Goal: Task Accomplishment & Management: Use online tool/utility

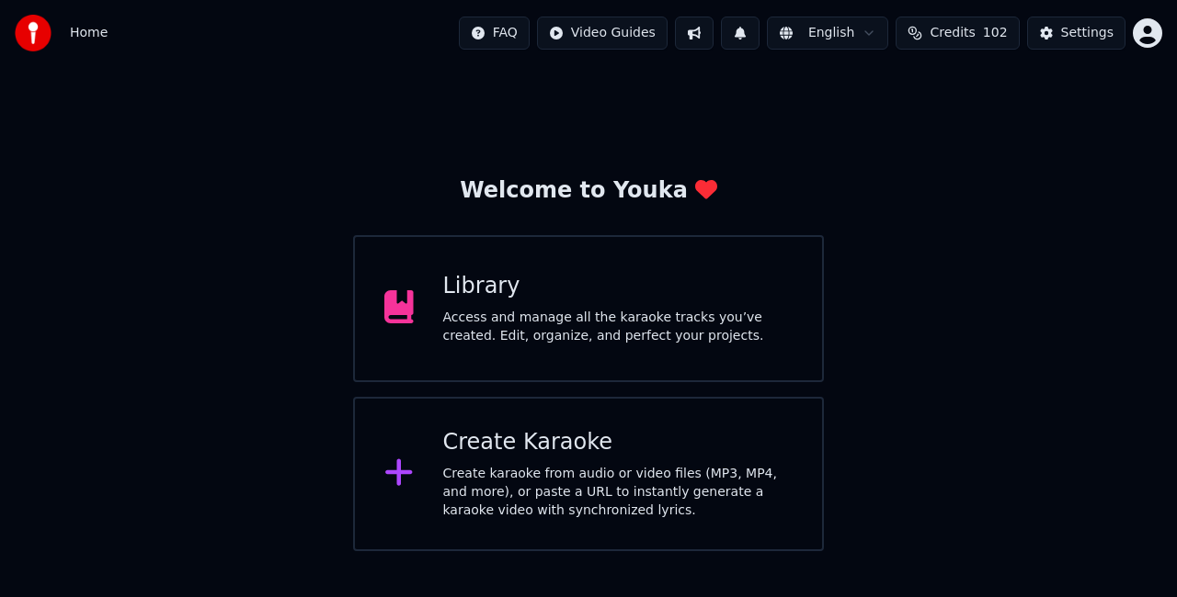
click at [594, 480] on div "Create karaoke from audio or video files (MP3, MP4, and more), or paste a URL t…" at bounding box center [618, 492] width 350 height 55
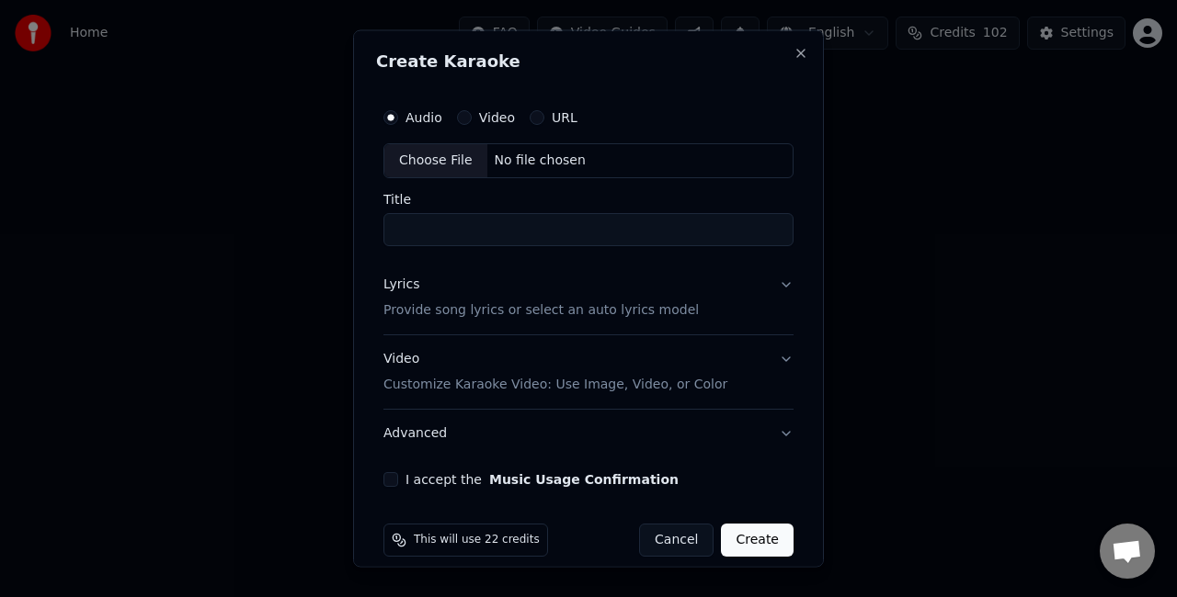
click at [439, 167] on div "Choose File" at bounding box center [435, 160] width 103 height 33
type input "**********"
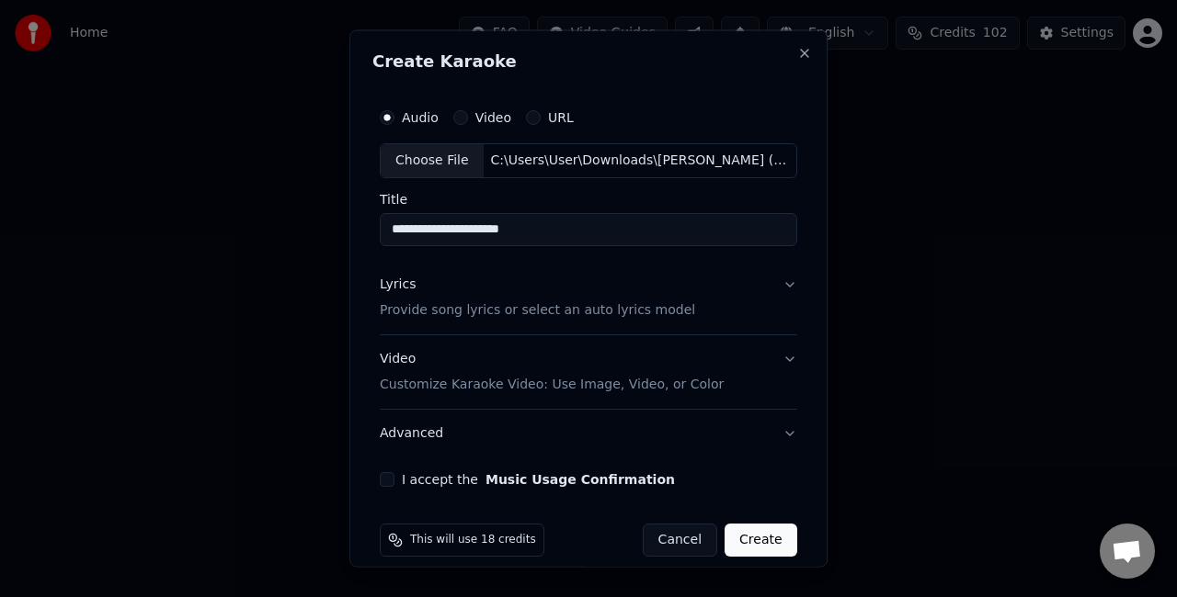
click at [755, 288] on button "Lyrics Provide song lyrics or select an auto lyrics model" at bounding box center [588, 297] width 417 height 74
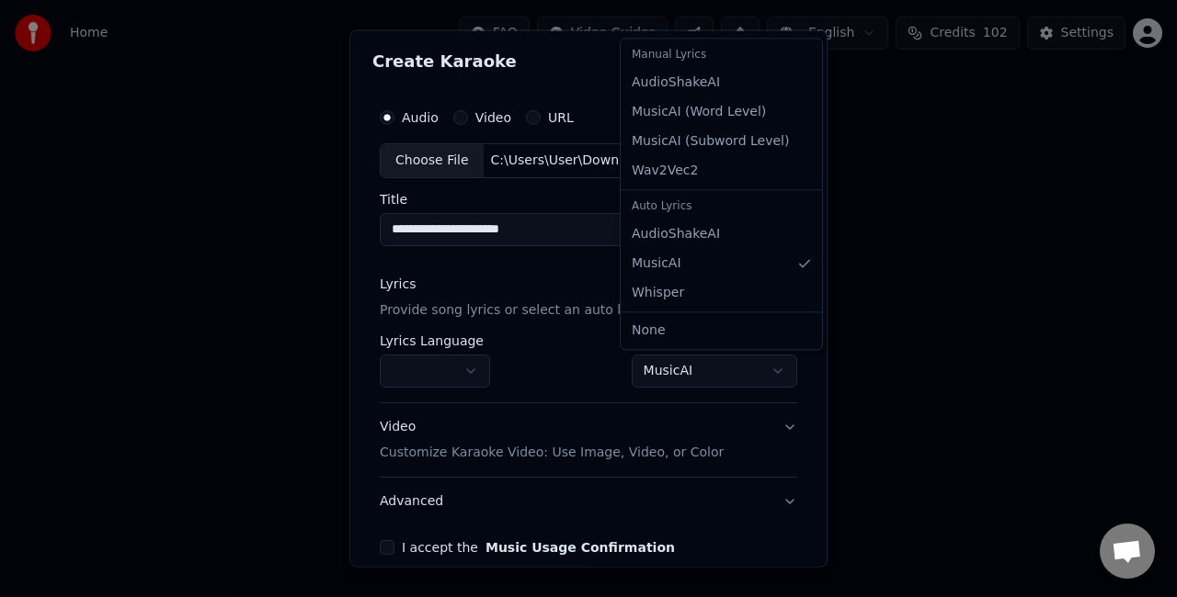
click at [675, 355] on body "**********" at bounding box center [588, 275] width 1177 height 551
select select "**********"
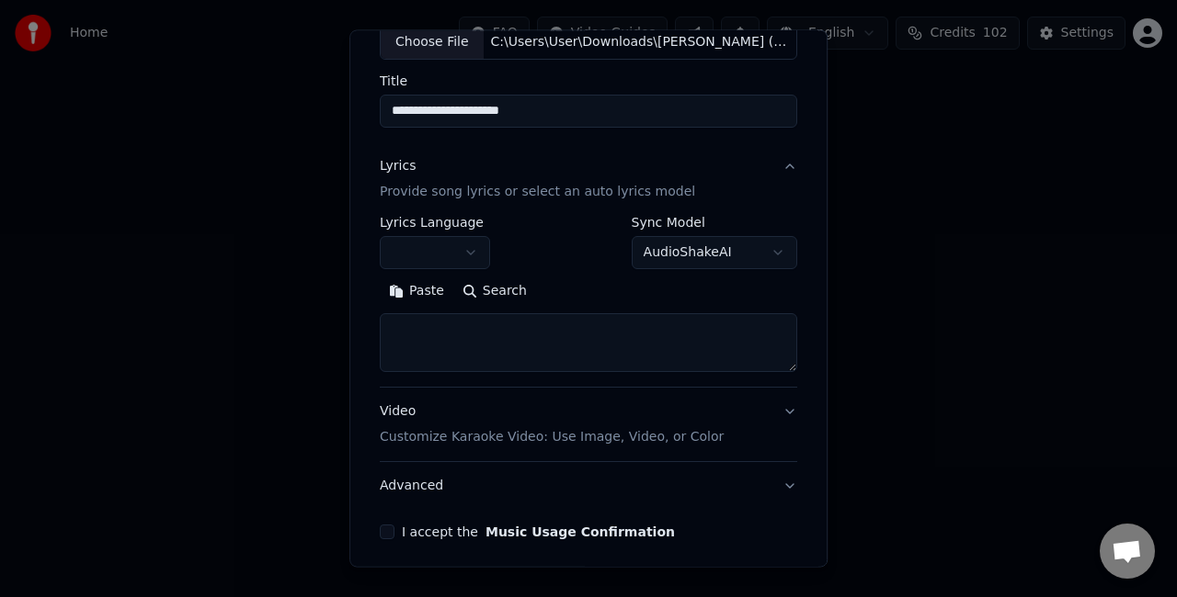
scroll to position [184, 0]
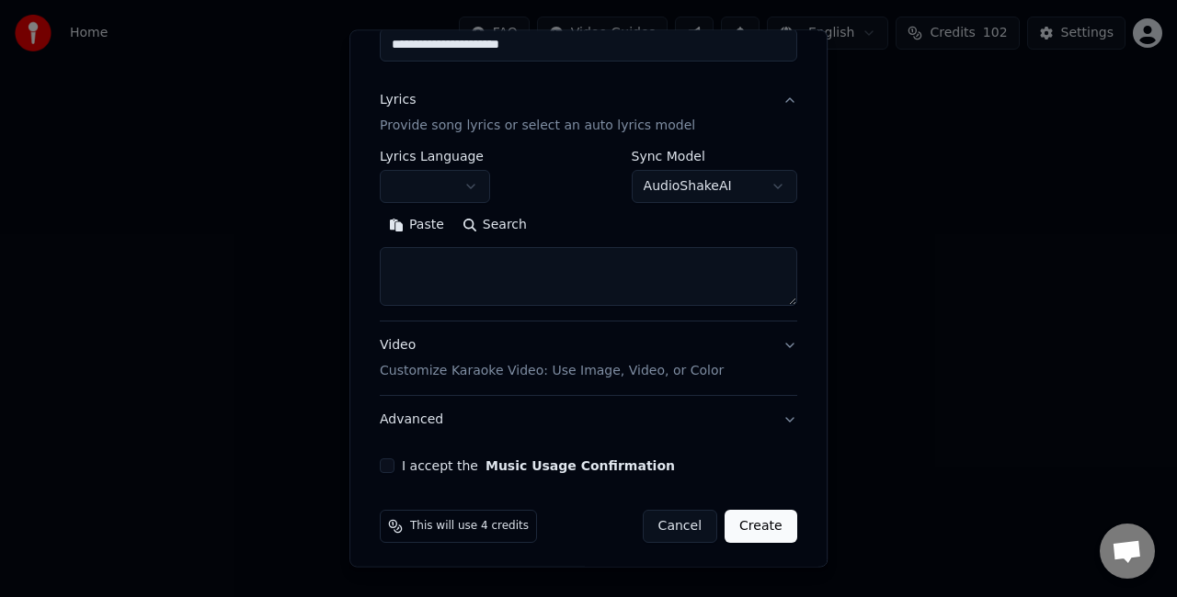
click at [522, 285] on textarea at bounding box center [588, 276] width 417 height 59
click at [403, 211] on button "Paste" at bounding box center [417, 224] width 74 height 29
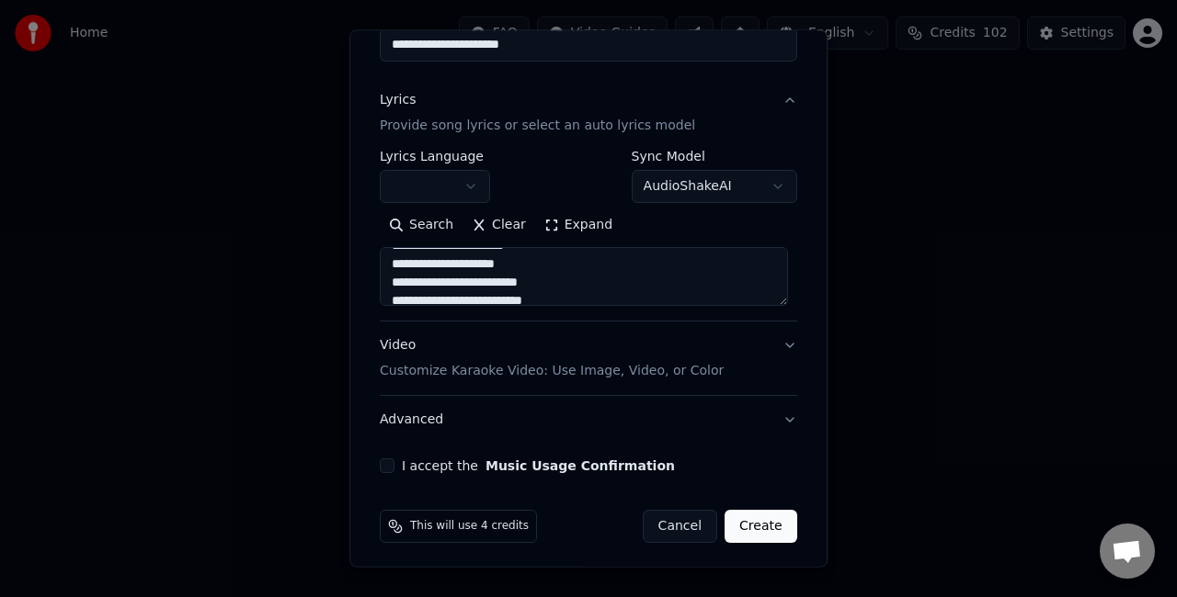
scroll to position [188, 0]
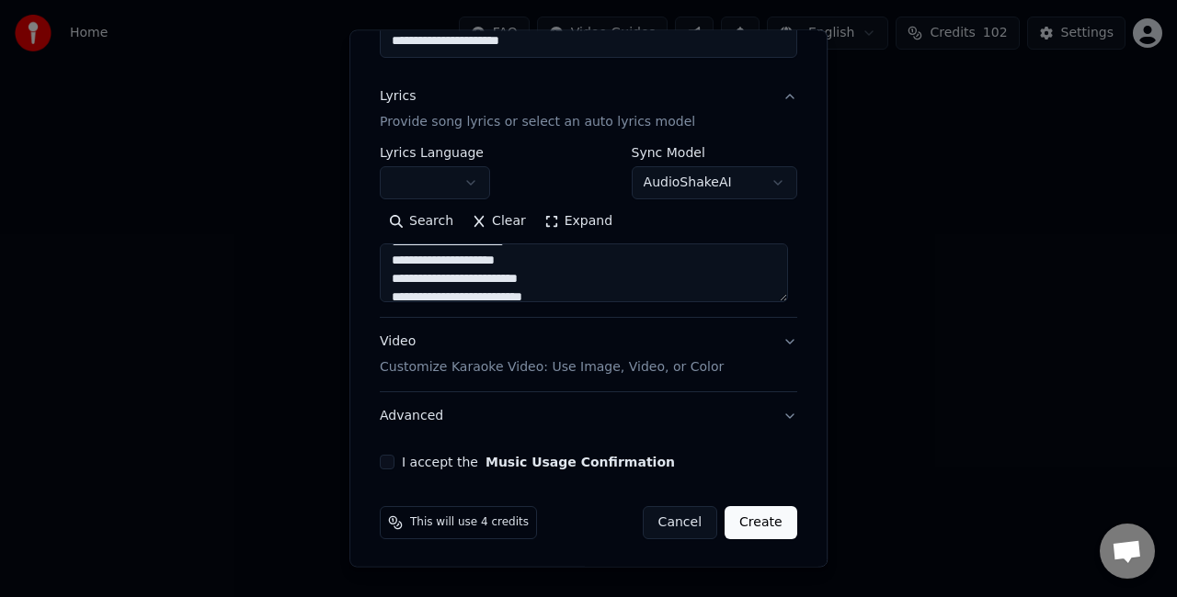
click at [382, 458] on button "I accept the Music Usage Confirmation" at bounding box center [387, 462] width 15 height 15
click at [732, 340] on button "Video Customize Karaoke Video: Use Image, Video, or Color" at bounding box center [588, 355] width 417 height 74
type textarea "**********"
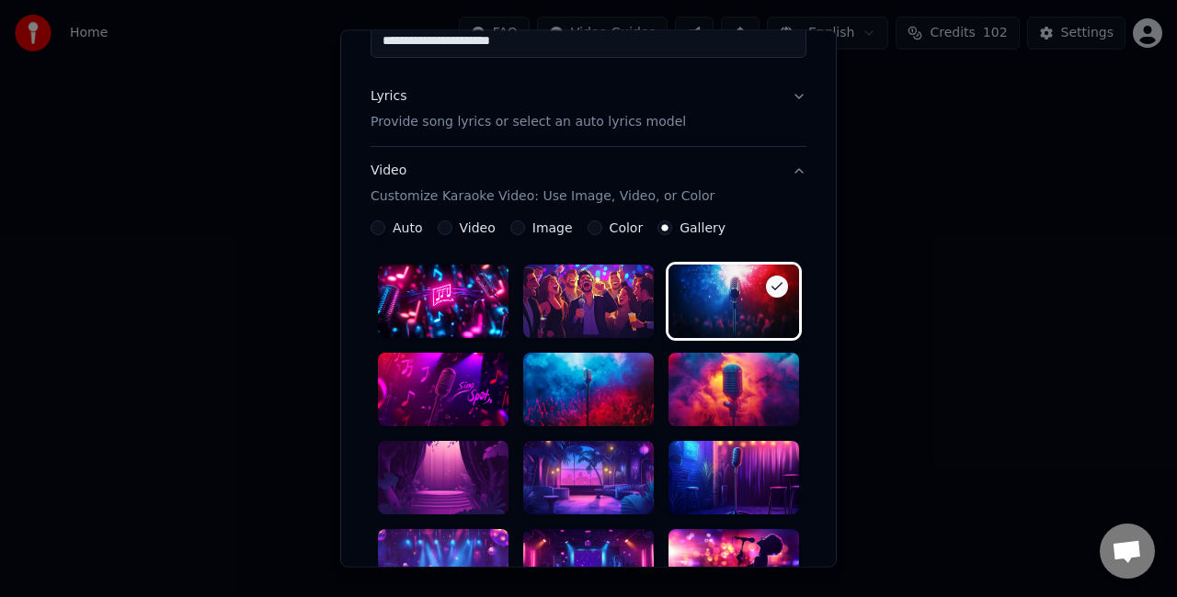
scroll to position [555, 0]
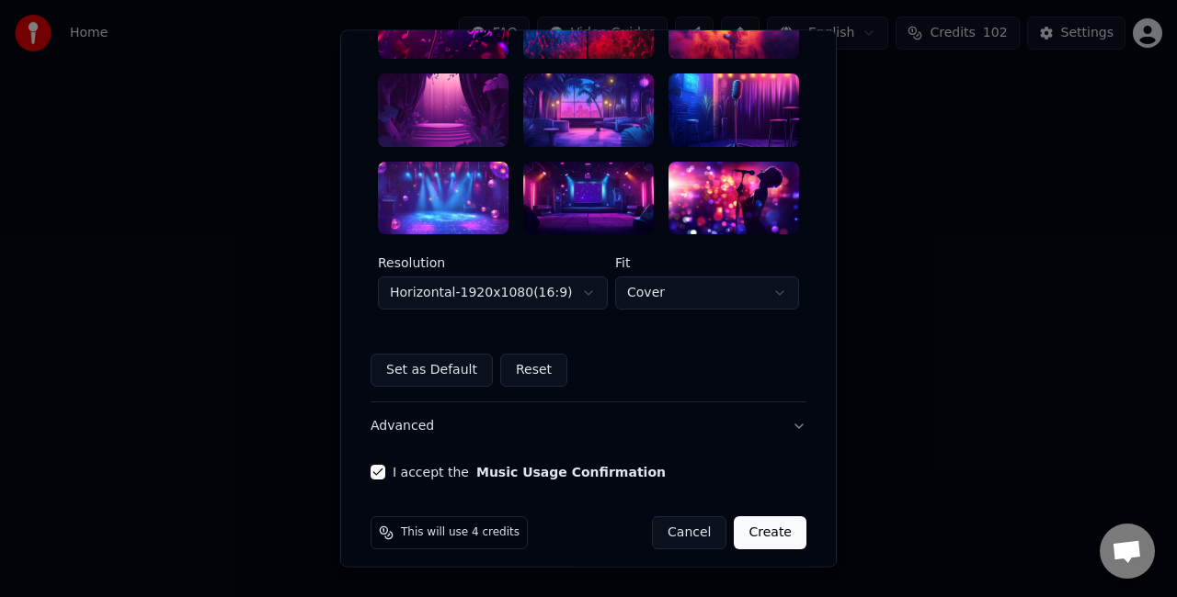
click at [572, 219] on div at bounding box center [588, 199] width 131 height 74
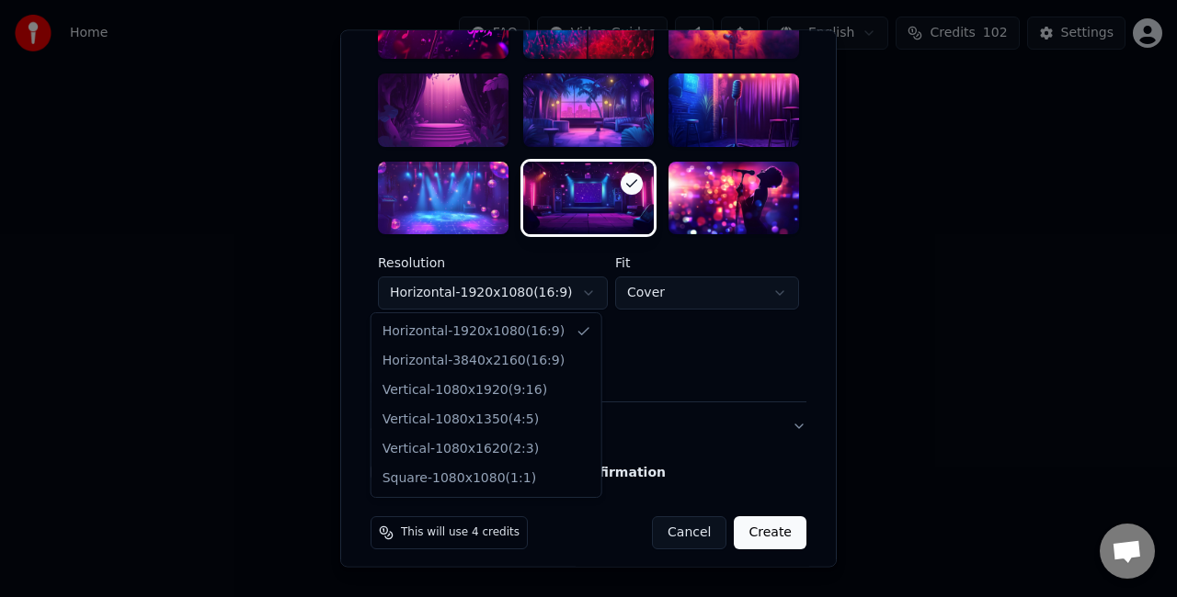
click at [559, 292] on body "**********" at bounding box center [588, 275] width 1177 height 551
select select "*********"
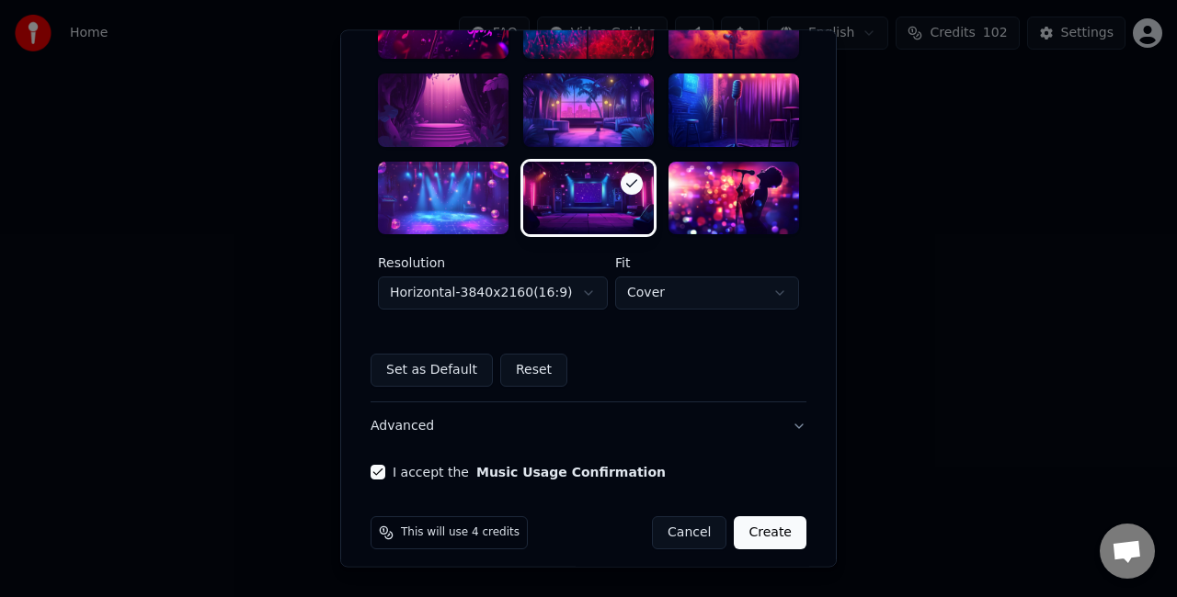
click at [734, 296] on body "**********" at bounding box center [588, 275] width 1177 height 551
select select "****"
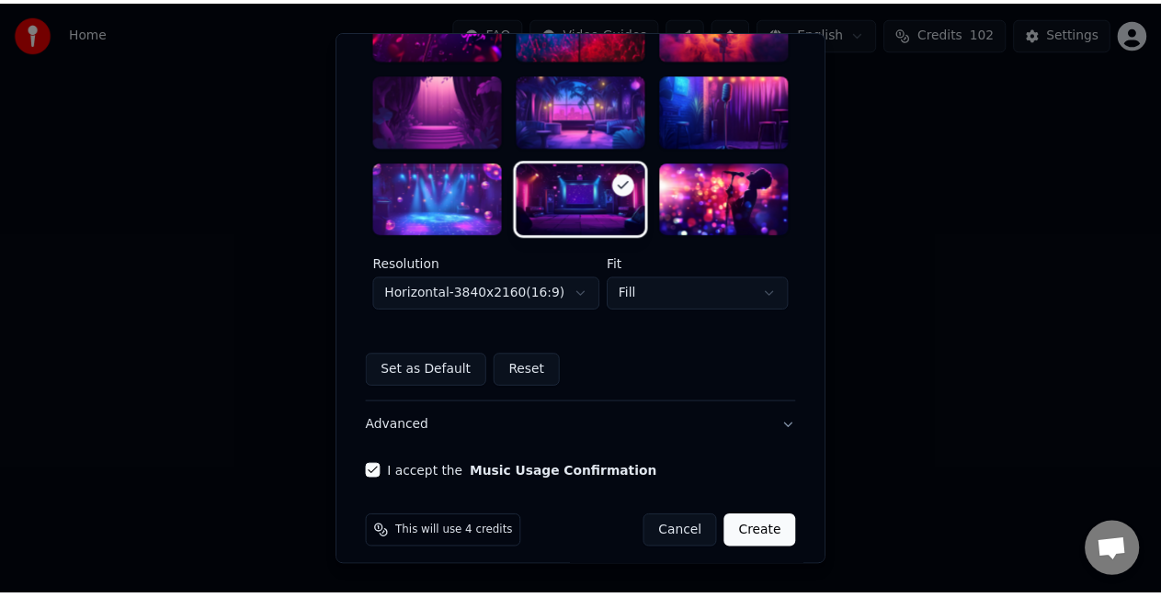
scroll to position [566, 0]
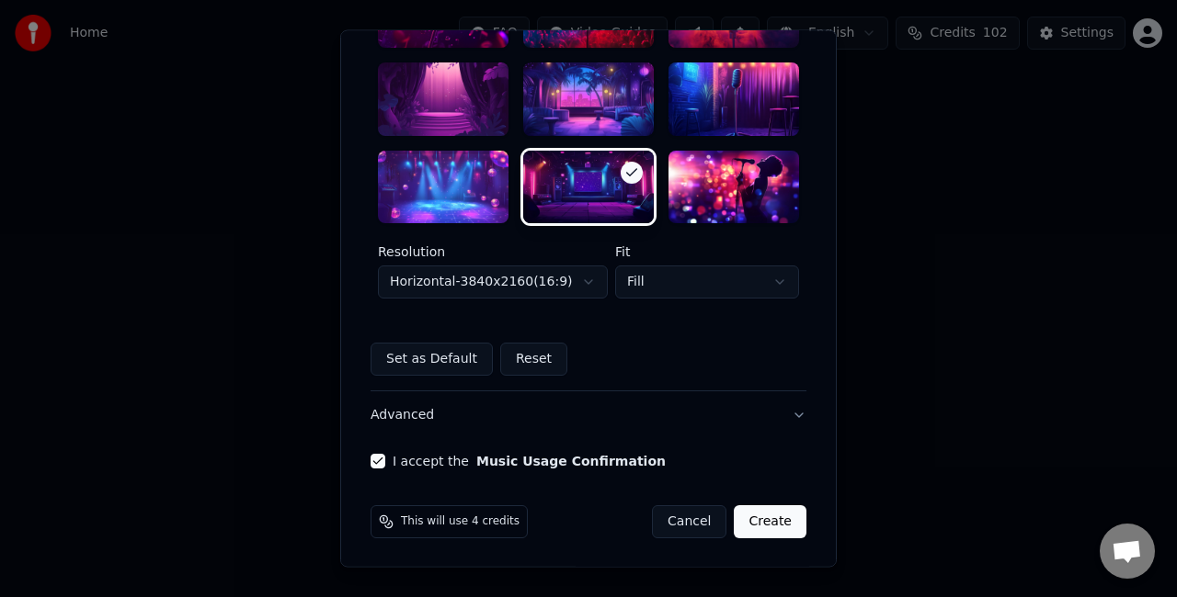
click at [761, 524] on button "Create" at bounding box center [769, 522] width 73 height 33
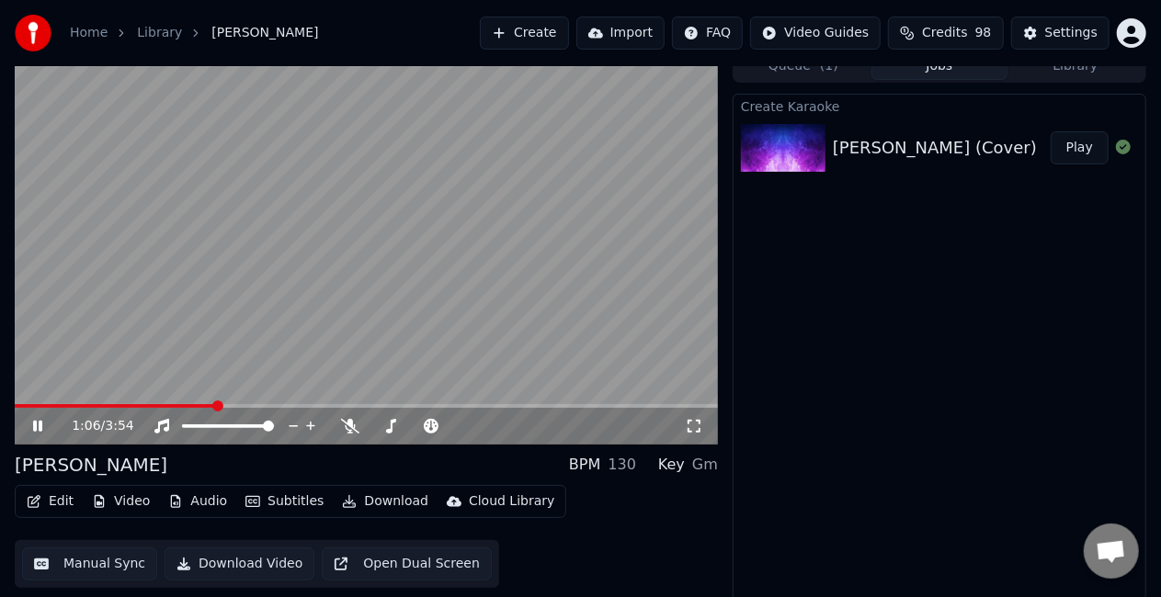
scroll to position [20, 0]
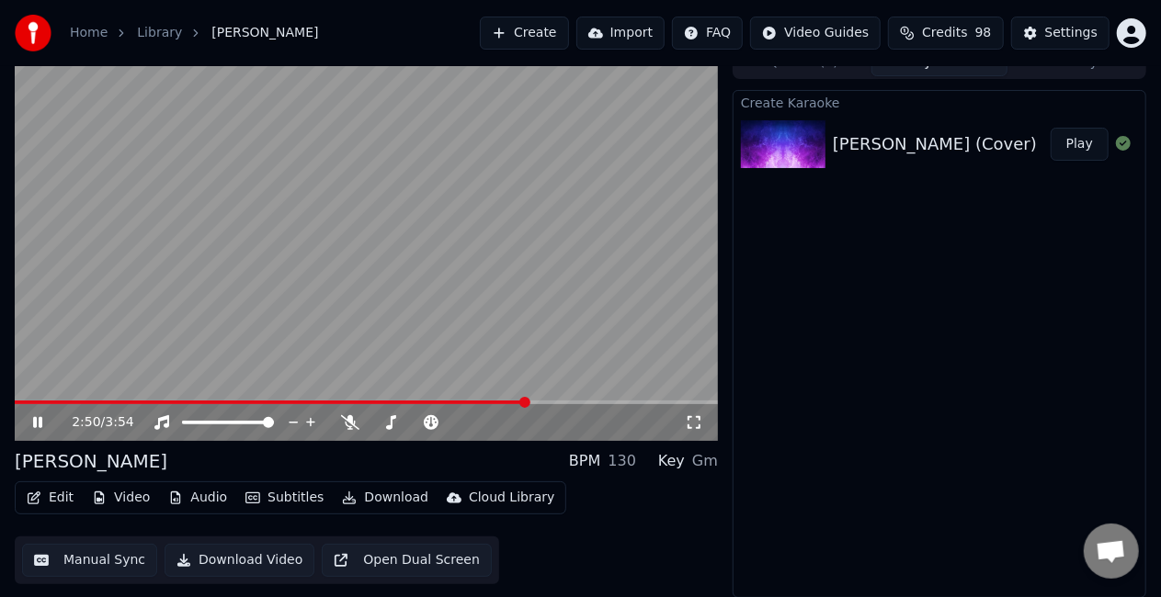
click at [66, 558] on button "Manual Sync" at bounding box center [89, 560] width 135 height 33
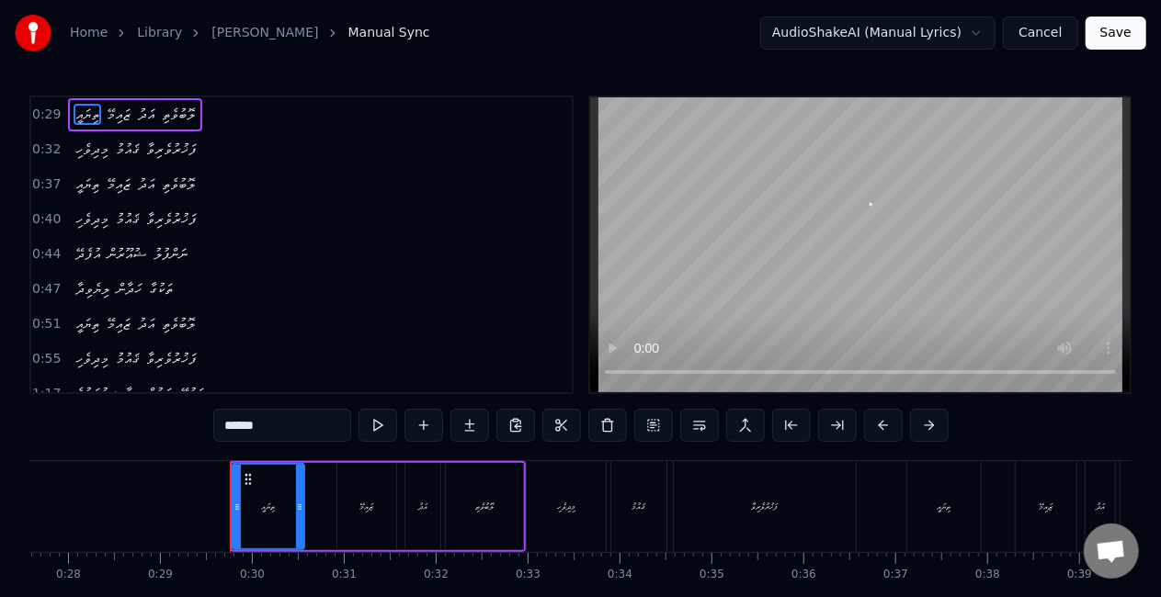
scroll to position [0, 2643]
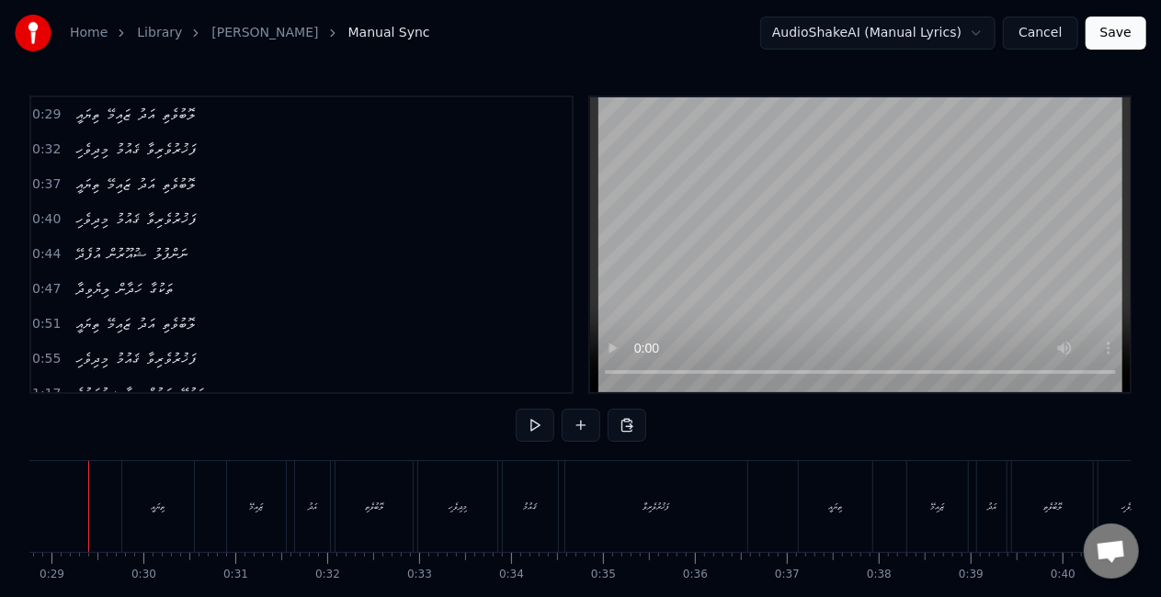
scroll to position [0, 2610]
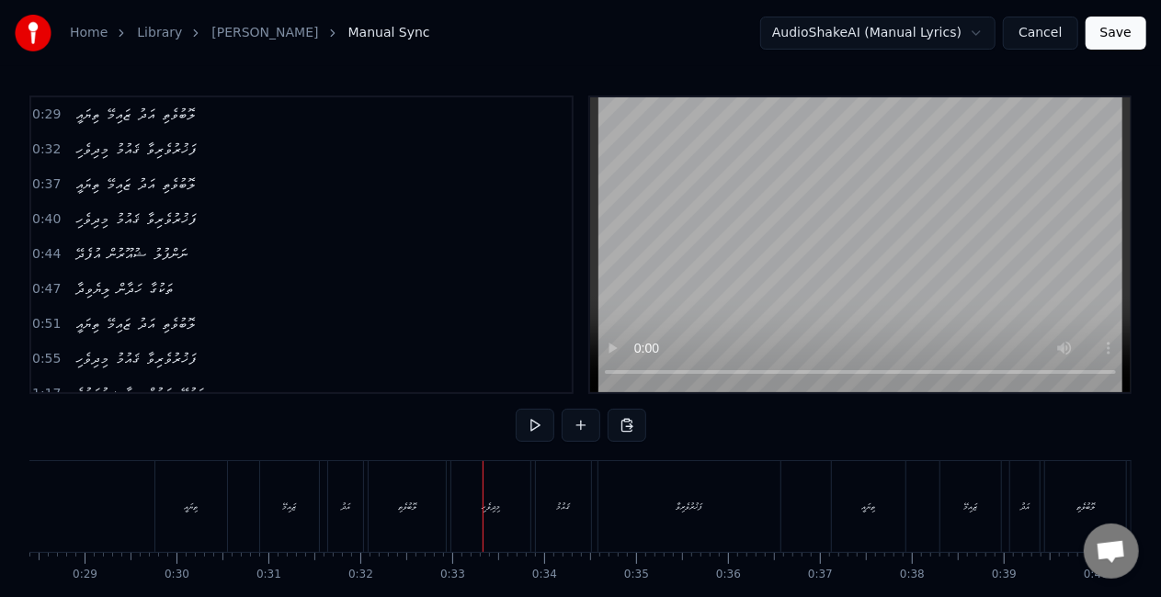
click at [411, 513] on div "ލޮބުވެތި" at bounding box center [407, 507] width 18 height 14
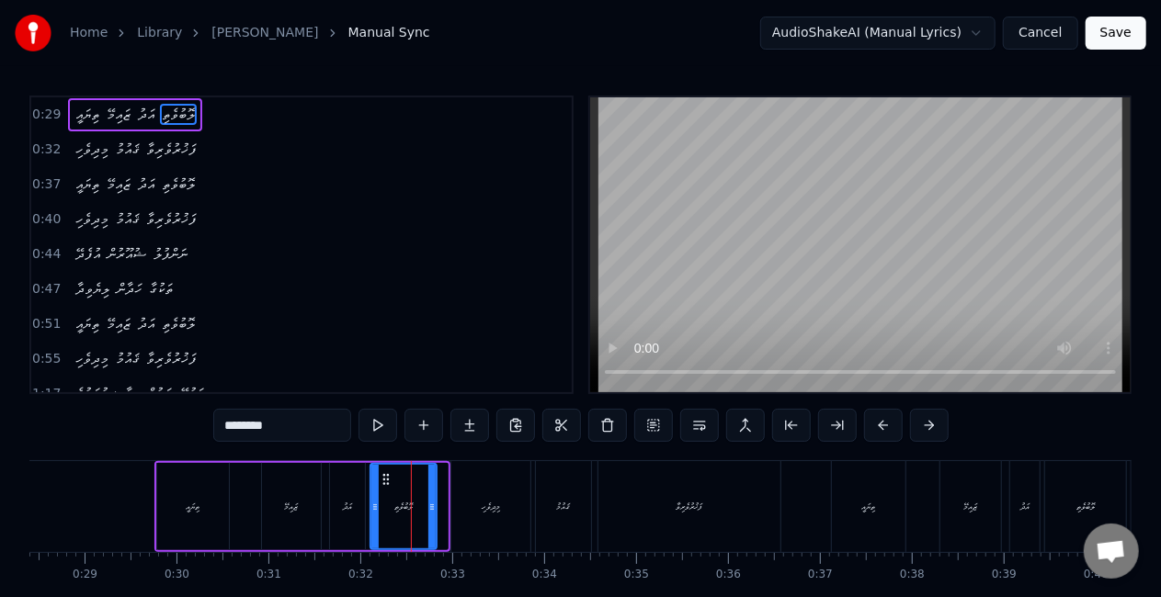
drag, startPoint x: 443, startPoint y: 511, endPoint x: 432, endPoint y: 509, distance: 11.2
click at [432, 509] on icon at bounding box center [431, 507] width 7 height 15
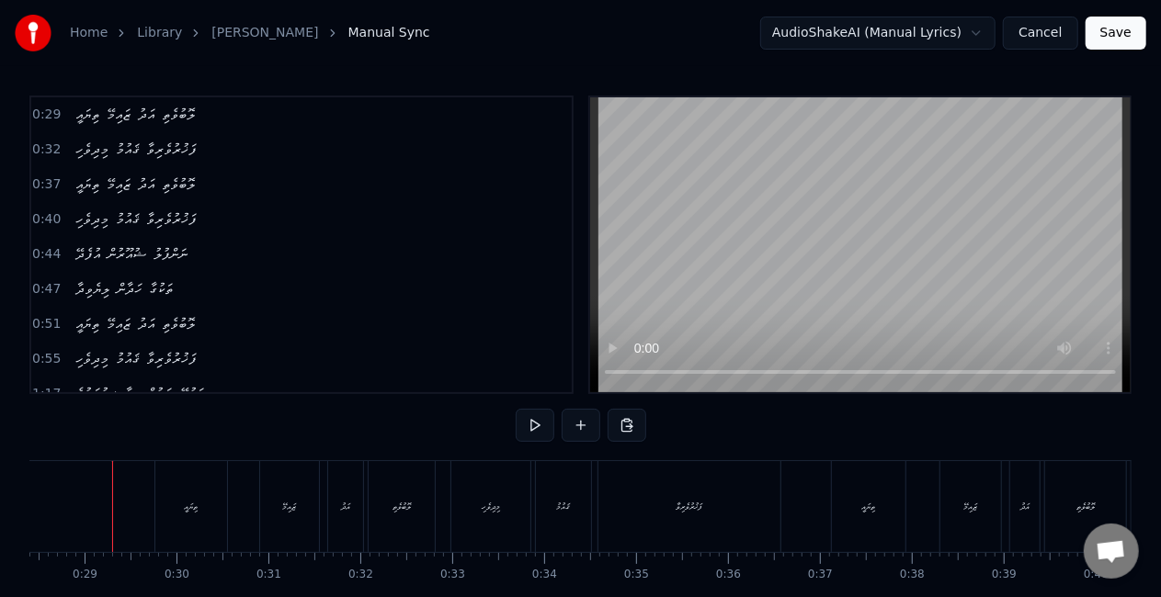
scroll to position [0, 2601]
click at [497, 495] on div "މިދިވެހި" at bounding box center [499, 506] width 79 height 91
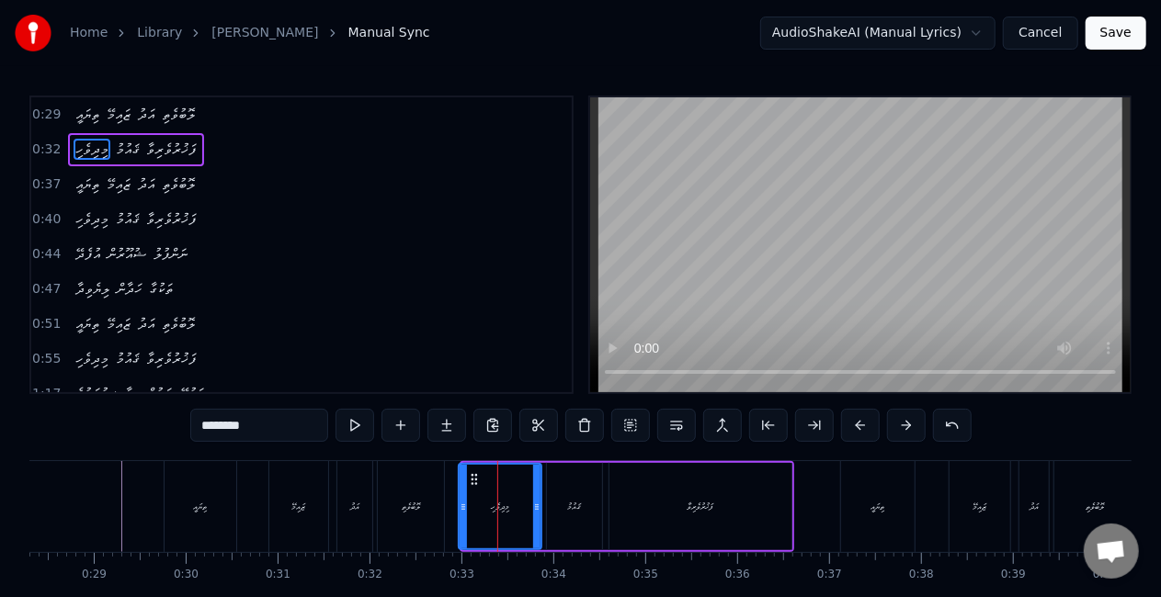
click at [460, 512] on icon at bounding box center [463, 507] width 7 height 15
click at [426, 506] on div "ލޮބުވެތި" at bounding box center [411, 506] width 66 height 91
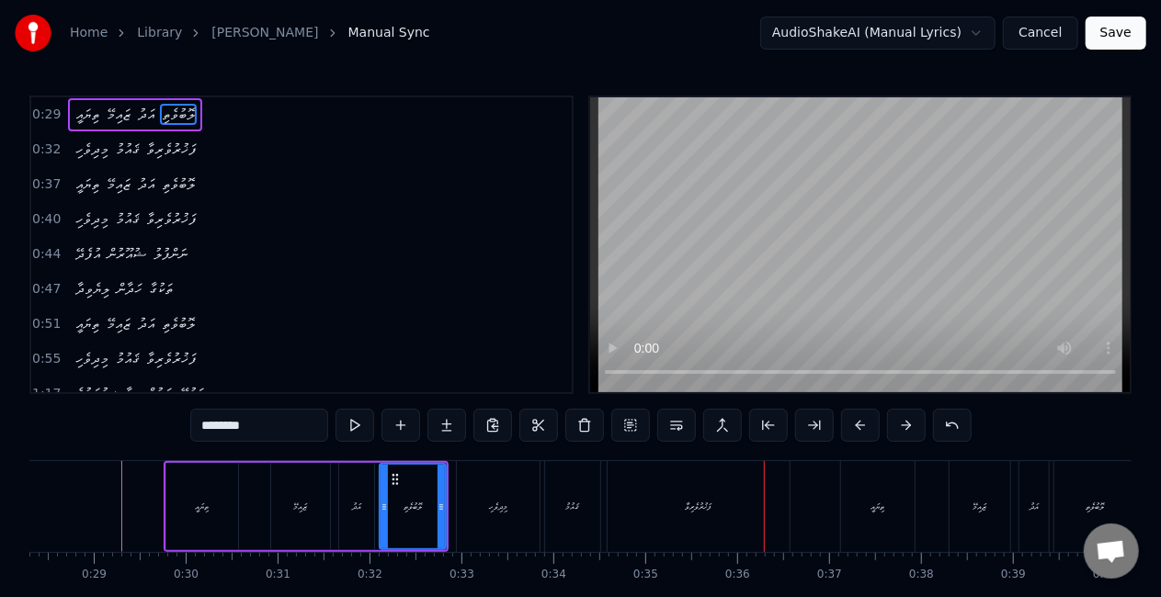
click at [754, 501] on div "ފަޚުރުވެރިވާ" at bounding box center [699, 506] width 182 height 91
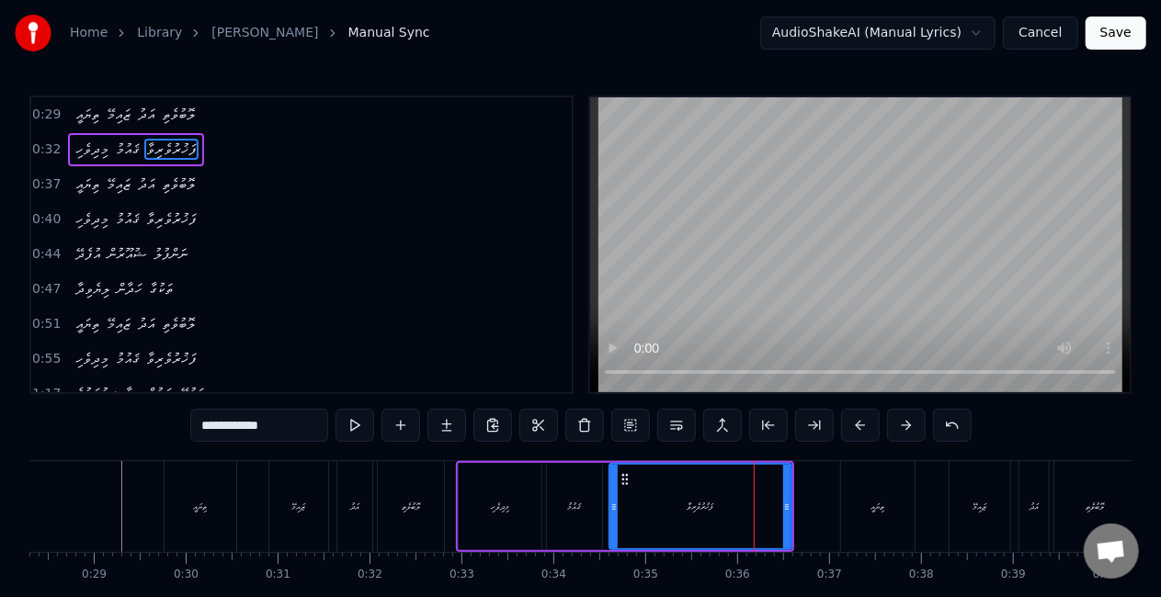
click at [781, 507] on div "ފަޚުރުވެރިވާ" at bounding box center [700, 507] width 180 height 84
drag, startPoint x: 787, startPoint y: 513, endPoint x: 764, endPoint y: 510, distance: 23.1
click at [764, 510] on icon at bounding box center [763, 507] width 7 height 15
click at [585, 513] on div "ޤައުމު" at bounding box center [574, 506] width 55 height 87
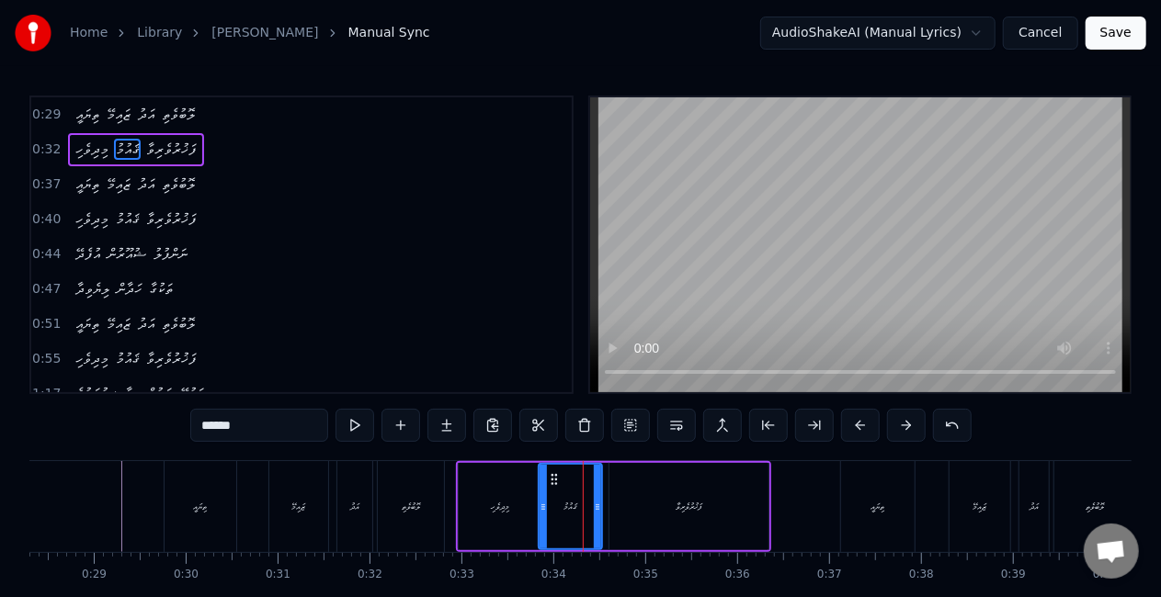
click at [543, 514] on div at bounding box center [543, 507] width 7 height 84
drag, startPoint x: 474, startPoint y: 515, endPoint x: 456, endPoint y: 510, distance: 18.9
click at [473, 515] on div "މިދިވެހި" at bounding box center [500, 506] width 83 height 87
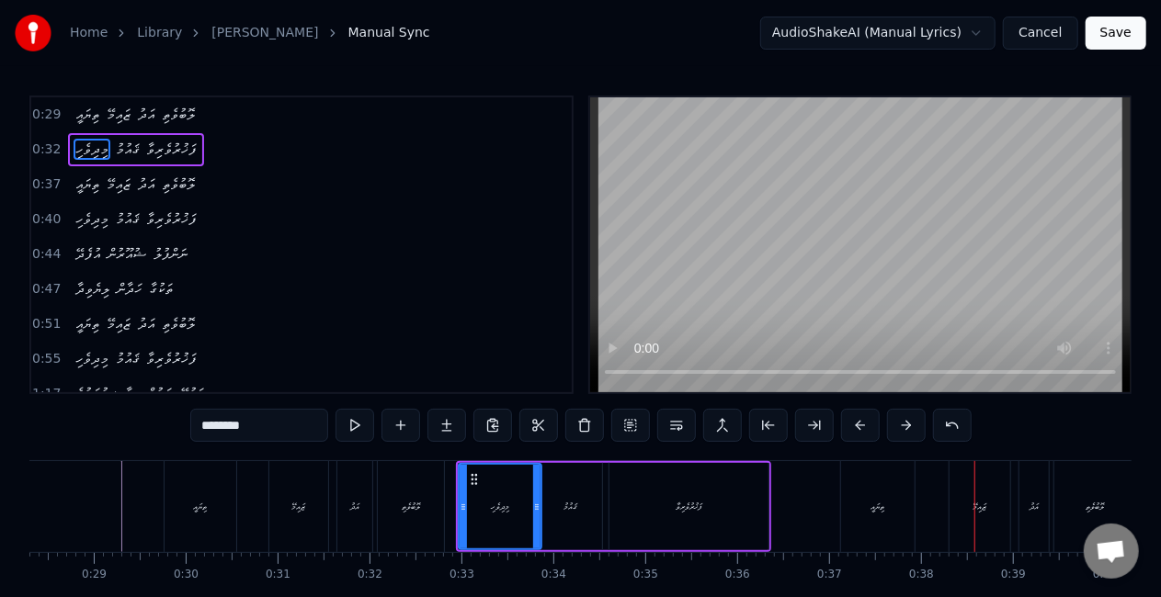
click at [854, 509] on div "ތިޔައީ" at bounding box center [878, 506] width 74 height 91
type input "******"
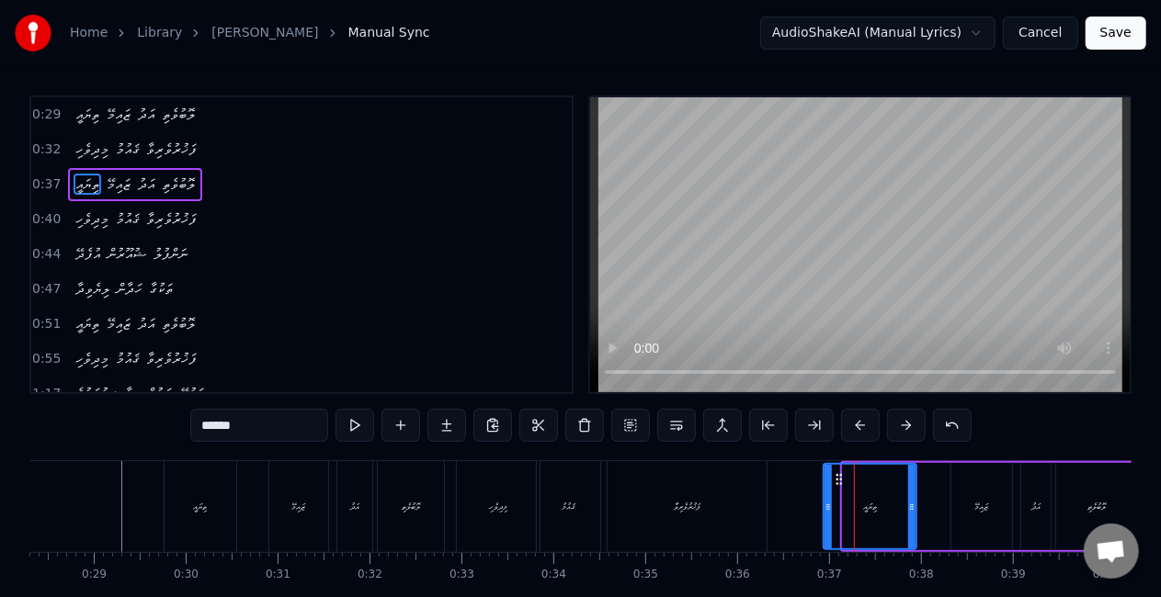
drag, startPoint x: 844, startPoint y: 515, endPoint x: 825, endPoint y: 511, distance: 18.7
click at [825, 511] on div at bounding box center [827, 507] width 7 height 84
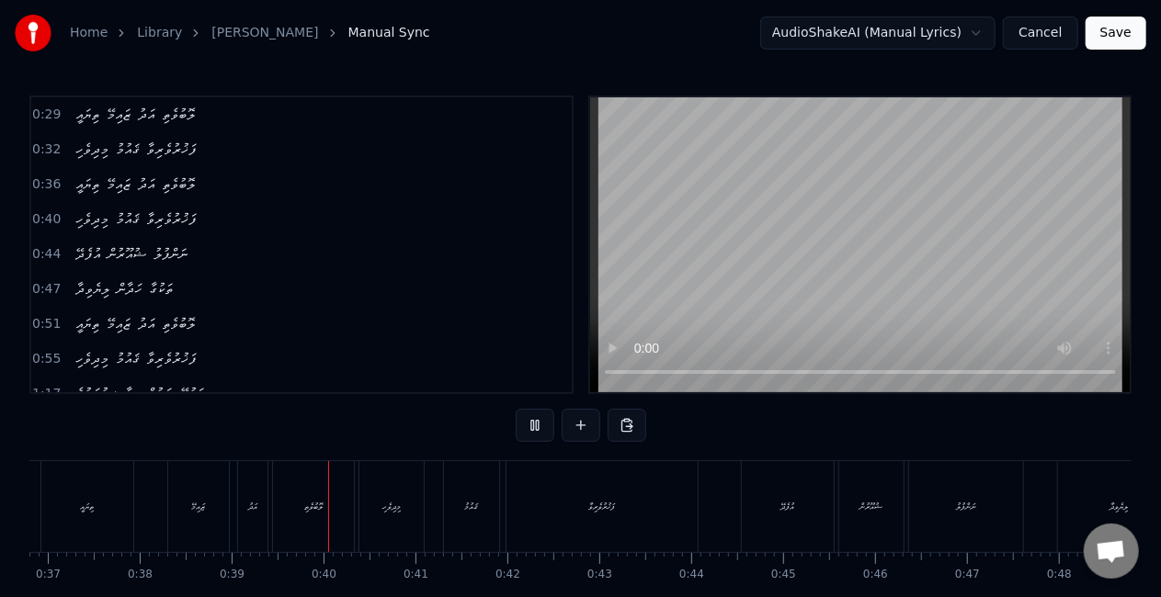
scroll to position [0, 3542]
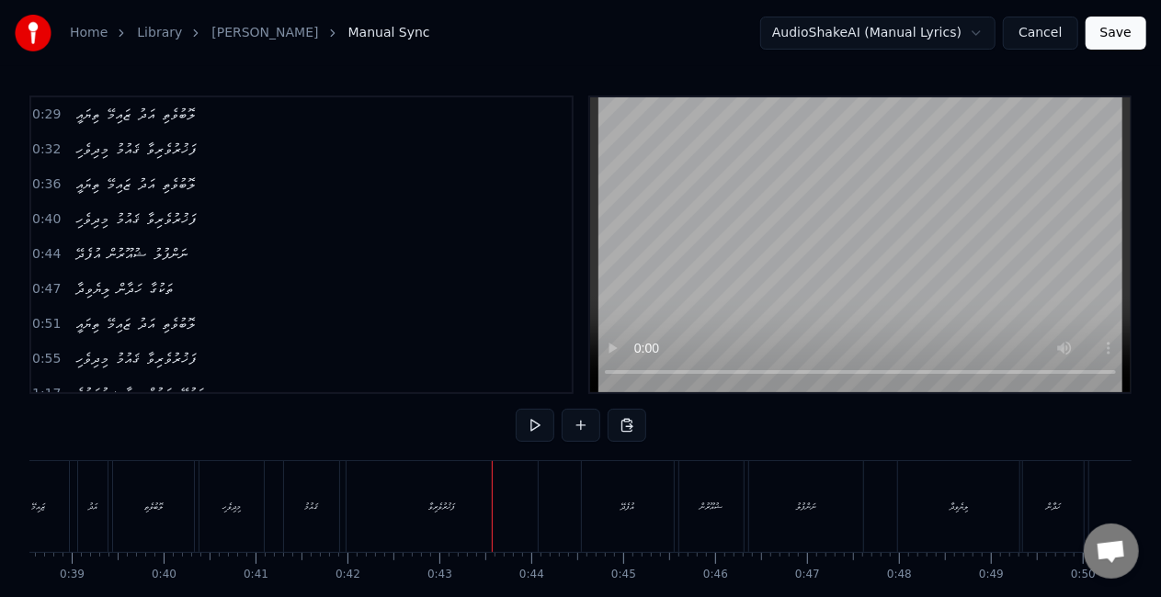
click at [495, 509] on div "ފަޚުރުވެރިވާ" at bounding box center [442, 506] width 191 height 91
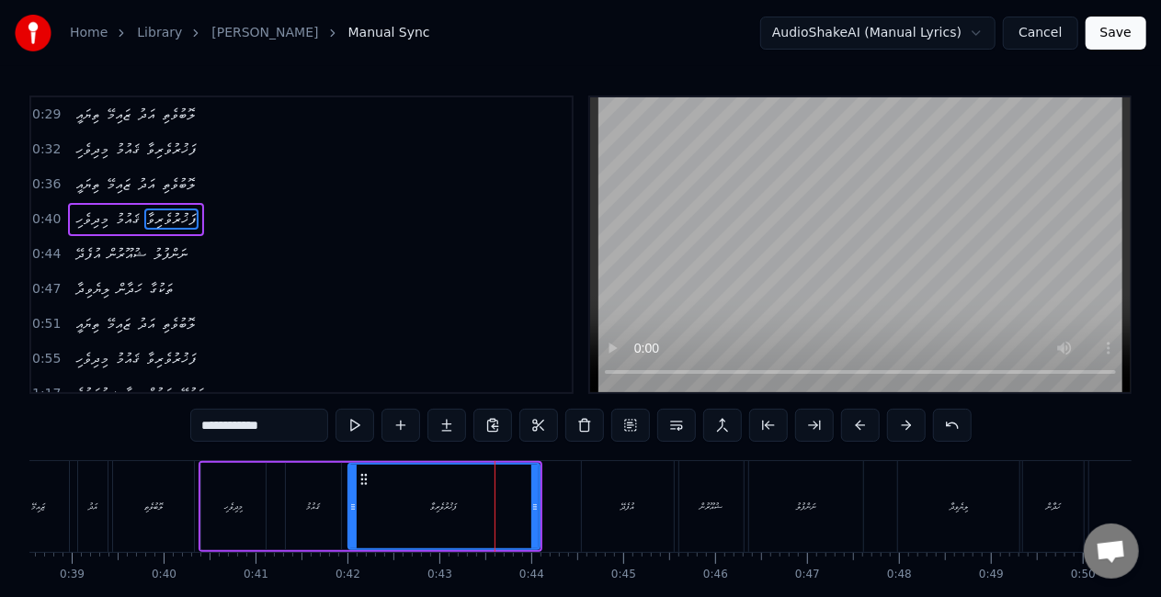
drag, startPoint x: 338, startPoint y: 513, endPoint x: 324, endPoint y: 513, distance: 14.7
click at [338, 513] on div "ޤައުމު" at bounding box center [313, 506] width 55 height 87
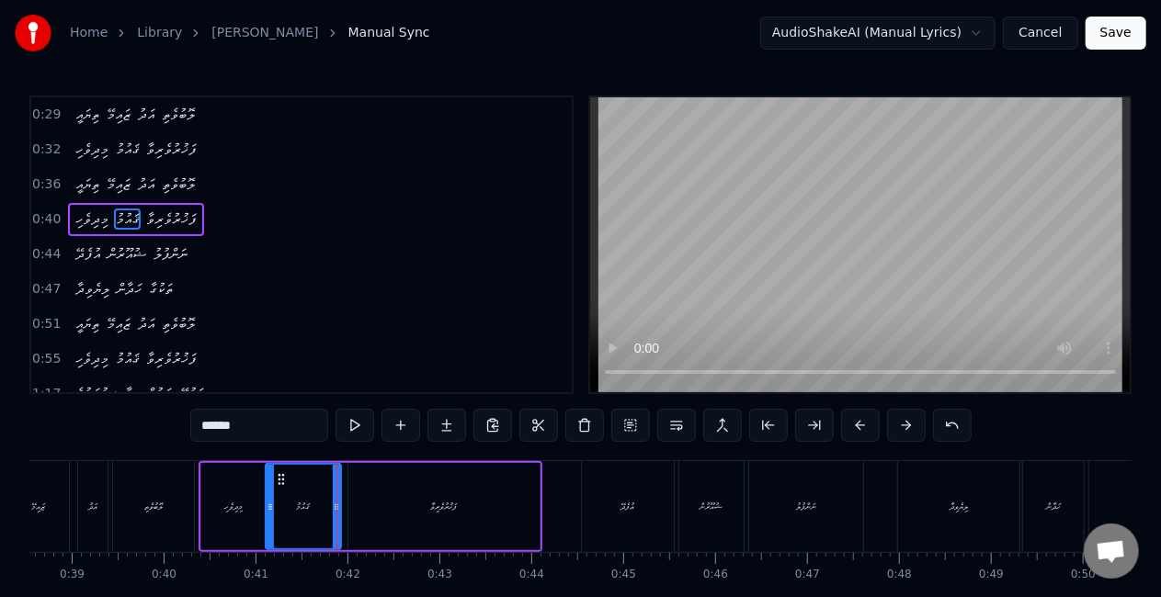
drag, startPoint x: 290, startPoint y: 518, endPoint x: 273, endPoint y: 518, distance: 17.5
click at [273, 518] on div at bounding box center [270, 507] width 7 height 84
click at [211, 509] on div "މިދިވެހި" at bounding box center [233, 506] width 64 height 87
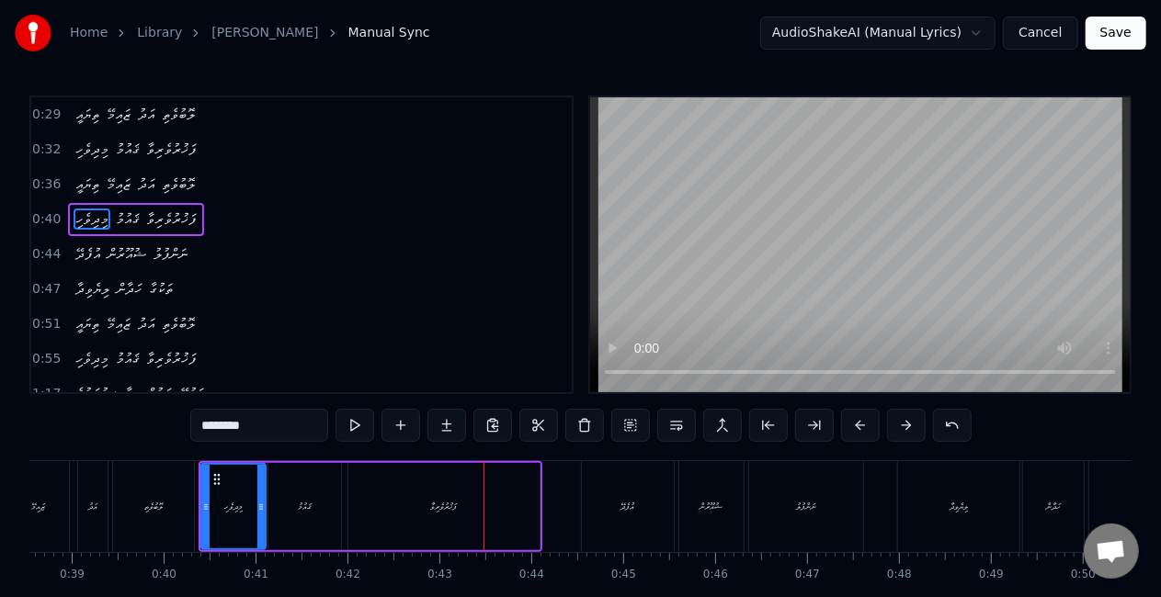
click at [505, 502] on div "ފަޚުރުވެރިވާ" at bounding box center [443, 506] width 191 height 87
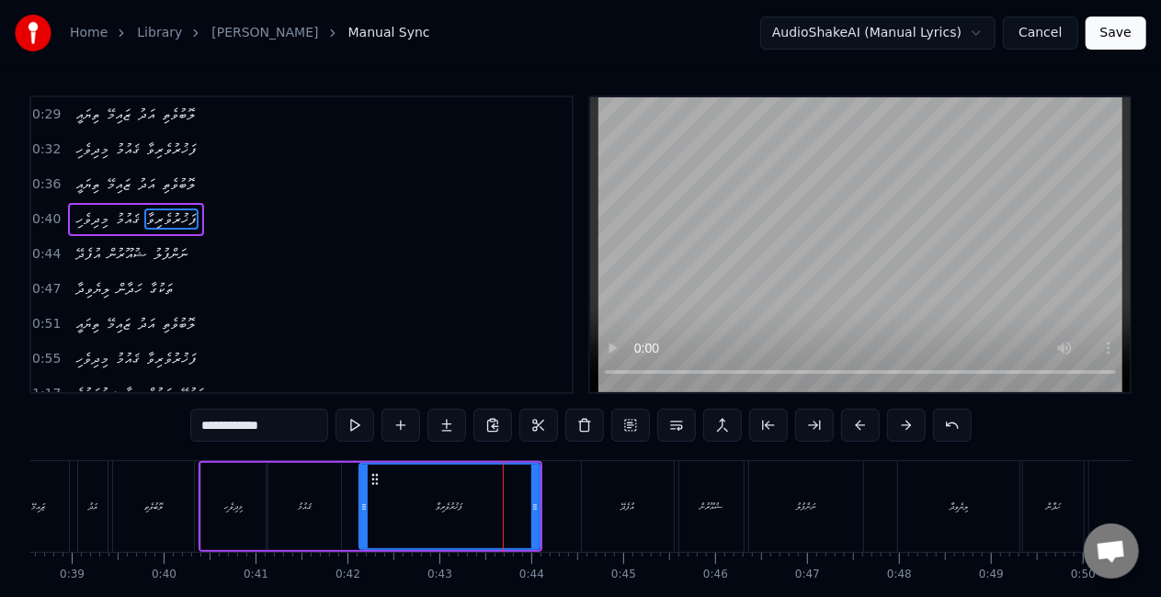
drag, startPoint x: 351, startPoint y: 515, endPoint x: 362, endPoint y: 520, distance: 12.3
click at [362, 520] on div at bounding box center [363, 507] width 7 height 84
drag, startPoint x: 535, startPoint y: 519, endPoint x: 520, endPoint y: 512, distance: 16.4
click at [520, 515] on div at bounding box center [519, 507] width 7 height 84
click at [318, 512] on div "ޤައުމު" at bounding box center [304, 506] width 73 height 87
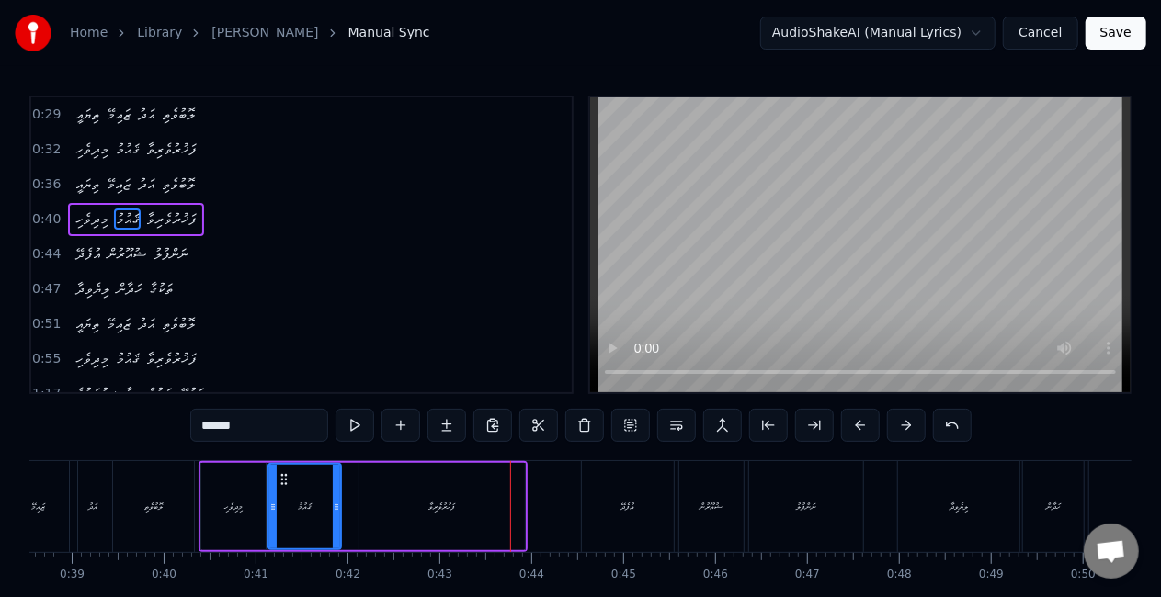
click at [525, 483] on div "ފަޚުރުވެރިވާ" at bounding box center [441, 506] width 167 height 87
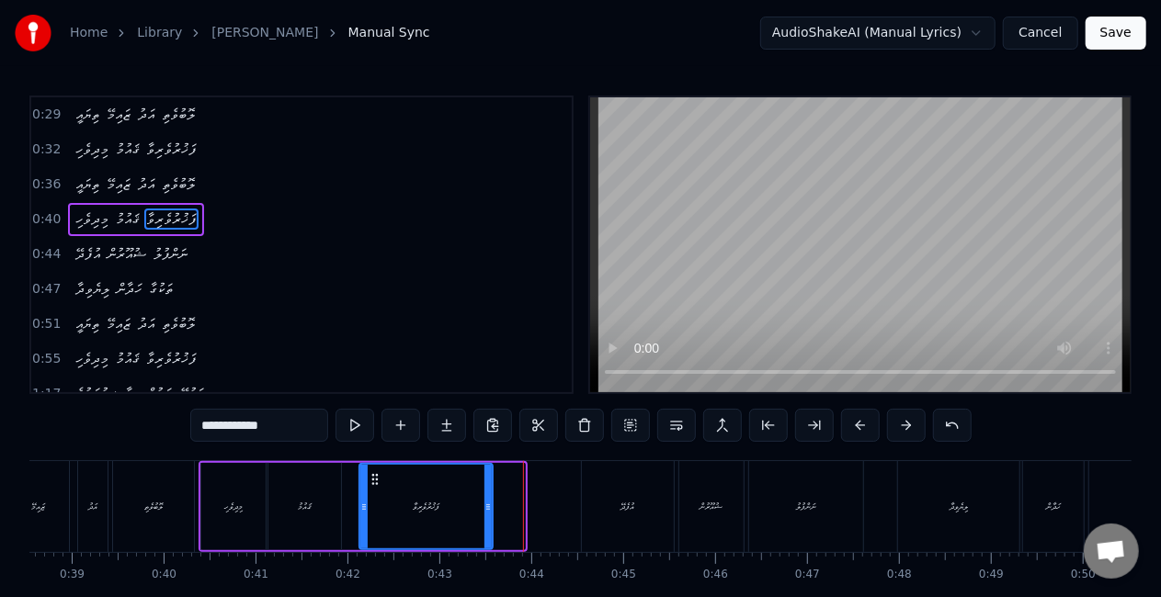
drag, startPoint x: 520, startPoint y: 496, endPoint x: 488, endPoint y: 500, distance: 32.4
click at [488, 500] on div at bounding box center [487, 507] width 7 height 84
click at [288, 517] on div "ޤައުމު" at bounding box center [304, 506] width 73 height 87
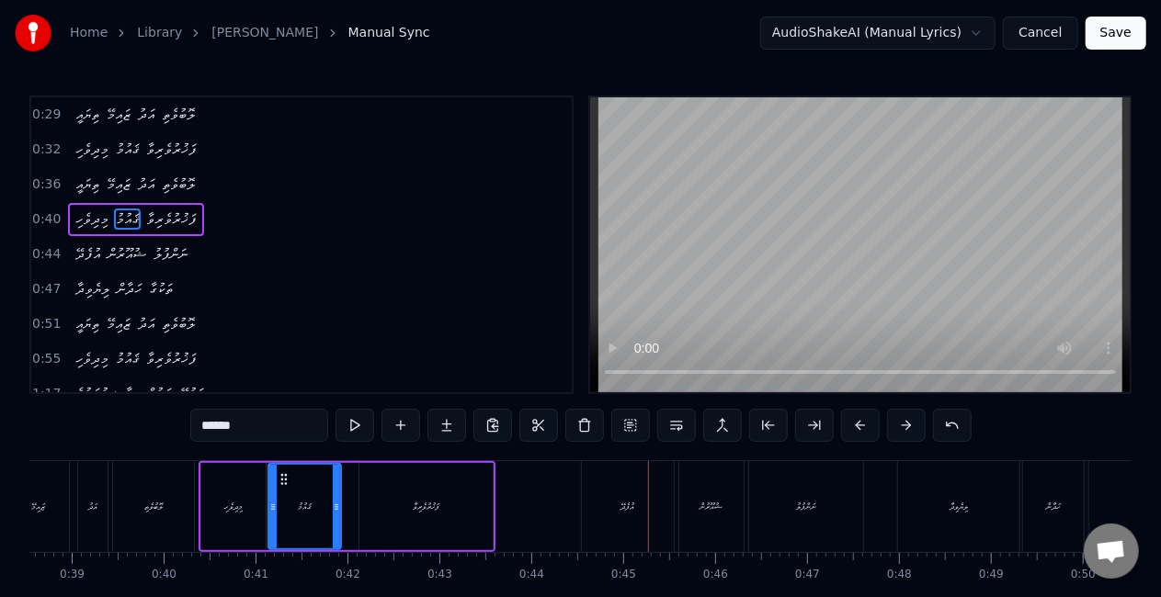
click at [582, 490] on div "އުފެދޭ" at bounding box center [628, 506] width 94 height 91
type input "******"
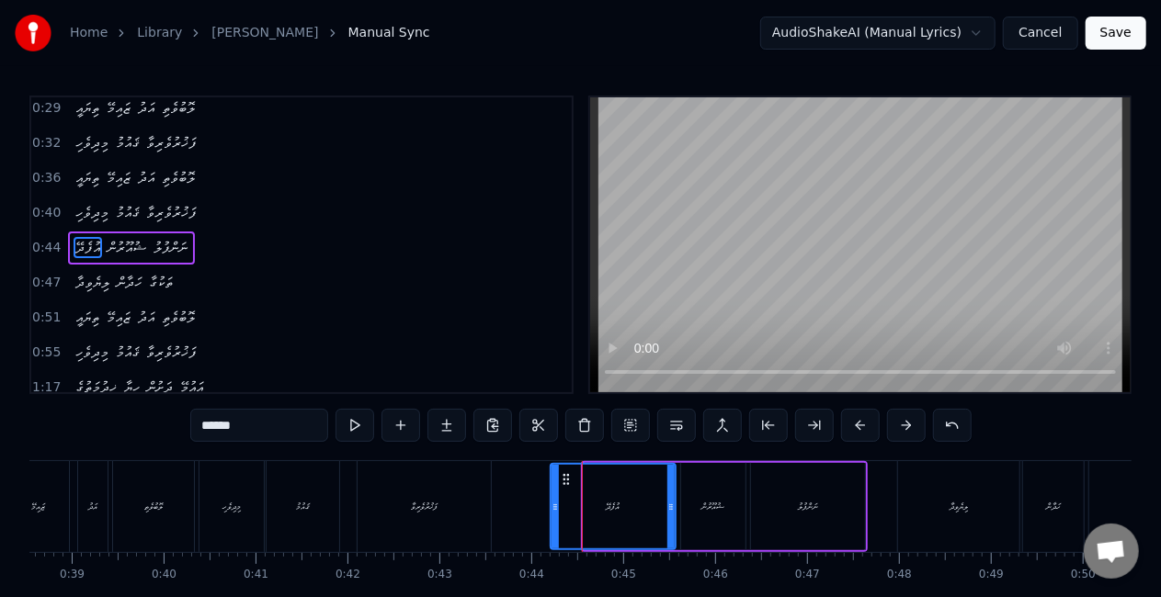
drag, startPoint x: 585, startPoint y: 517, endPoint x: 554, endPoint y: 515, distance: 30.5
click at [555, 517] on div at bounding box center [554, 507] width 7 height 84
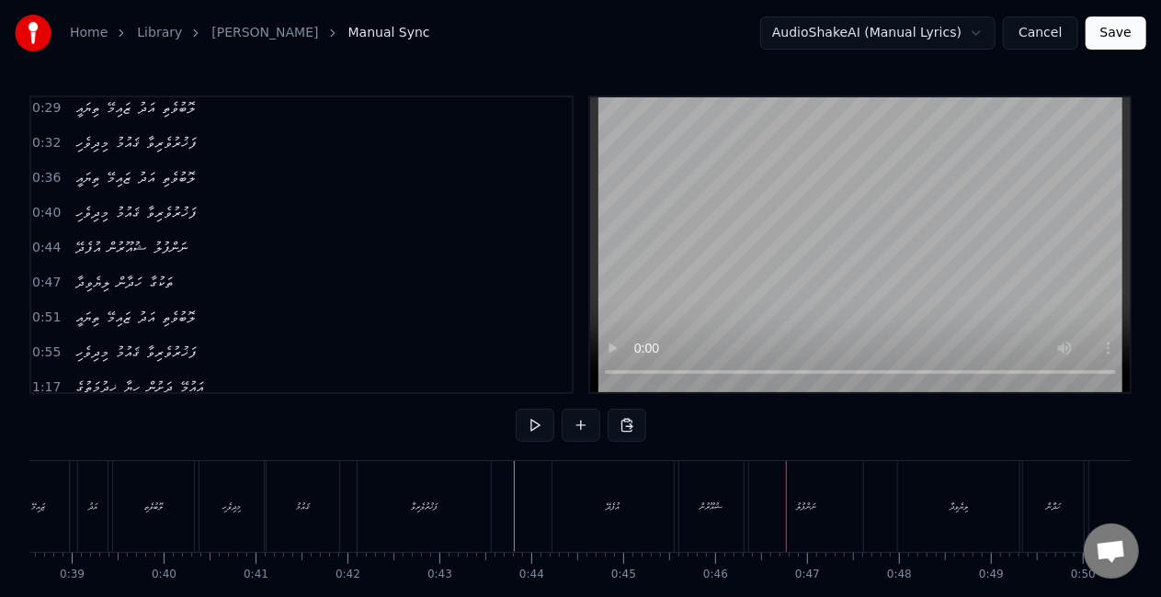
click at [691, 496] on div "ޝުއޫރުން" at bounding box center [711, 506] width 64 height 91
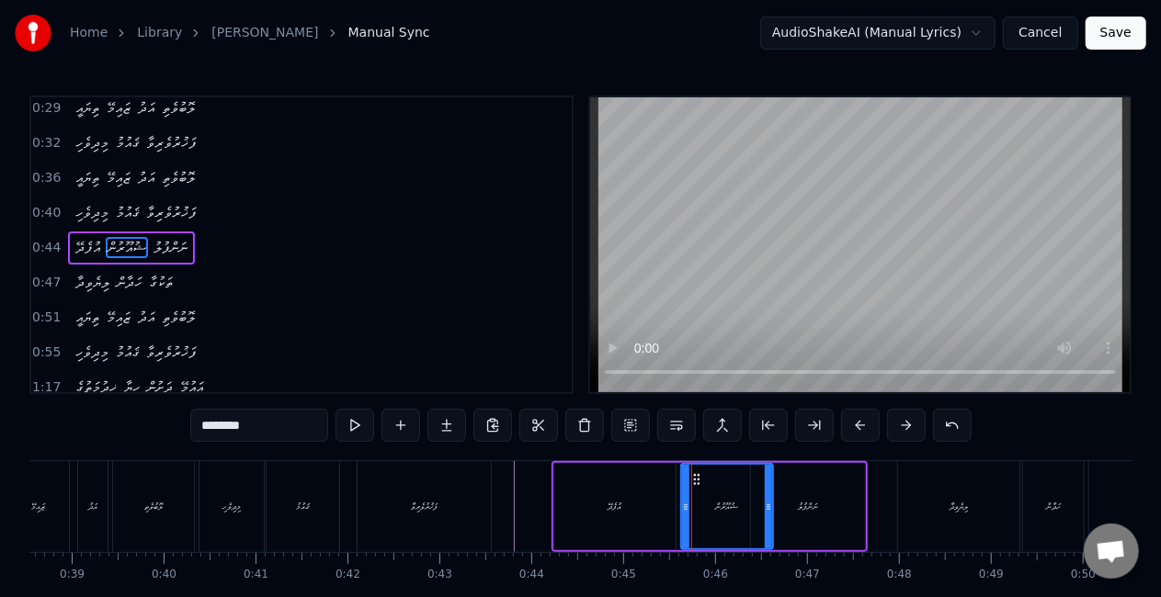
drag, startPoint x: 741, startPoint y: 517, endPoint x: 768, endPoint y: 511, distance: 28.1
click at [768, 511] on div at bounding box center [768, 507] width 7 height 84
drag, startPoint x: 683, startPoint y: 518, endPoint x: 674, endPoint y: 517, distance: 9.2
click at [674, 517] on div at bounding box center [674, 507] width 7 height 84
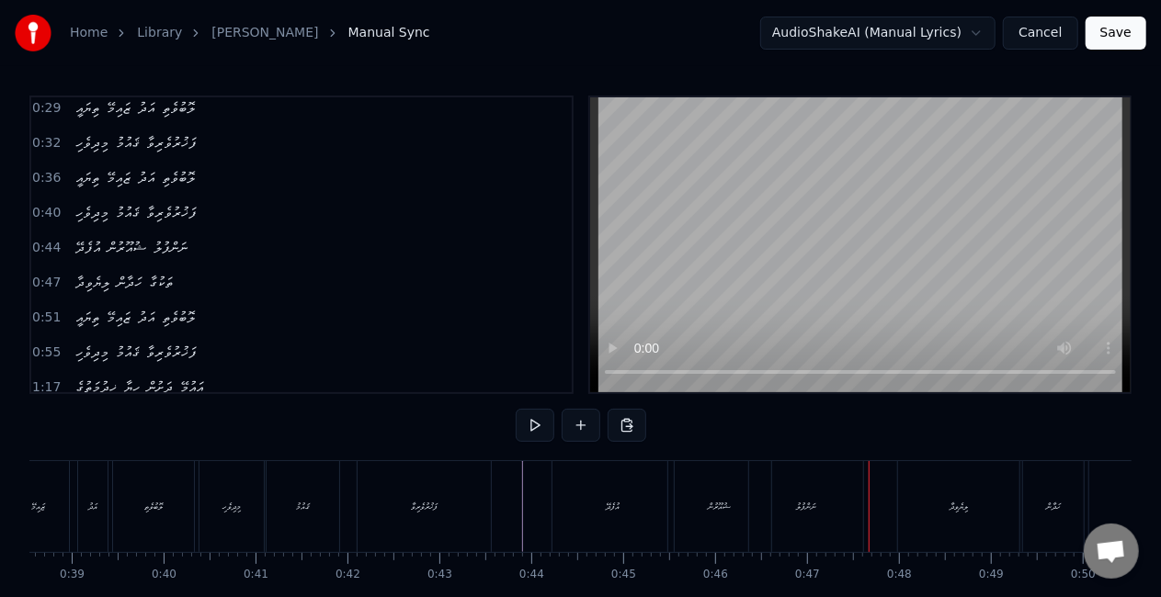
drag, startPoint x: 797, startPoint y: 506, endPoint x: 785, endPoint y: 506, distance: 11.9
click at [798, 506] on div "ނަންފުލު" at bounding box center [806, 507] width 20 height 14
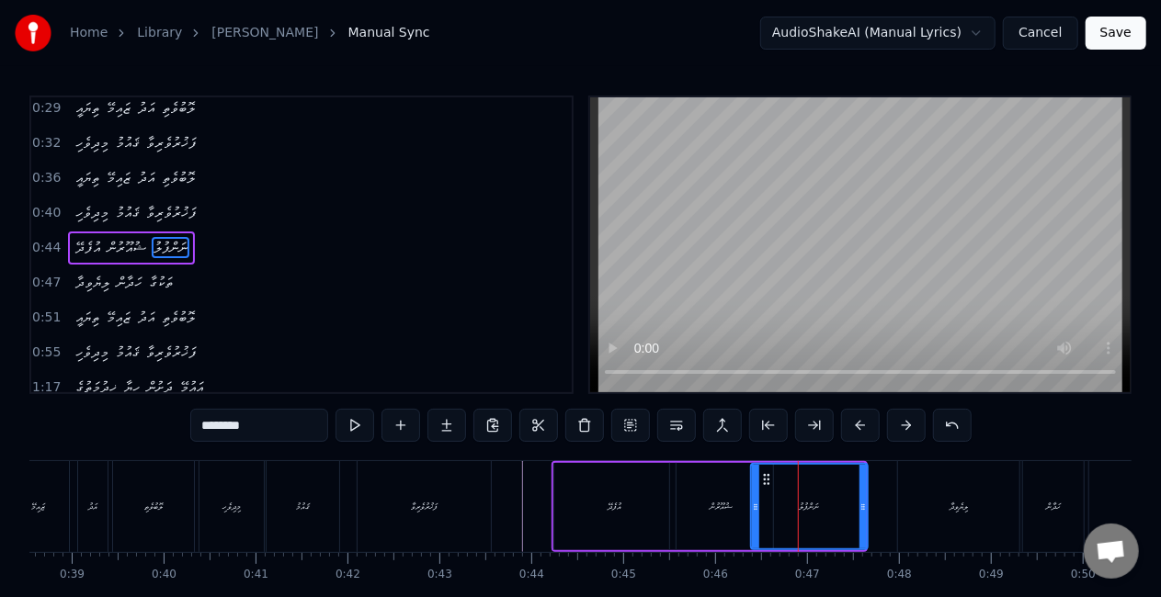
click at [862, 506] on icon at bounding box center [862, 507] width 7 height 15
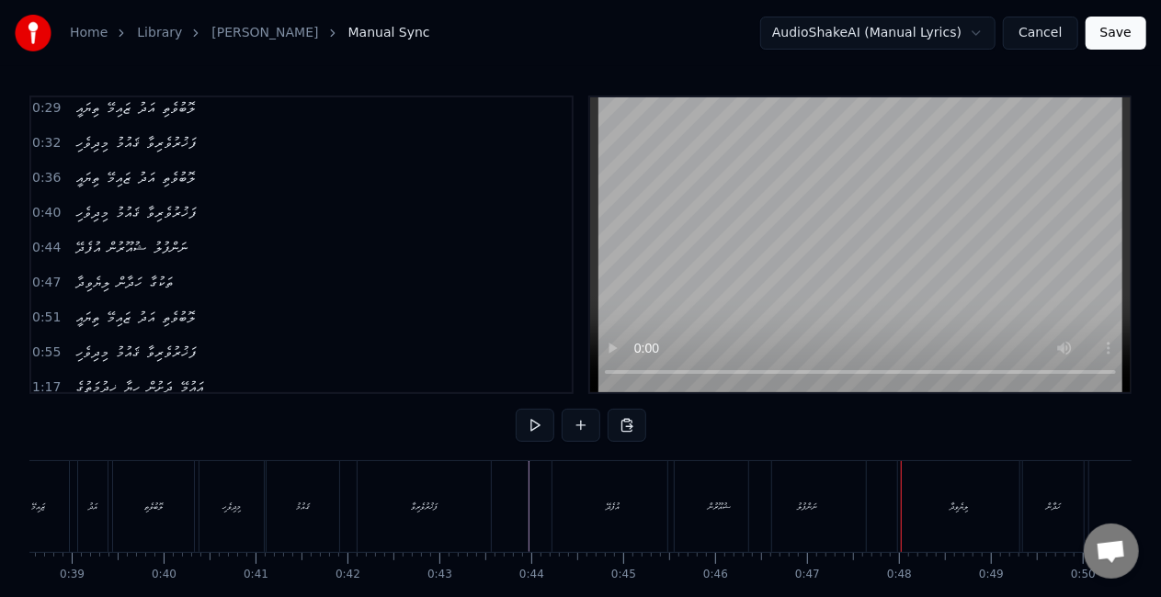
drag, startPoint x: 845, startPoint y: 544, endPoint x: 797, endPoint y: 533, distance: 49.1
click at [846, 544] on div "ނަންފުލު" at bounding box center [807, 506] width 117 height 91
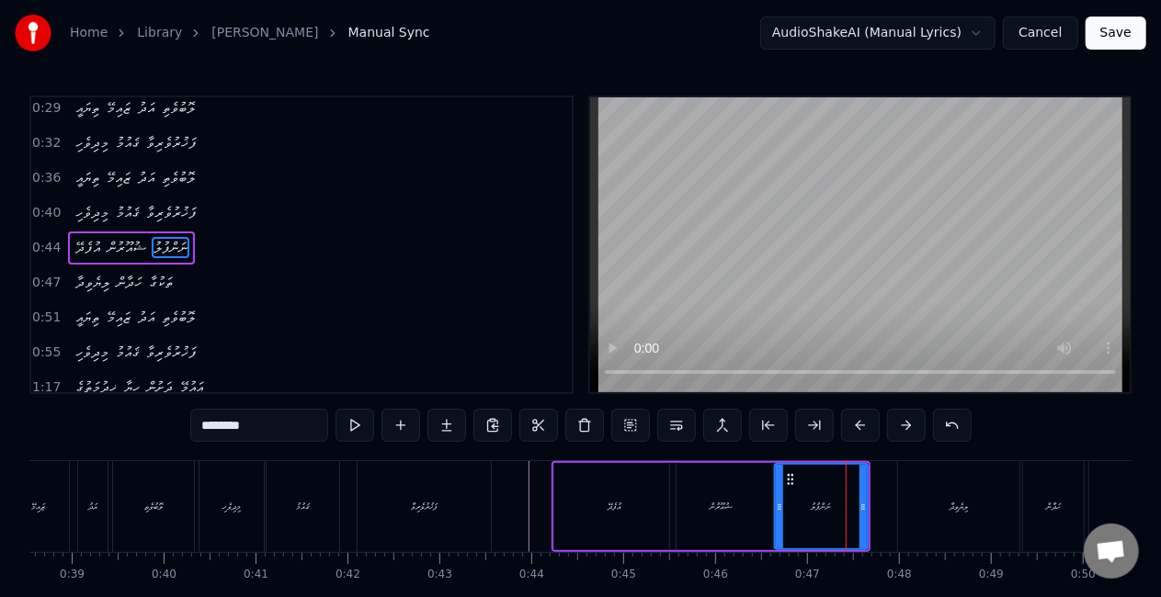
drag, startPoint x: 757, startPoint y: 513, endPoint x: 781, endPoint y: 516, distance: 24.1
click at [781, 516] on div at bounding box center [779, 507] width 7 height 84
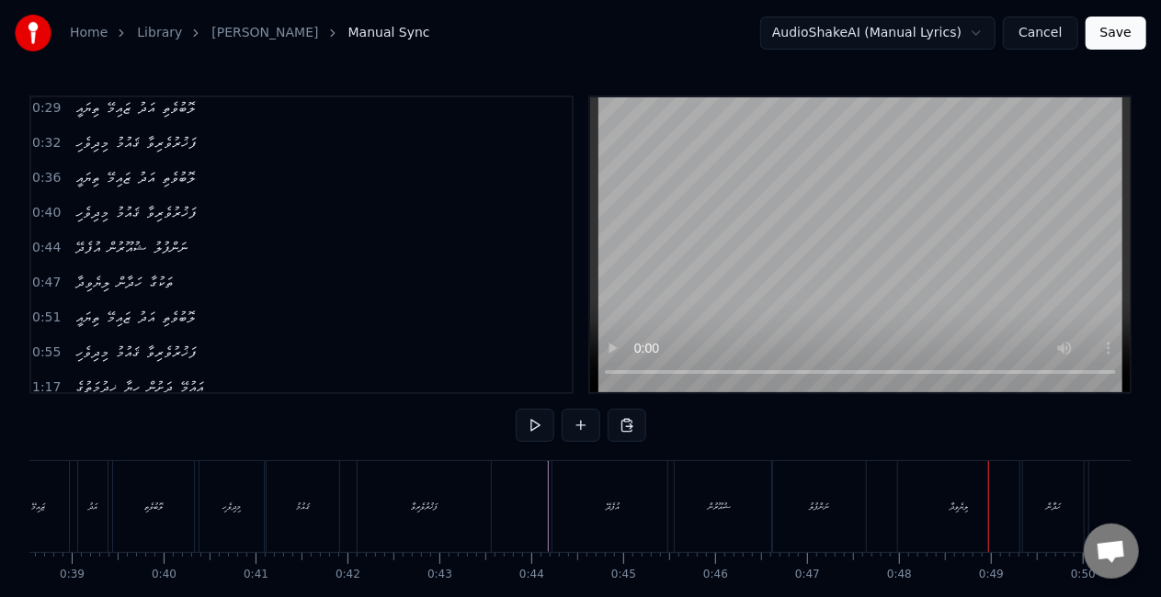
click at [908, 480] on div "ލިޔެވިދާ" at bounding box center [958, 506] width 121 height 91
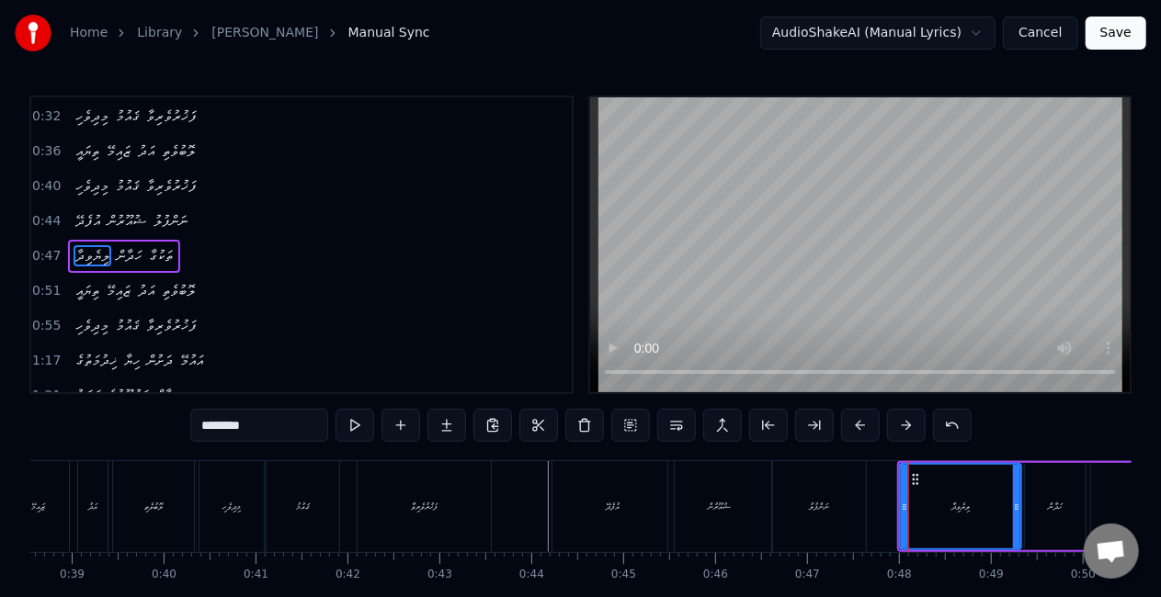
scroll to position [40, 0]
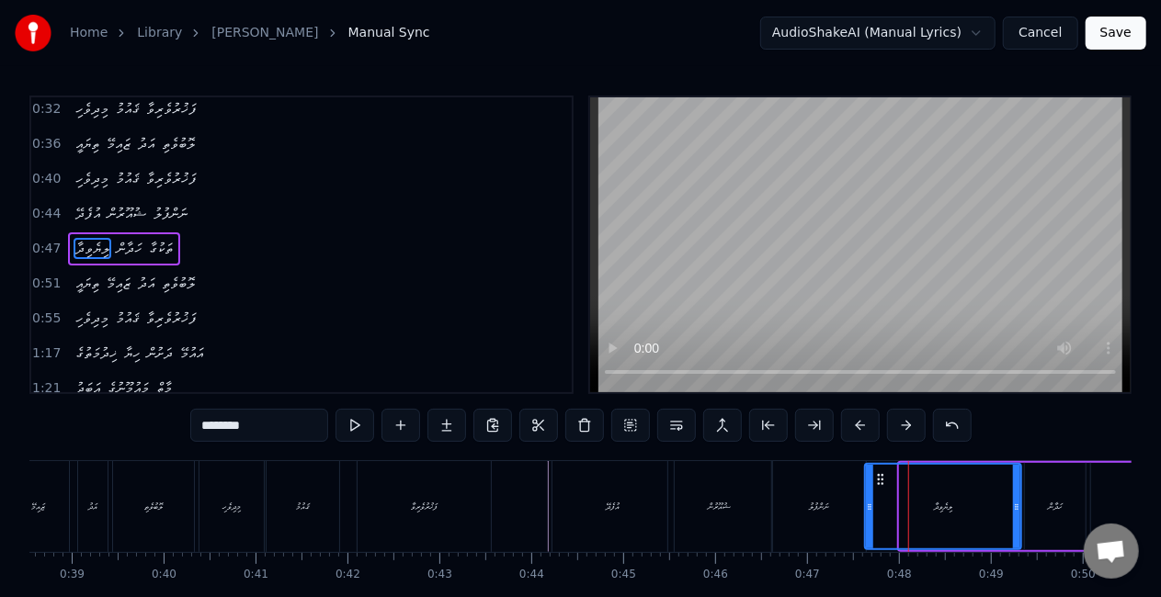
drag, startPoint x: 901, startPoint y: 505, endPoint x: 858, endPoint y: 507, distance: 42.4
click at [873, 507] on icon at bounding box center [869, 507] width 7 height 15
click at [754, 510] on div "ޝުއޫރުން" at bounding box center [719, 506] width 103 height 91
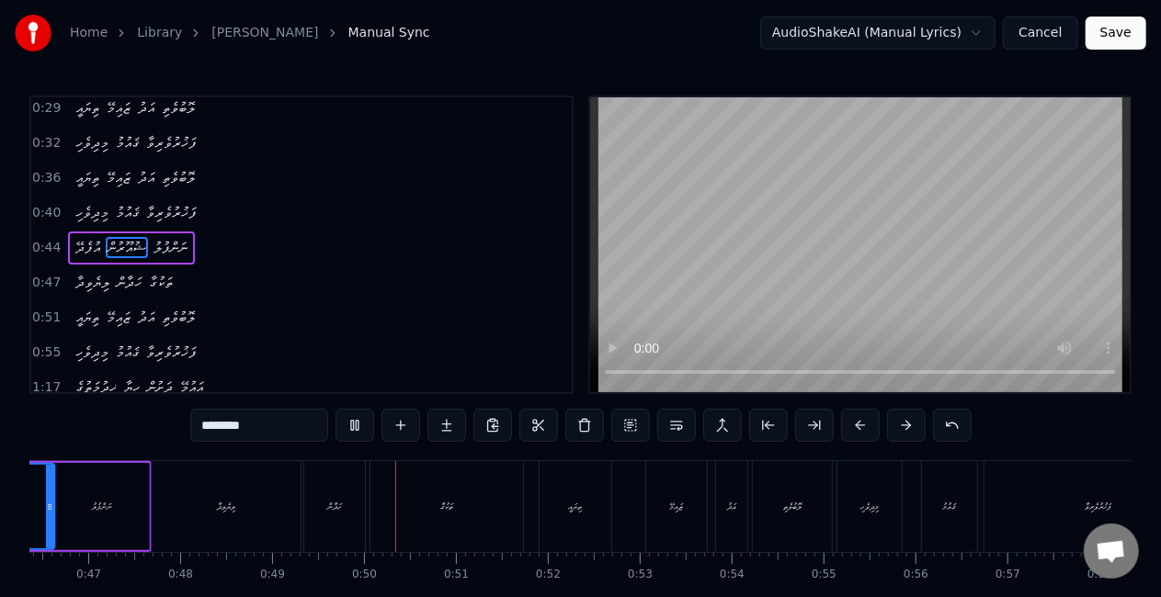
scroll to position [0, 4484]
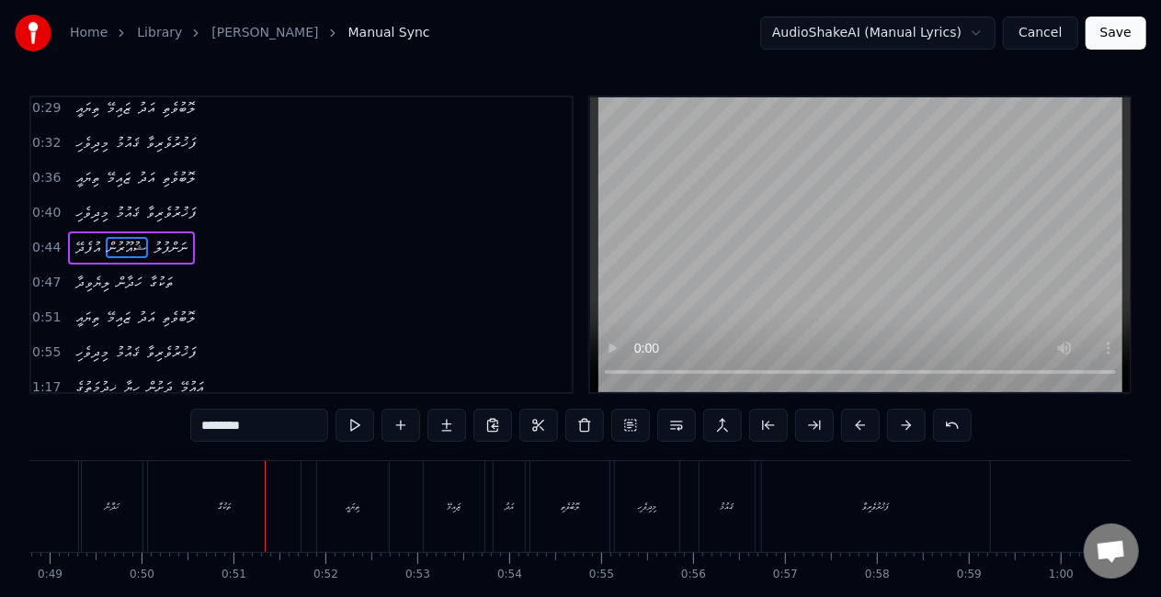
click at [253, 529] on div "ތަކުގާ" at bounding box center [224, 506] width 153 height 91
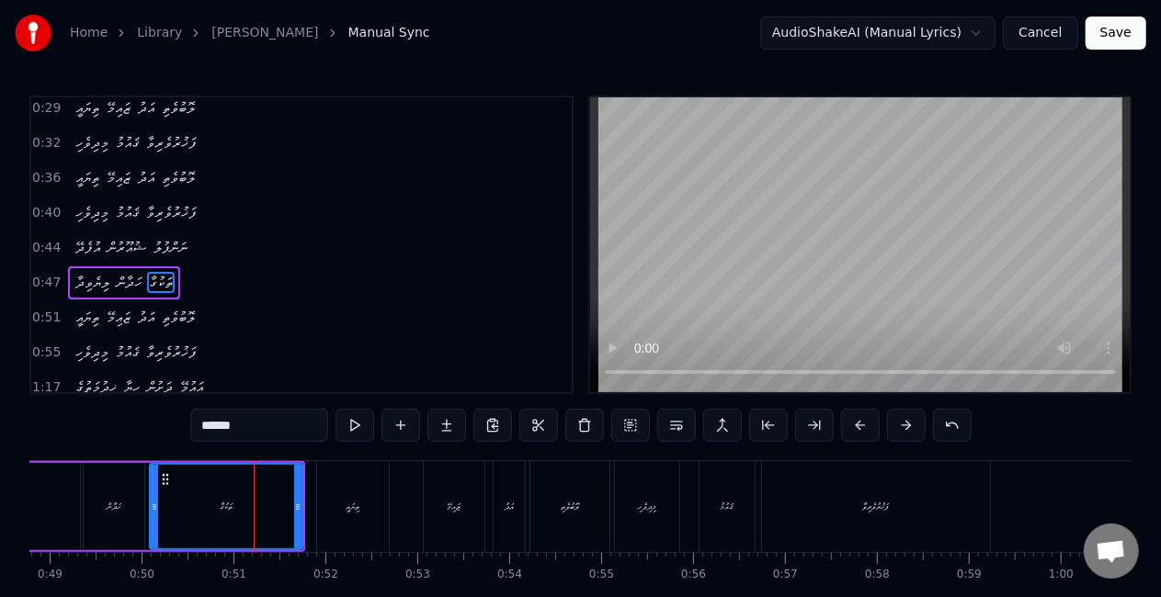
scroll to position [40, 0]
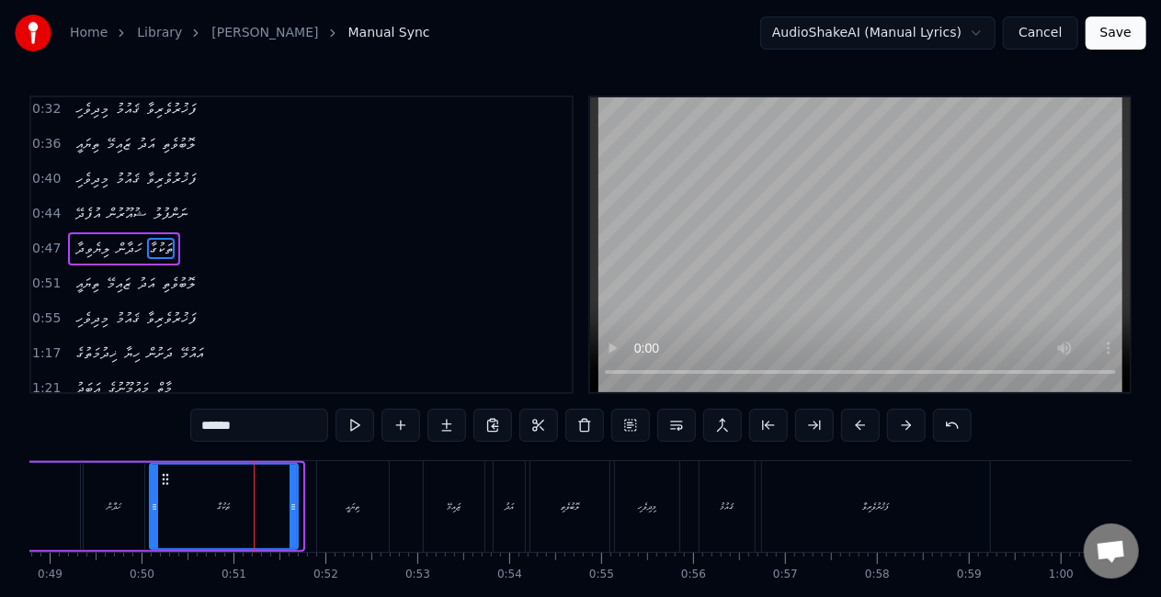
click at [293, 502] on icon at bounding box center [293, 507] width 7 height 15
click at [92, 489] on div "ހަދާން" at bounding box center [114, 506] width 61 height 87
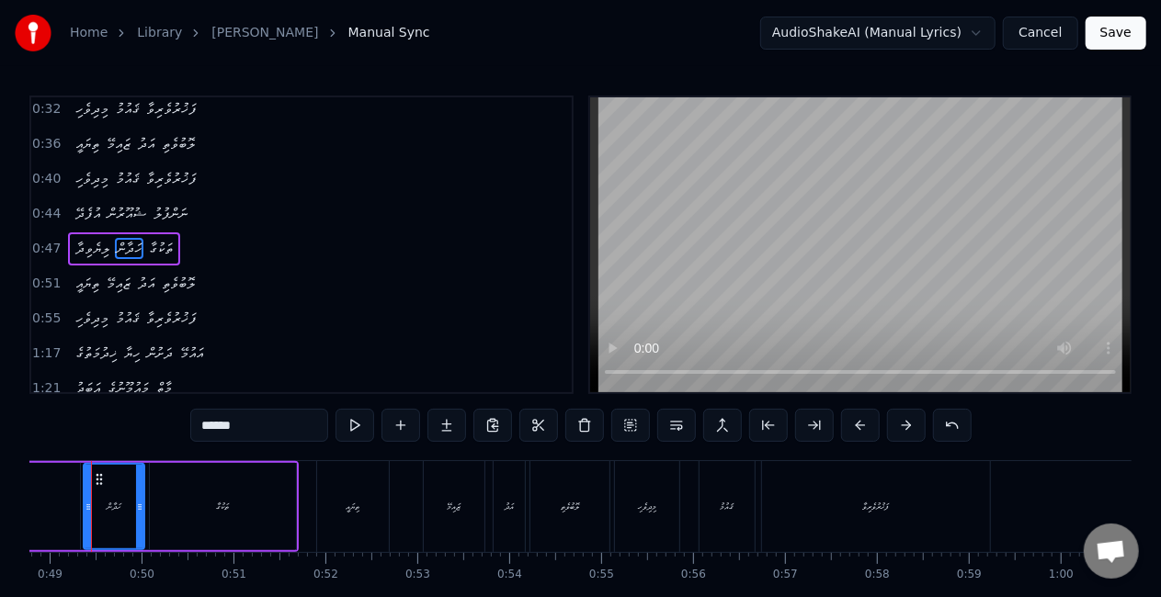
scroll to position [0, 4452]
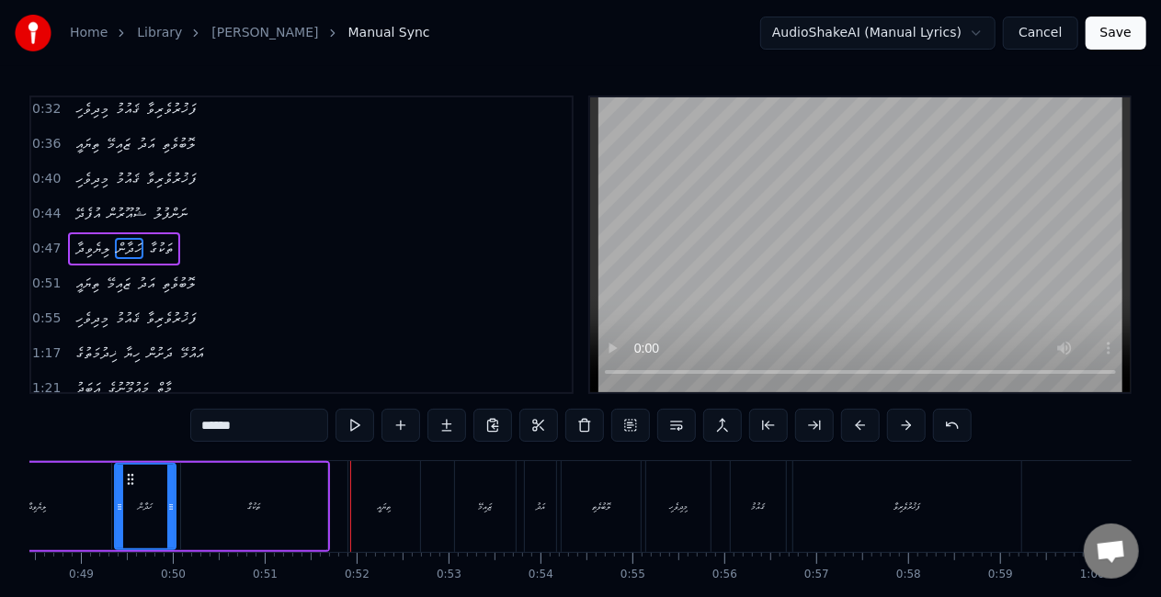
drag, startPoint x: 302, startPoint y: 477, endPoint x: 276, endPoint y: 474, distance: 26.8
click at [302, 476] on div "ތަކުގާ" at bounding box center [254, 506] width 146 height 87
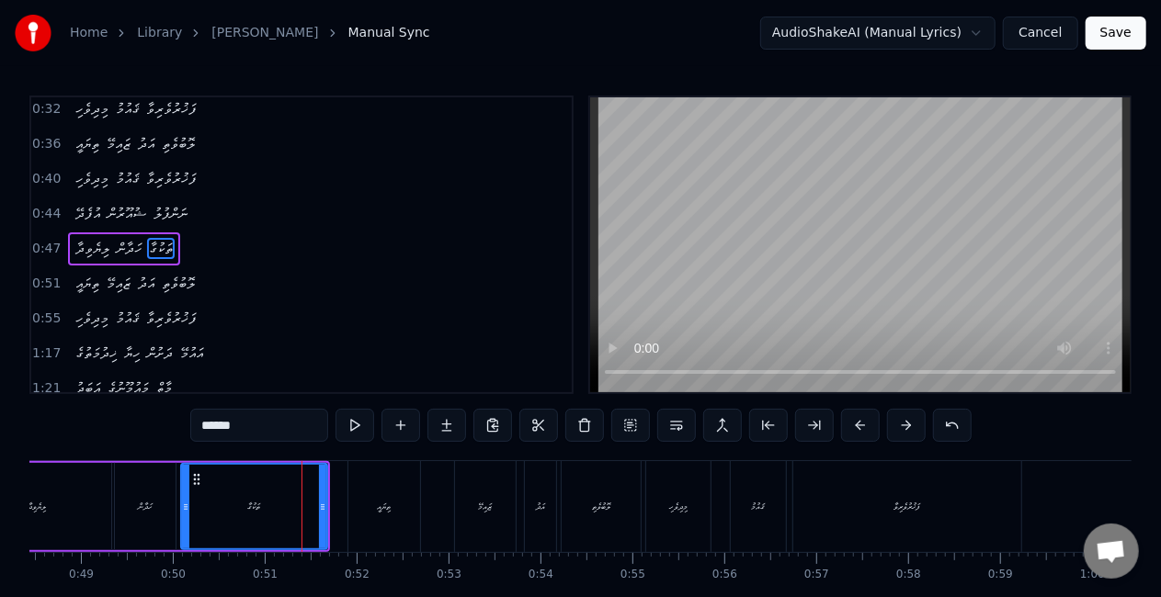
click at [255, 427] on input "******" at bounding box center [259, 425] width 138 height 33
click at [199, 495] on div "ތަކުގާ...." at bounding box center [254, 507] width 144 height 84
click at [380, 500] on div "ތިޔައީ" at bounding box center [385, 507] width 14 height 14
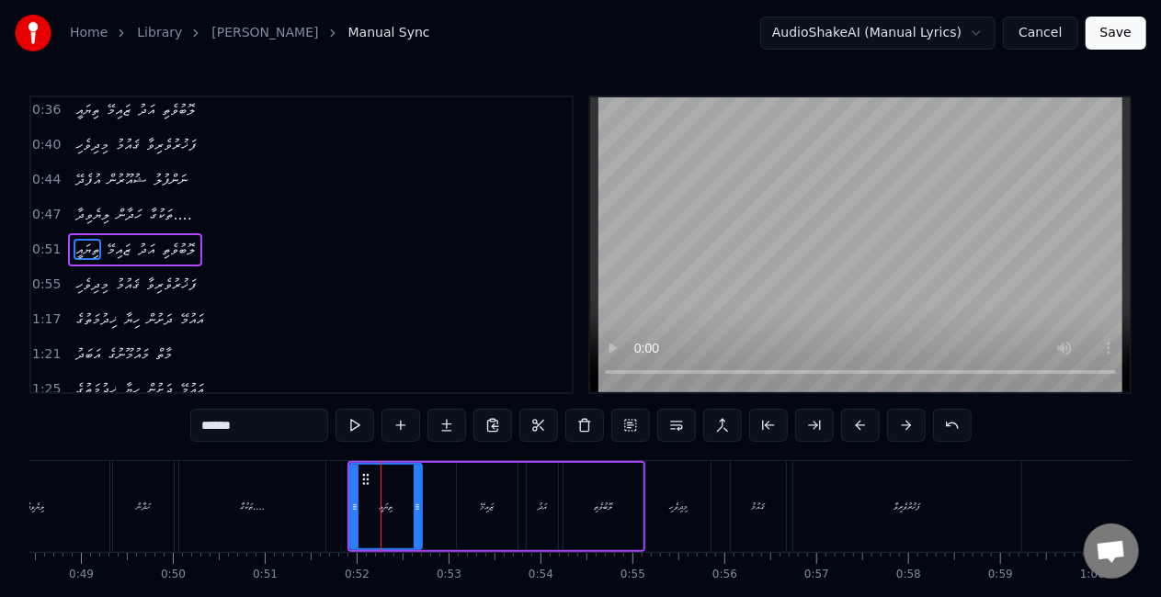
scroll to position [75, 0]
drag, startPoint x: 353, startPoint y: 509, endPoint x: 325, endPoint y: 508, distance: 27.6
click at [326, 509] on circle at bounding box center [326, 509] width 1 height 1
drag, startPoint x: 240, startPoint y: 511, endPoint x: 246, endPoint y: 496, distance: 16.1
click at [240, 511] on div "ތަކުގާ...." at bounding box center [252, 507] width 25 height 14
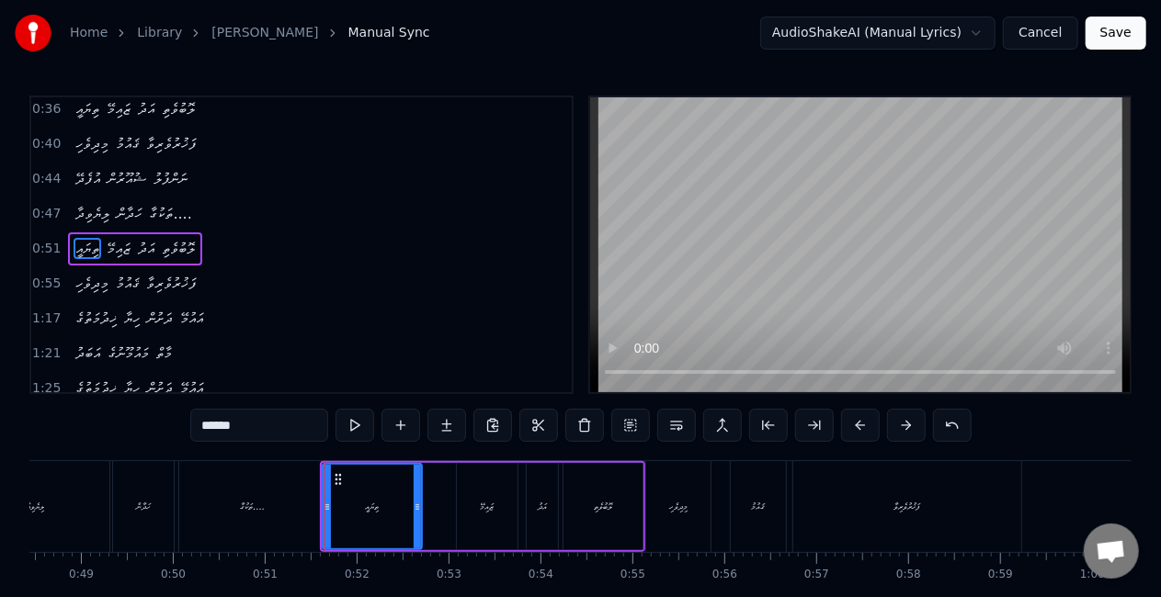
type input "**********"
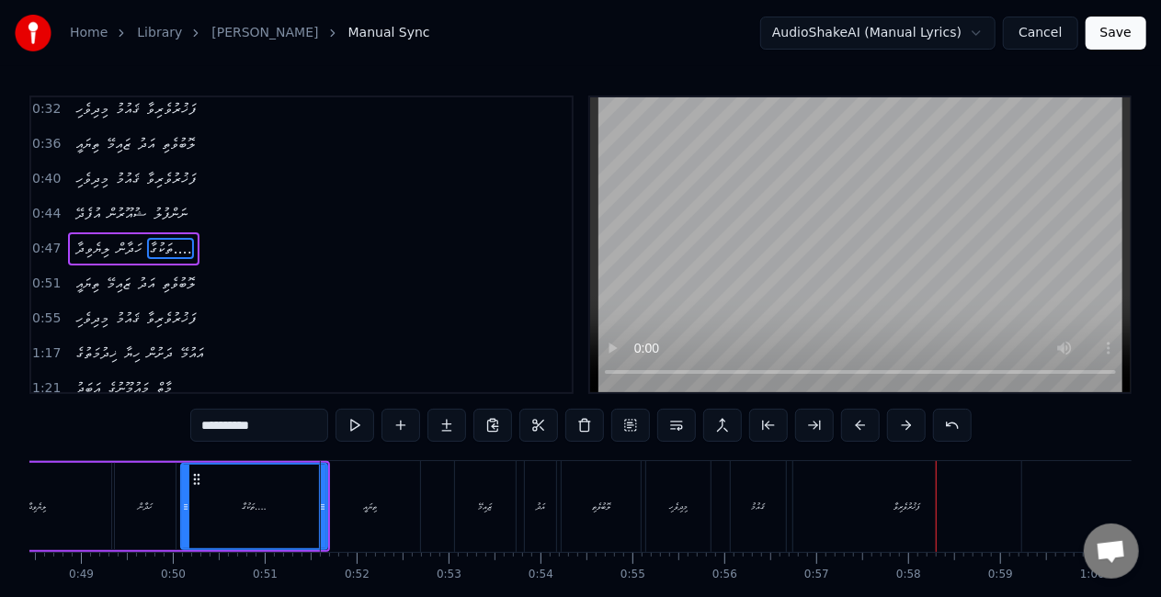
click at [727, 503] on div "މިދިވެހި ޤައުމު ފަޚުރުވެރިވާ" at bounding box center [835, 506] width 381 height 91
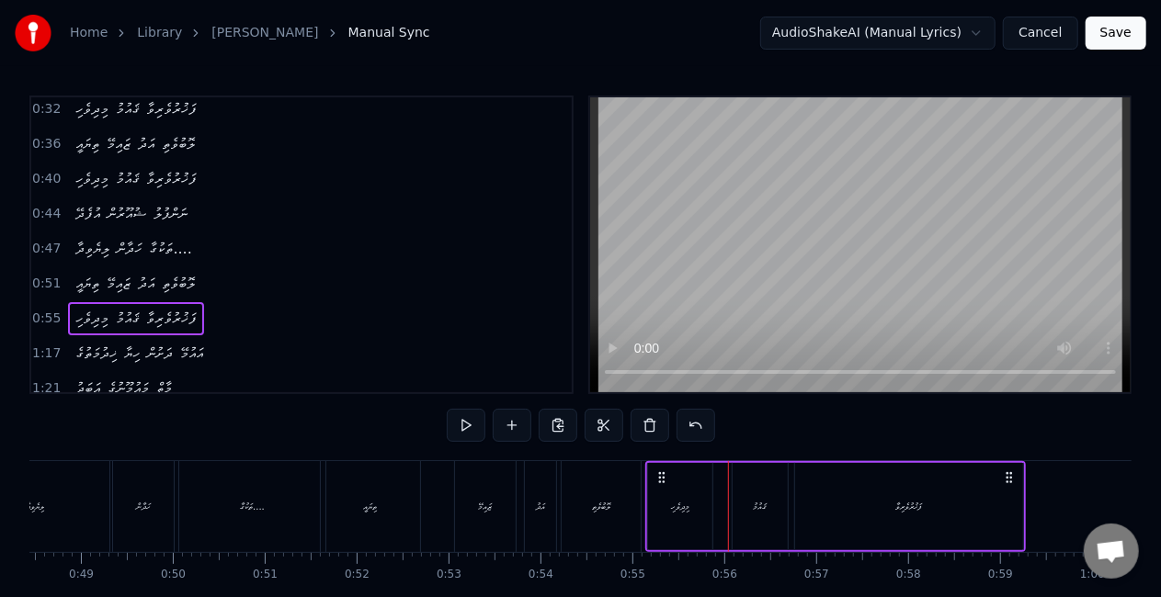
click at [737, 509] on div "ޤައުމު" at bounding box center [760, 506] width 55 height 87
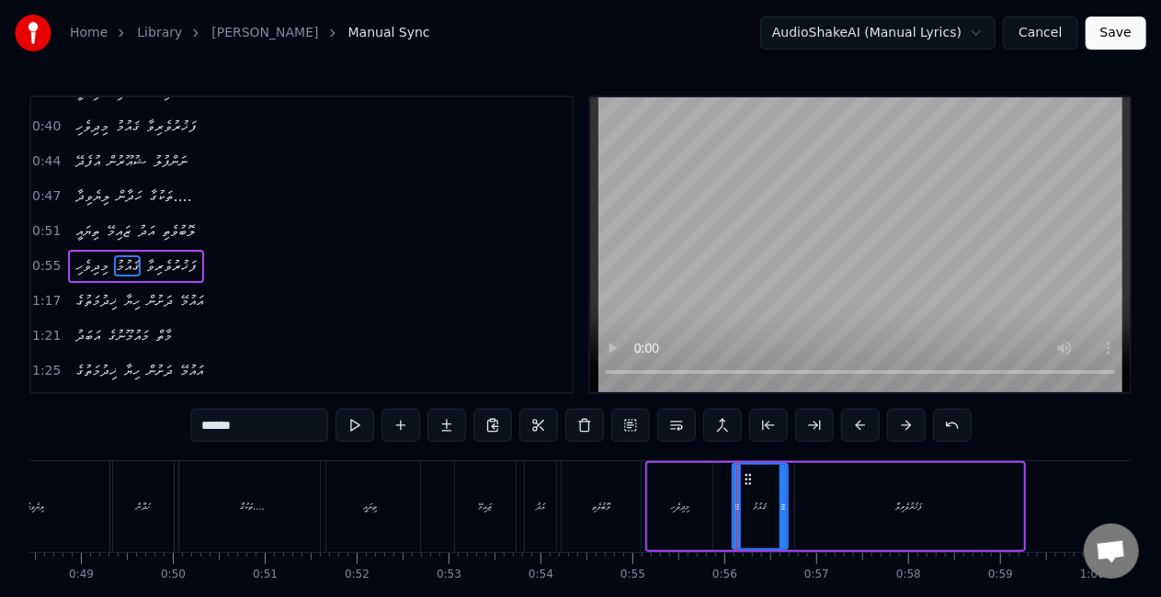
scroll to position [109, 0]
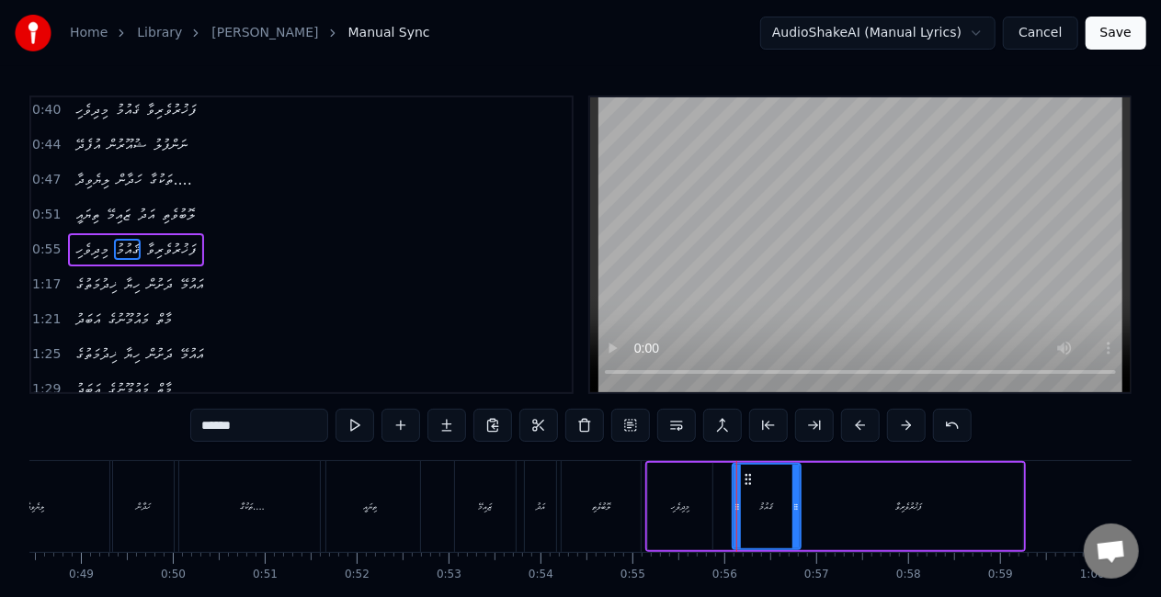
drag, startPoint x: 779, startPoint y: 505, endPoint x: 792, endPoint y: 508, distance: 13.4
click at [792, 508] on icon at bounding box center [795, 507] width 7 height 15
drag, startPoint x: 735, startPoint y: 524, endPoint x: 723, endPoint y: 522, distance: 12.1
click at [723, 522] on div at bounding box center [725, 507] width 7 height 84
click at [636, 505] on div "ލޮބުވެތި" at bounding box center [601, 506] width 79 height 91
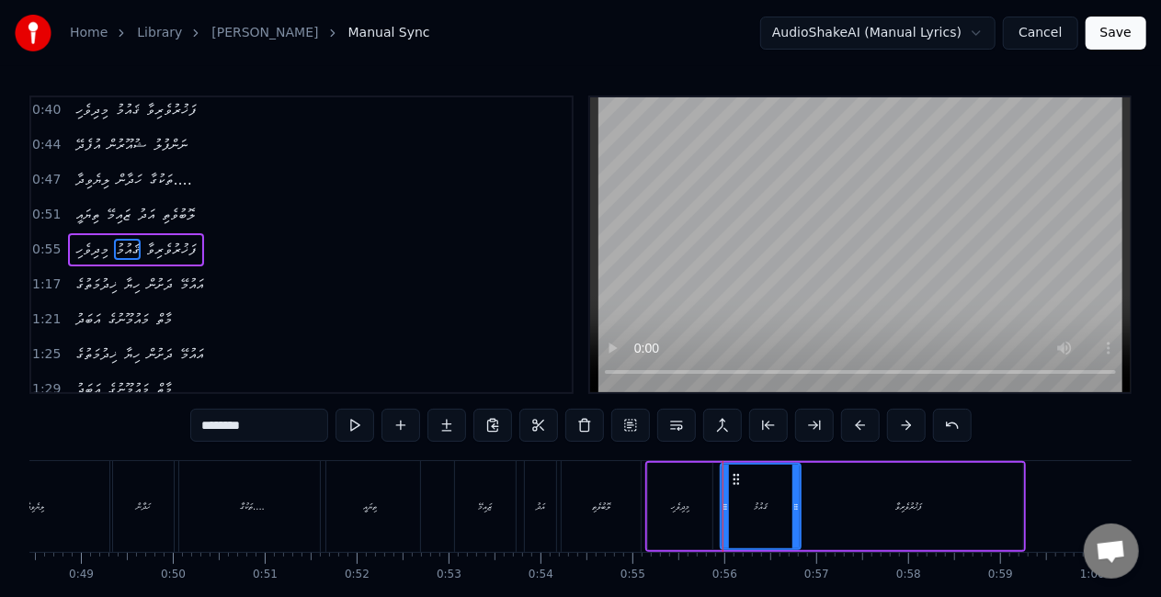
scroll to position [75, 0]
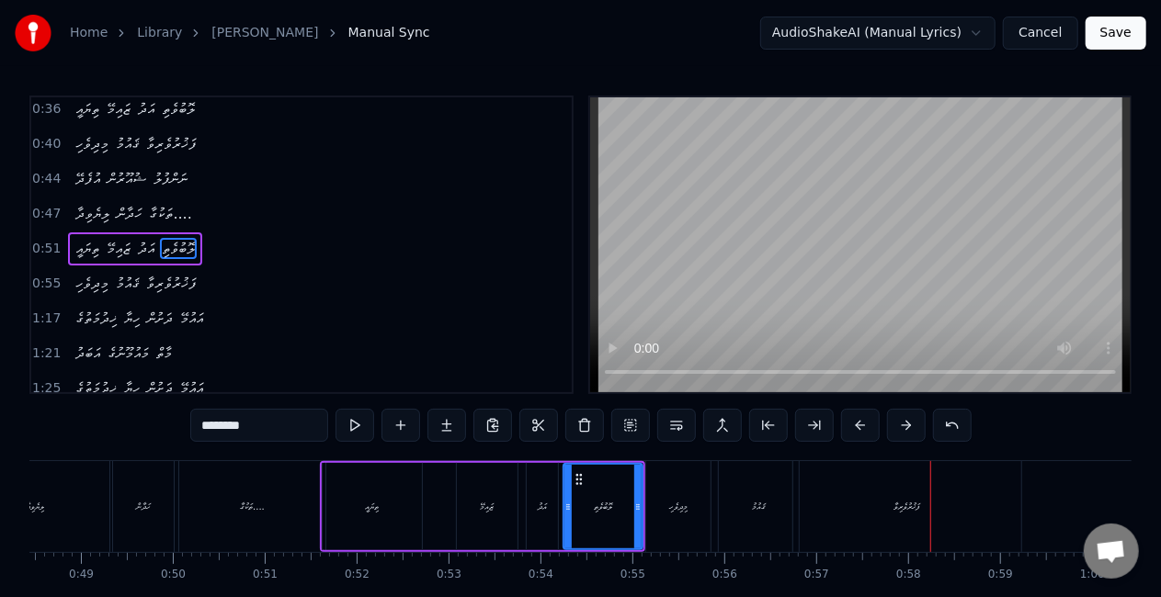
click at [932, 520] on div "ފަޚުރުވެރިވާ" at bounding box center [907, 506] width 228 height 91
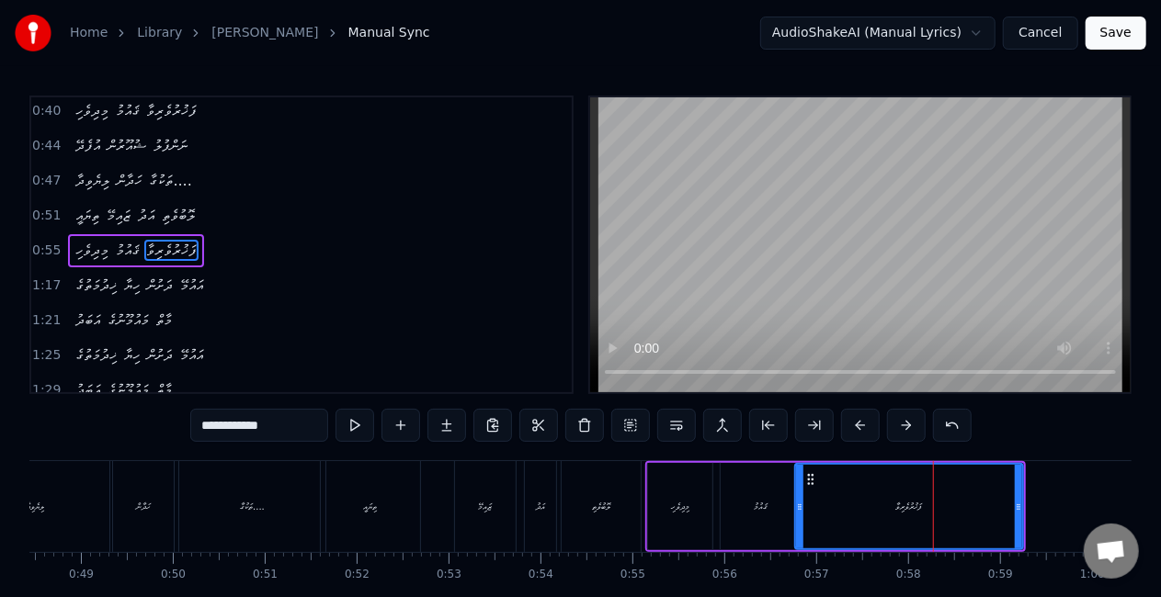
scroll to position [109, 0]
drag, startPoint x: 798, startPoint y: 512, endPoint x: 825, endPoint y: 514, distance: 27.6
click at [825, 514] on div at bounding box center [827, 507] width 7 height 84
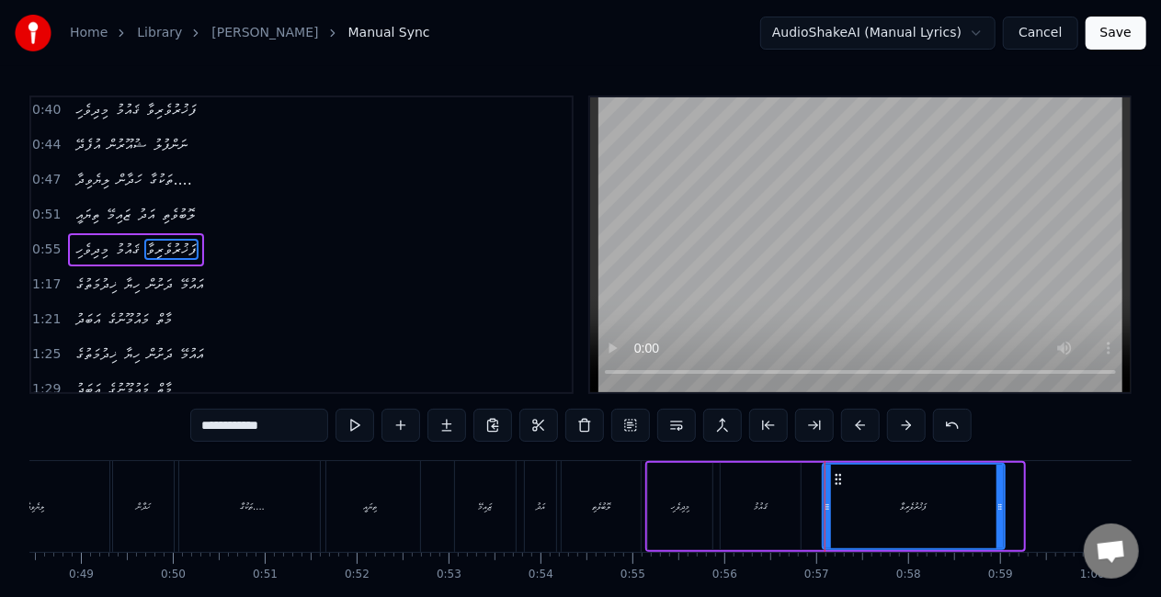
drag, startPoint x: 1017, startPoint y: 499, endPoint x: 992, endPoint y: 493, distance: 25.6
click at [996, 493] on div at bounding box center [999, 507] width 7 height 84
click at [629, 472] on div "ލޮބުވެތި" at bounding box center [601, 506] width 79 height 91
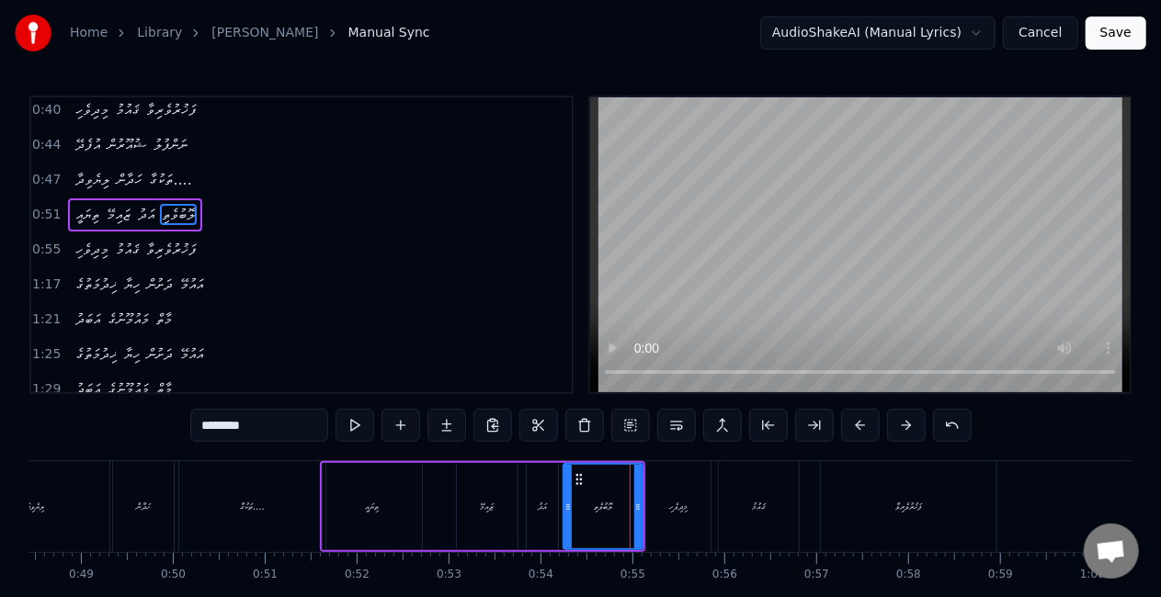
scroll to position [75, 0]
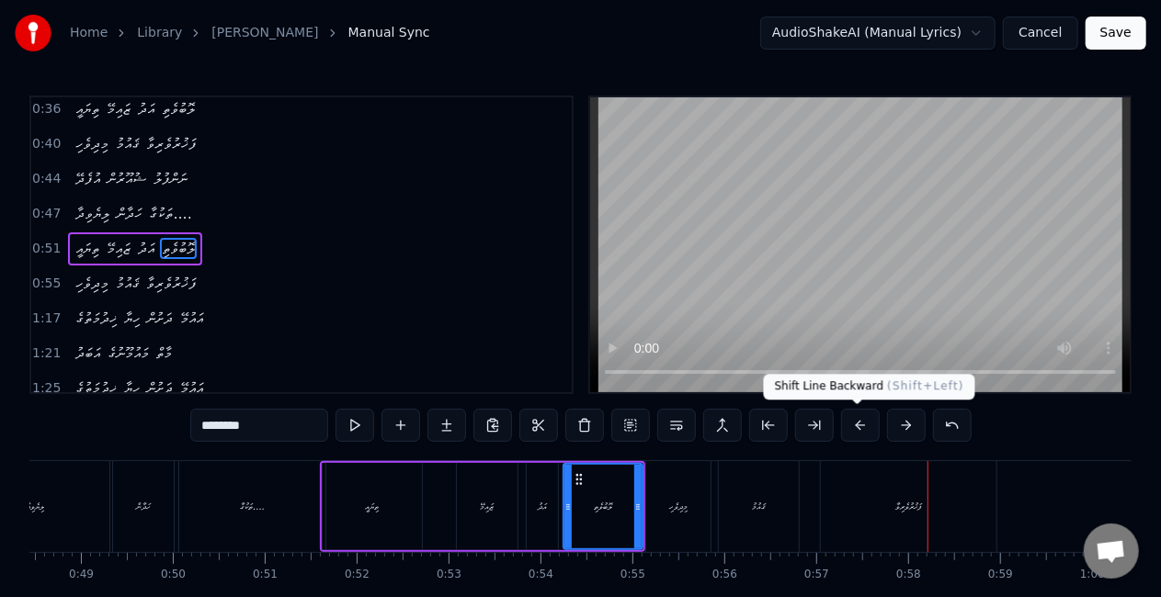
click at [908, 471] on div "ފަޚުރުވެރިވާ" at bounding box center [909, 506] width 176 height 91
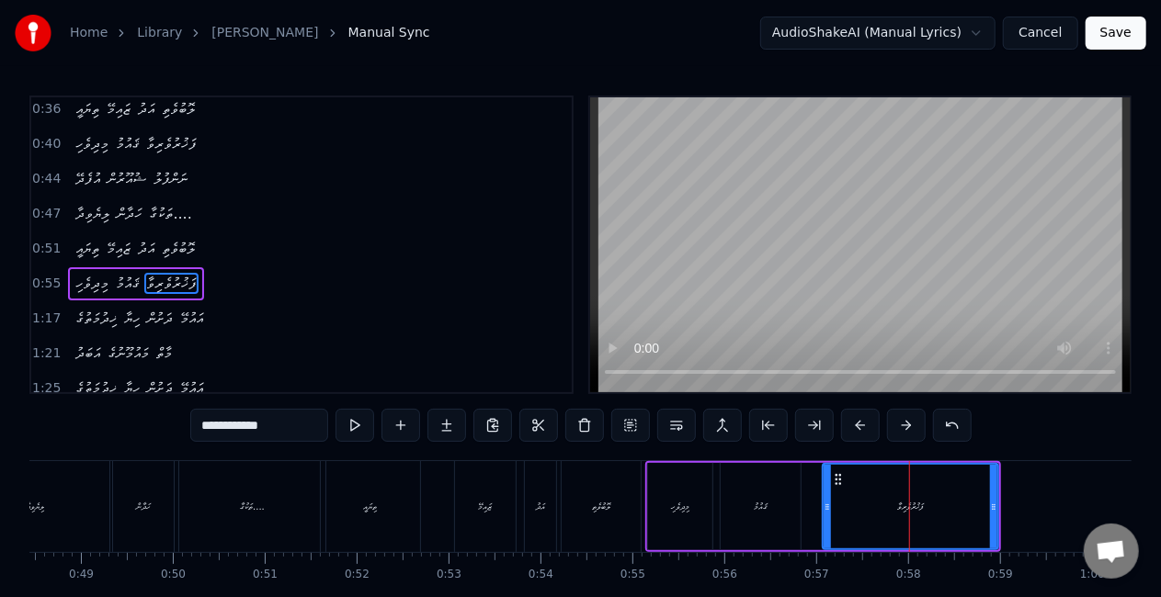
scroll to position [109, 0]
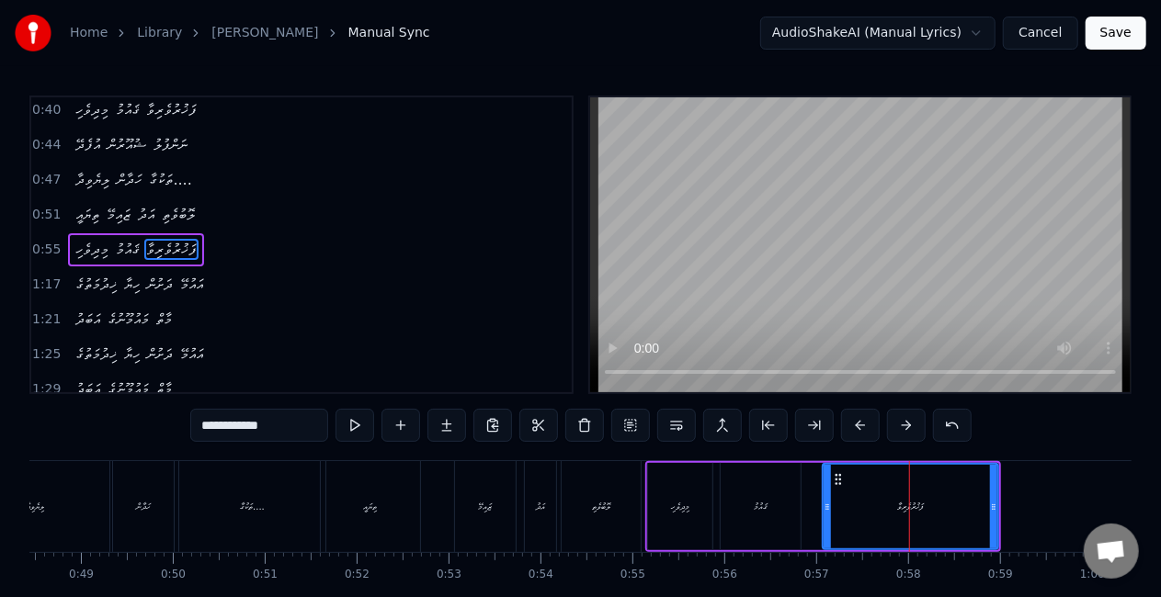
click at [291, 415] on input "**********" at bounding box center [259, 425] width 138 height 33
click at [770, 476] on div "ޤައުމު" at bounding box center [761, 506] width 80 height 87
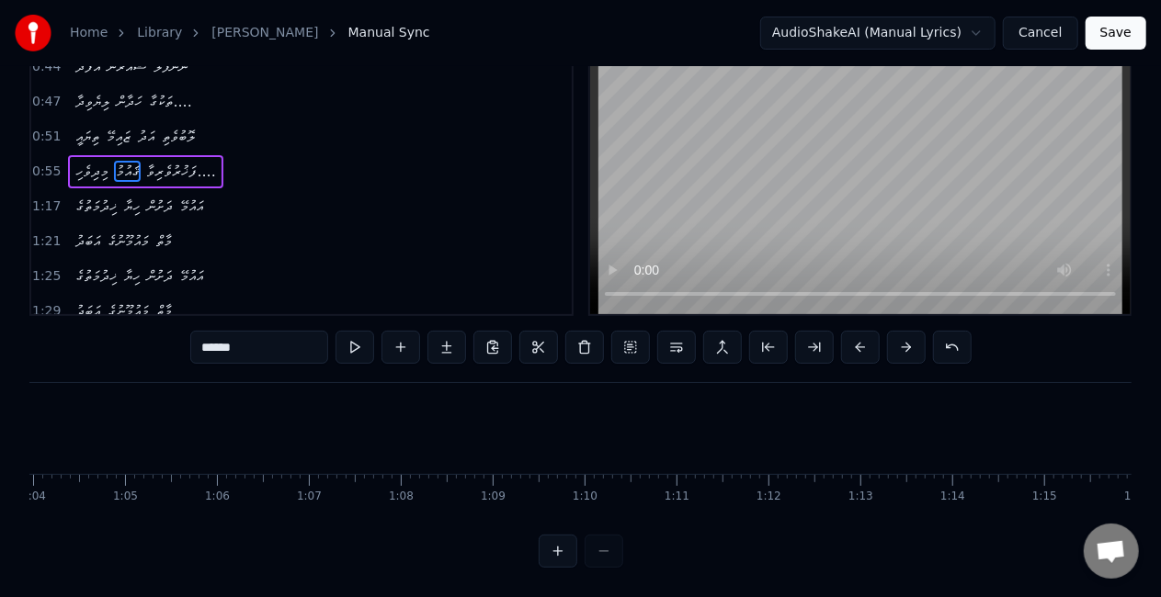
scroll to position [0, 6543]
click at [658, 414] on div "ޚިދުމަތުގެ" at bounding box center [682, 428] width 103 height 91
type input "**********"
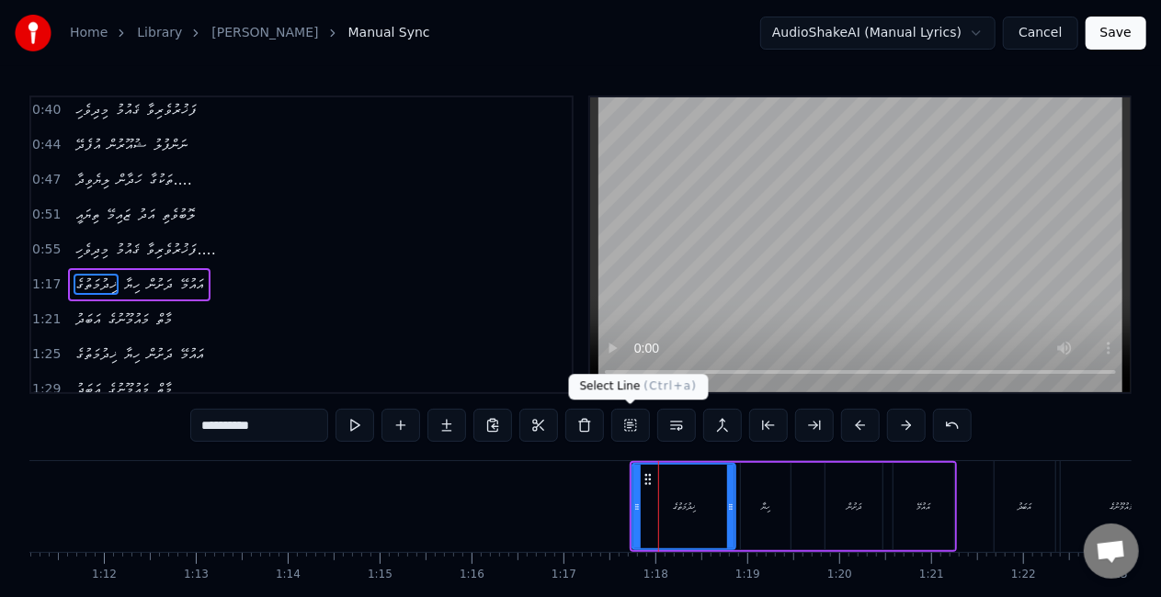
scroll to position [143, 0]
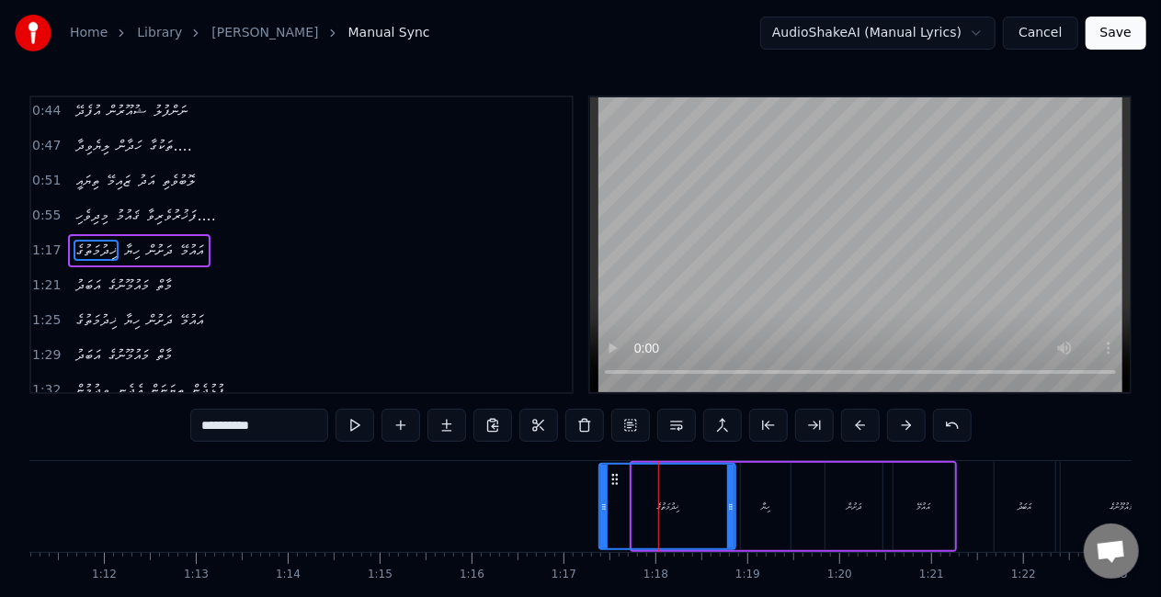
drag, startPoint x: 636, startPoint y: 496, endPoint x: 603, endPoint y: 493, distance: 33.3
click at [603, 493] on div at bounding box center [603, 507] width 7 height 84
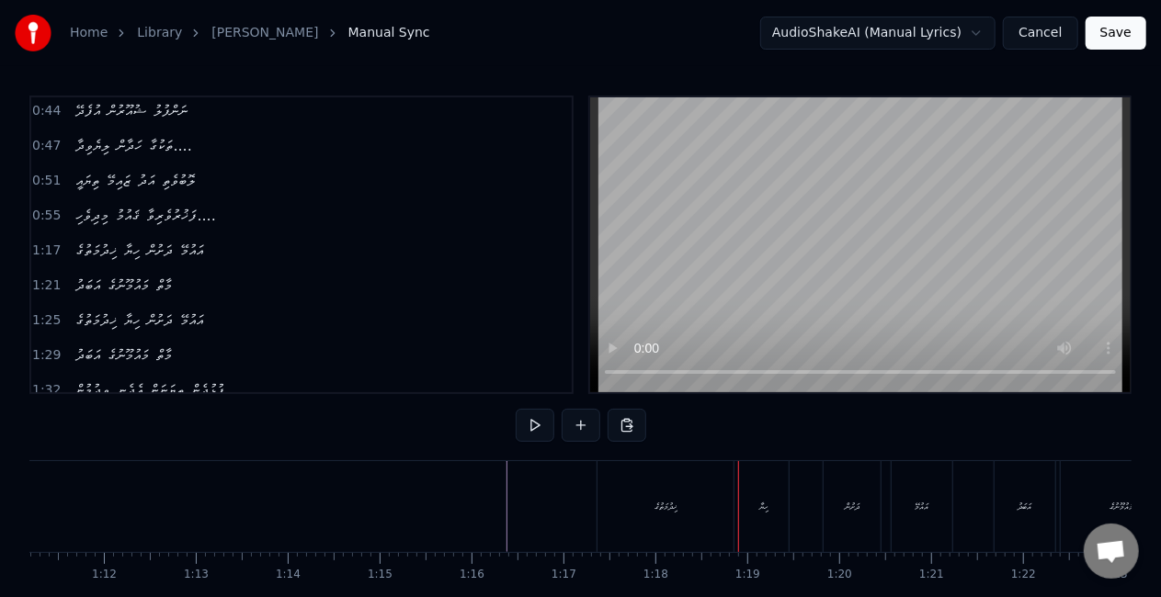
click at [648, 505] on div "ޚިދުމަތުގެ" at bounding box center [665, 506] width 136 height 91
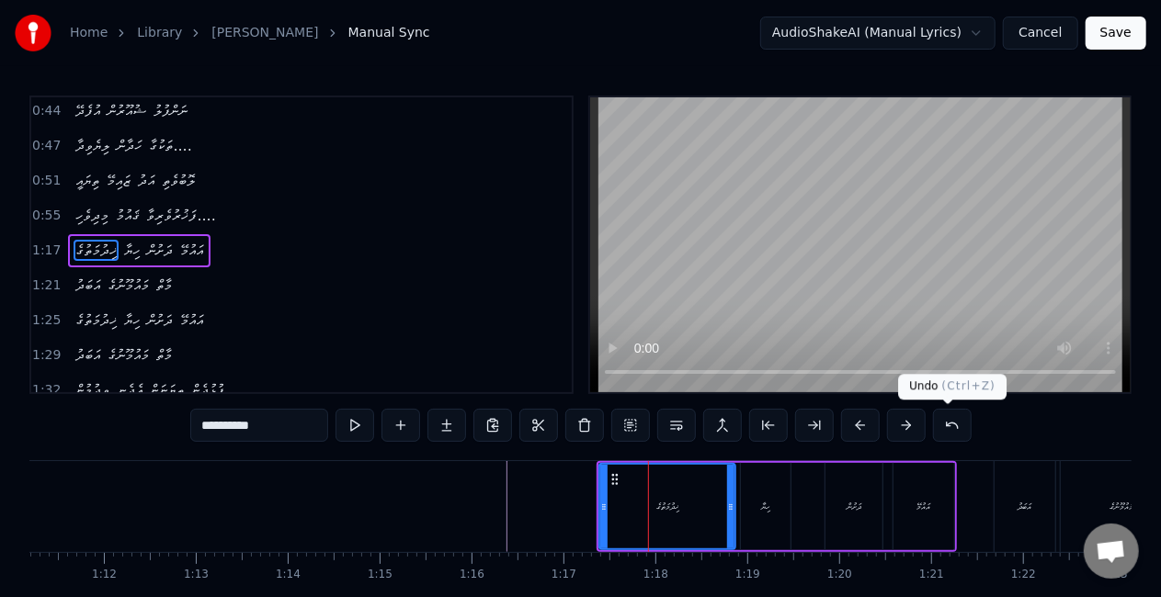
click at [941, 425] on button at bounding box center [952, 425] width 39 height 33
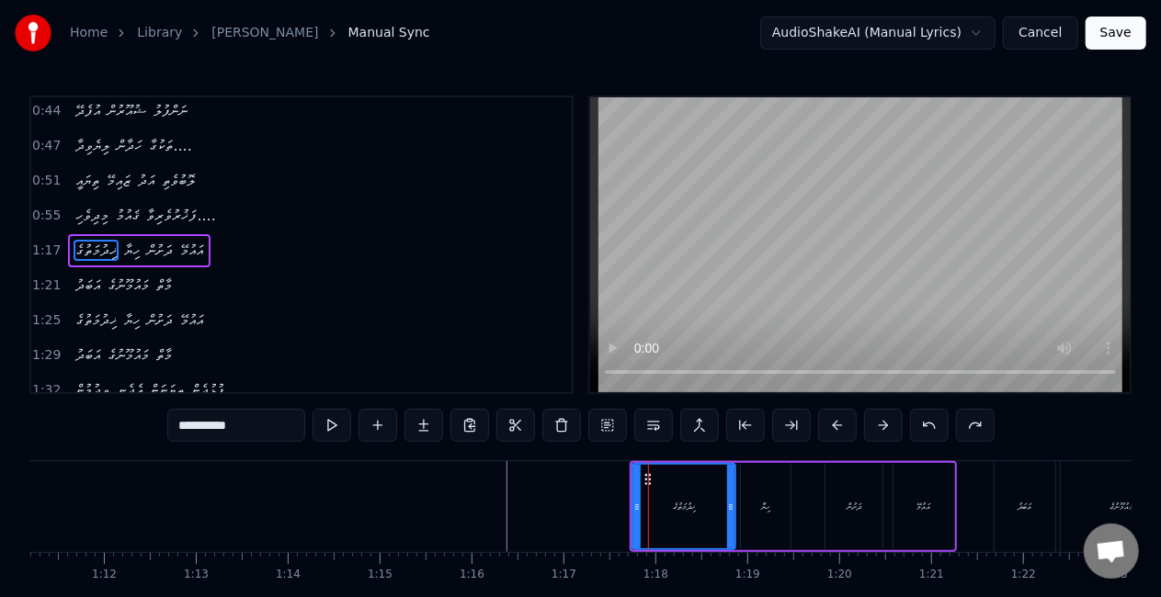
drag, startPoint x: 437, startPoint y: 522, endPoint x: 363, endPoint y: 518, distance: 73.6
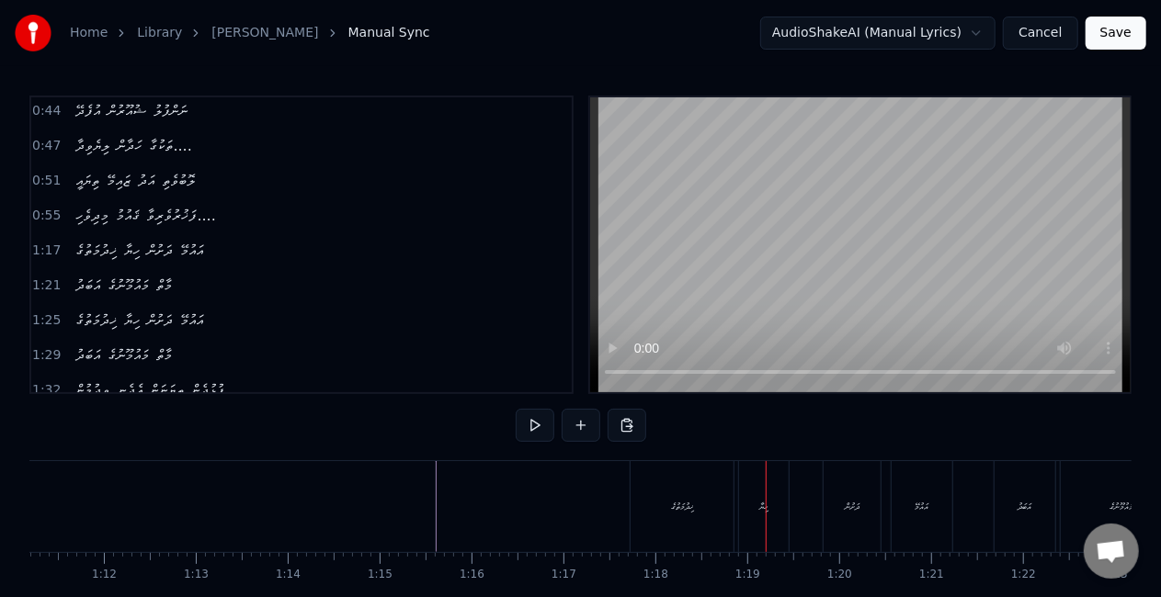
click at [663, 506] on div "ޚިދުމަތުގެ" at bounding box center [682, 506] width 103 height 91
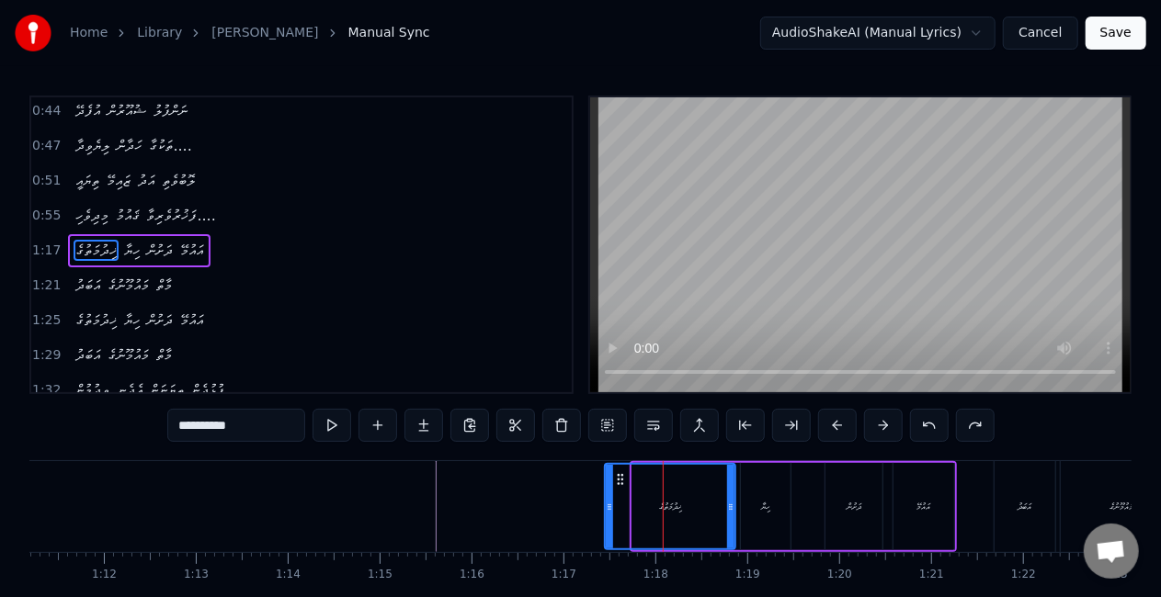
drag, startPoint x: 635, startPoint y: 509, endPoint x: 608, endPoint y: 506, distance: 27.7
click at [608, 506] on icon at bounding box center [609, 507] width 7 height 15
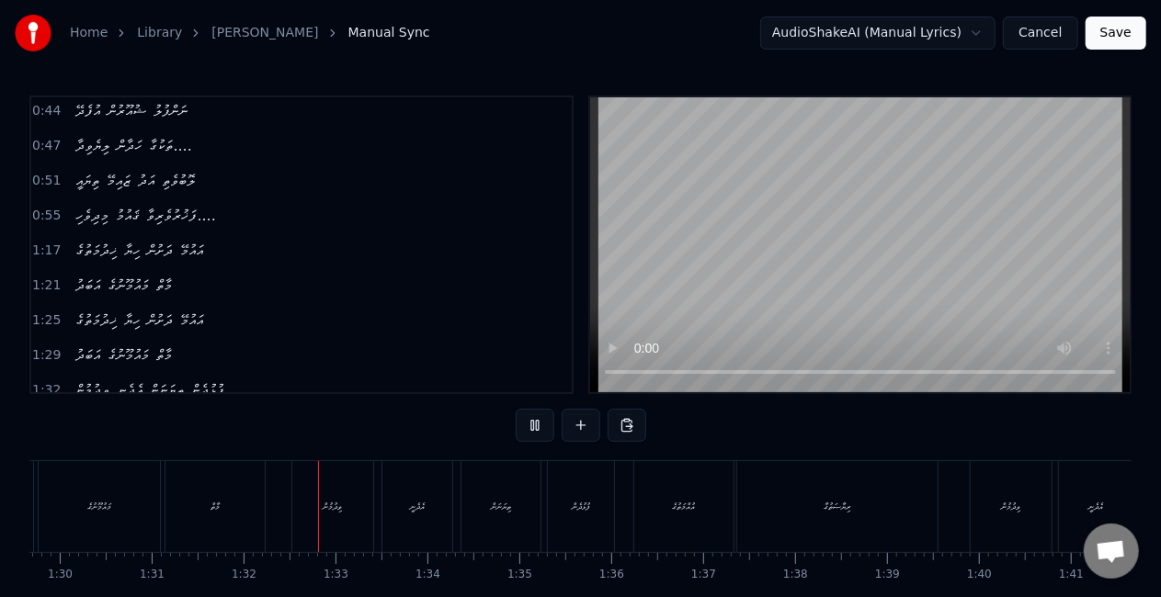
scroll to position [0, 8394]
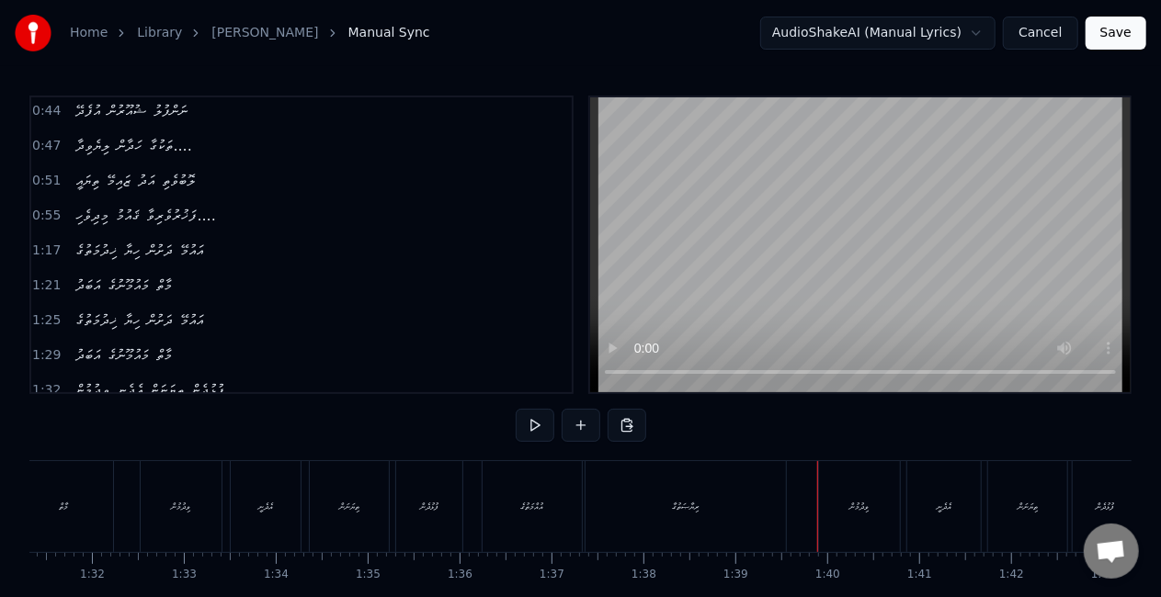
click at [708, 483] on div "ރިޔާޞަތުގާ" at bounding box center [685, 506] width 200 height 91
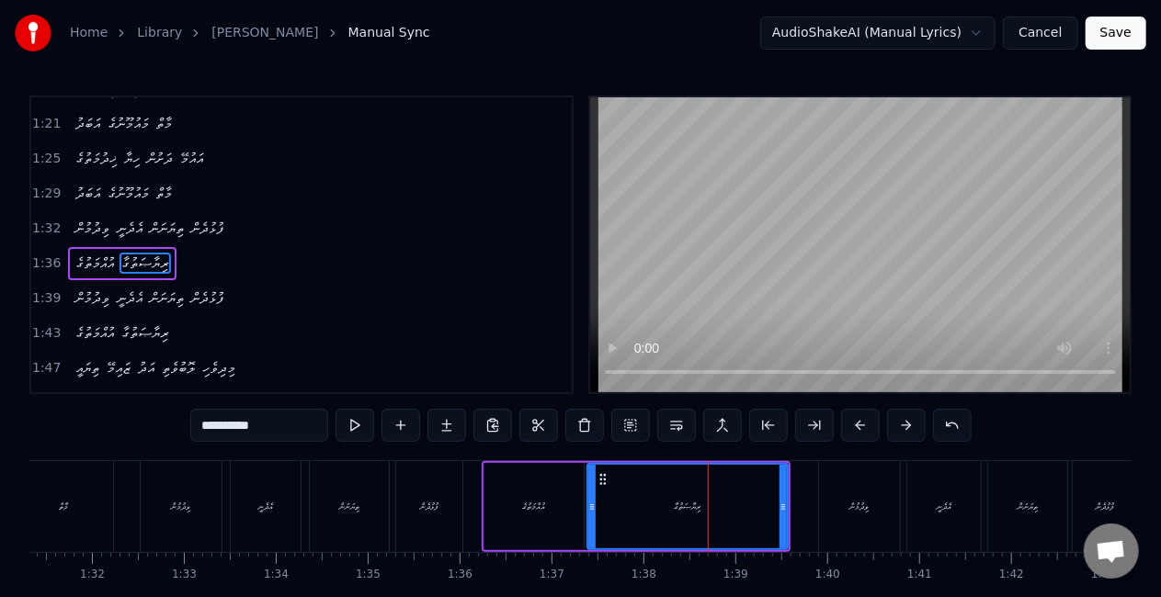
scroll to position [315, 0]
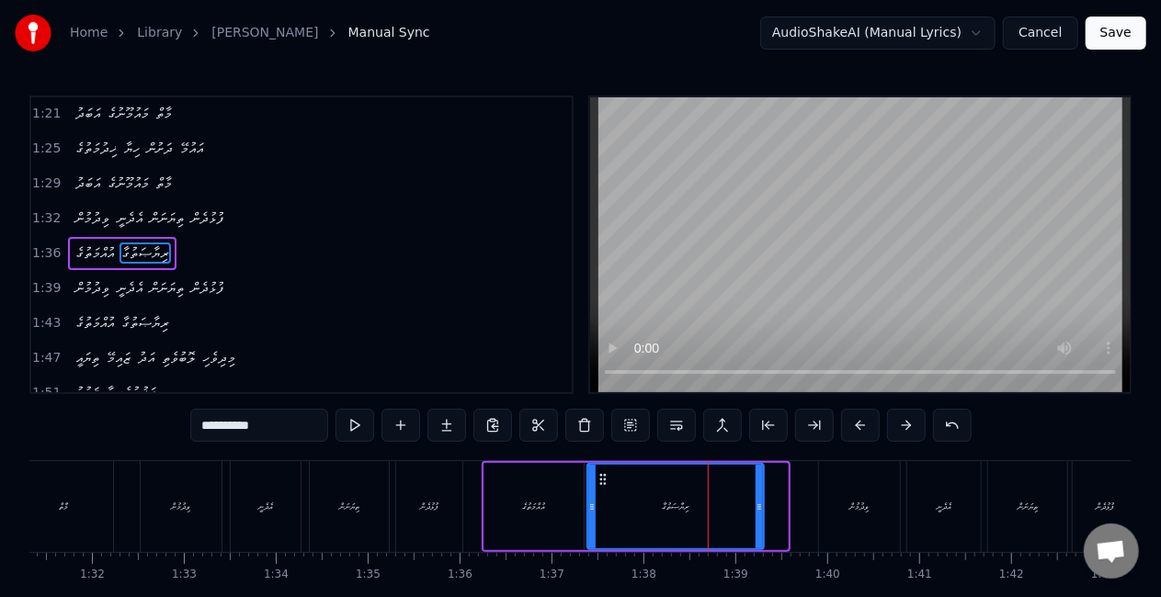
drag, startPoint x: 783, startPoint y: 524, endPoint x: 762, endPoint y: 521, distance: 21.3
click at [761, 520] on div at bounding box center [759, 507] width 7 height 84
click at [531, 520] on div "އުއްމަތުގެ" at bounding box center [533, 506] width 99 height 87
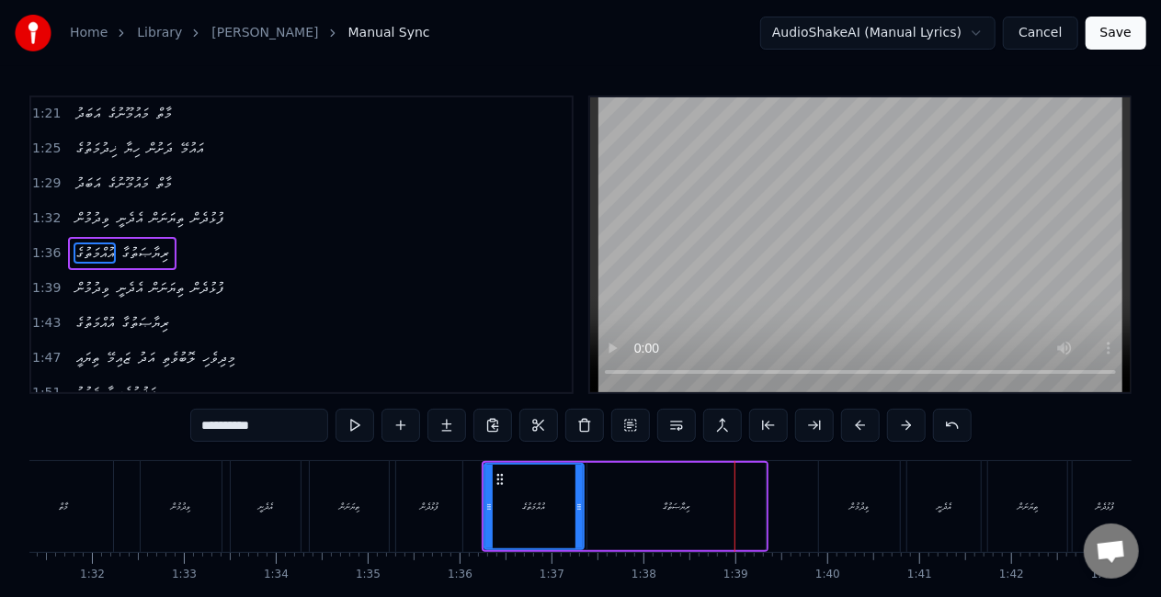
click at [726, 463] on div "ރިޔާޞަތުގާ" at bounding box center [676, 506] width 180 height 87
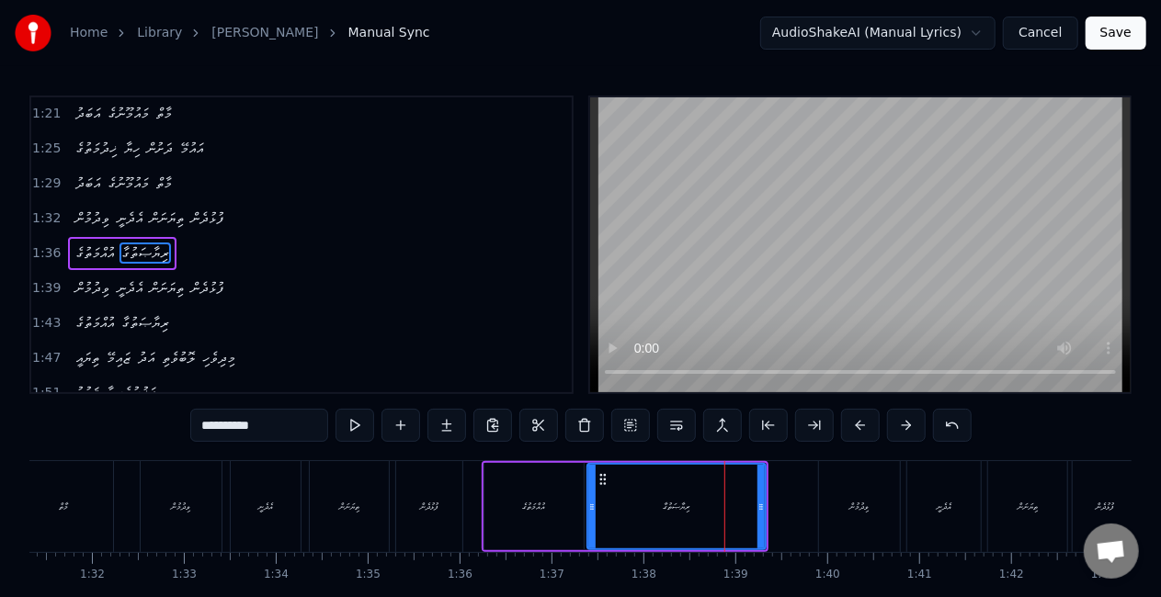
click at [309, 431] on input "**********" at bounding box center [259, 425] width 138 height 33
click at [579, 502] on div "އުއްމަތުގެ" at bounding box center [533, 506] width 99 height 87
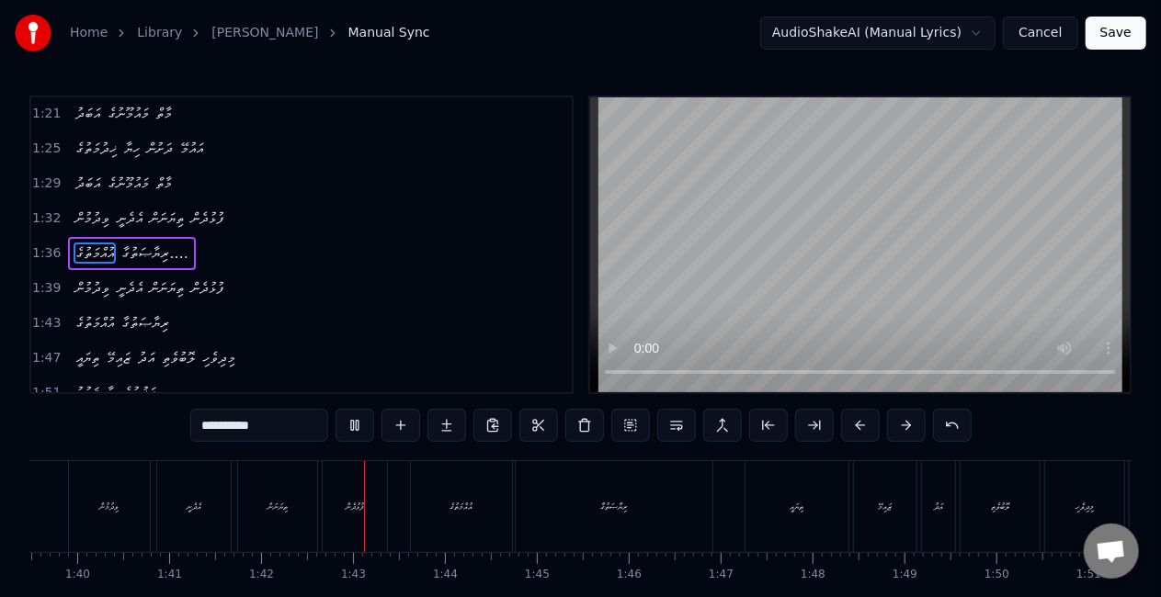
scroll to position [0, 9333]
click at [432, 500] on div "ރިޔާޞަތުގާ" at bounding box center [425, 507] width 27 height 14
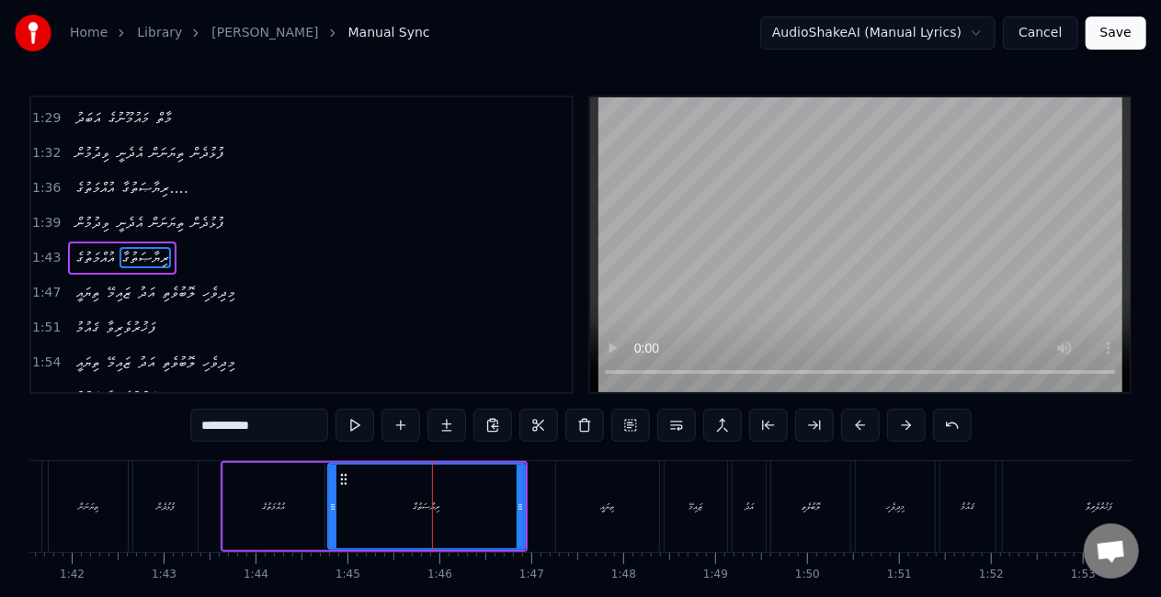
scroll to position [384, 0]
click at [267, 426] on input "**********" at bounding box center [259, 425] width 138 height 33
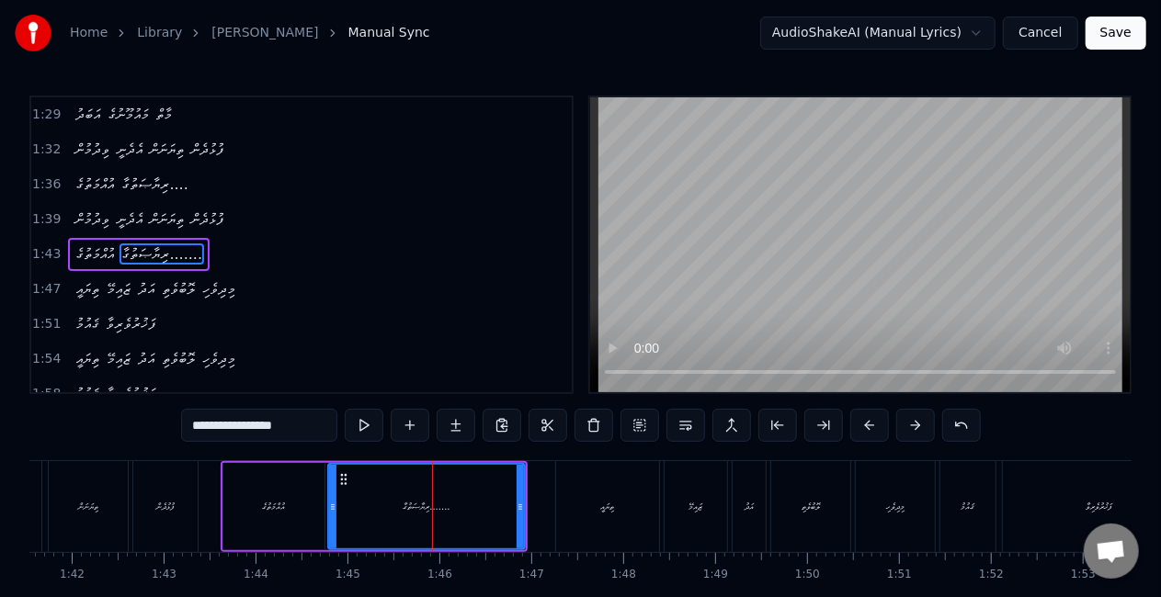
drag, startPoint x: 305, startPoint y: 513, endPoint x: 342, endPoint y: 468, distance: 58.1
click at [305, 513] on div "އުއްމަތުގެ" at bounding box center [273, 506] width 101 height 87
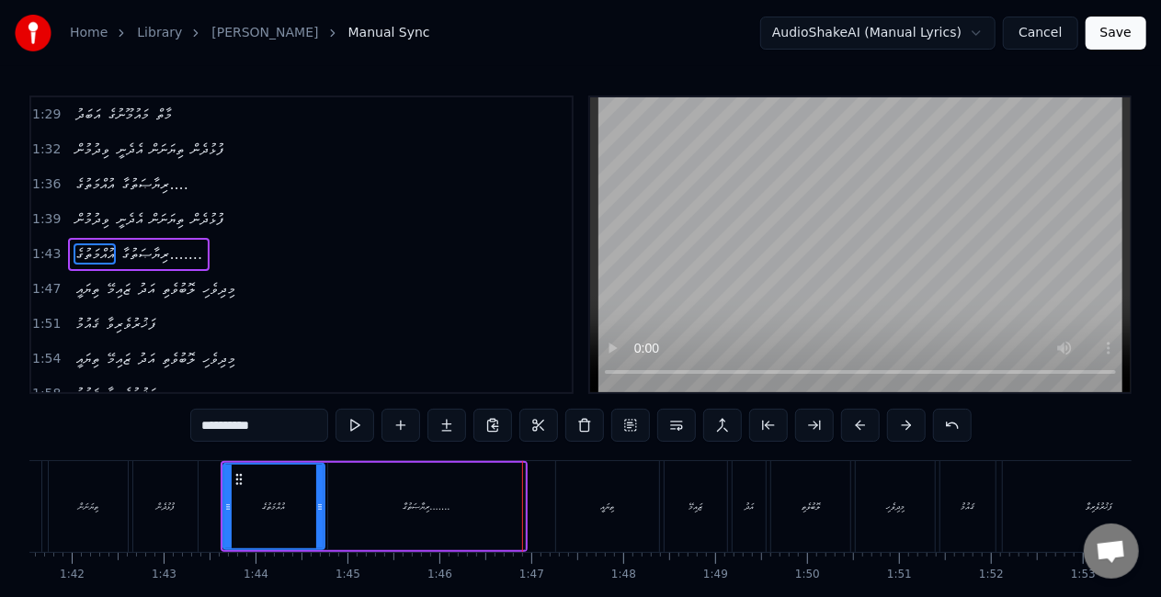
click at [494, 523] on div "ރިޔާޞަތުގާ......." at bounding box center [426, 506] width 197 height 87
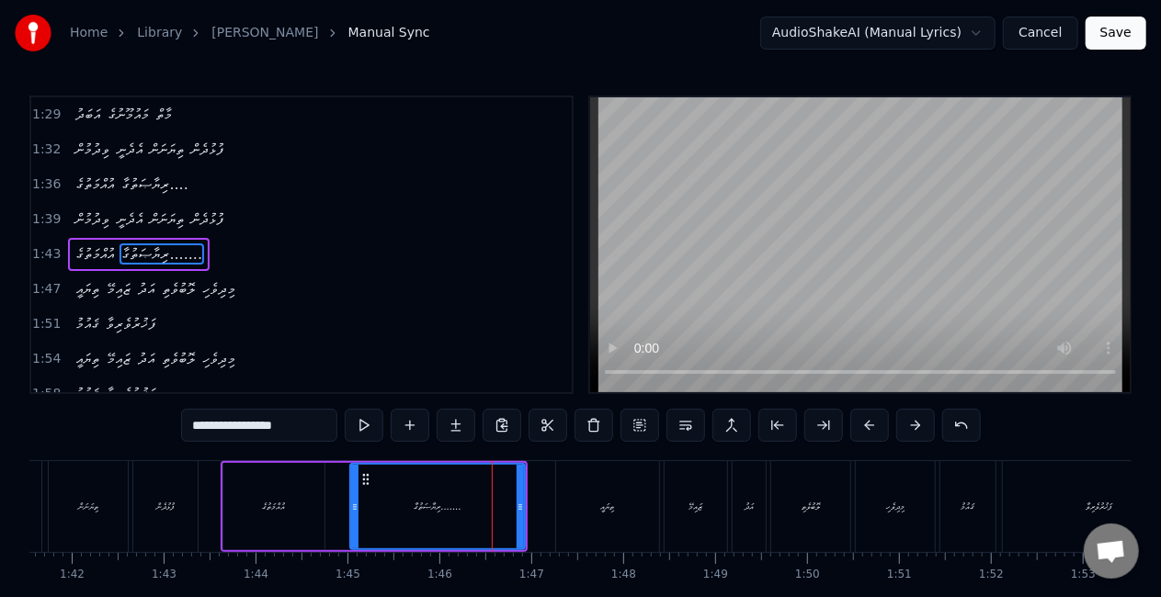
drag, startPoint x: 331, startPoint y: 517, endPoint x: 353, endPoint y: 518, distance: 22.1
click at [353, 518] on div at bounding box center [354, 507] width 7 height 84
drag, startPoint x: 281, startPoint y: 432, endPoint x: 248, endPoint y: 433, distance: 33.1
click at [248, 433] on input "**********" at bounding box center [259, 425] width 156 height 33
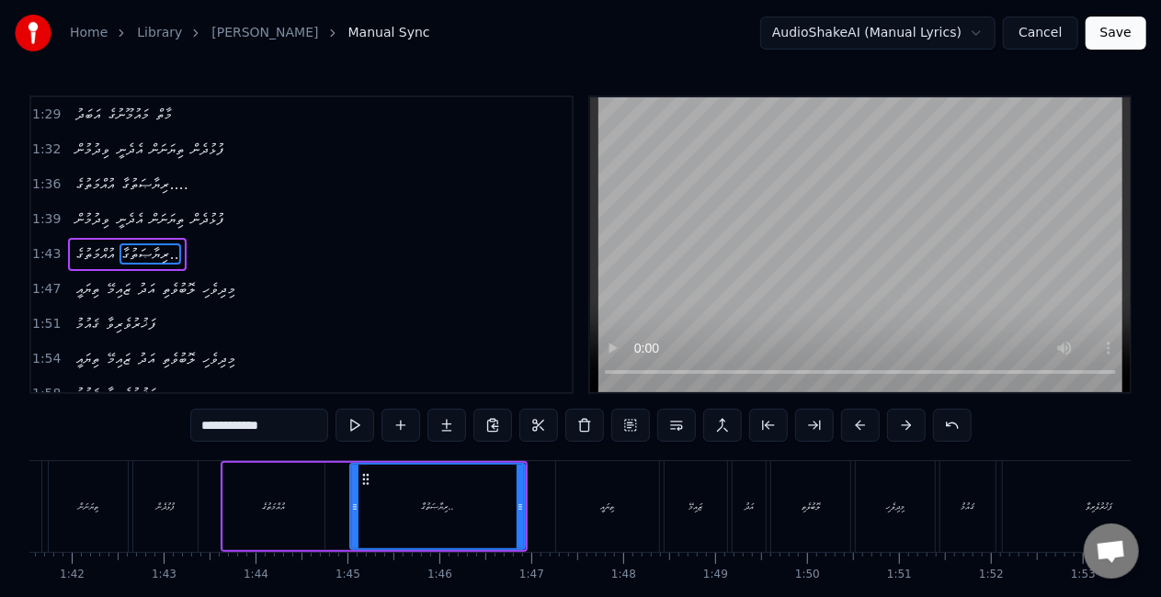
click at [382, 507] on div "ރިޔާޞަތުގާ.." at bounding box center [437, 507] width 173 height 84
click at [513, 514] on div at bounding box center [511, 507] width 7 height 84
click at [311, 507] on div "އުއްމަތުގެ" at bounding box center [273, 506] width 101 height 87
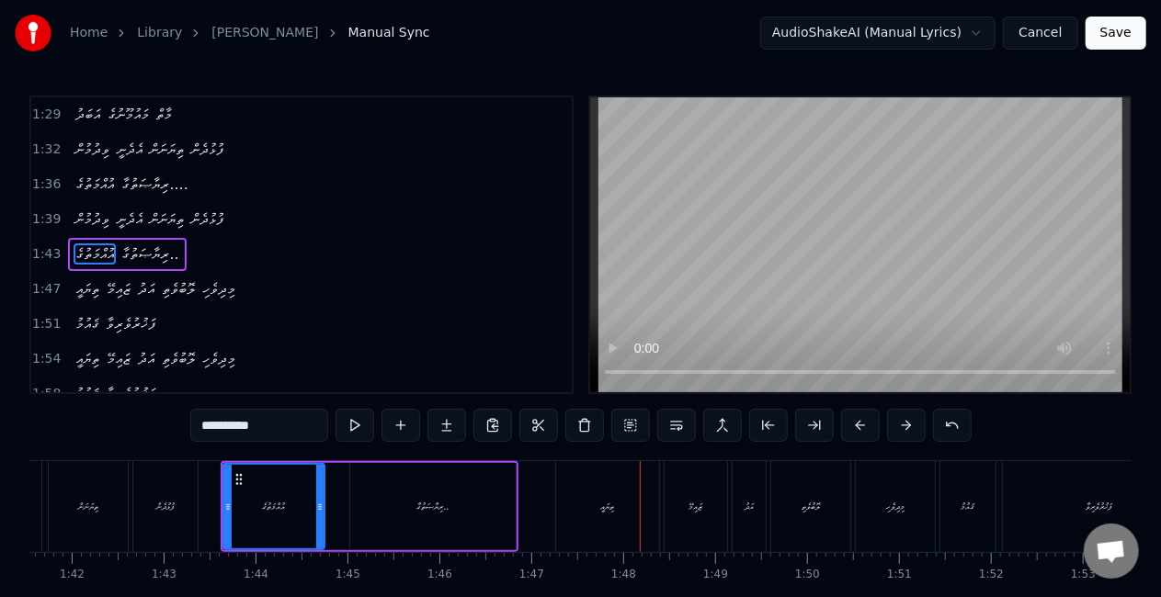
click at [599, 483] on div "ތިޔައީ" at bounding box center [607, 506] width 103 height 91
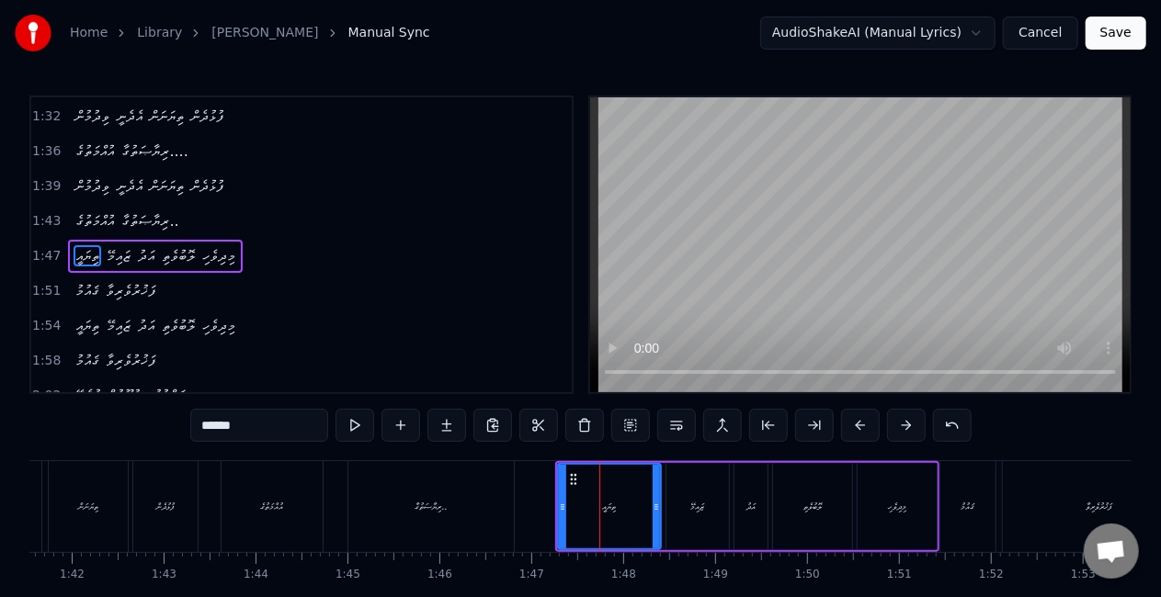
scroll to position [418, 0]
drag, startPoint x: 562, startPoint y: 502, endPoint x: 541, endPoint y: 495, distance: 21.2
click at [546, 500] on icon at bounding box center [544, 507] width 7 height 15
click at [486, 502] on div "ރިޔާޞަތުގާ.." at bounding box center [430, 506] width 165 height 91
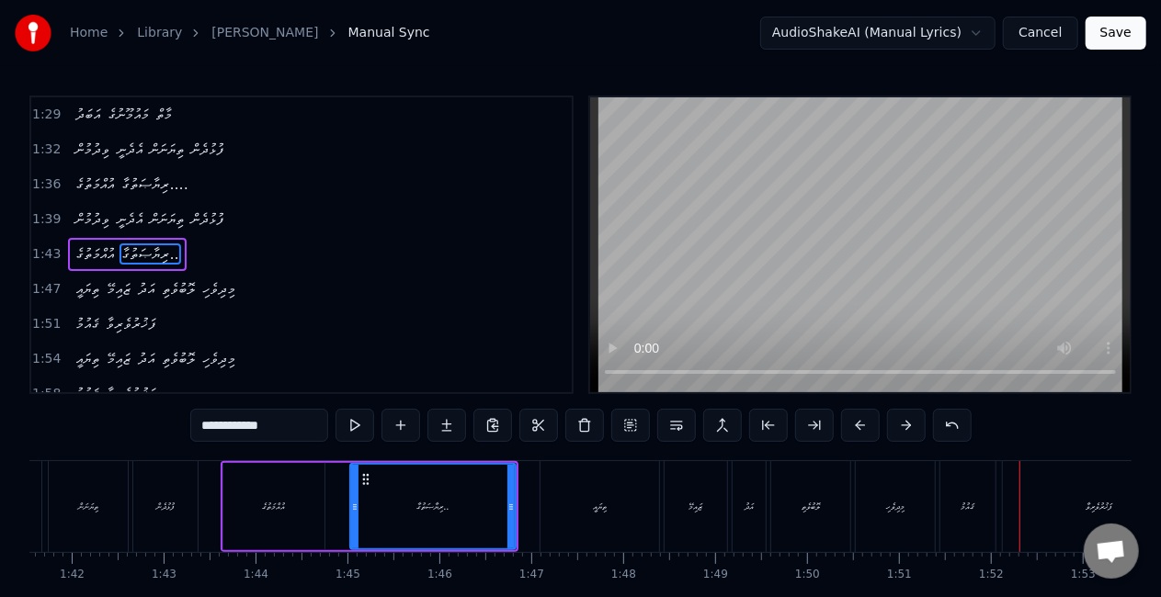
click at [970, 502] on div "ޤައުމު" at bounding box center [968, 507] width 14 height 14
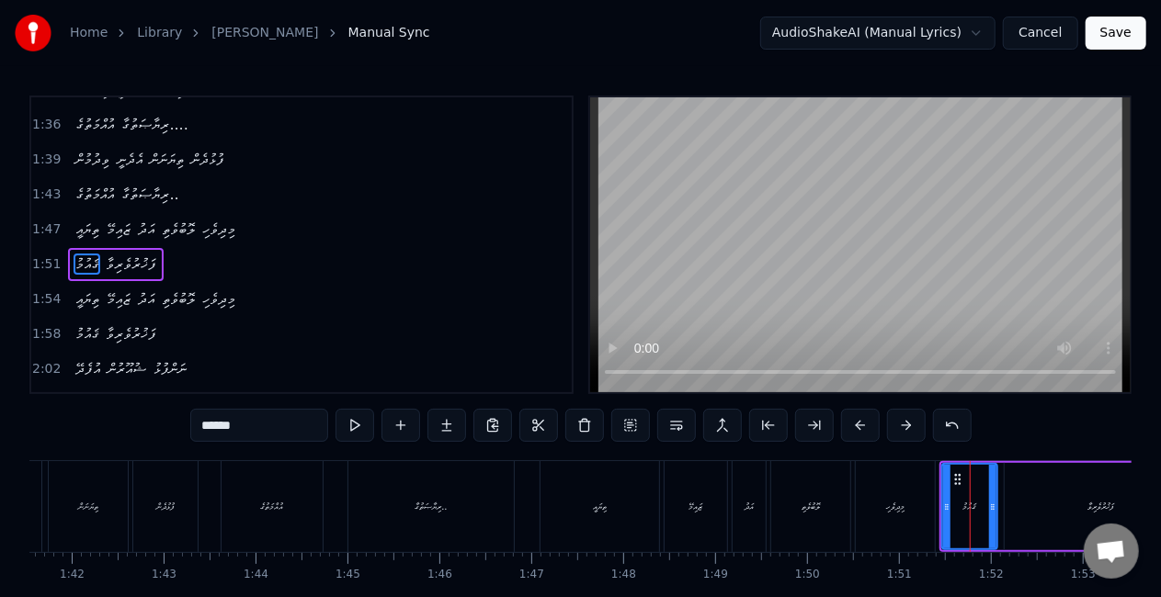
scroll to position [452, 0]
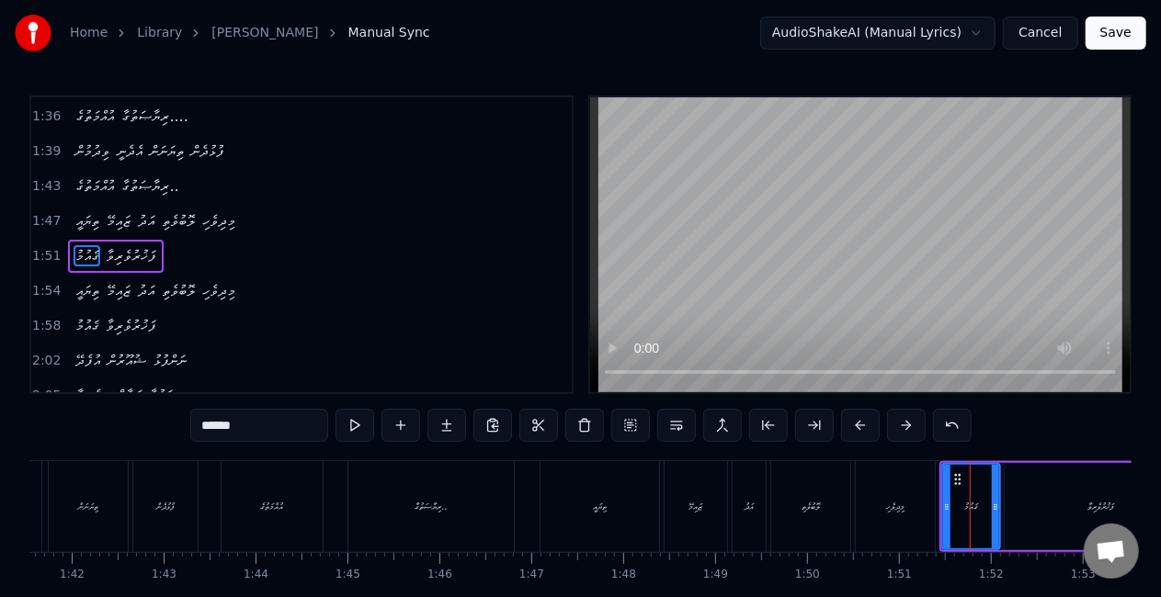
click at [994, 513] on icon at bounding box center [995, 507] width 7 height 15
click at [936, 517] on div at bounding box center [937, 507] width 7 height 84
click at [870, 516] on div "މިދިވެހި" at bounding box center [895, 506] width 79 height 91
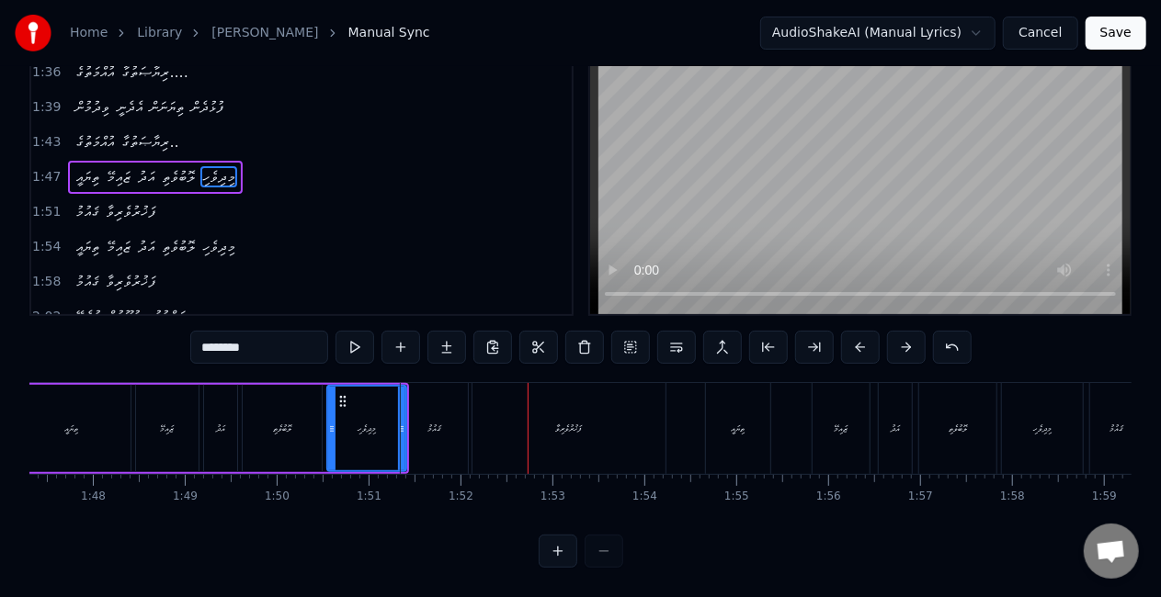
scroll to position [0, 9642]
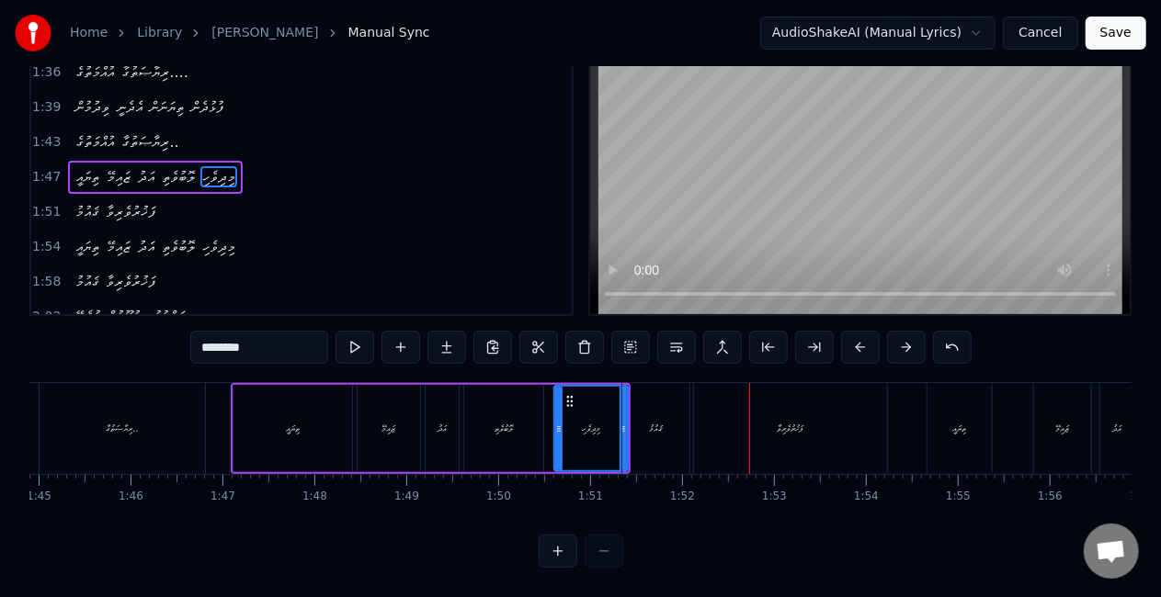
click at [561, 422] on div at bounding box center [558, 429] width 7 height 84
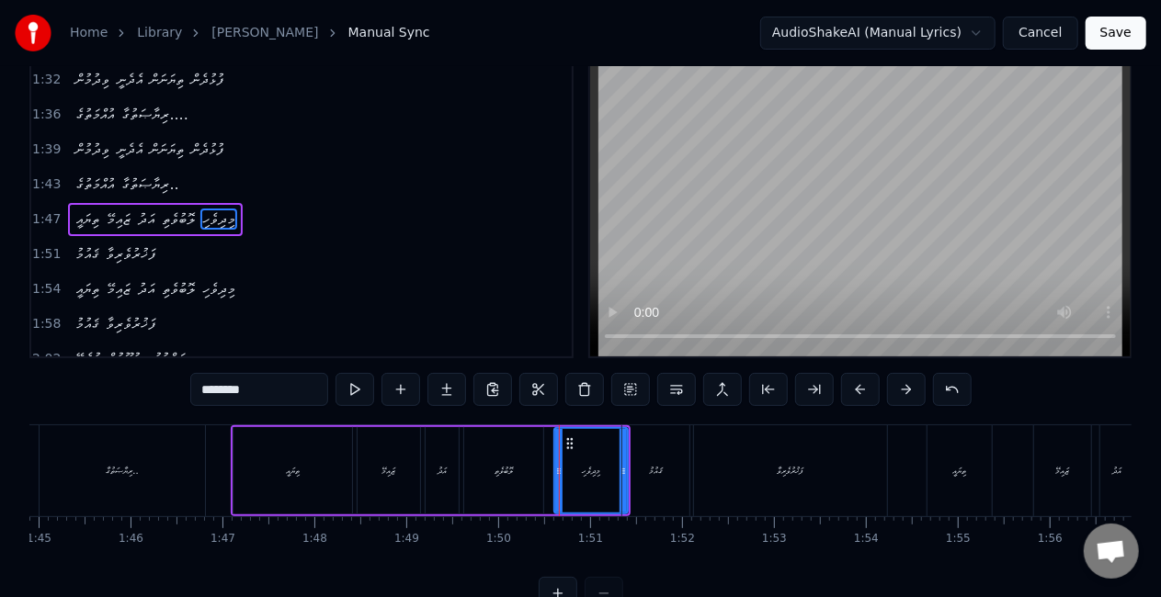
scroll to position [0, 0]
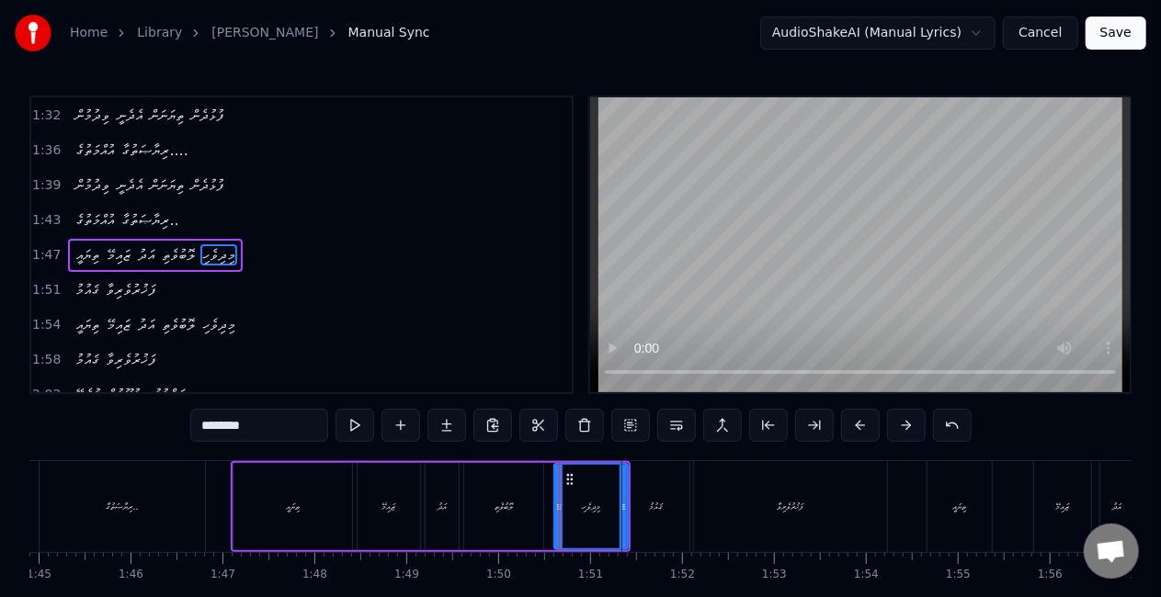
click at [604, 506] on div "މިދިވެހި" at bounding box center [591, 507] width 72 height 84
drag, startPoint x: 522, startPoint y: 505, endPoint x: 544, endPoint y: 415, distance: 91.8
click at [522, 504] on div "ލޮބުވެތި" at bounding box center [503, 506] width 79 height 87
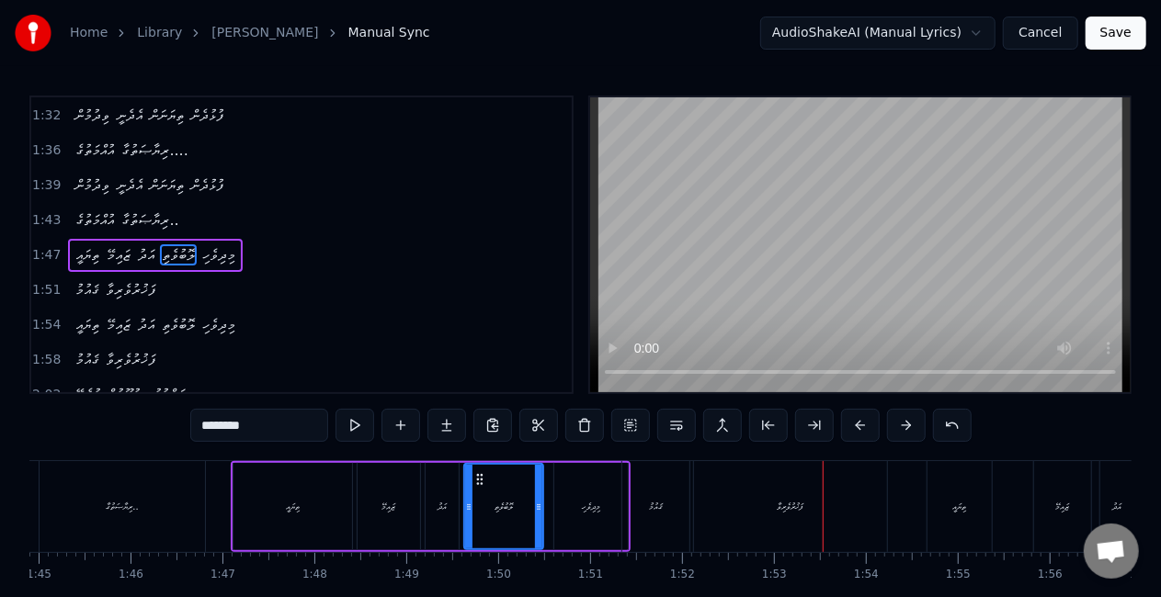
click at [605, 507] on div "މިދިވެހި" at bounding box center [591, 506] width 74 height 87
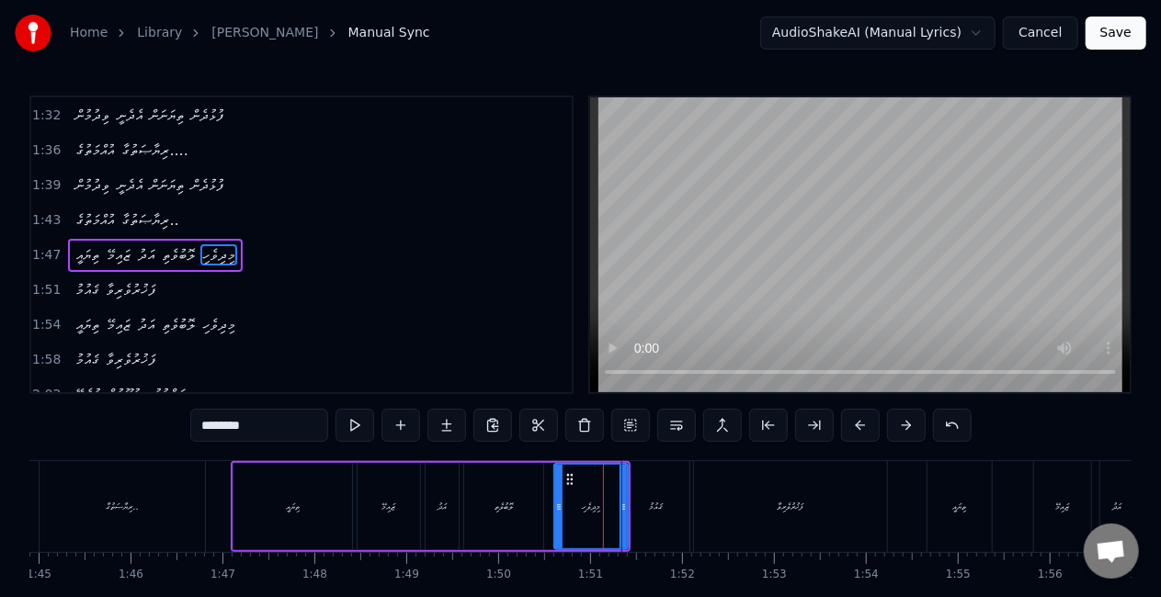
click at [649, 511] on div "ޤައުމު" at bounding box center [656, 507] width 14 height 14
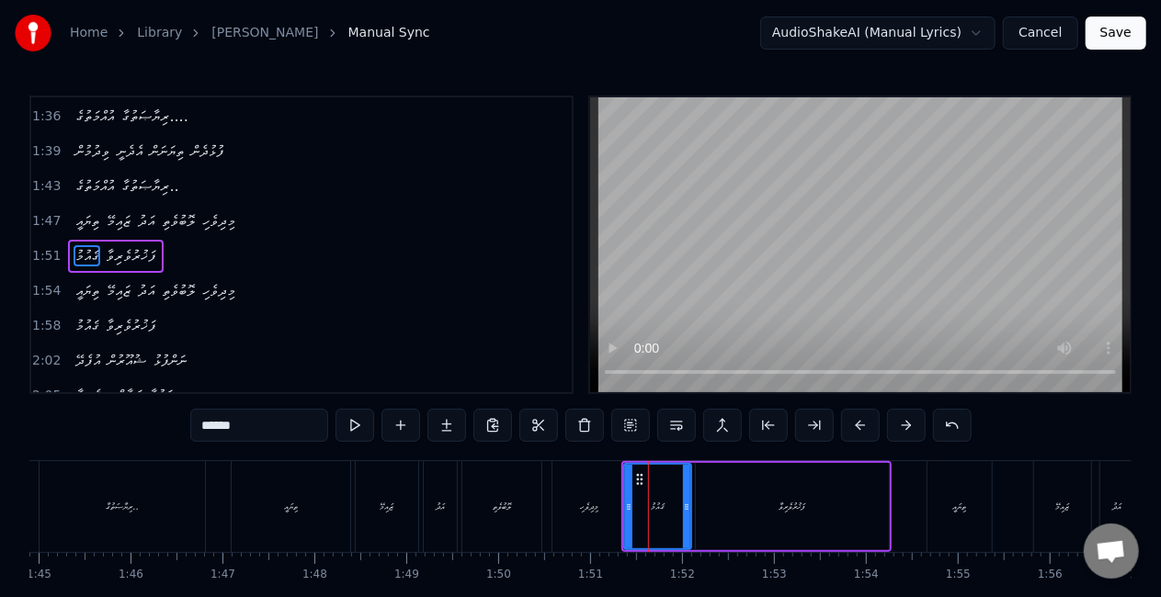
click at [571, 520] on div "މިދިވެހި" at bounding box center [589, 506] width 74 height 91
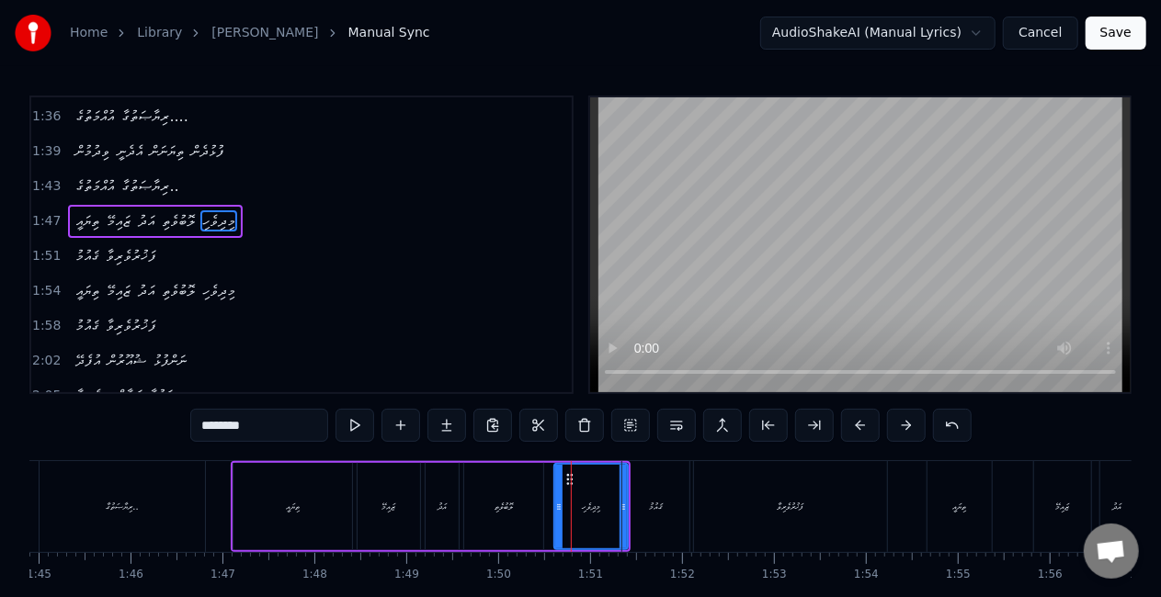
scroll to position [418, 0]
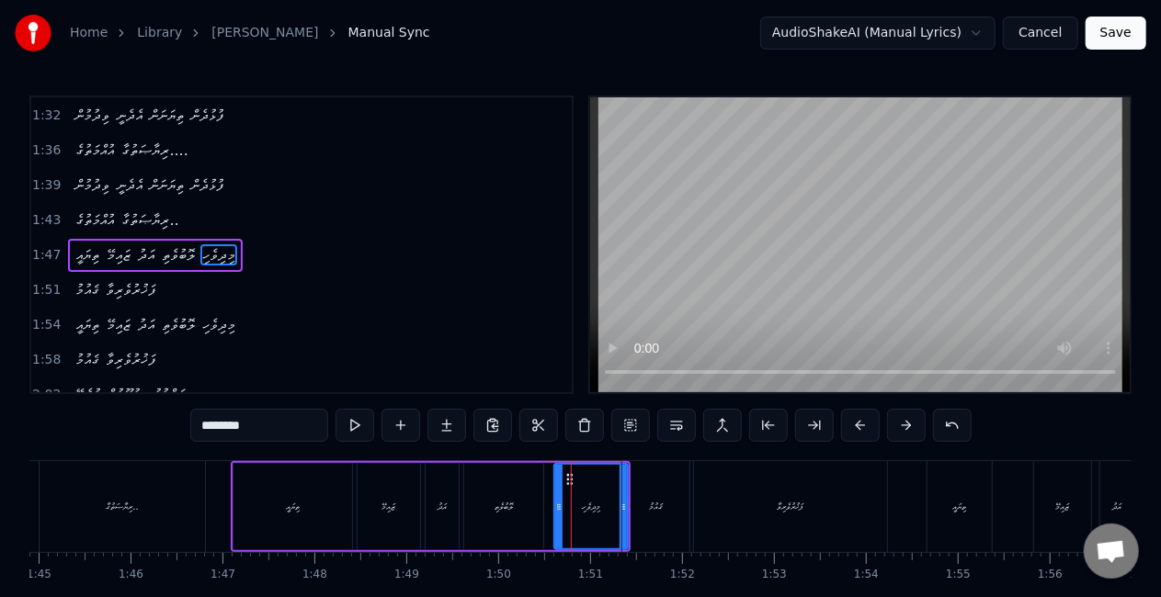
click at [759, 500] on div "ފަޚުރުވެރިވާ" at bounding box center [790, 506] width 193 height 91
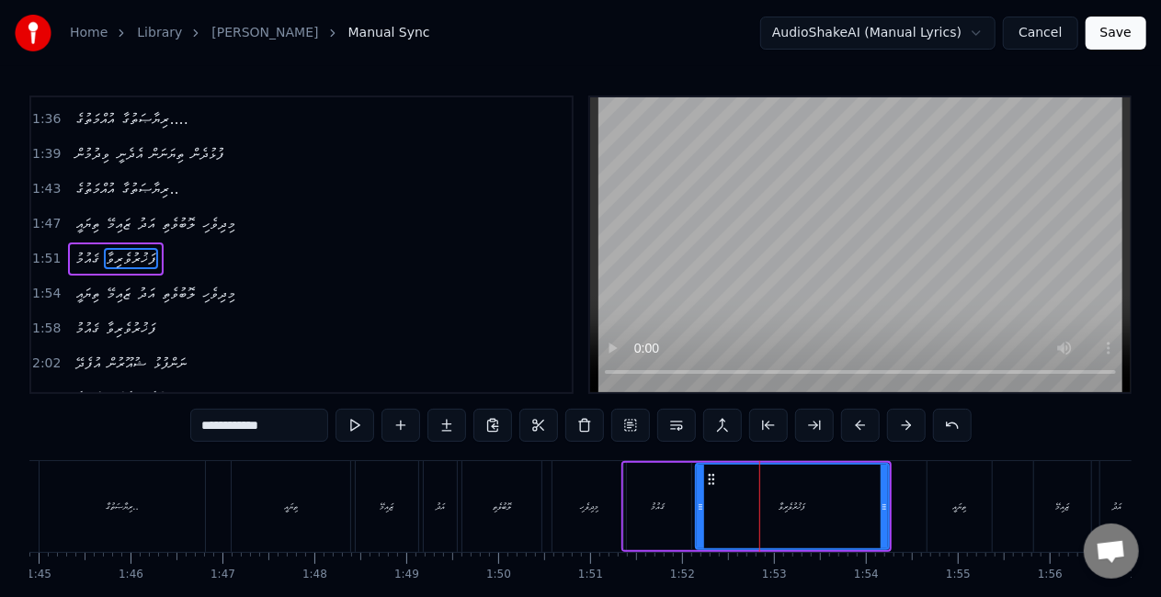
scroll to position [452, 0]
drag, startPoint x: 886, startPoint y: 509, endPoint x: 860, endPoint y: 507, distance: 25.8
click at [860, 507] on icon at bounding box center [858, 507] width 7 height 15
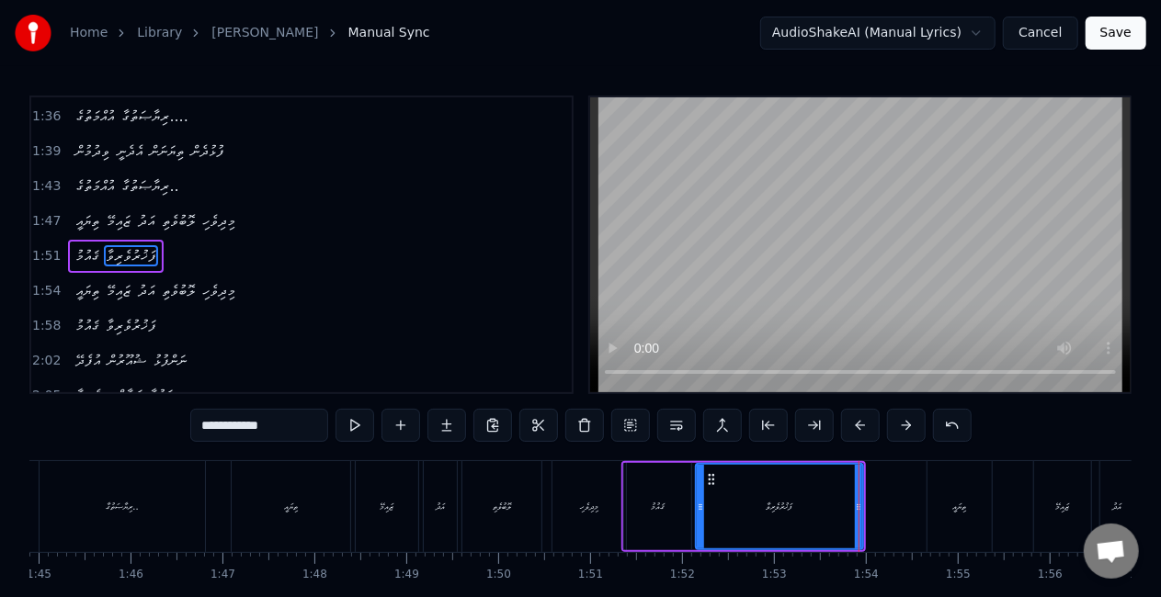
click at [297, 436] on input "**********" at bounding box center [259, 425] width 138 height 33
click at [521, 511] on div "ލޮބުވެތި" at bounding box center [501, 506] width 79 height 91
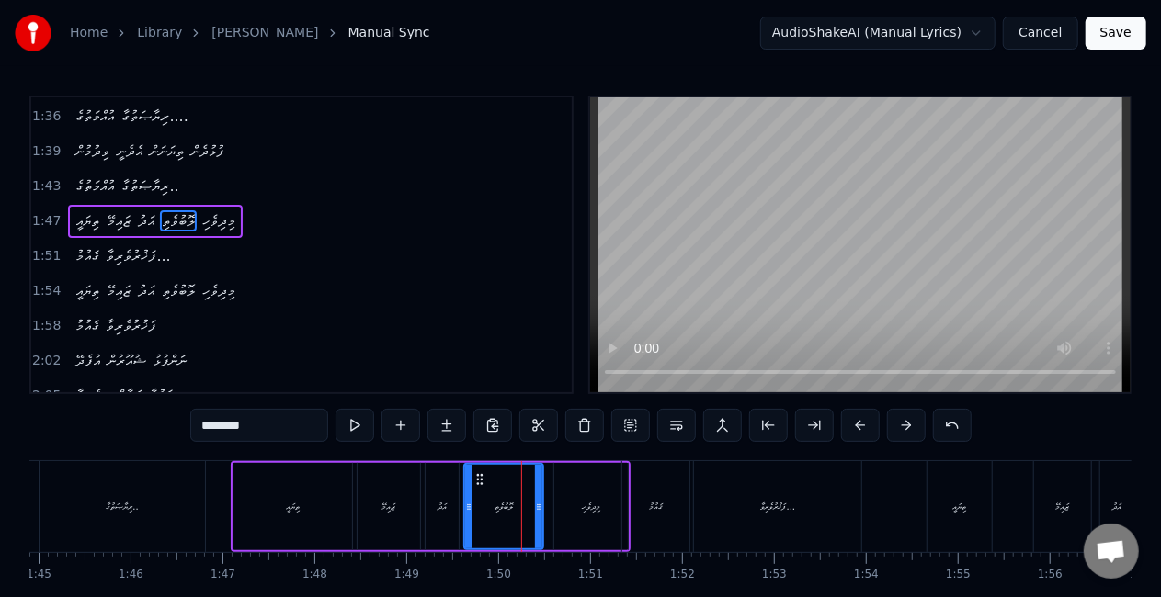
scroll to position [418, 0]
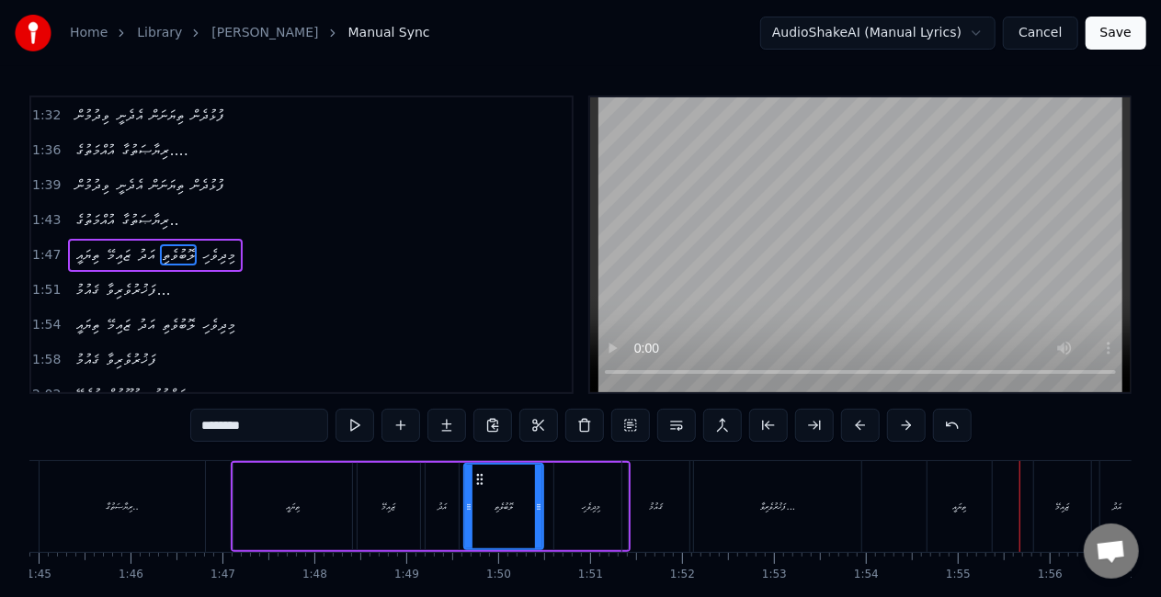
click at [956, 487] on div "ތިޔައީ" at bounding box center [959, 506] width 64 height 91
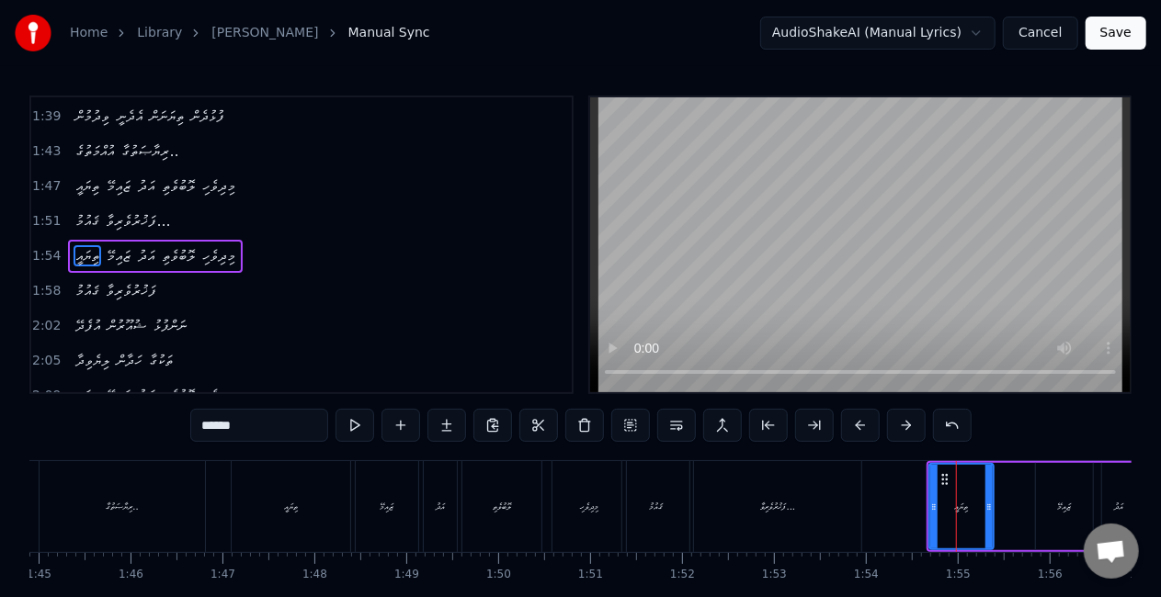
click at [779, 504] on div "ފަޚުރުވެރިވާ..." at bounding box center [778, 507] width 36 height 14
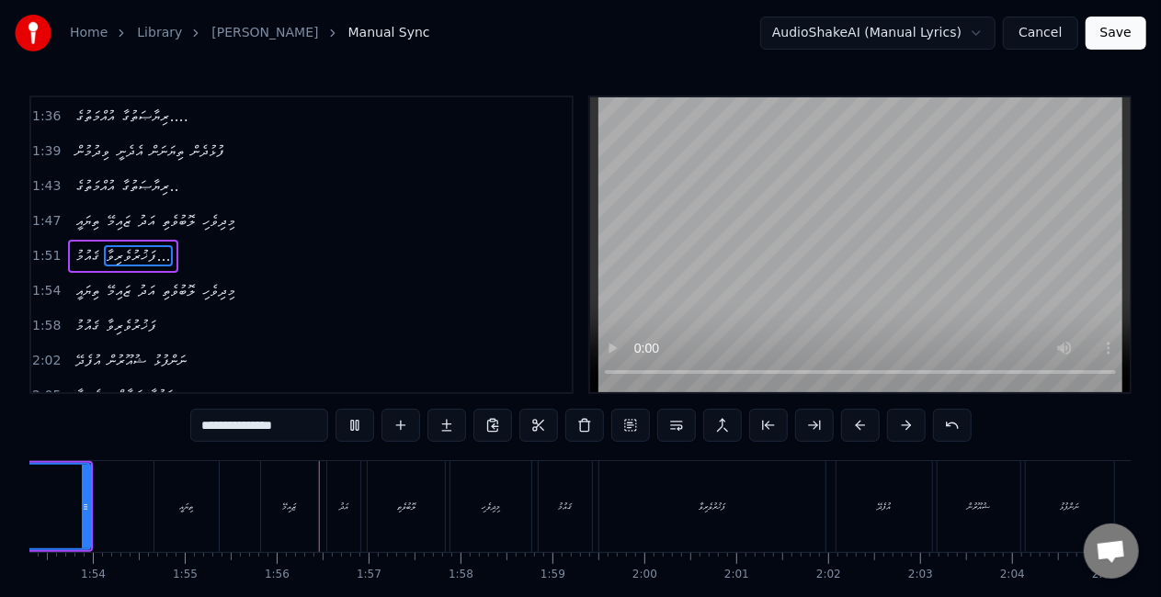
scroll to position [0, 10563]
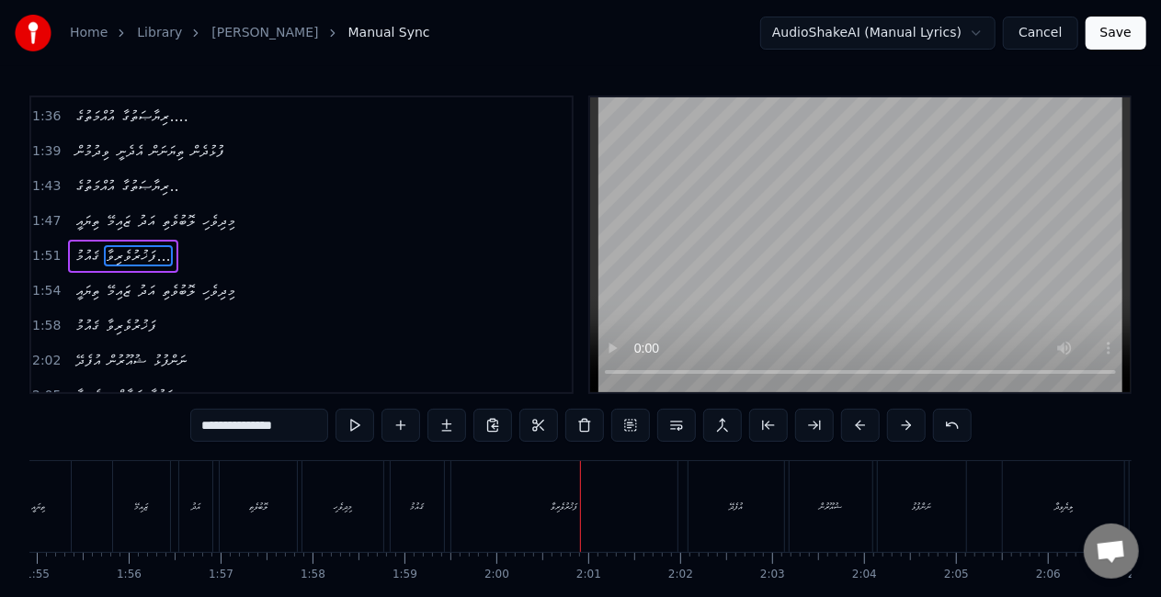
click at [618, 514] on div "ފަޚުރުވެރިވާ" at bounding box center [564, 506] width 226 height 91
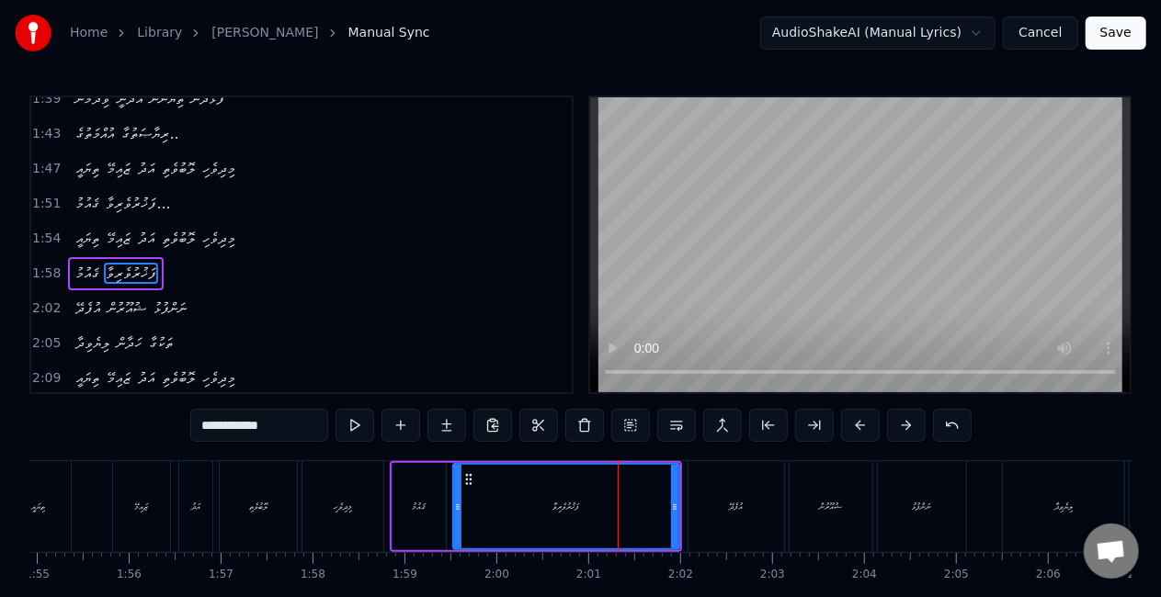
scroll to position [521, 0]
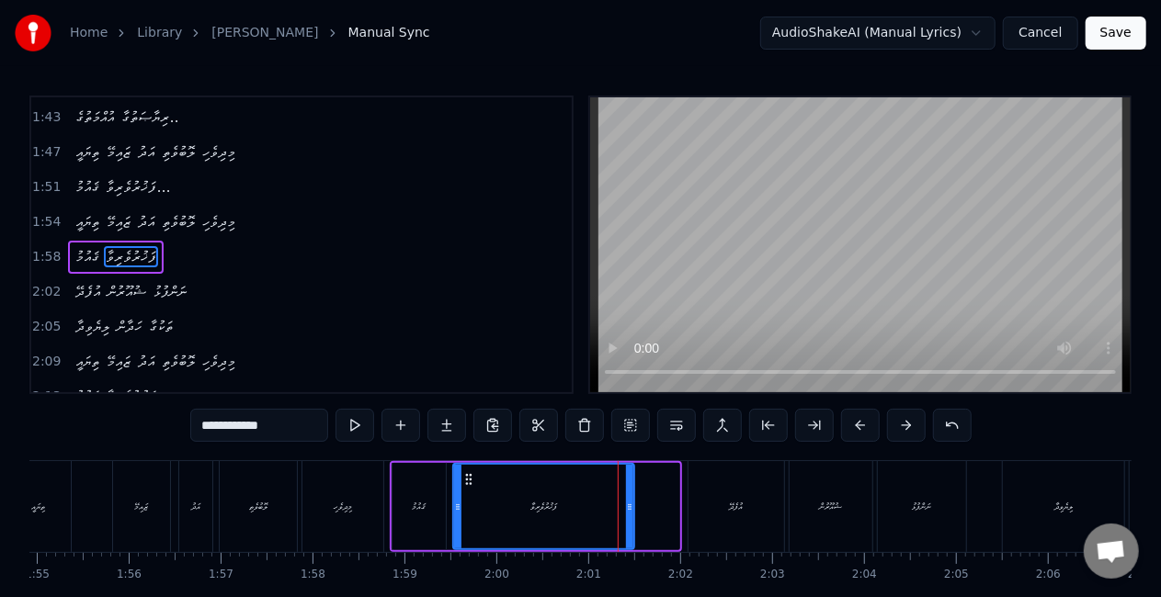
drag, startPoint x: 675, startPoint y: 524, endPoint x: 630, endPoint y: 514, distance: 46.2
click at [630, 515] on div at bounding box center [629, 507] width 7 height 84
click at [551, 519] on div "ފަޚުރުވެރިވާ" at bounding box center [543, 507] width 179 height 84
click at [302, 426] on input "**********" at bounding box center [259, 425] width 138 height 33
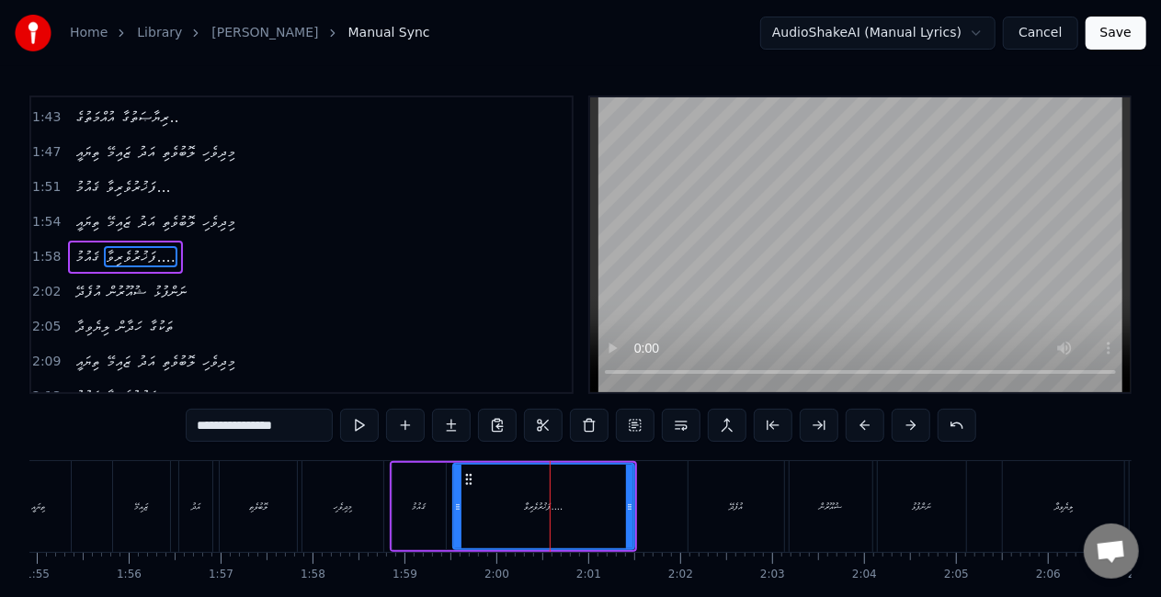
click at [417, 528] on div "ޤައުމު" at bounding box center [418, 506] width 53 height 87
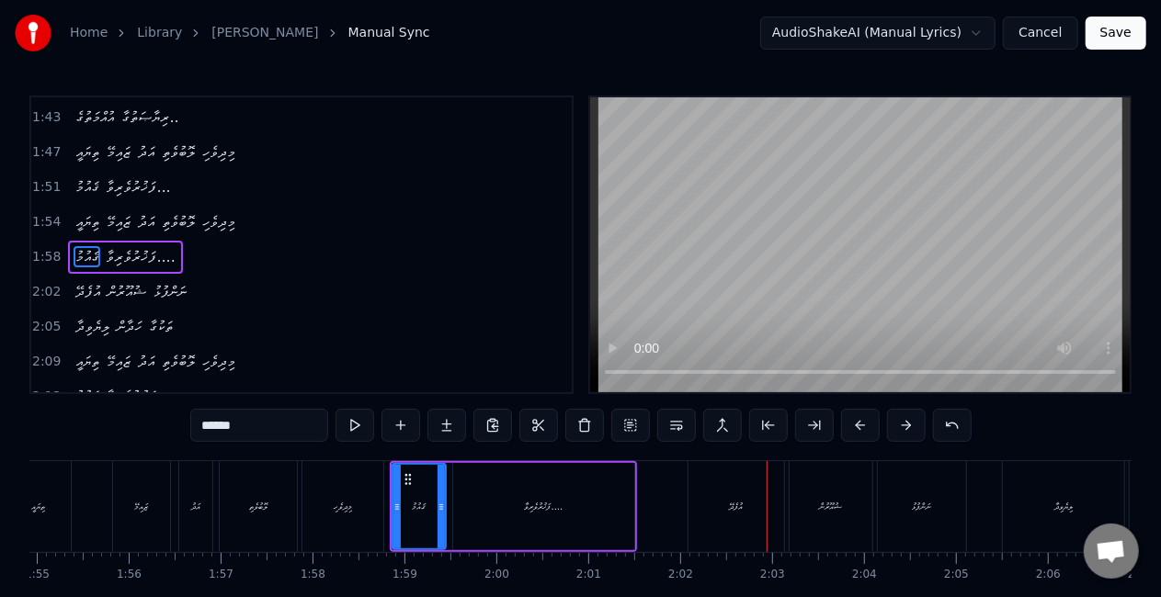
click at [737, 517] on div "އުފެދޭ" at bounding box center [736, 506] width 96 height 91
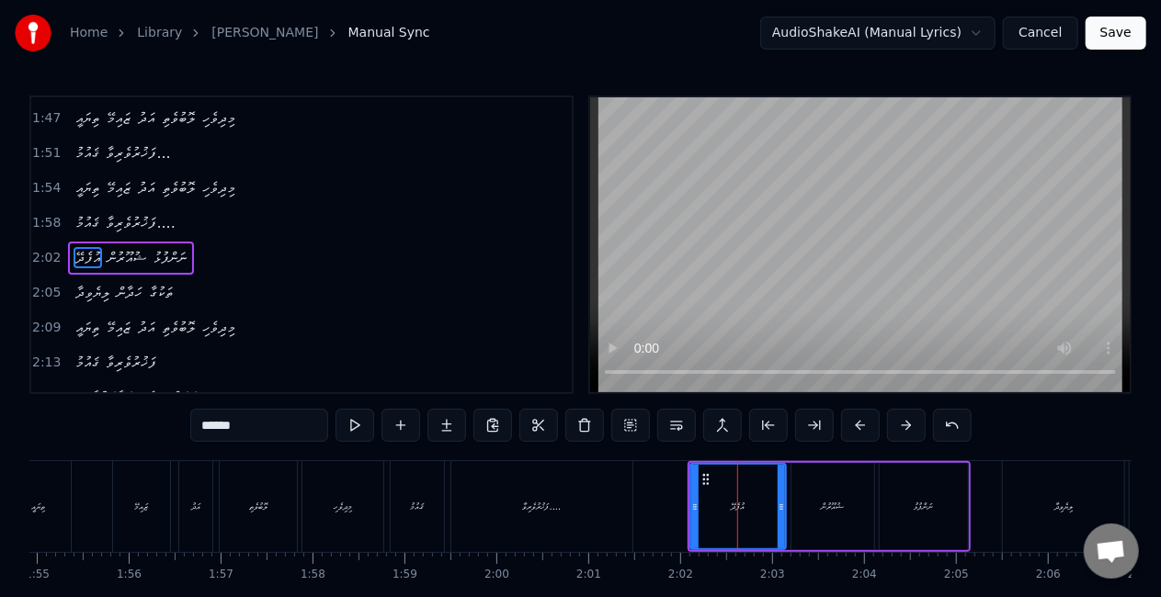
scroll to position [555, 0]
drag, startPoint x: 695, startPoint y: 526, endPoint x: 683, endPoint y: 521, distance: 12.8
click at [683, 521] on div at bounding box center [682, 507] width 7 height 84
click at [615, 519] on div "ފަޚުރުވެރިވާ...." at bounding box center [541, 506] width 181 height 91
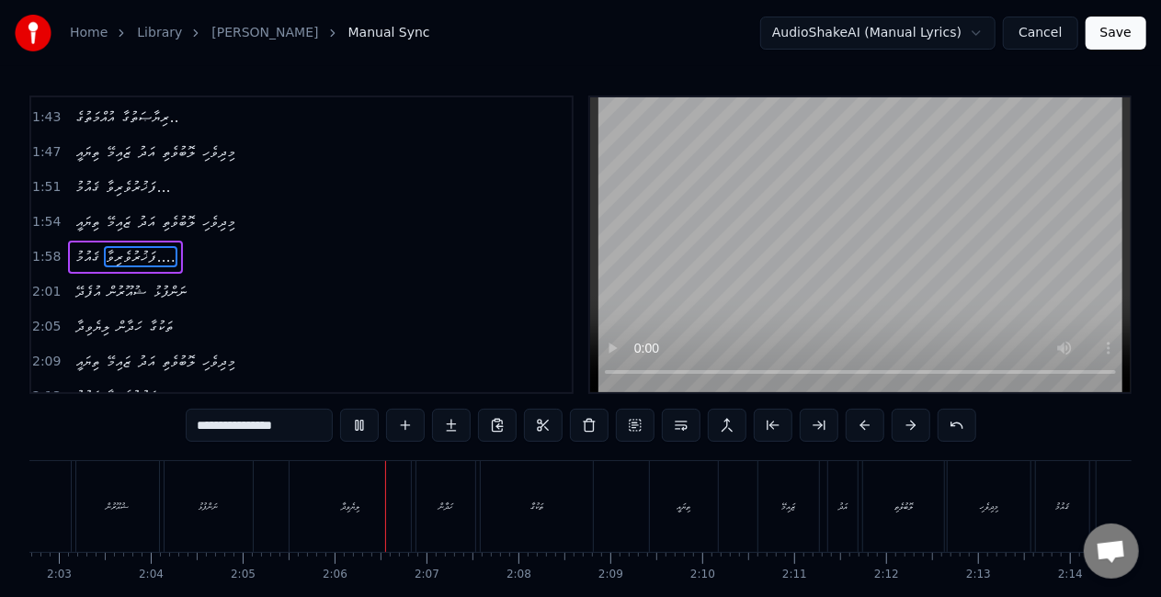
scroll to position [0, 11489]
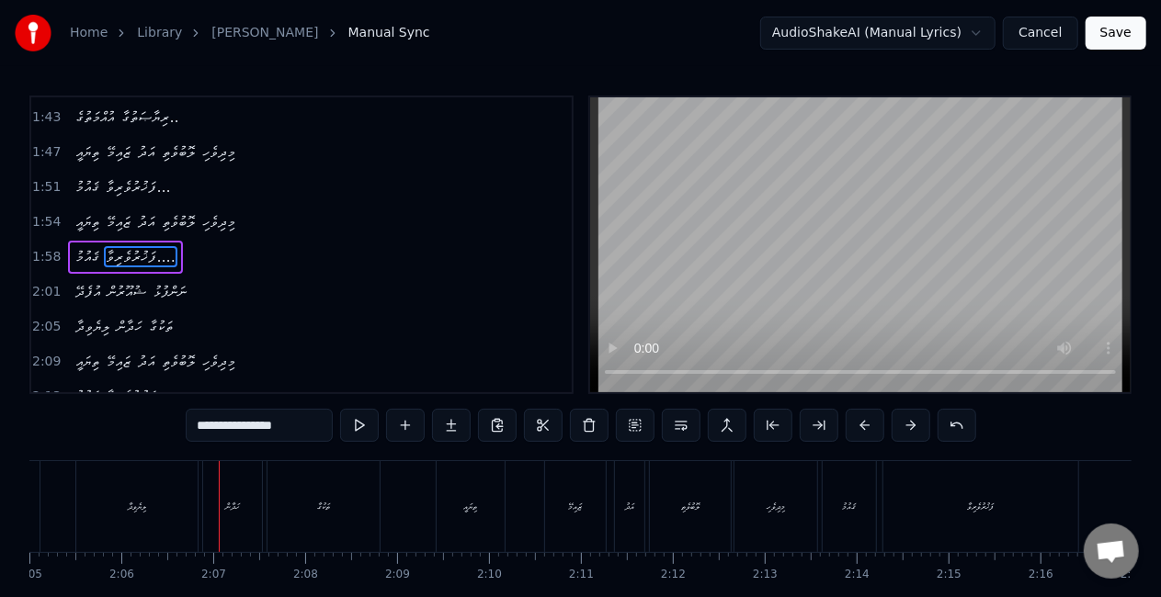
click at [143, 523] on div "ލިޔެވިދާ" at bounding box center [136, 506] width 121 height 91
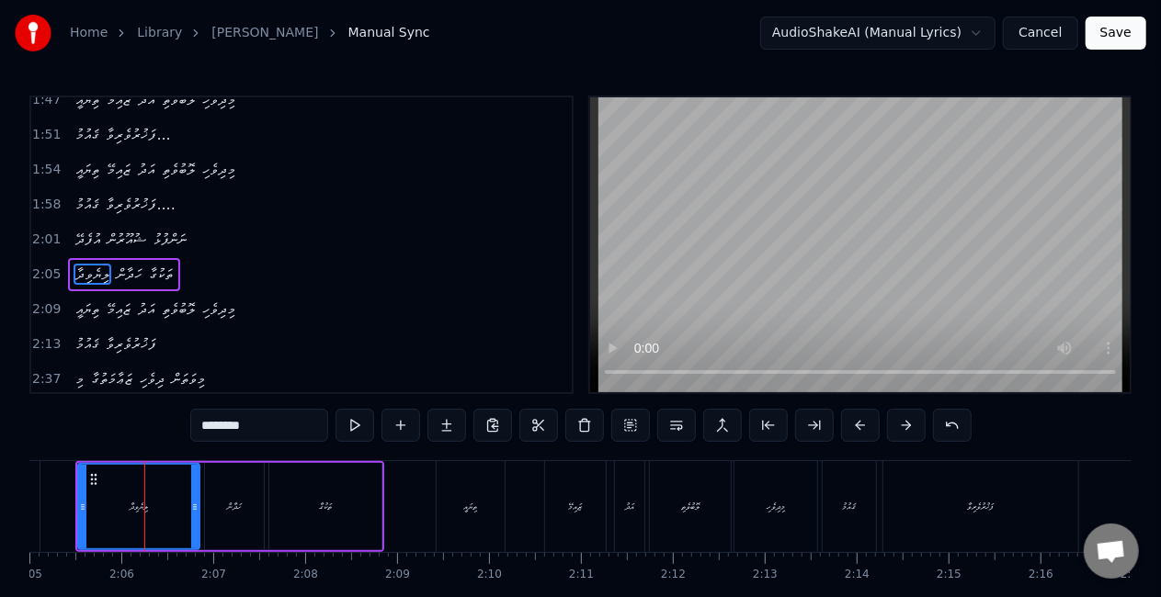
scroll to position [590, 0]
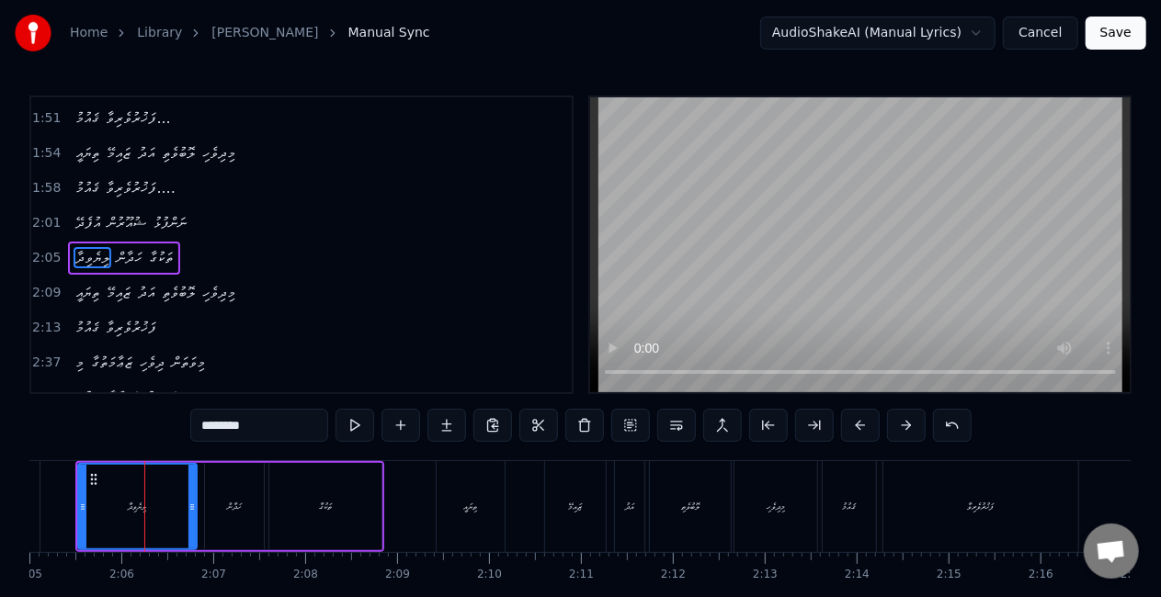
click at [188, 507] on icon at bounding box center [191, 507] width 7 height 15
click at [80, 512] on icon at bounding box center [82, 507] width 7 height 15
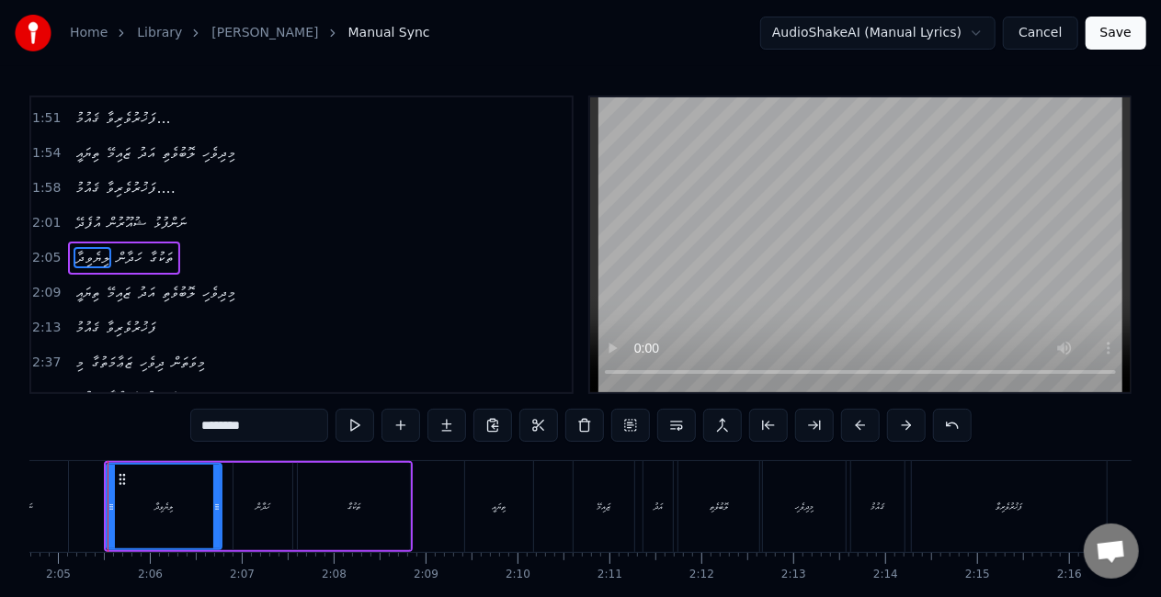
scroll to position [0, 11447]
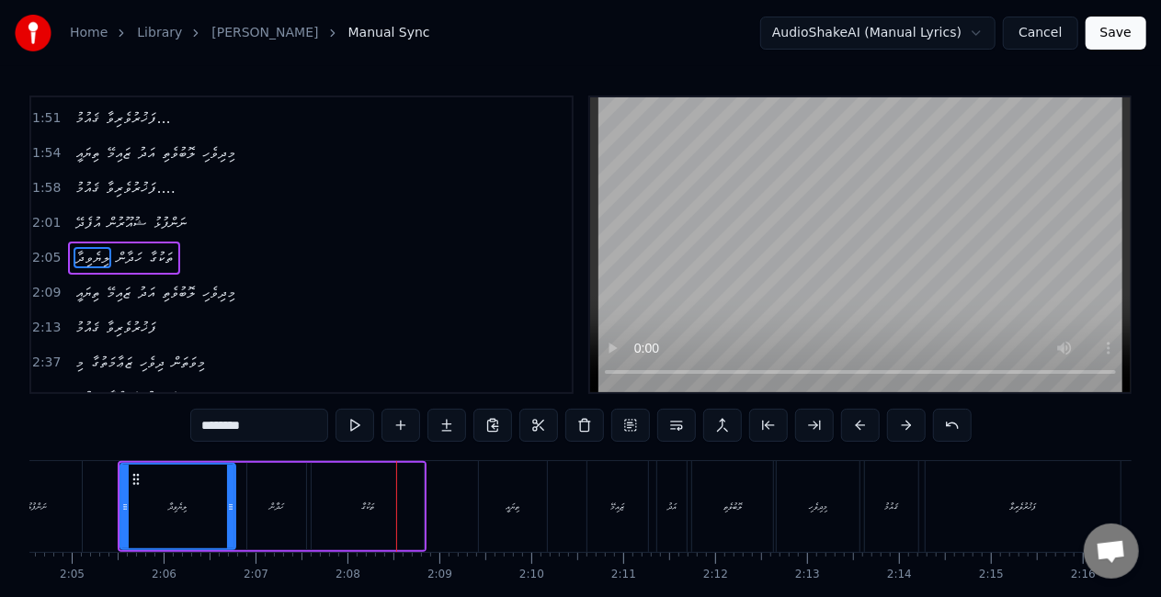
click at [393, 495] on div "ތަކުގާ" at bounding box center [368, 506] width 112 height 87
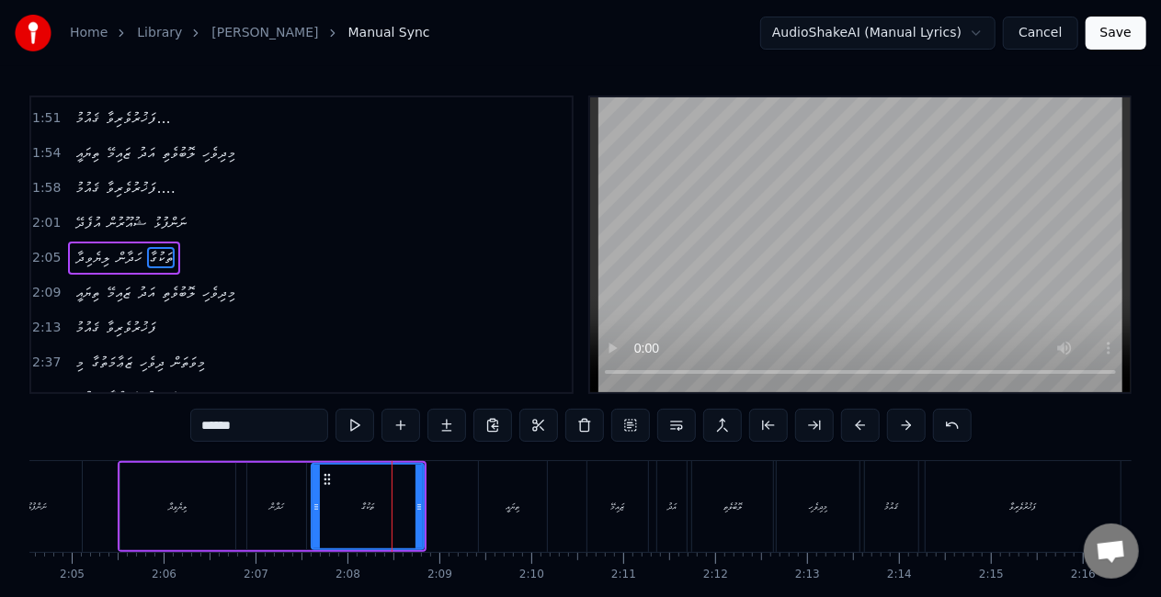
click at [246, 424] on input "******" at bounding box center [259, 425] width 138 height 33
drag, startPoint x: 257, startPoint y: 476, endPoint x: 434, endPoint y: 358, distance: 212.1
click at [257, 475] on div "ހަދާން" at bounding box center [276, 506] width 59 height 87
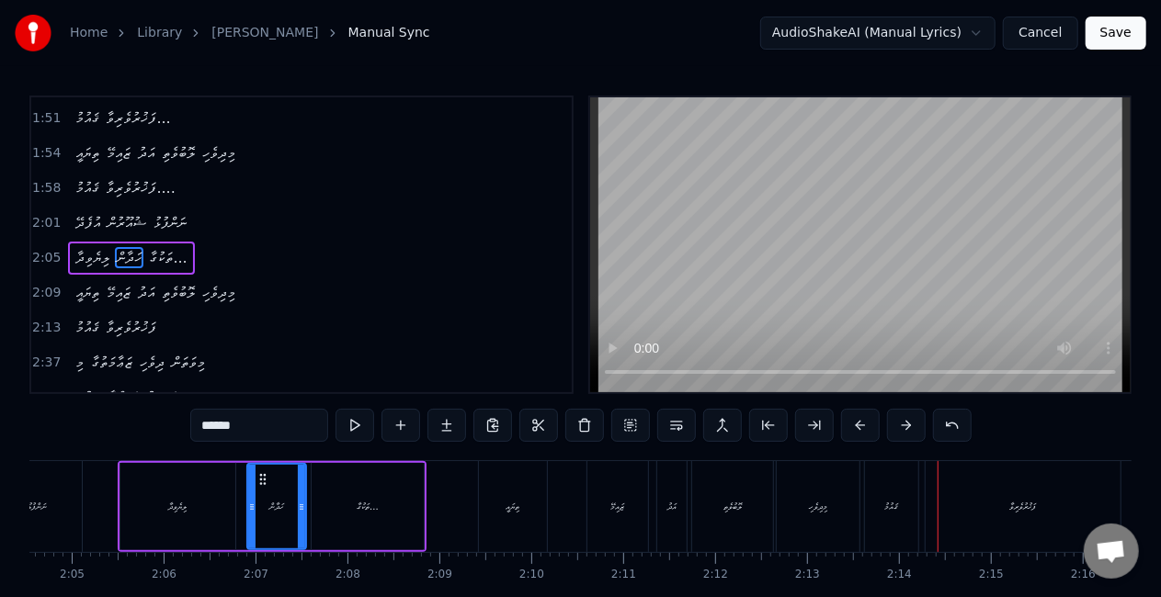
click at [891, 520] on div "ޤައުމު" at bounding box center [891, 506] width 53 height 91
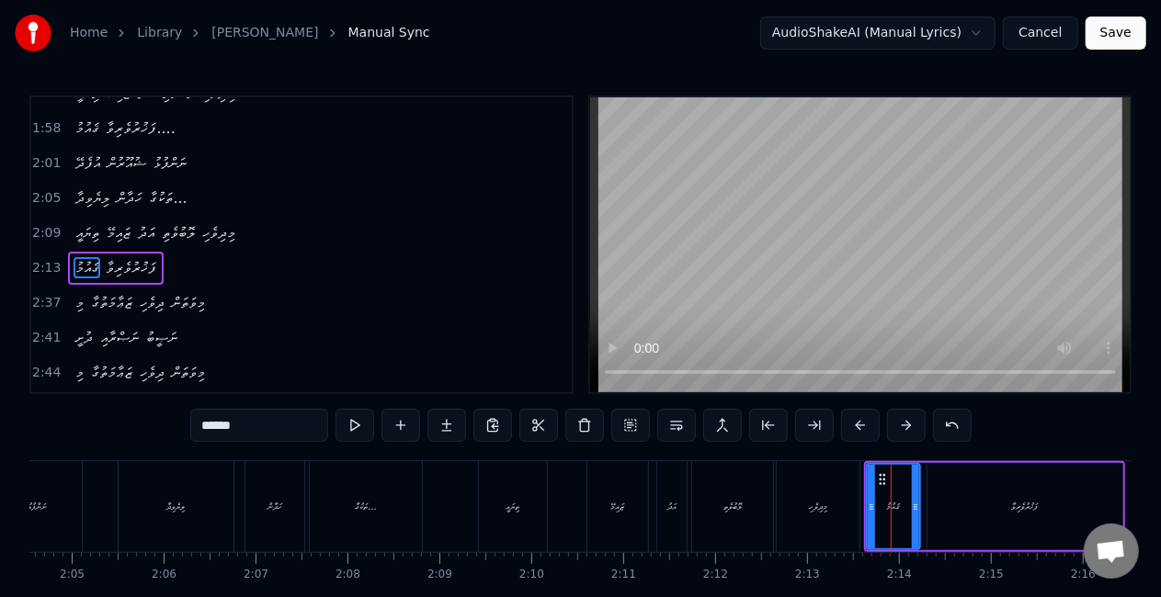
scroll to position [658, 0]
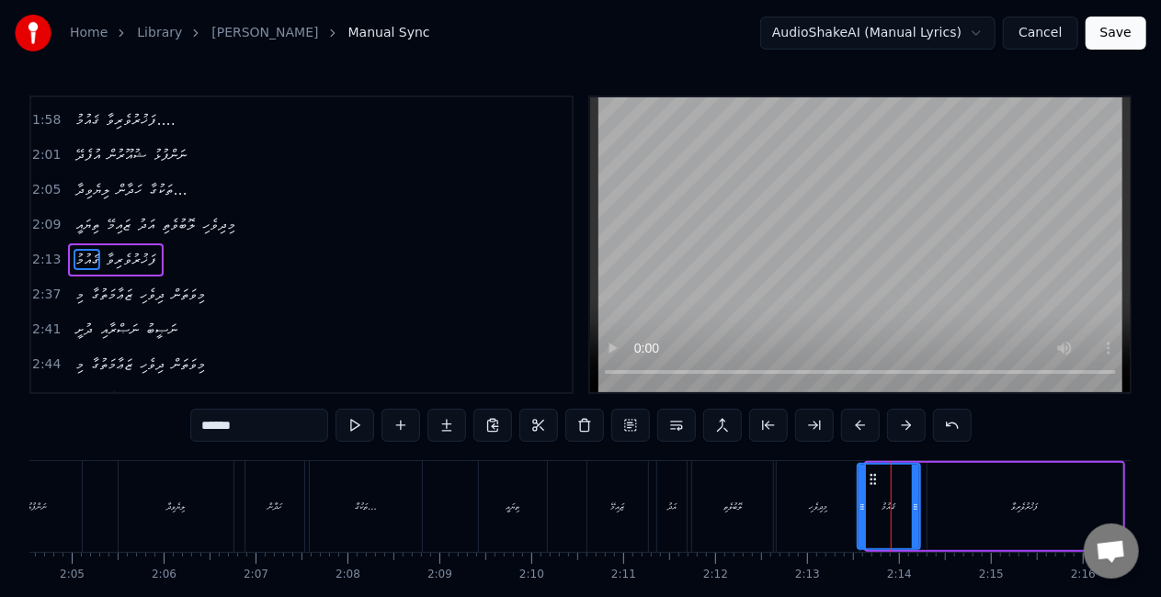
drag, startPoint x: 868, startPoint y: 521, endPoint x: 858, endPoint y: 518, distance: 10.5
click at [858, 518] on div at bounding box center [861, 507] width 7 height 84
click at [624, 511] on div "ޒައިމޭ" at bounding box center [617, 506] width 61 height 91
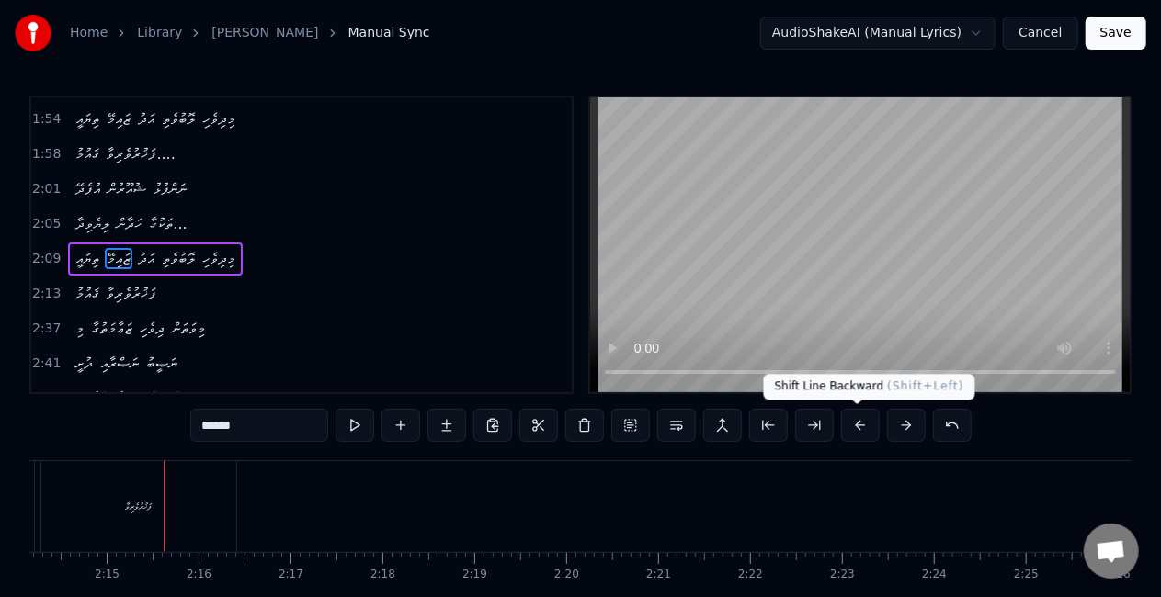
scroll to position [0, 12374]
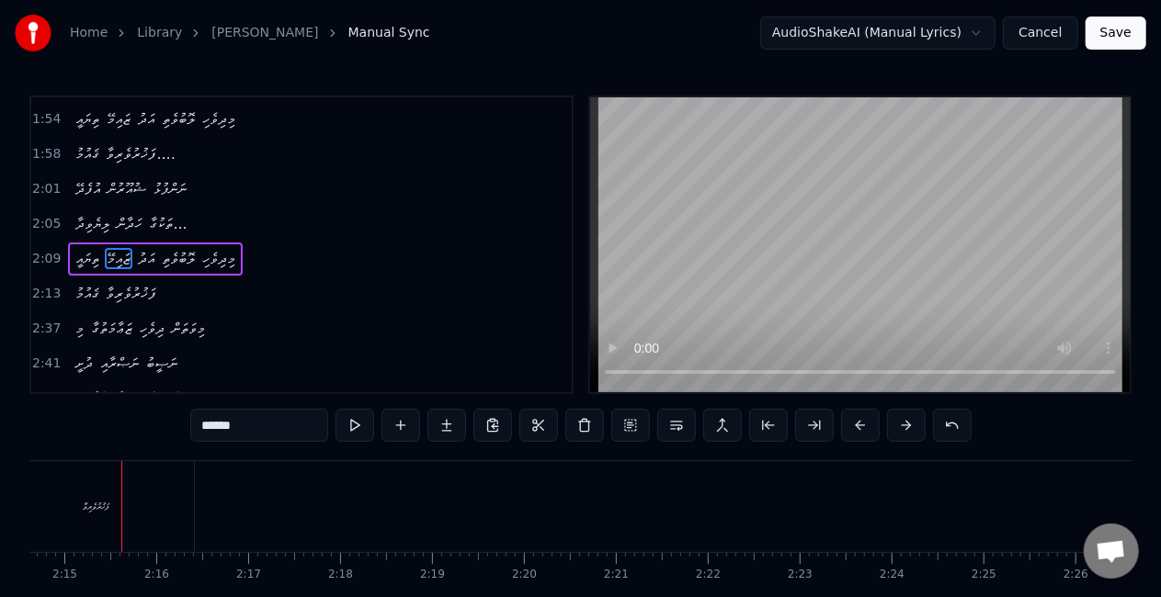
click at [81, 498] on div "ފަޚުރުވެރިވާ" at bounding box center [96, 506] width 195 height 91
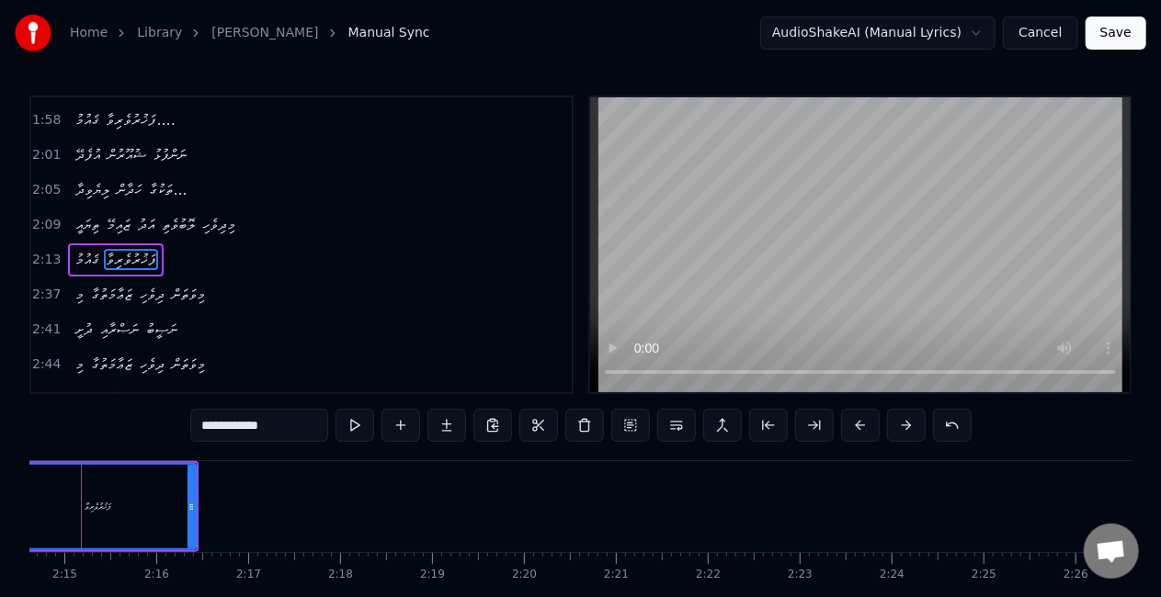
scroll to position [0, 12333]
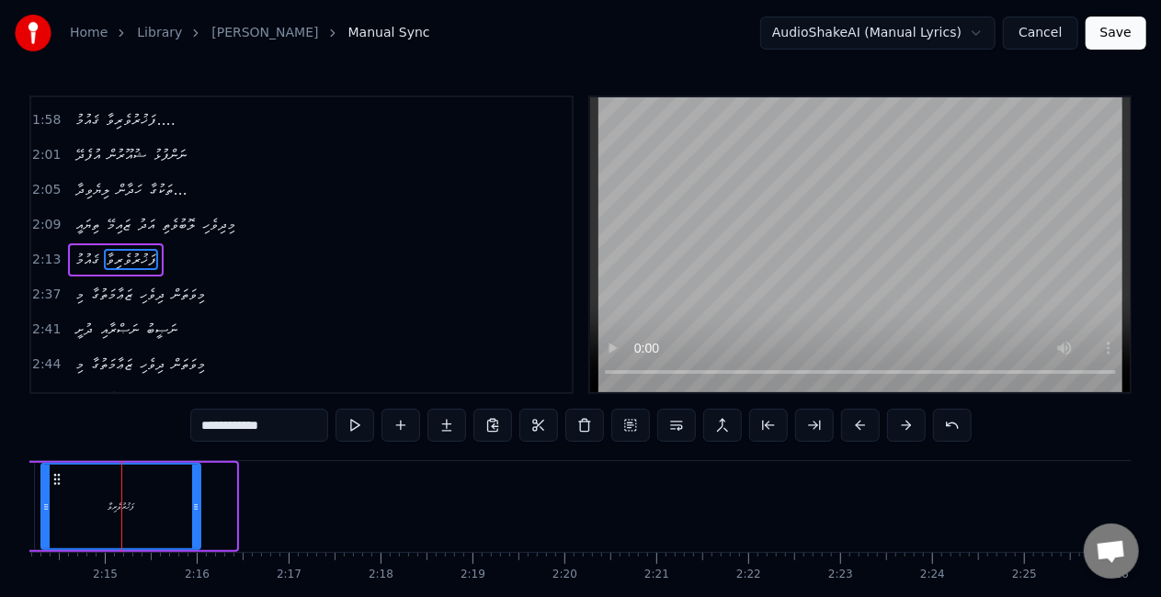
drag, startPoint x: 232, startPoint y: 517, endPoint x: 195, endPoint y: 509, distance: 37.5
click at [195, 509] on div at bounding box center [195, 507] width 7 height 84
click at [287, 430] on input "**********" at bounding box center [259, 425] width 138 height 33
drag, startPoint x: 72, startPoint y: 525, endPoint x: 84, endPoint y: 509, distance: 19.7
click at [76, 519] on div "ފަޚުރުވެރިވާ...." at bounding box center [120, 507] width 156 height 84
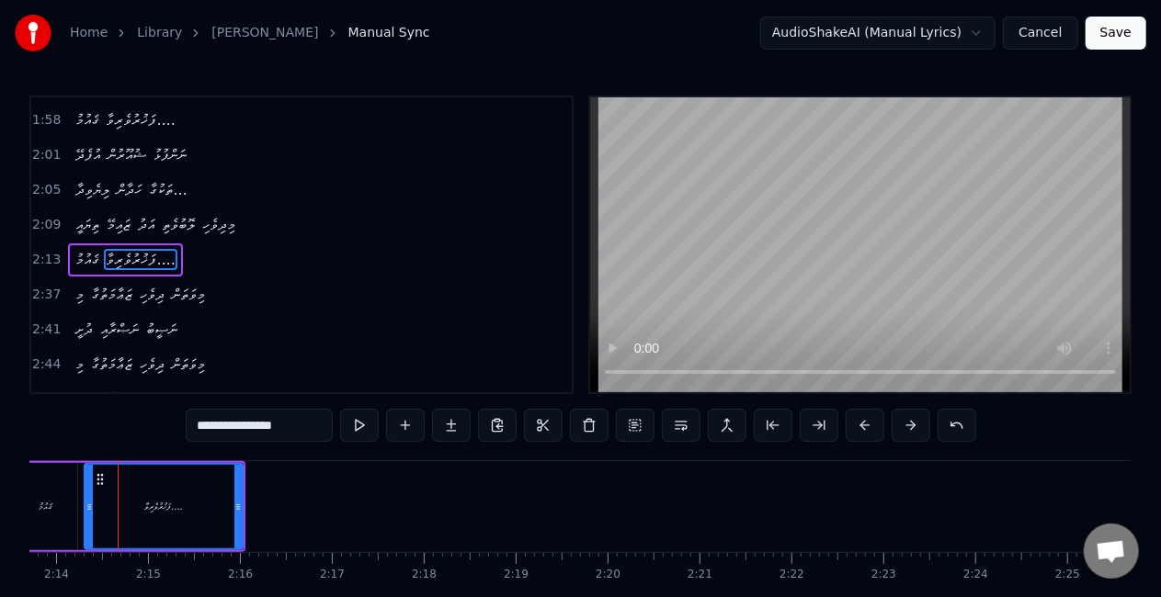
scroll to position [0, 12286]
click at [249, 502] on icon at bounding box center [247, 507] width 7 height 15
click at [63, 508] on div "ޤައުމު" at bounding box center [48, 506] width 63 height 87
type input "******"
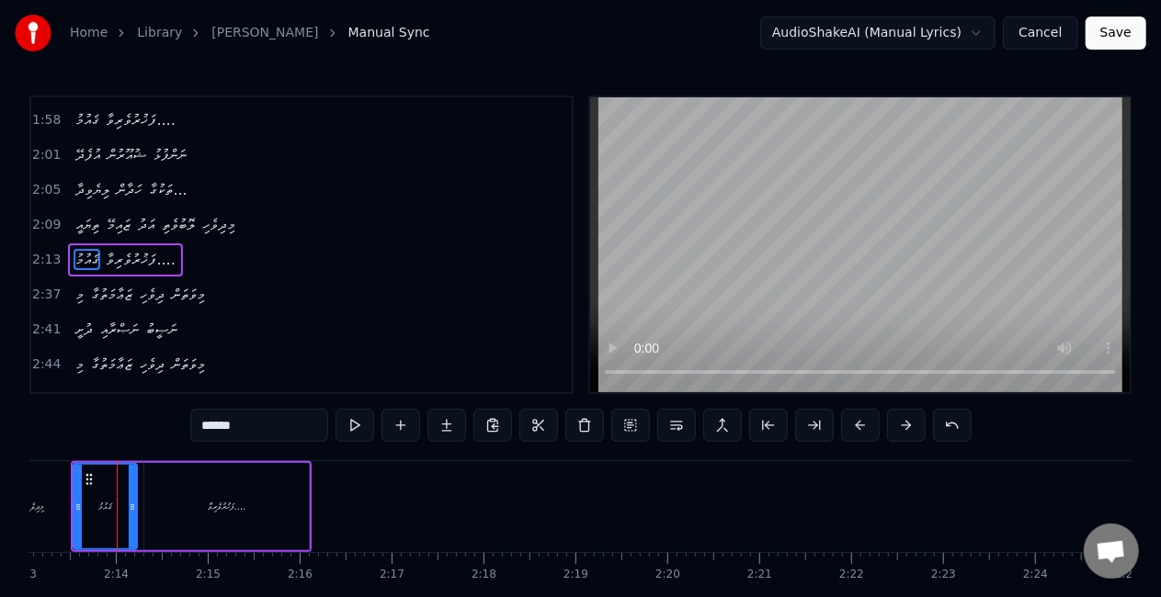
scroll to position [0, 12226]
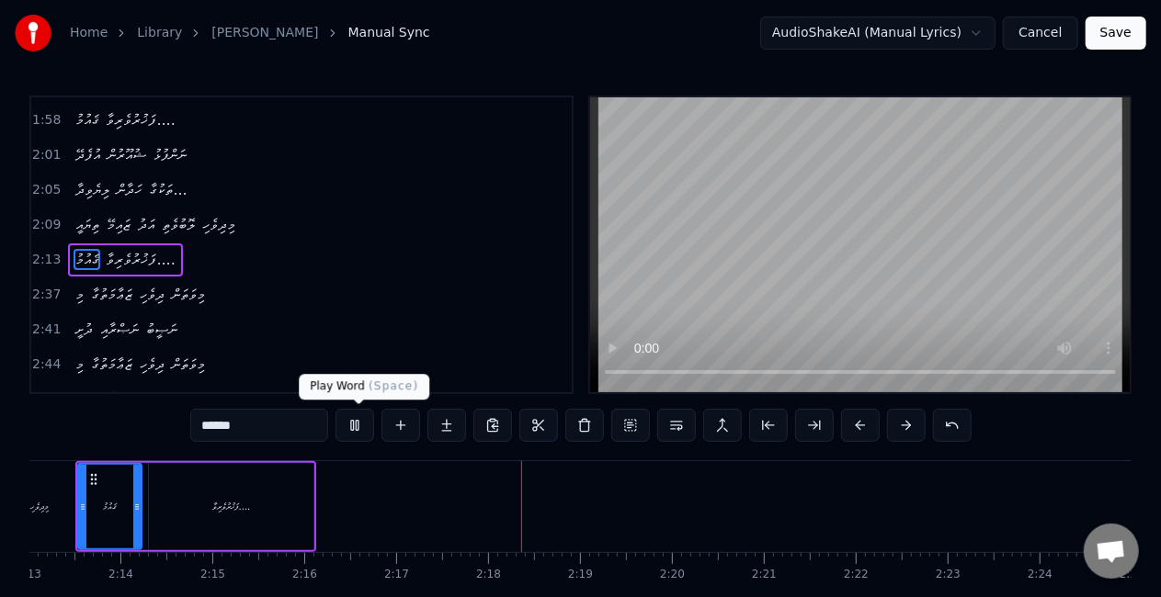
click at [354, 434] on button at bounding box center [354, 425] width 39 height 33
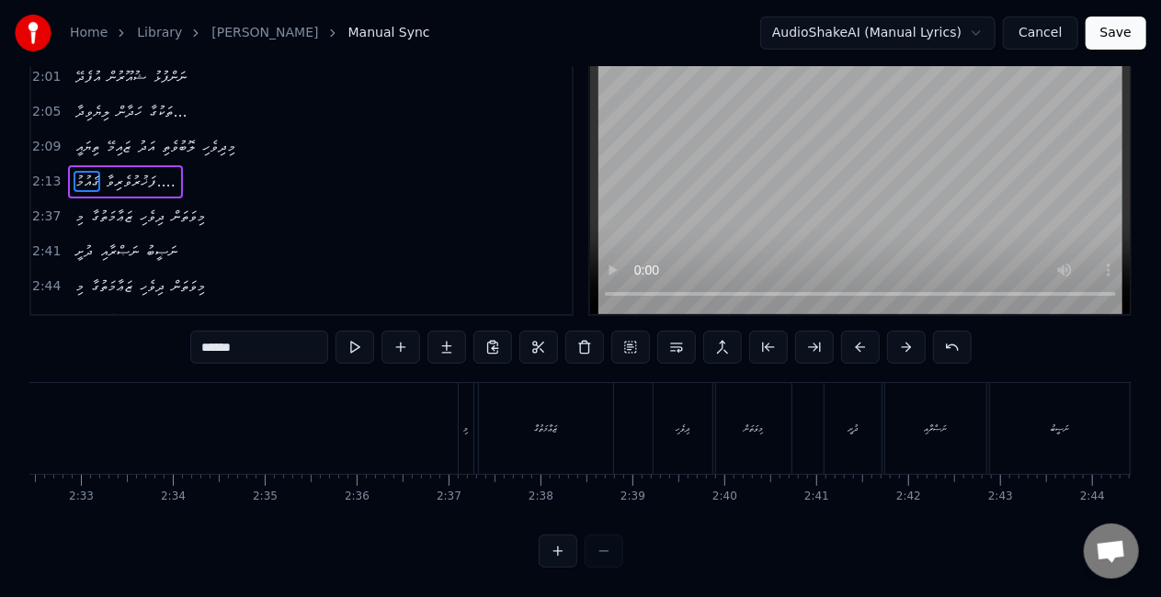
scroll to position [0, 13974]
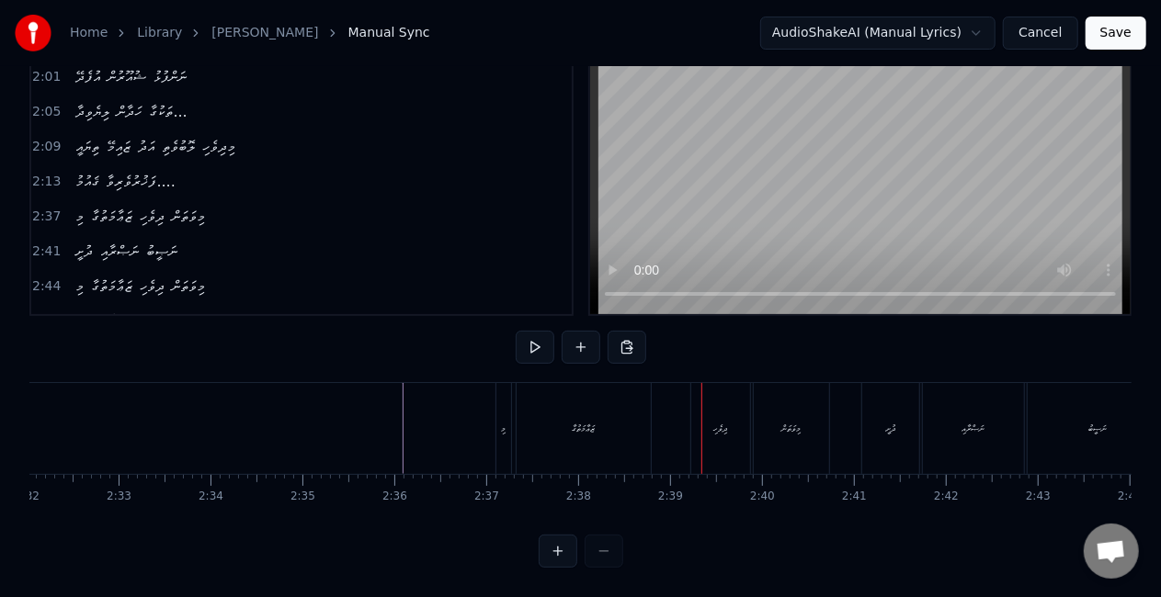
click at [507, 420] on div "މި" at bounding box center [503, 428] width 15 height 91
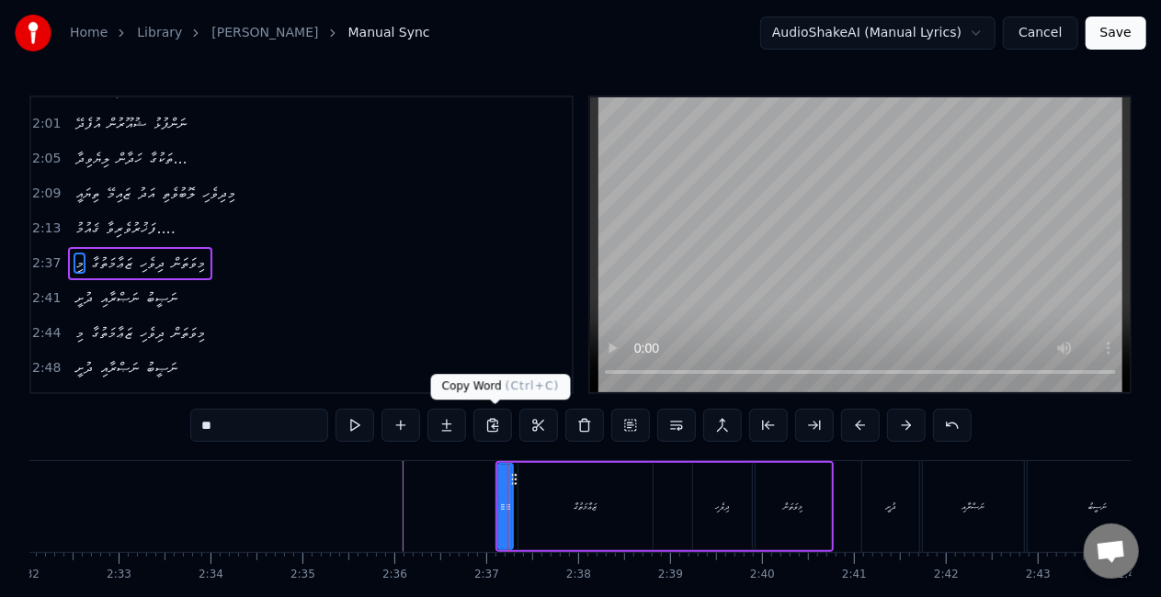
scroll to position [693, 0]
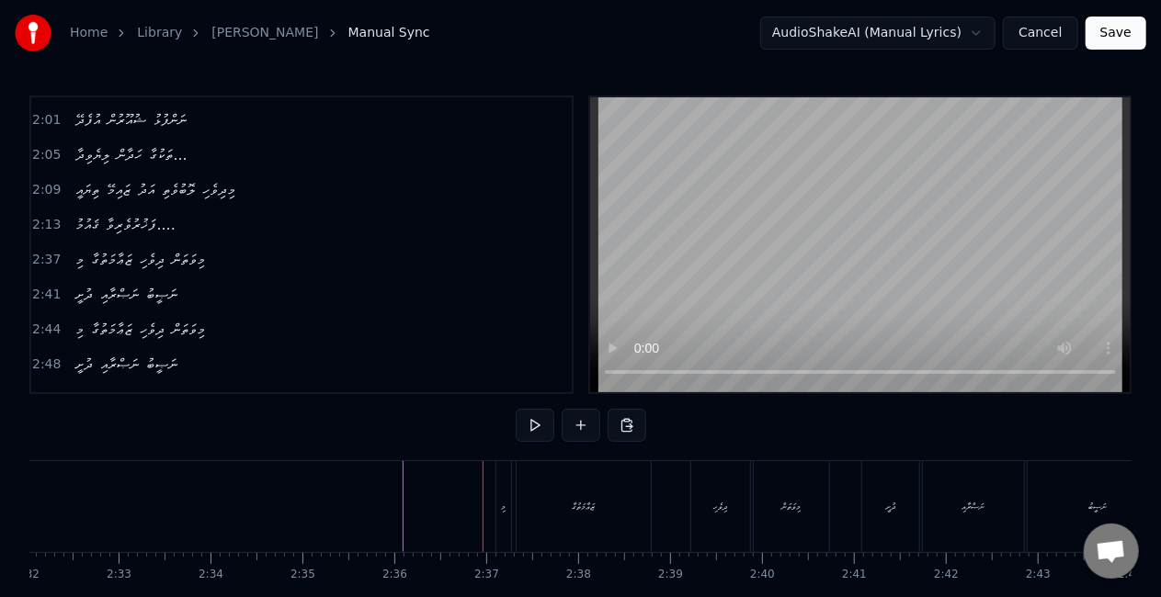
click at [500, 513] on div "މި" at bounding box center [503, 506] width 15 height 91
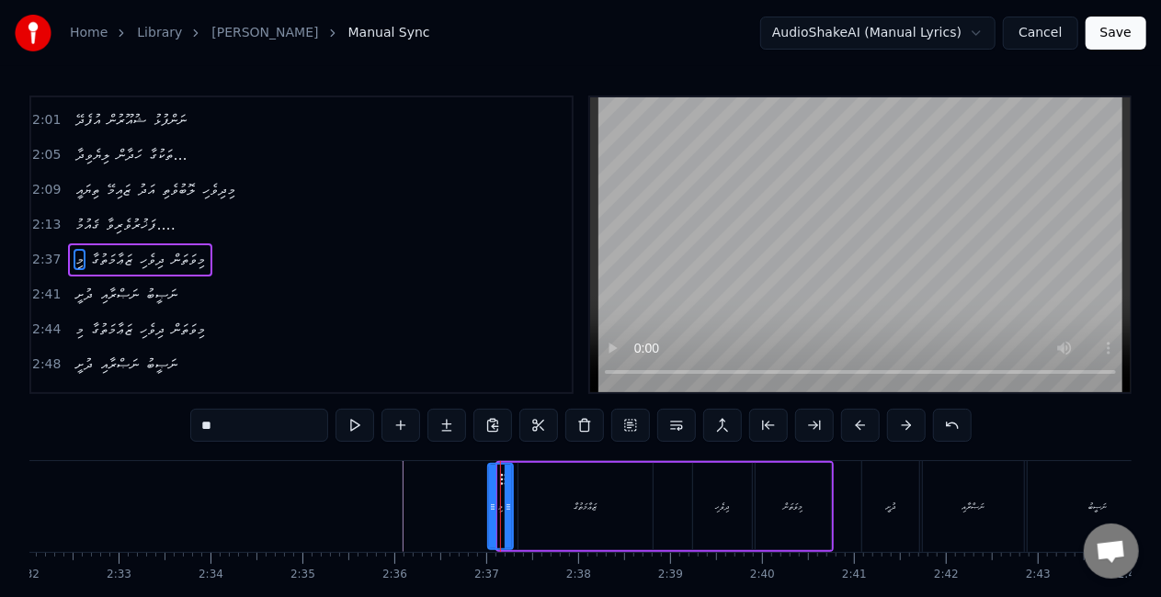
drag, startPoint x: 499, startPoint y: 504, endPoint x: 489, endPoint y: 504, distance: 10.1
click at [489, 504] on icon at bounding box center [492, 507] width 7 height 15
click at [513, 505] on icon at bounding box center [511, 507] width 7 height 15
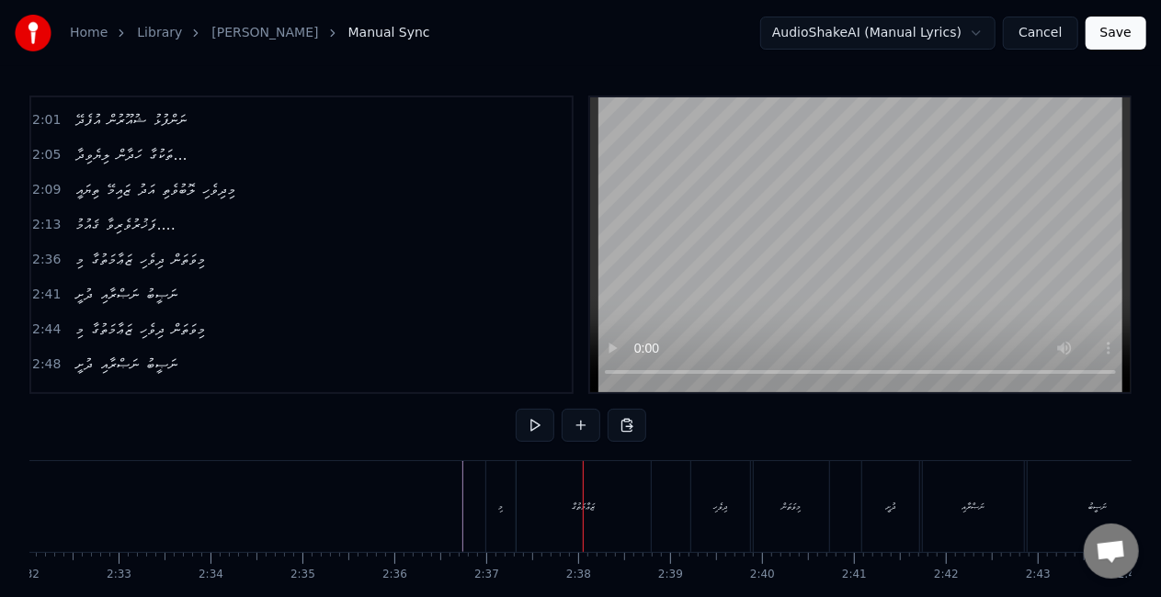
click at [503, 493] on div "މި" at bounding box center [500, 506] width 29 height 91
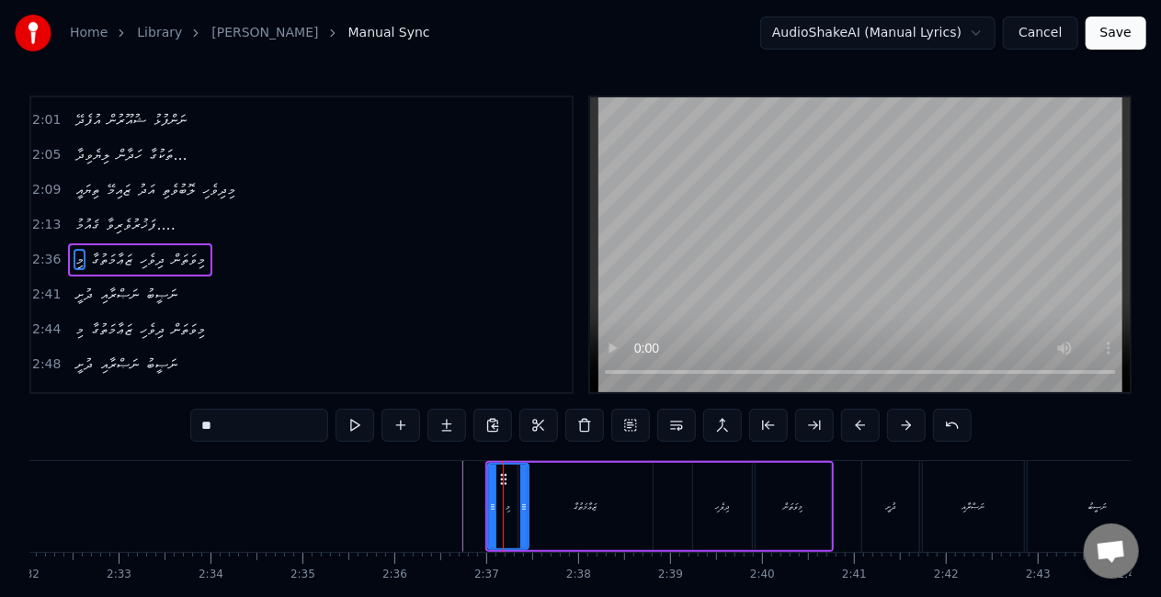
click at [521, 506] on icon at bounding box center [523, 507] width 7 height 15
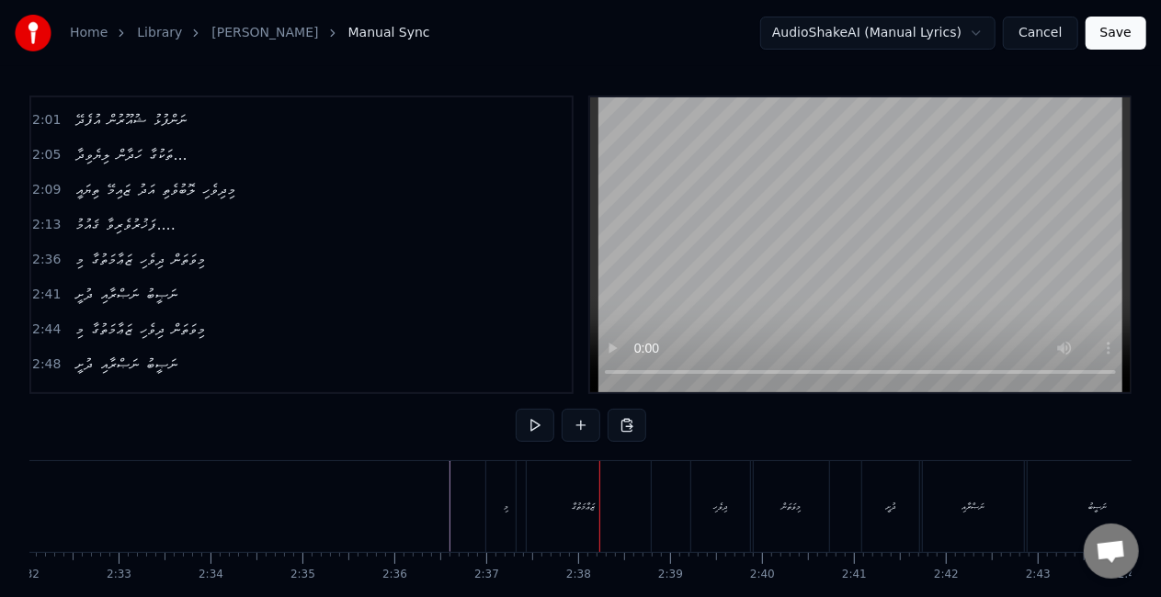
click at [575, 497] on div "ޒަޢާމަތުގާ" at bounding box center [584, 506] width 134 height 91
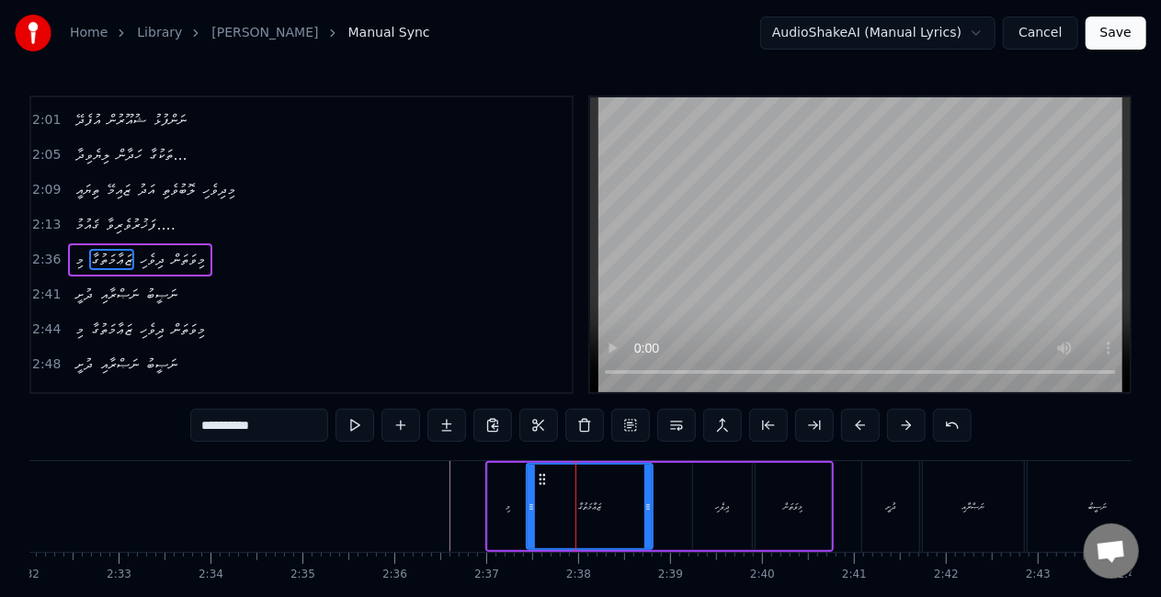
click at [532, 500] on div at bounding box center [531, 507] width 7 height 84
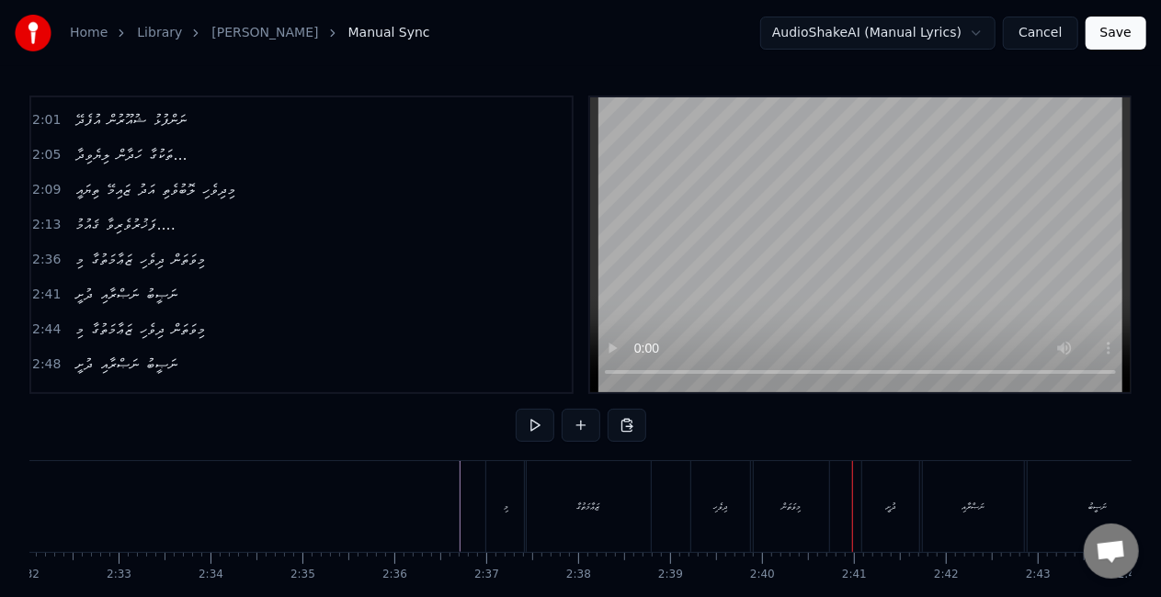
click at [794, 509] on div "މިވަތަން" at bounding box center [791, 507] width 19 height 14
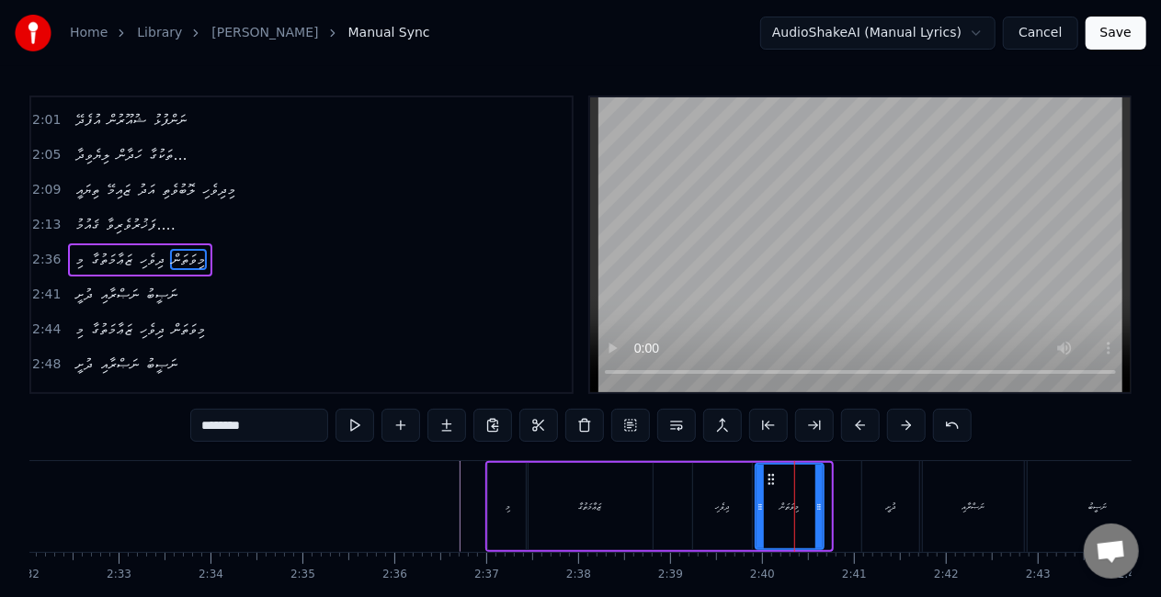
click at [820, 523] on div at bounding box center [818, 507] width 7 height 84
click at [603, 503] on div "ޒަޢާމަތުގާ" at bounding box center [590, 506] width 126 height 87
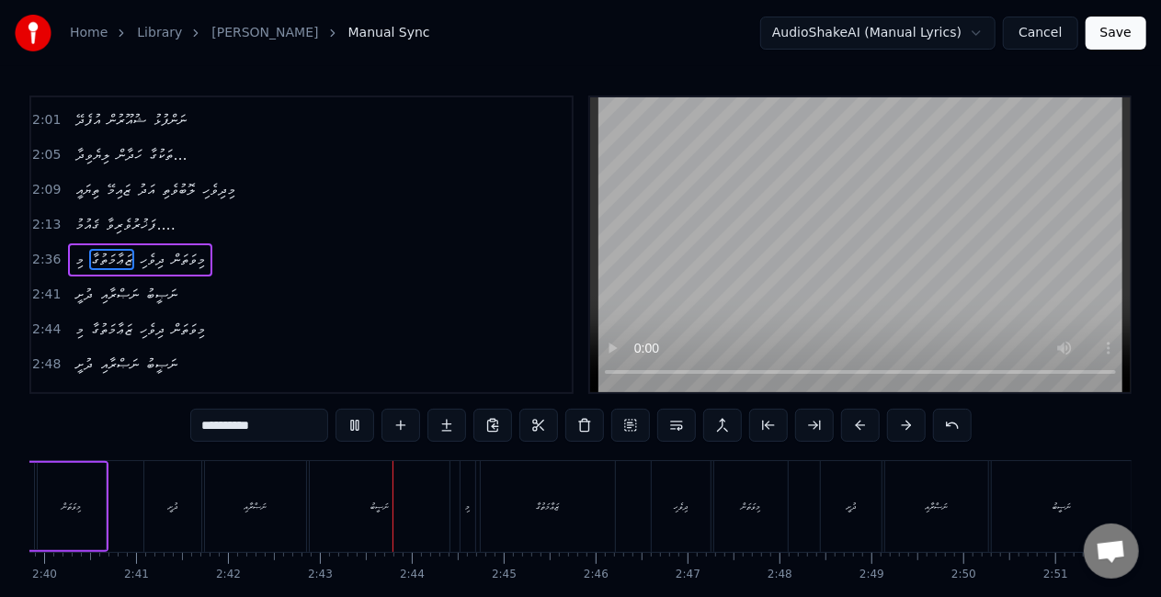
scroll to position [0, 14910]
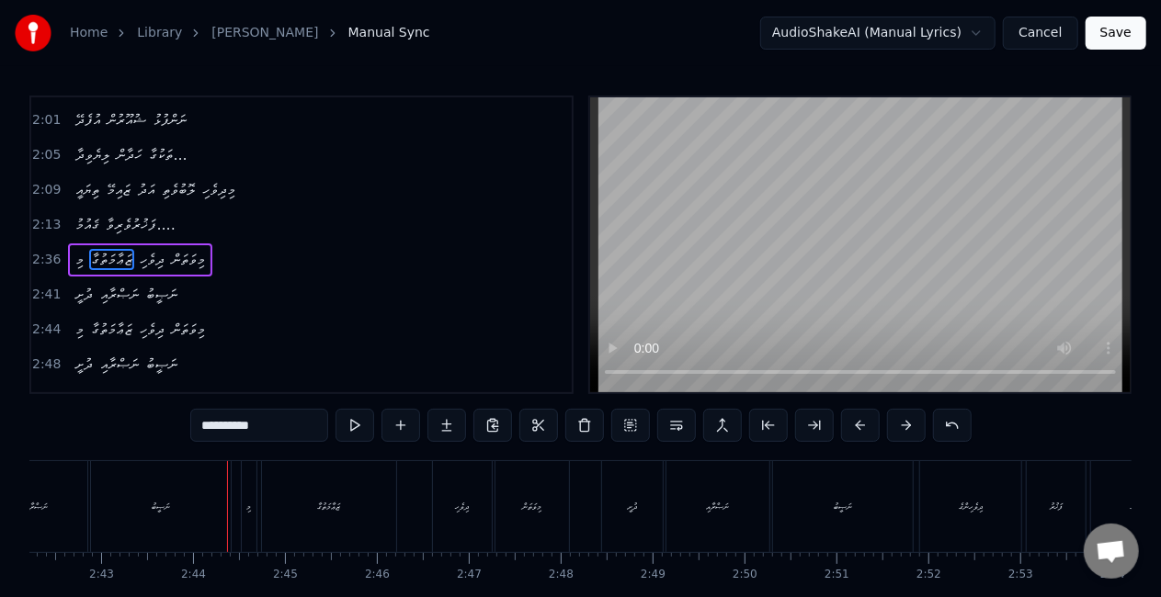
drag, startPoint x: 186, startPoint y: 515, endPoint x: 195, endPoint y: 494, distance: 23.1
click at [186, 513] on div "ނަޞީބު" at bounding box center [161, 506] width 140 height 91
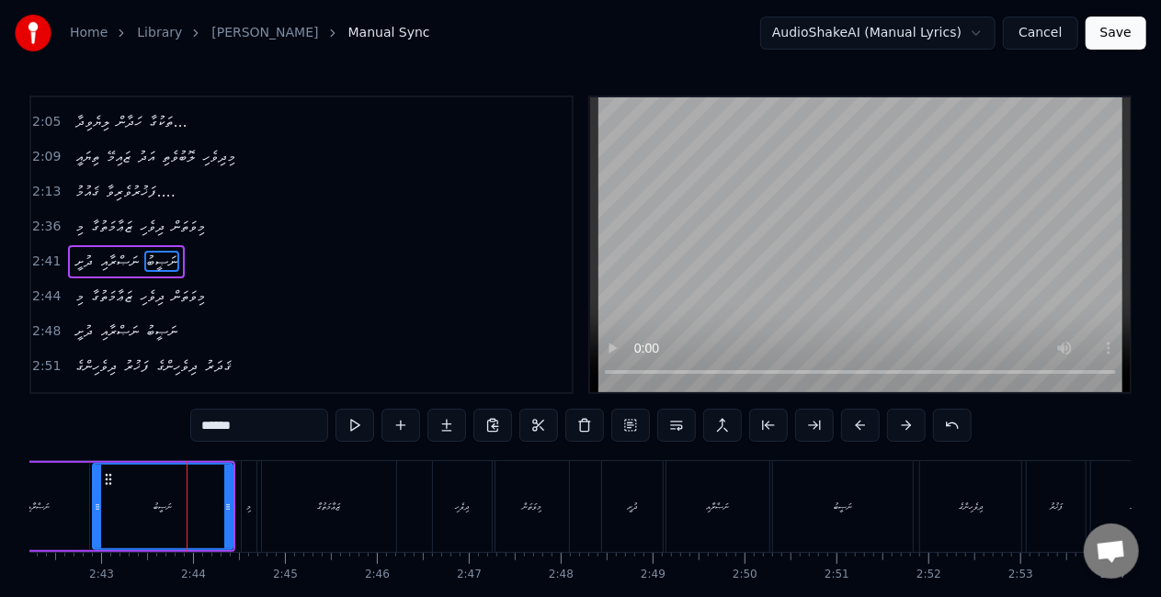
scroll to position [727, 0]
drag, startPoint x: 227, startPoint y: 483, endPoint x: 211, endPoint y: 480, distance: 16.1
click at [211, 480] on div at bounding box center [212, 507] width 7 height 84
drag, startPoint x: 119, startPoint y: 506, endPoint x: 274, endPoint y: 449, distance: 164.6
click at [121, 506] on div "ނަޞީބު" at bounding box center [155, 507] width 122 height 84
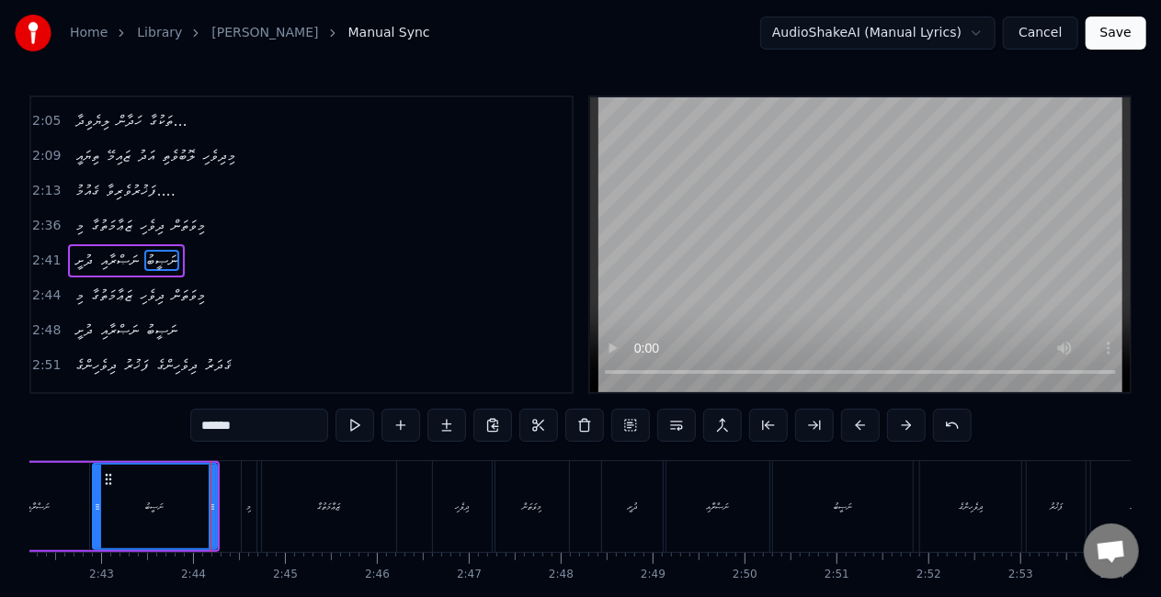
scroll to position [0, 14909]
click at [252, 516] on div "މި" at bounding box center [251, 506] width 15 height 91
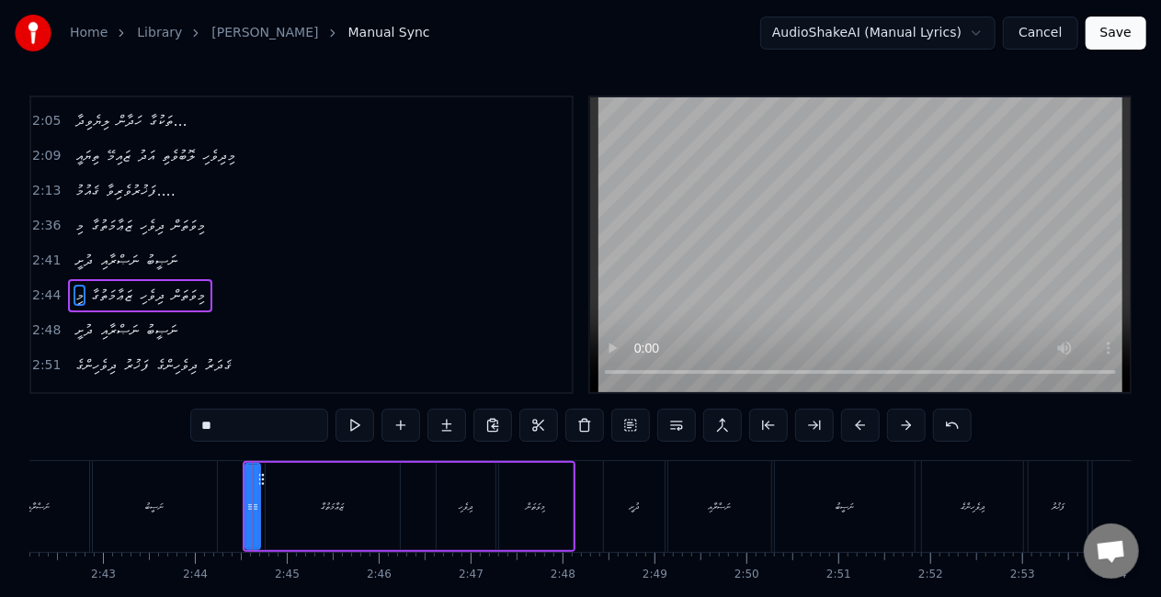
scroll to position [761, 0]
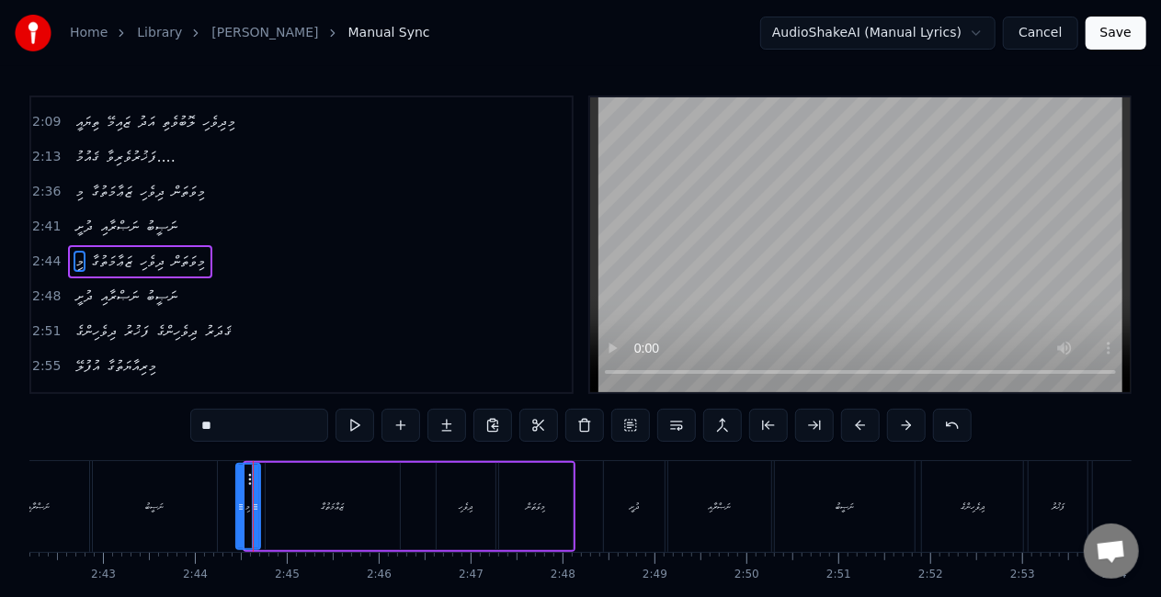
drag, startPoint x: 246, startPoint y: 513, endPoint x: 237, endPoint y: 511, distance: 9.4
click at [237, 511] on icon at bounding box center [240, 507] width 7 height 15
click at [263, 509] on icon at bounding box center [264, 507] width 7 height 15
click at [216, 510] on div "ނަޞީބު" at bounding box center [155, 506] width 126 height 91
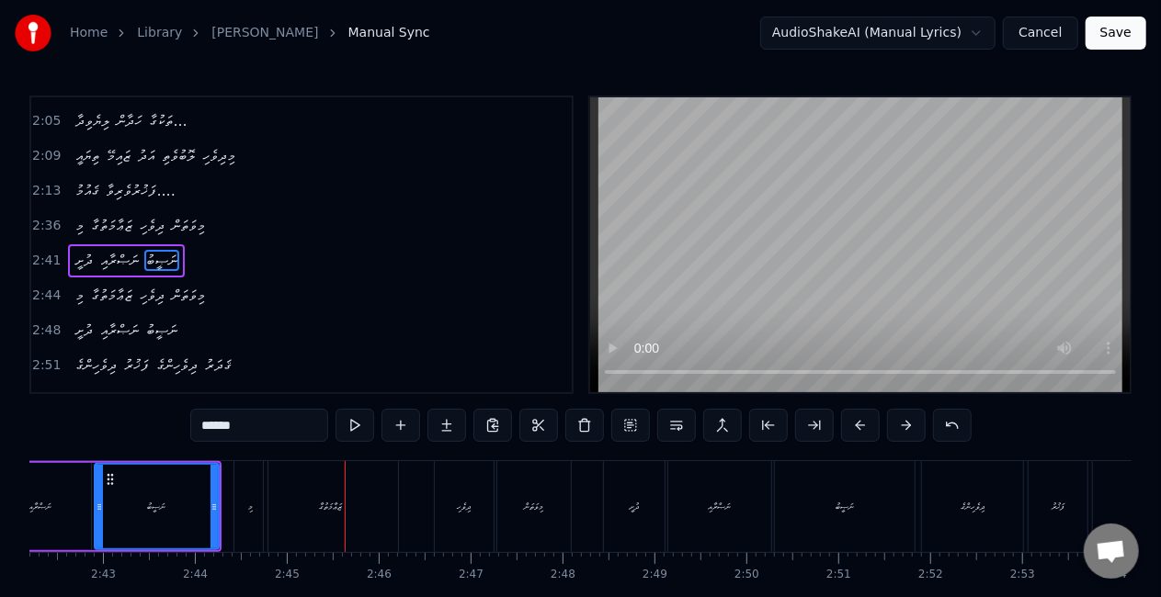
click at [256, 520] on div "މި" at bounding box center [250, 506] width 33 height 91
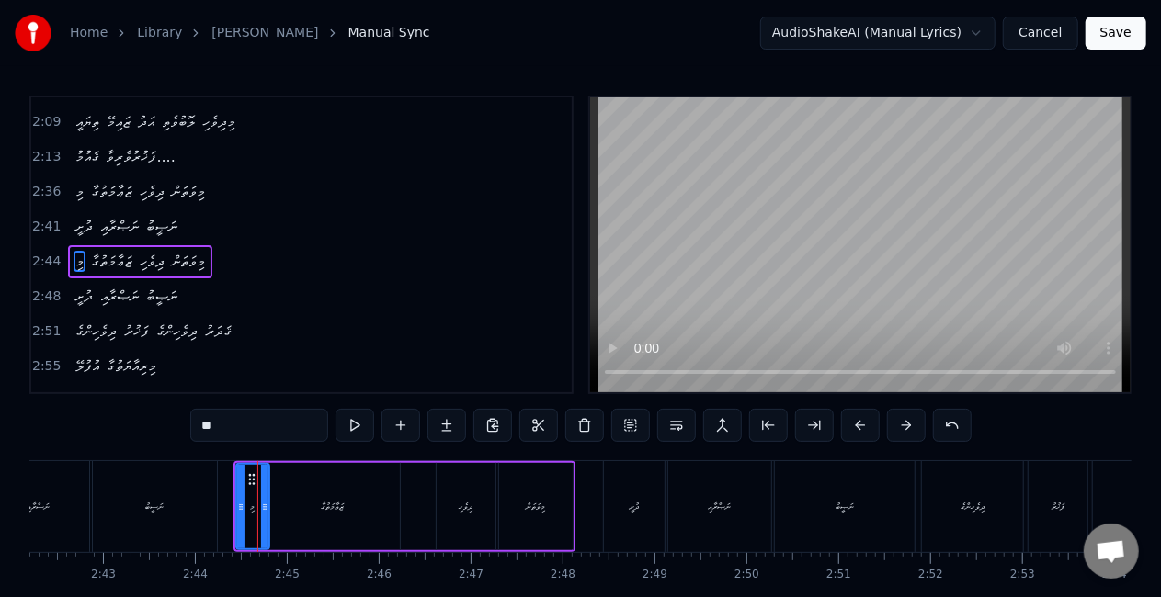
scroll to position [761, 0]
click at [294, 510] on div "ޒަޢާމަތުގާ" at bounding box center [333, 506] width 134 height 87
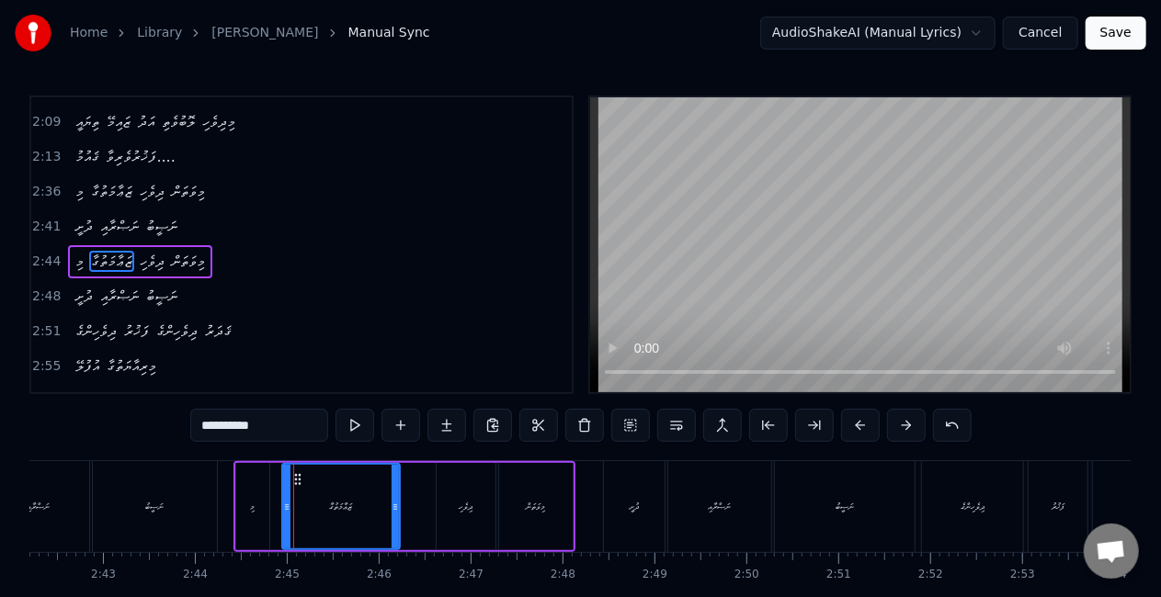
drag, startPoint x: 270, startPoint y: 508, endPoint x: 287, endPoint y: 513, distance: 17.2
click at [287, 513] on icon at bounding box center [286, 507] width 7 height 15
click at [254, 508] on div "މި" at bounding box center [253, 507] width 5 height 14
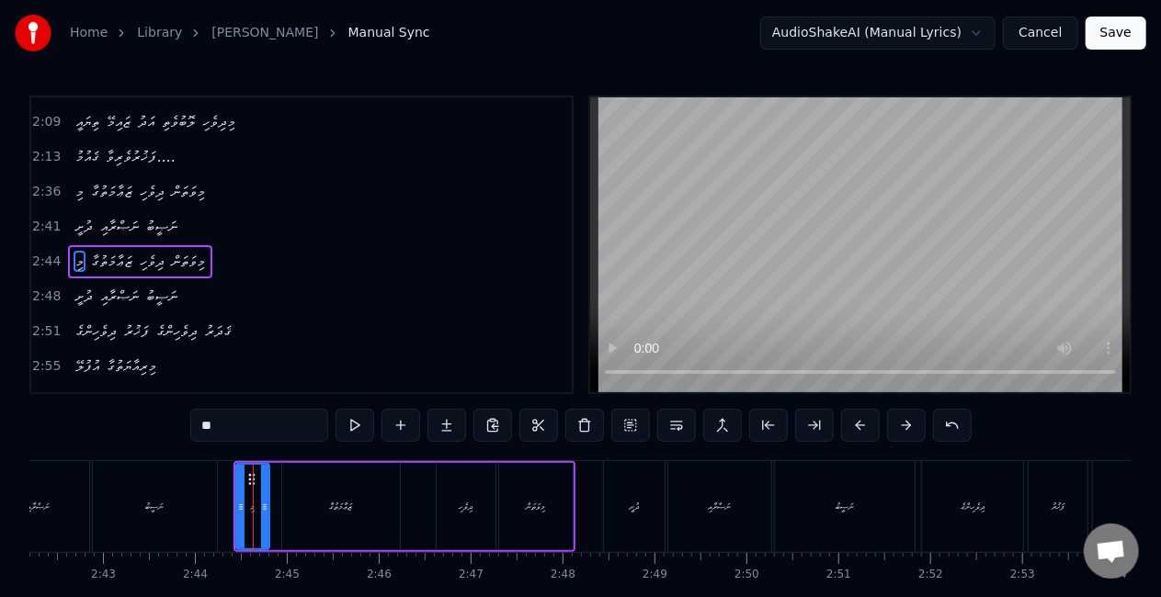
click at [212, 515] on div "ނަޞީބު" at bounding box center [155, 506] width 124 height 91
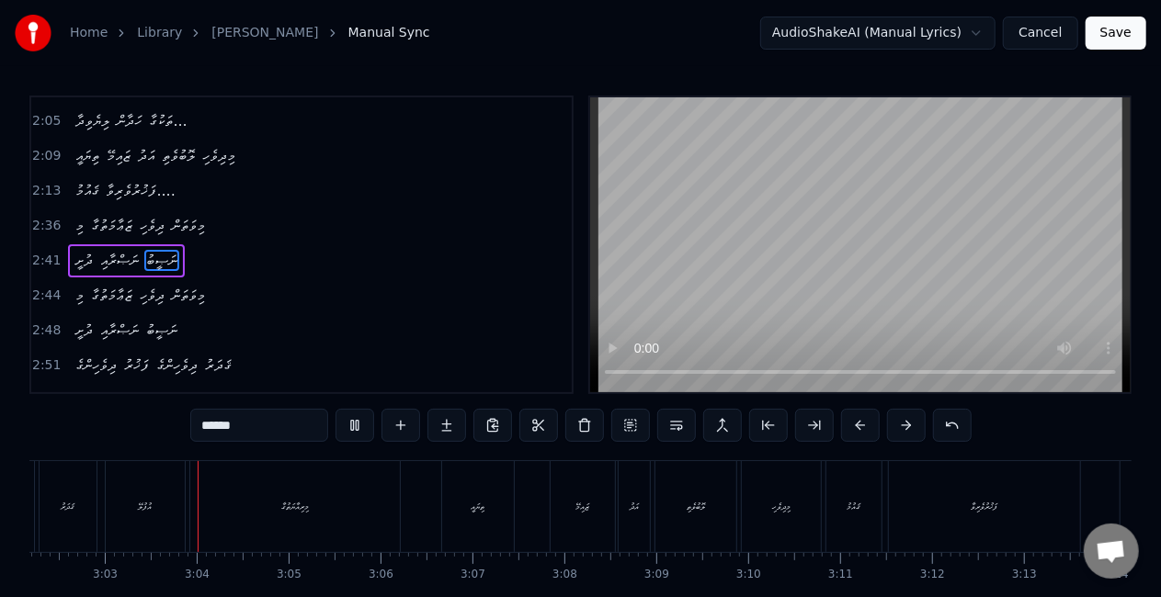
scroll to position [0, 16763]
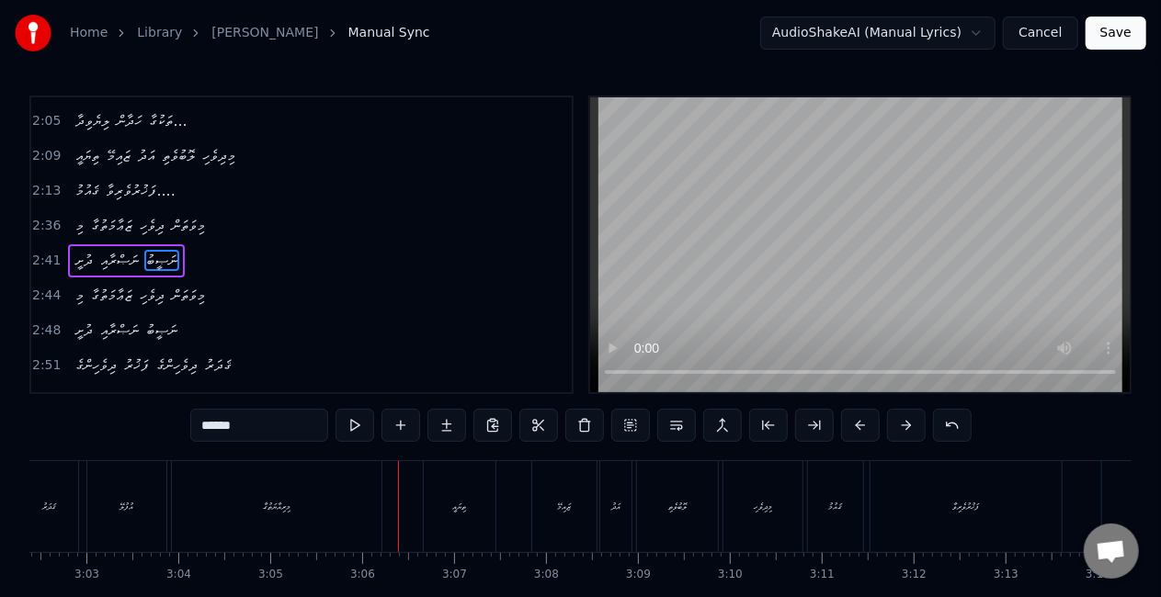
click at [335, 529] on div "މިރިއާޔަތުގާ" at bounding box center [277, 506] width 210 height 91
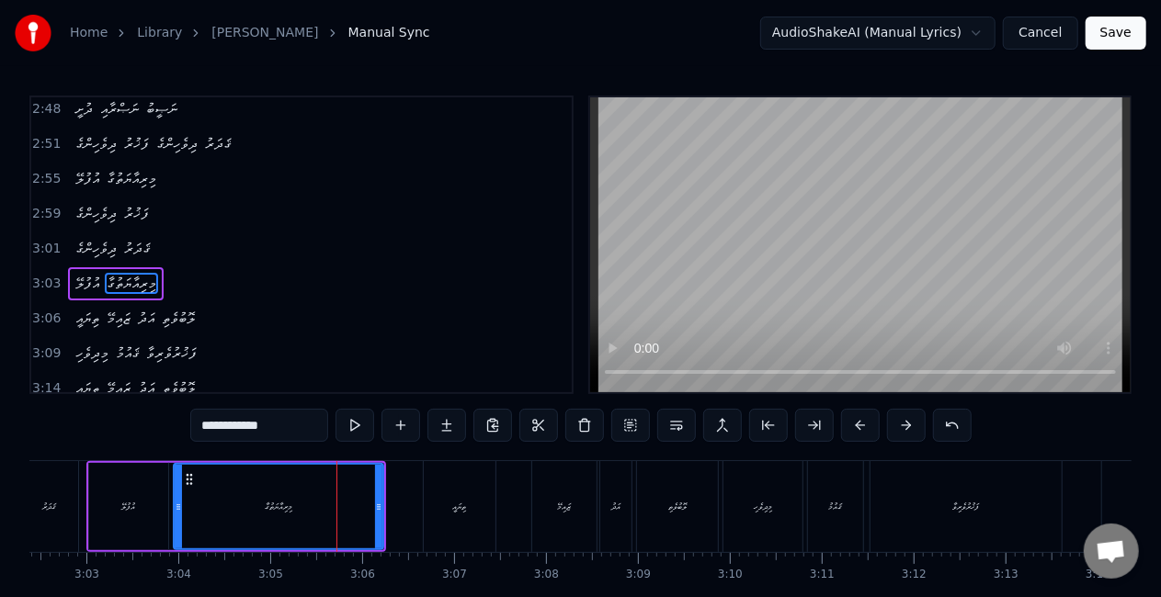
scroll to position [967, 0]
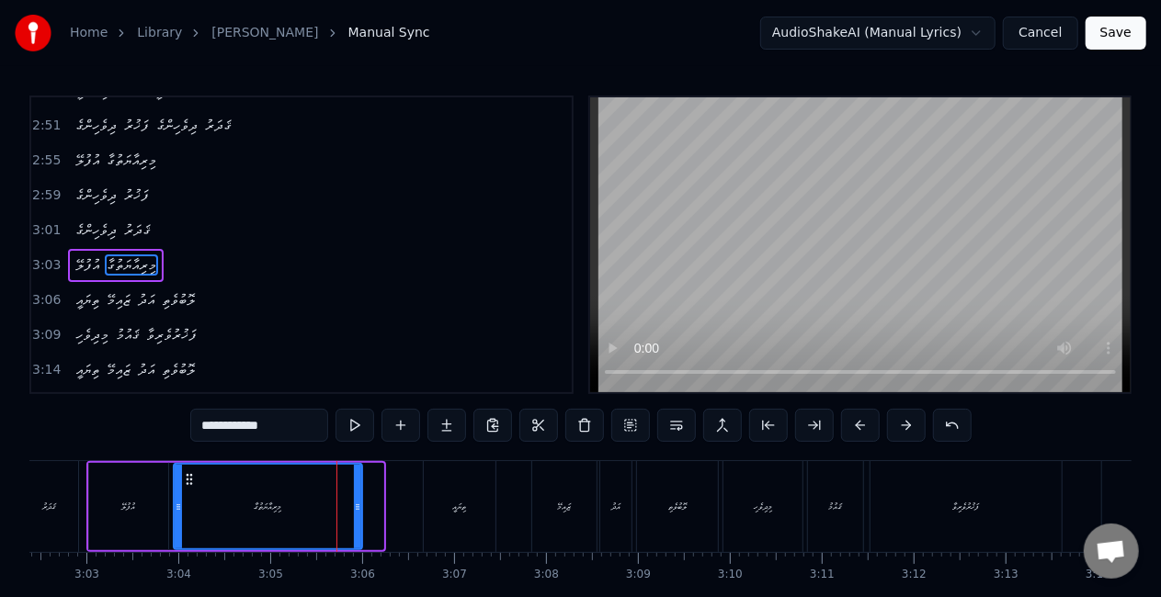
drag, startPoint x: 377, startPoint y: 504, endPoint x: 356, endPoint y: 504, distance: 21.1
click at [356, 504] on icon at bounding box center [357, 507] width 7 height 15
click at [189, 529] on div "މިރިއާޔަތުގާ" at bounding box center [268, 507] width 187 height 84
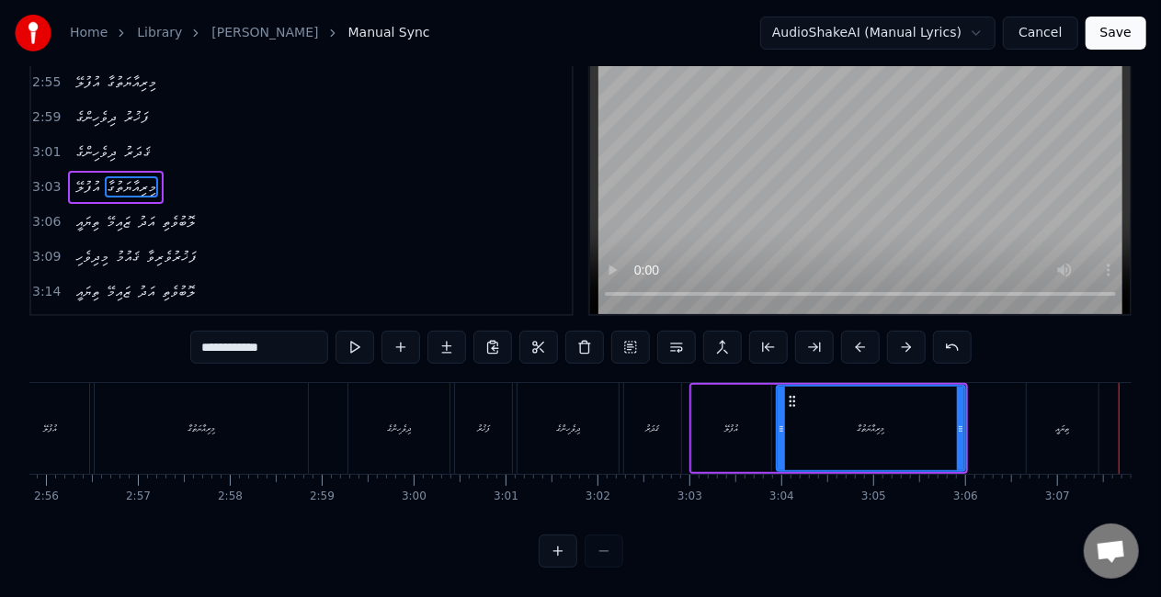
scroll to position [0, 16148]
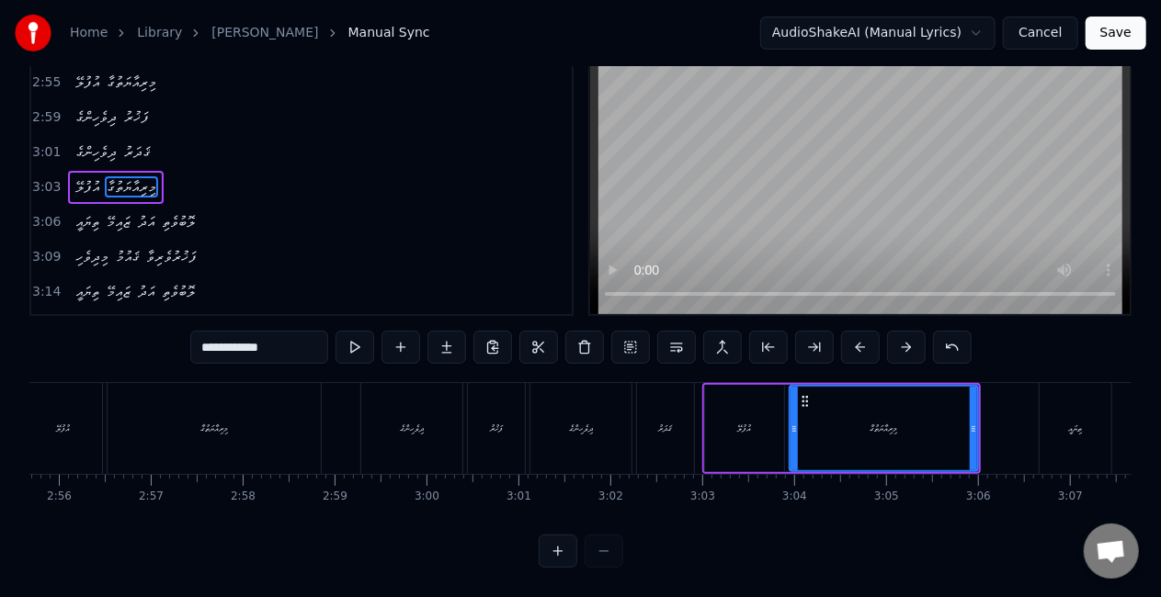
click at [305, 444] on div "މިރިއާޔަތުގާ" at bounding box center [214, 428] width 213 height 91
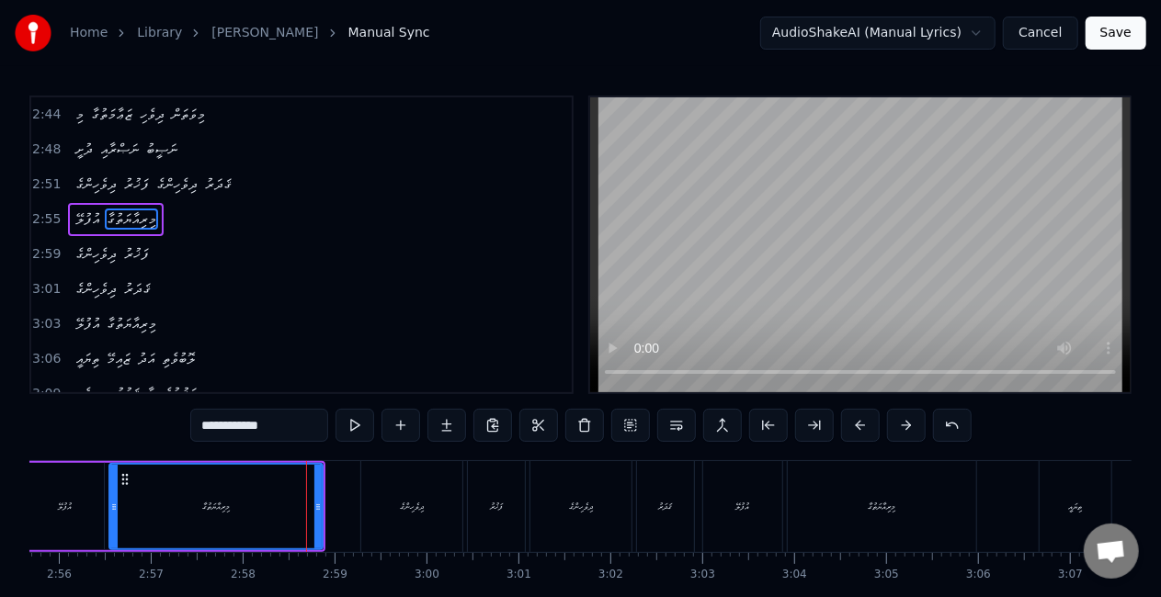
scroll to position [864, 0]
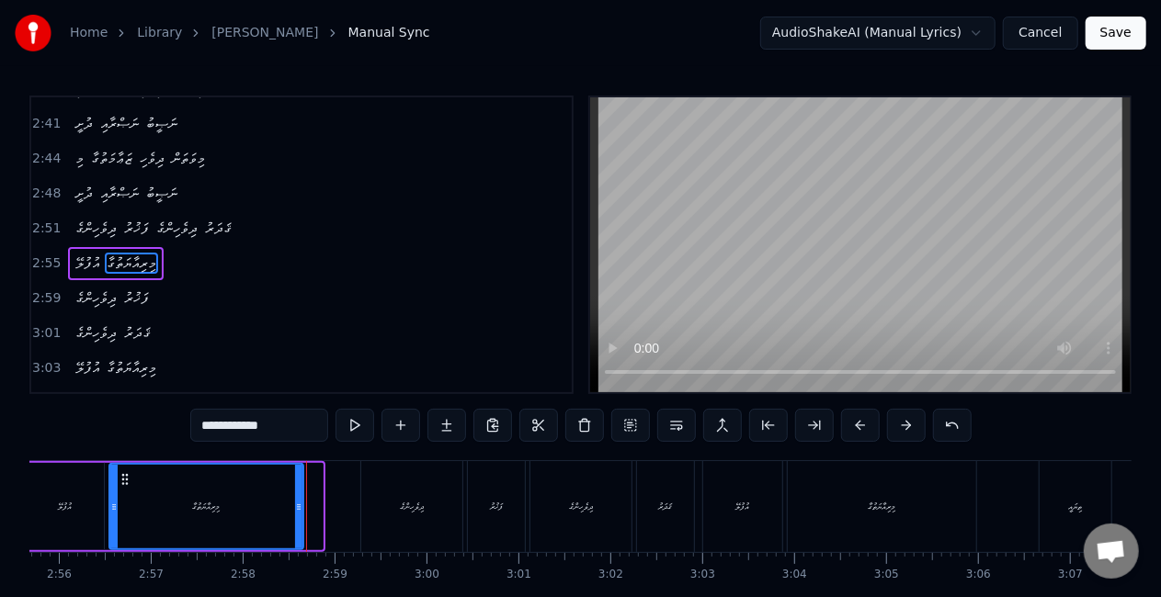
drag, startPoint x: 319, startPoint y: 497, endPoint x: 300, endPoint y: 491, distance: 20.3
click at [300, 491] on div at bounding box center [298, 507] width 7 height 84
click at [63, 515] on div "އުފުލޭ" at bounding box center [65, 506] width 77 height 87
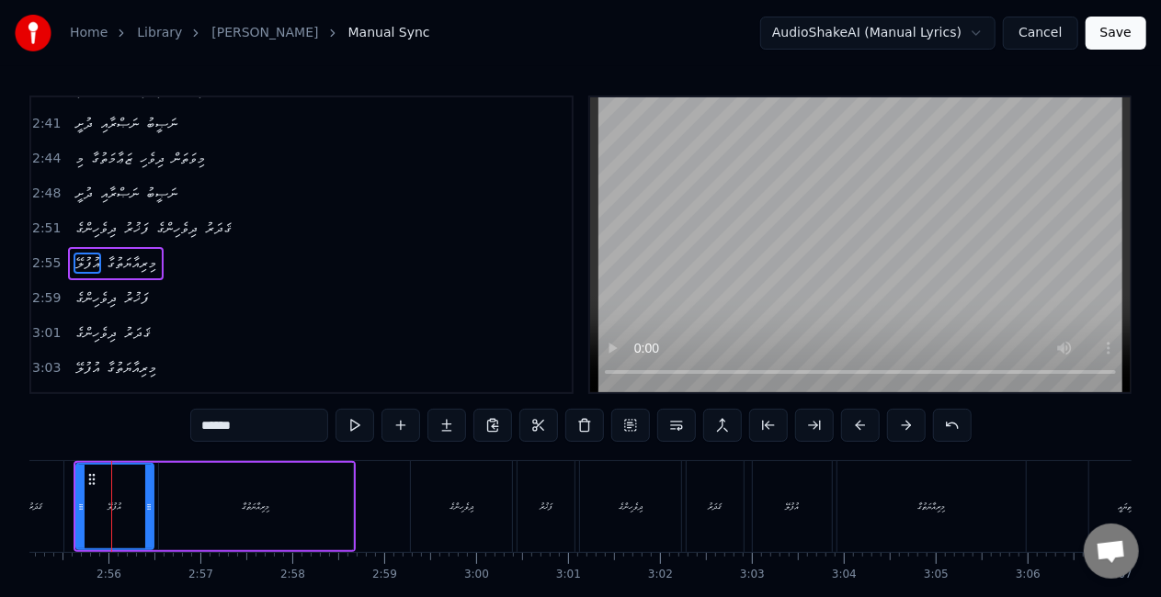
scroll to position [0, 16087]
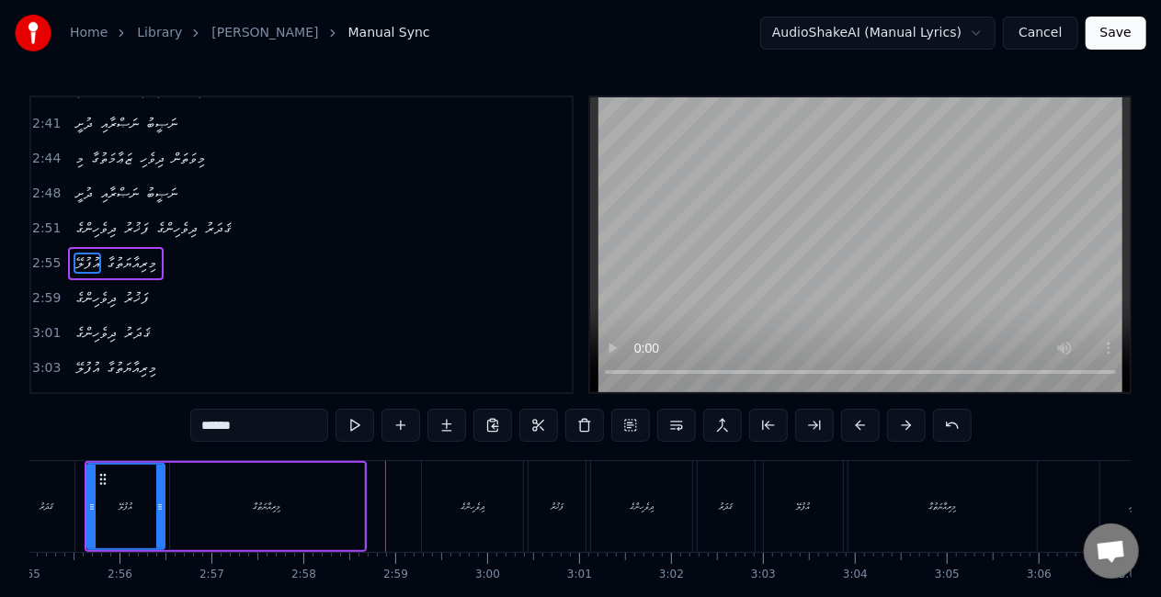
click at [347, 477] on div "މިރިއާޔަތުގާ" at bounding box center [267, 506] width 194 height 87
type input "**********"
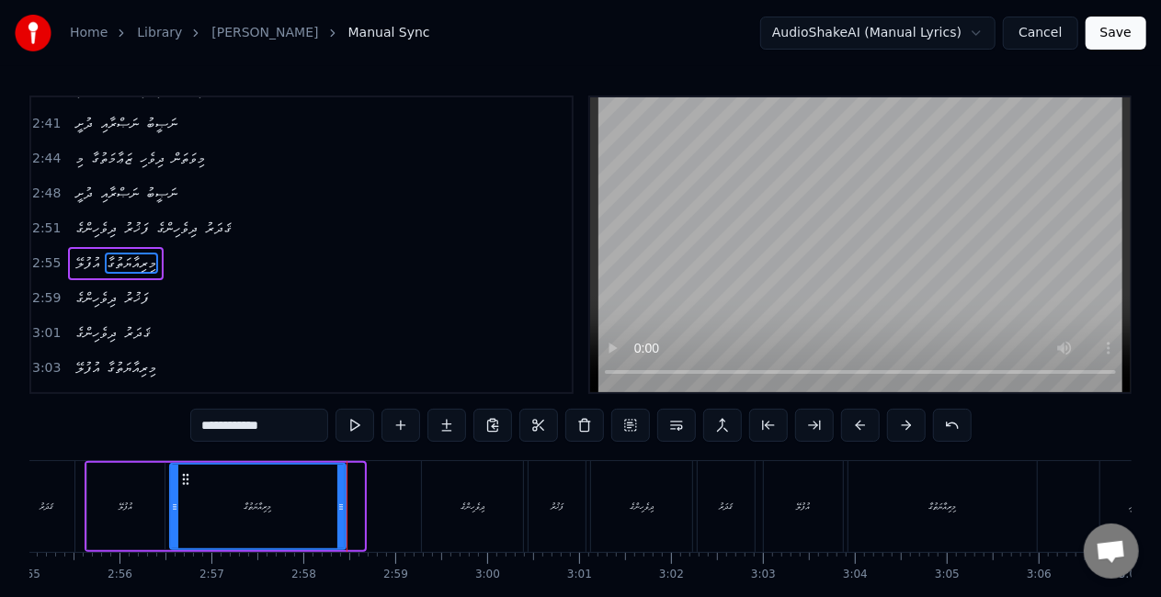
drag, startPoint x: 361, startPoint y: 505, endPoint x: 342, endPoint y: 497, distance: 20.7
click at [342, 497] on div at bounding box center [340, 507] width 7 height 84
click at [165, 502] on div "އުފުލޭ މިރިއާޔަތުގާ" at bounding box center [216, 506] width 263 height 91
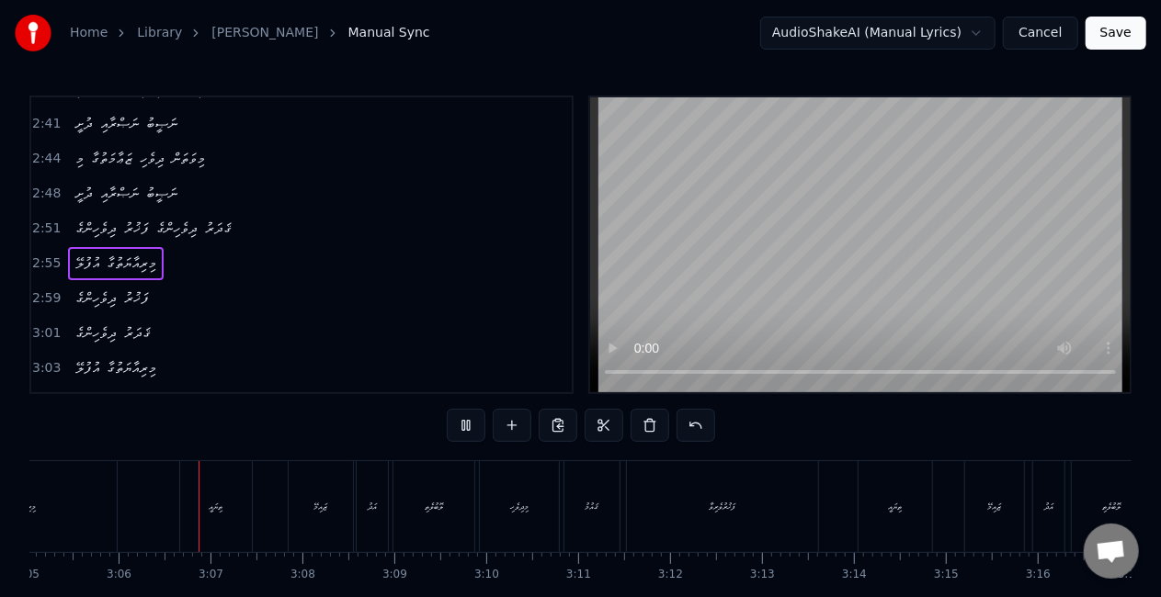
scroll to position [0, 17028]
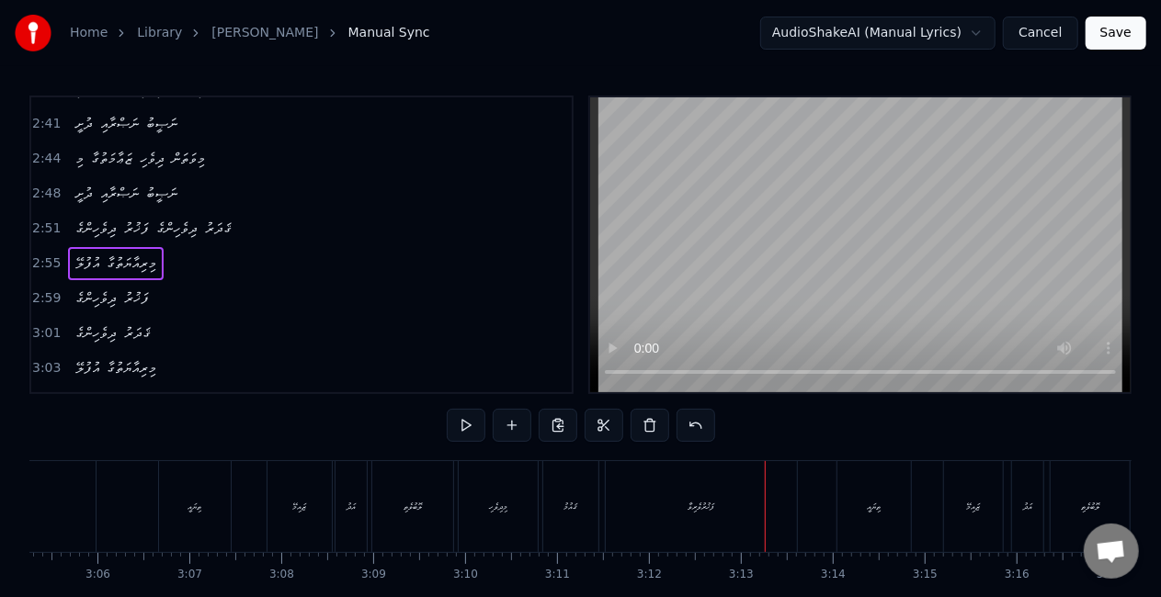
click at [699, 515] on div "ފަޚުރުވެރިވާ" at bounding box center [701, 506] width 191 height 91
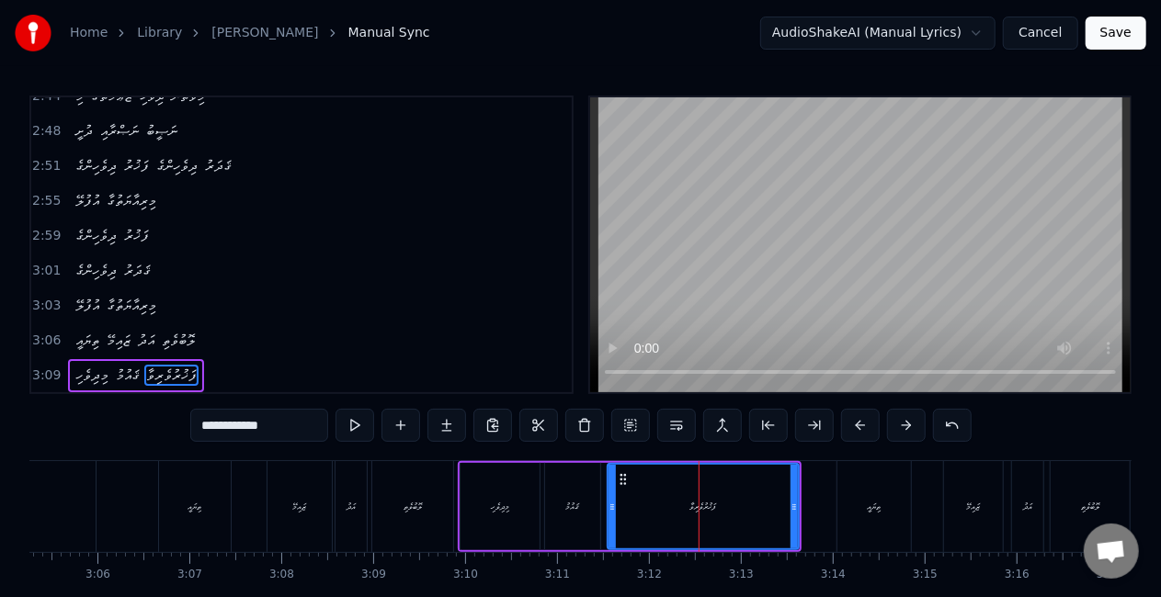
scroll to position [1036, 0]
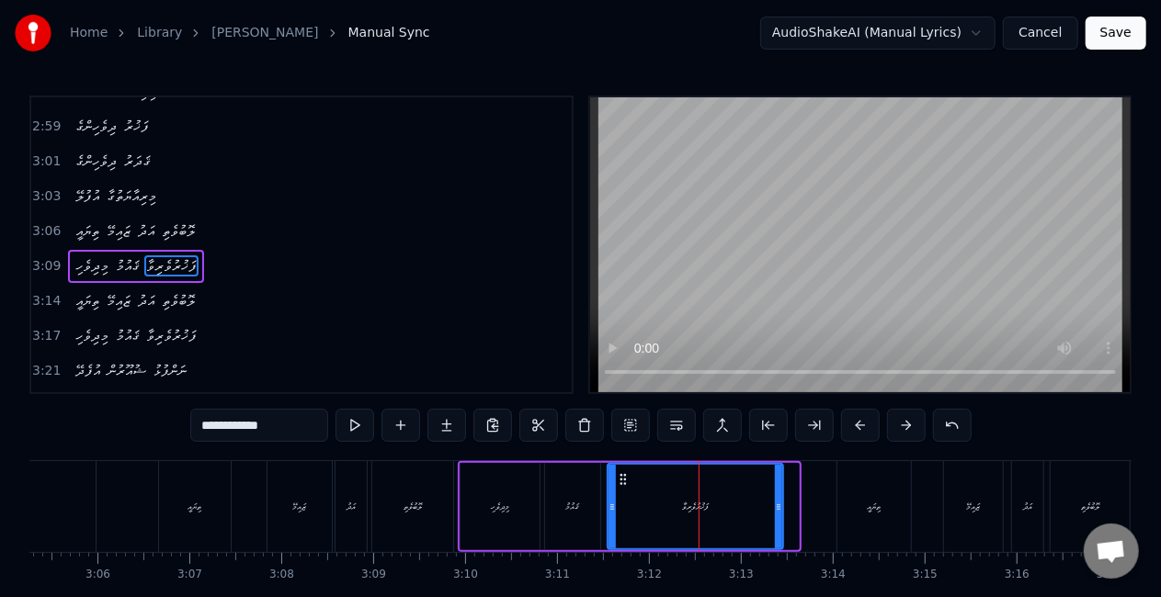
drag, startPoint x: 797, startPoint y: 514, endPoint x: 781, endPoint y: 509, distance: 16.3
click at [781, 509] on div at bounding box center [778, 507] width 7 height 84
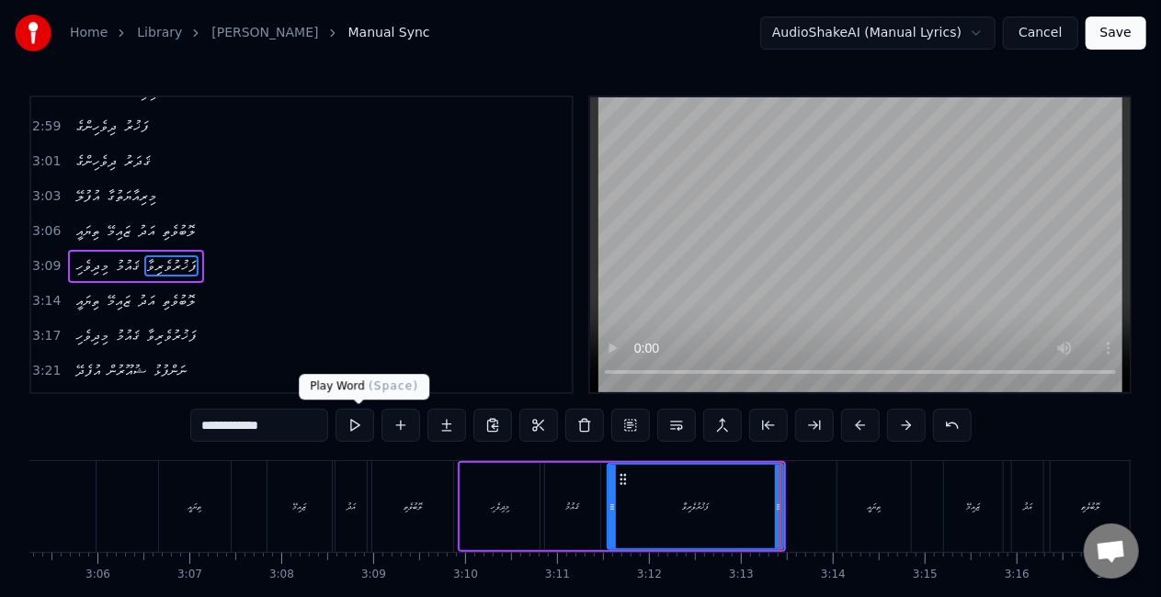
click at [286, 433] on input "**********" at bounding box center [259, 425] width 138 height 33
click at [570, 539] on div "ޤައުމު" at bounding box center [572, 506] width 55 height 87
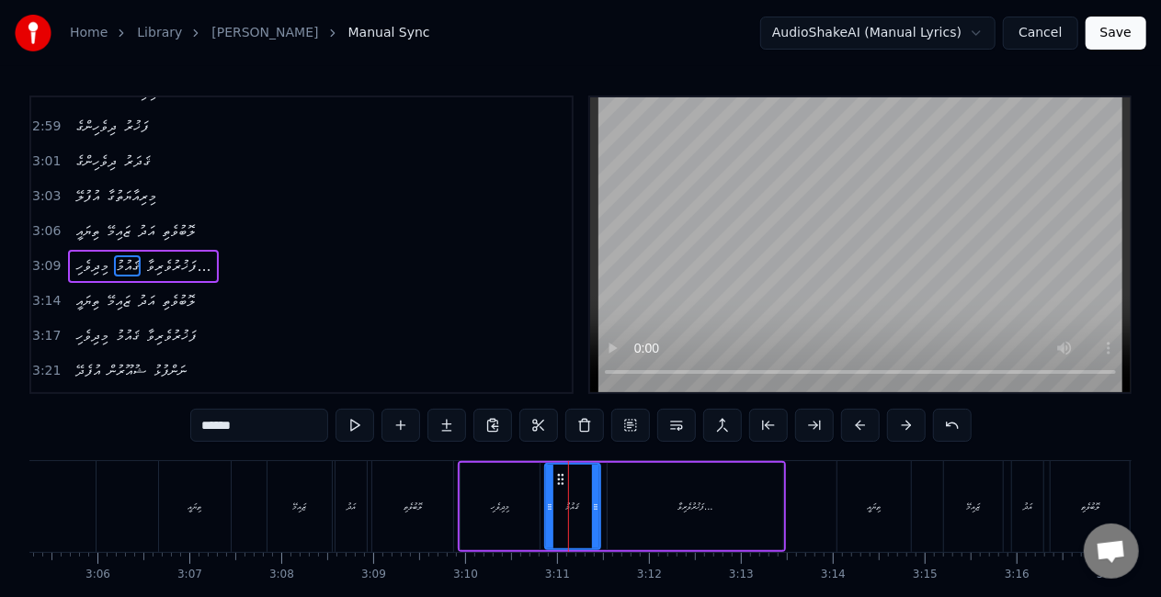
drag, startPoint x: 500, startPoint y: 529, endPoint x: 565, endPoint y: 425, distance: 123.4
click at [500, 526] on div "މިދިވެހި" at bounding box center [499, 506] width 79 height 87
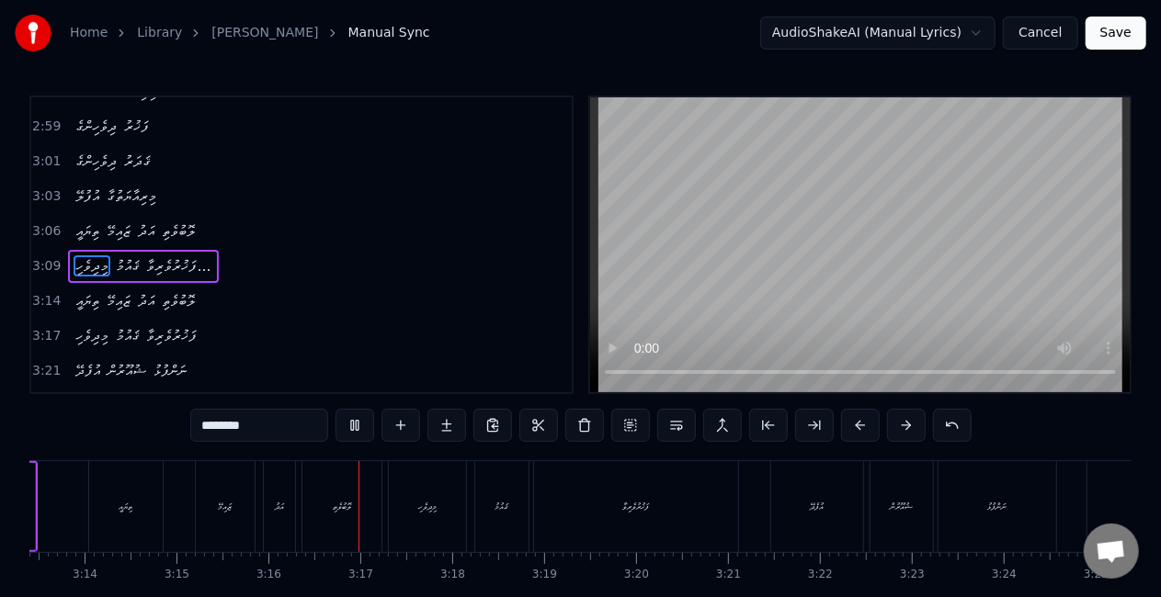
scroll to position [0, 17960]
click at [500, 509] on div "ފަޚުރުވެރިވާ" at bounding box center [452, 506] width 204 height 91
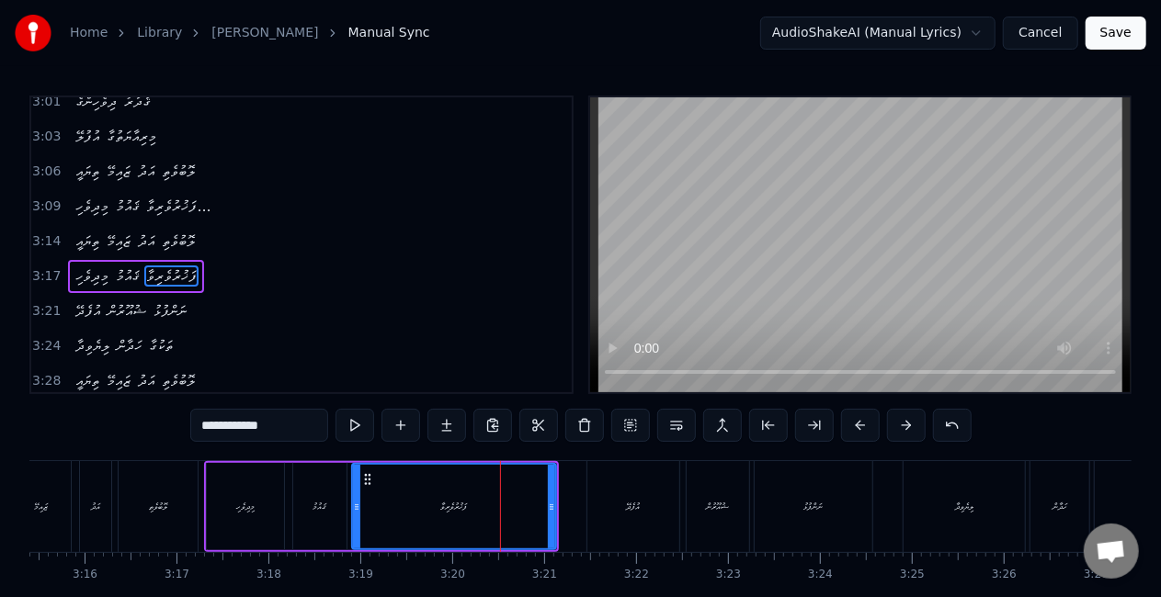
scroll to position [1105, 0]
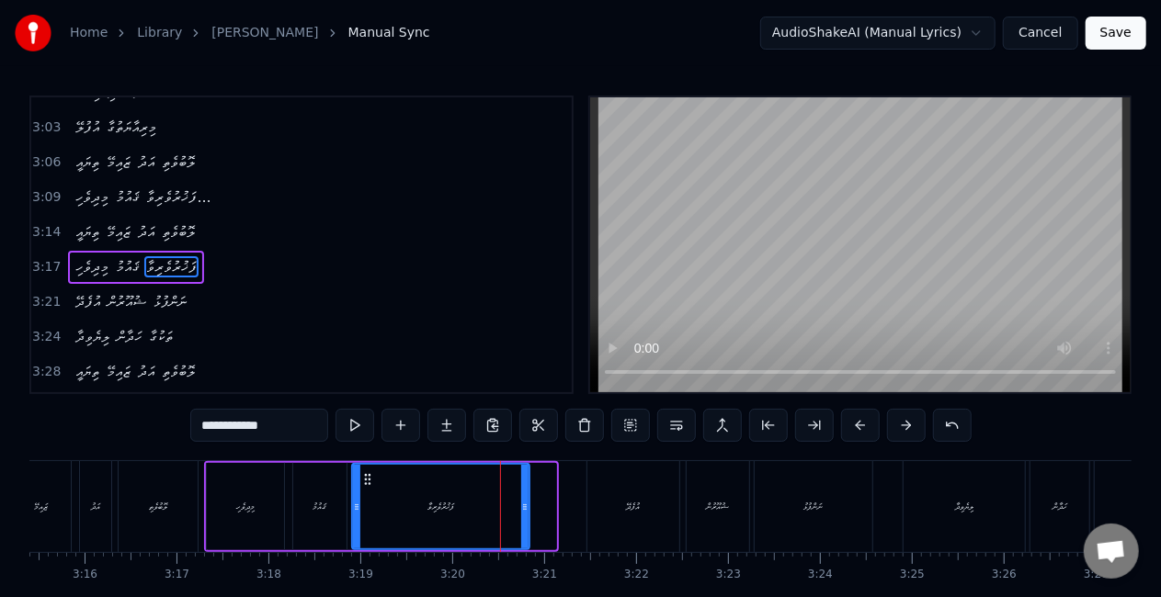
drag, startPoint x: 551, startPoint y: 520, endPoint x: 493, endPoint y: 510, distance: 59.7
click at [526, 515] on div at bounding box center [524, 507] width 7 height 84
click at [276, 426] on input "**********" at bounding box center [259, 425] width 138 height 33
click at [263, 476] on div "މިދިވެހި" at bounding box center [245, 506] width 77 height 87
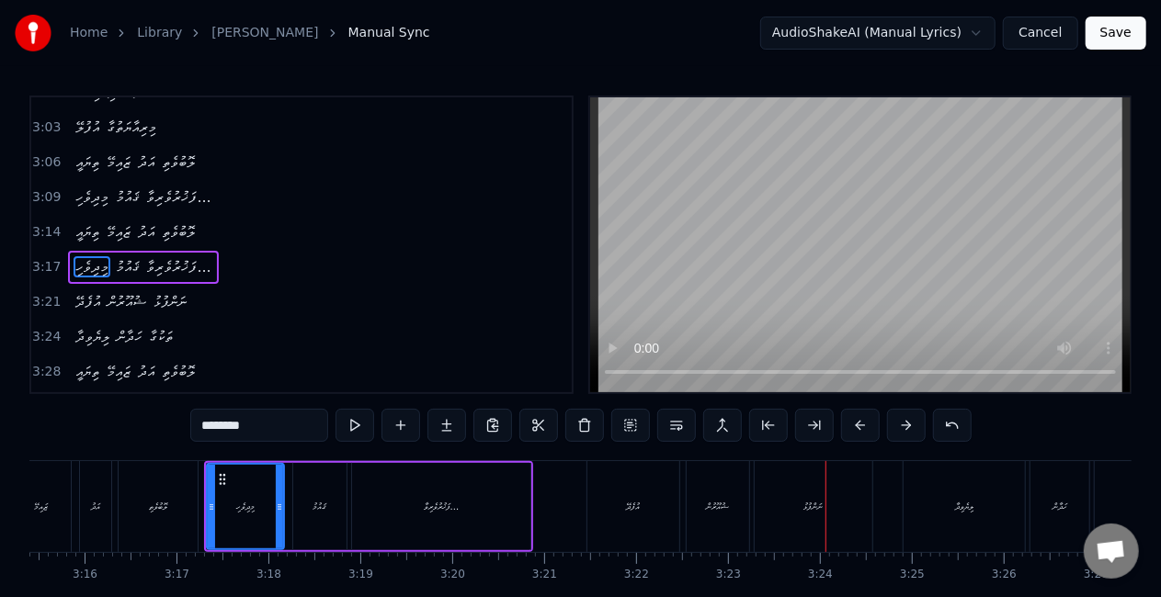
click at [739, 526] on div "ޝުއޫރުން" at bounding box center [718, 506] width 63 height 91
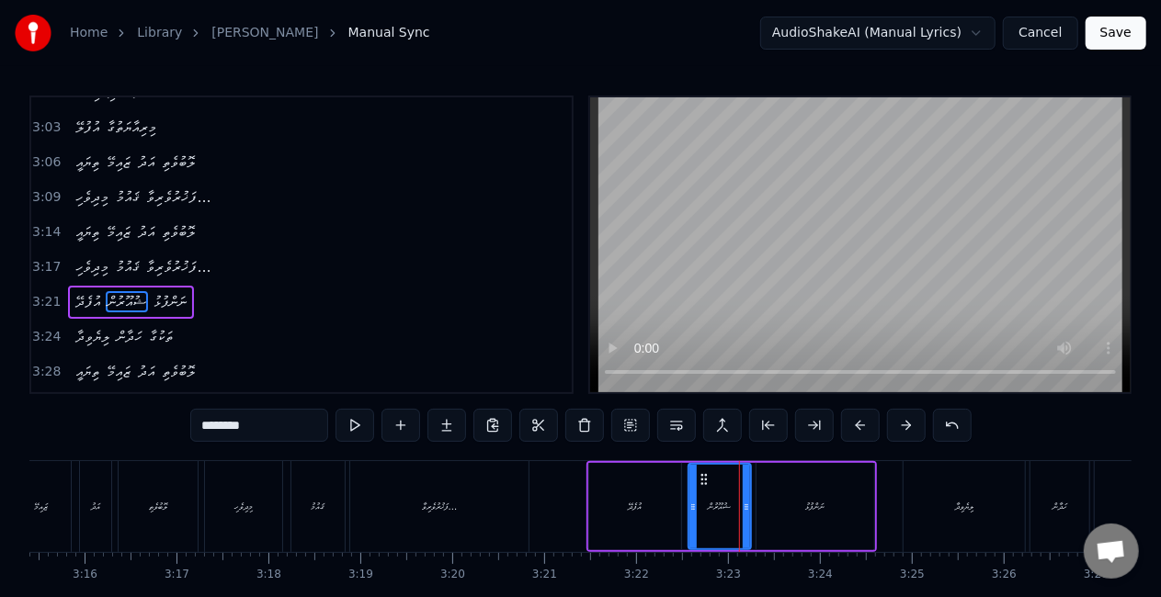
scroll to position [1139, 0]
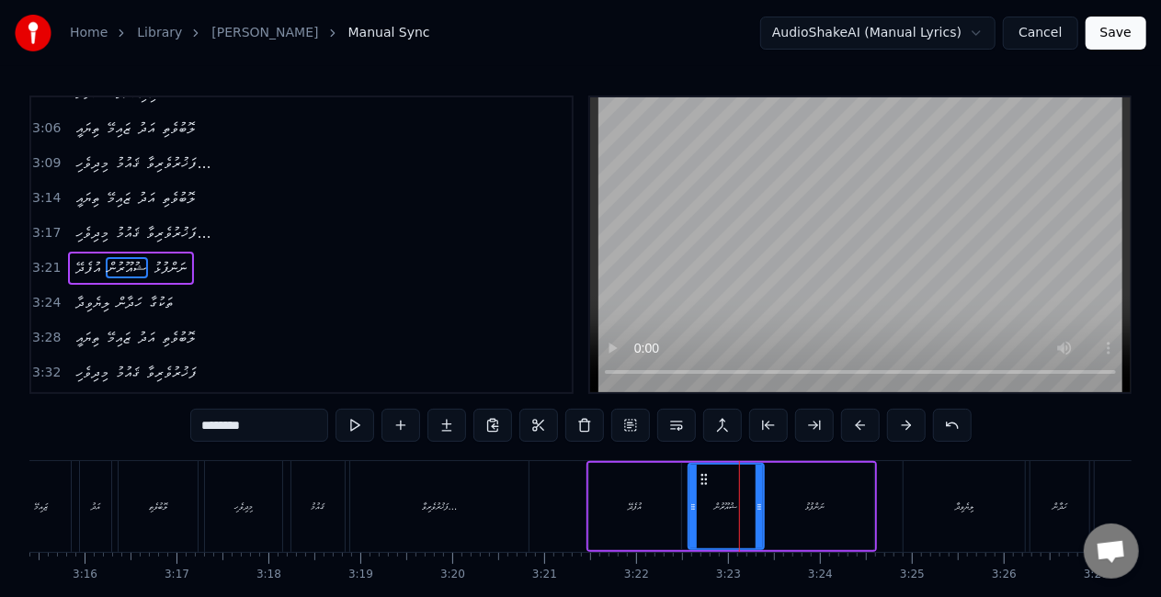
drag, startPoint x: 746, startPoint y: 512, endPoint x: 759, endPoint y: 518, distance: 14.4
click at [759, 518] on div at bounding box center [759, 507] width 7 height 84
click at [806, 512] on div "ނަންފުޅު" at bounding box center [815, 507] width 19 height 14
type input "********"
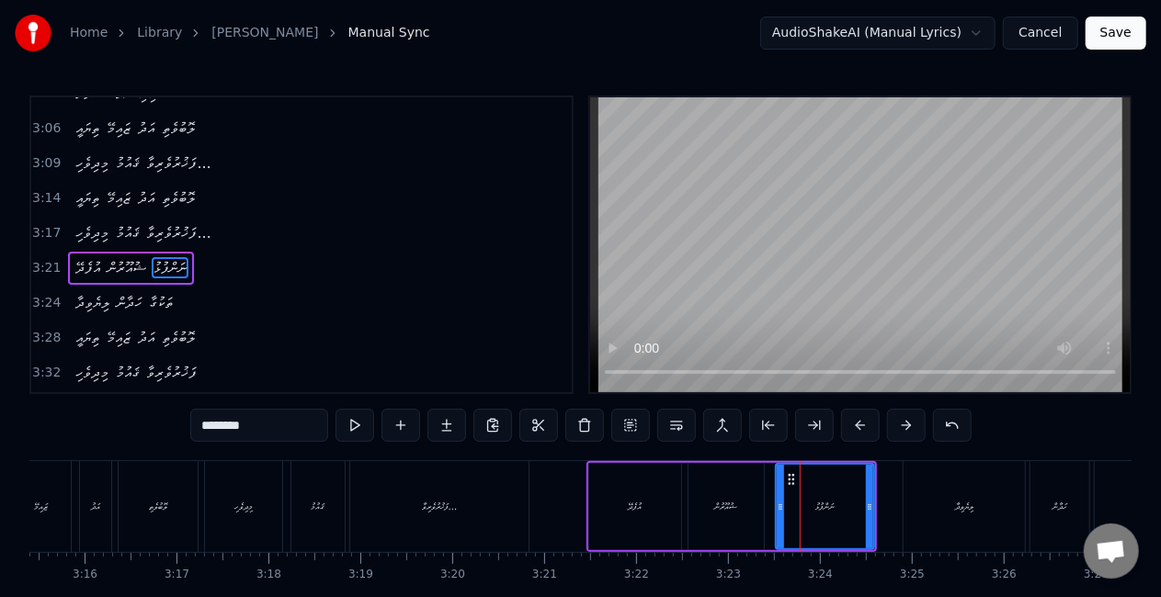
drag, startPoint x: 761, startPoint y: 507, endPoint x: 780, endPoint y: 512, distance: 19.8
click at [780, 512] on icon at bounding box center [780, 507] width 7 height 15
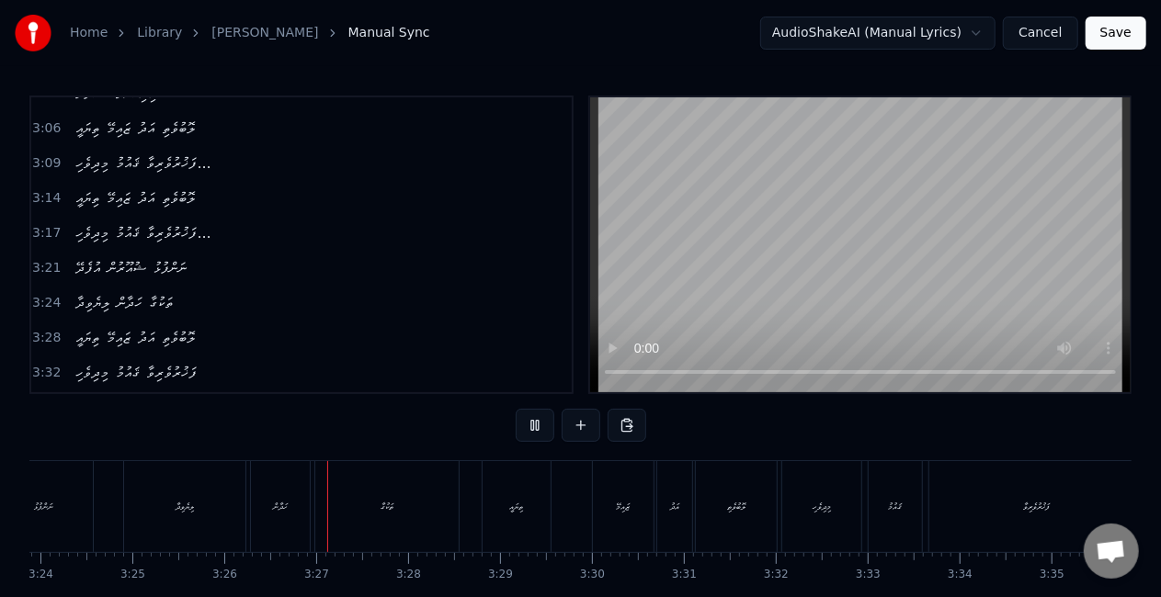
scroll to position [0, 18898]
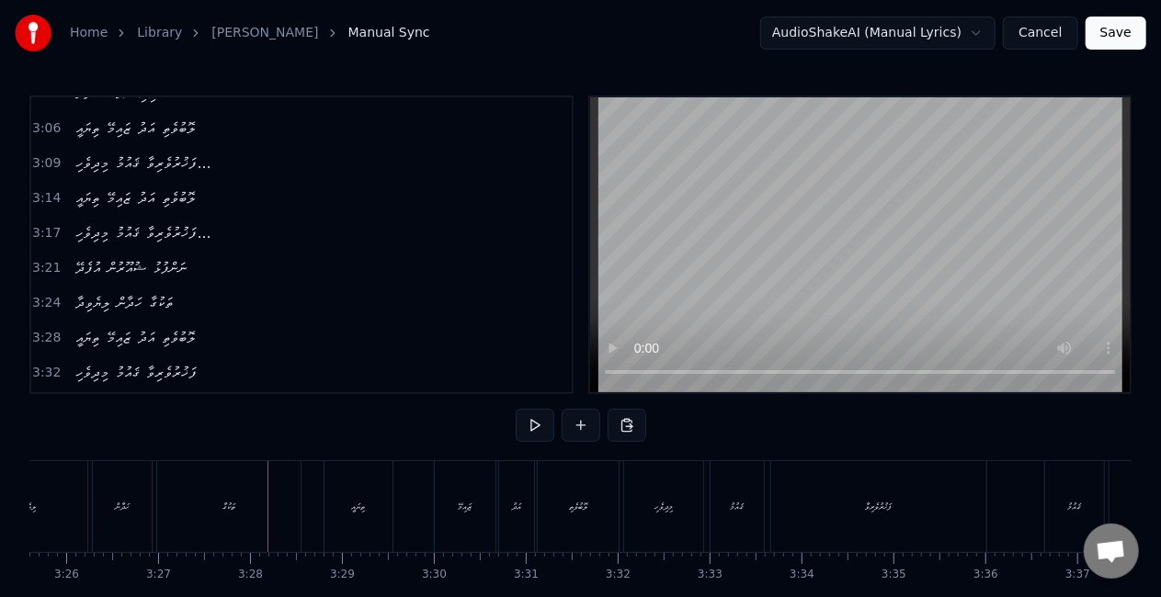
click at [279, 508] on div "ތަކުގާ" at bounding box center [228, 506] width 143 height 91
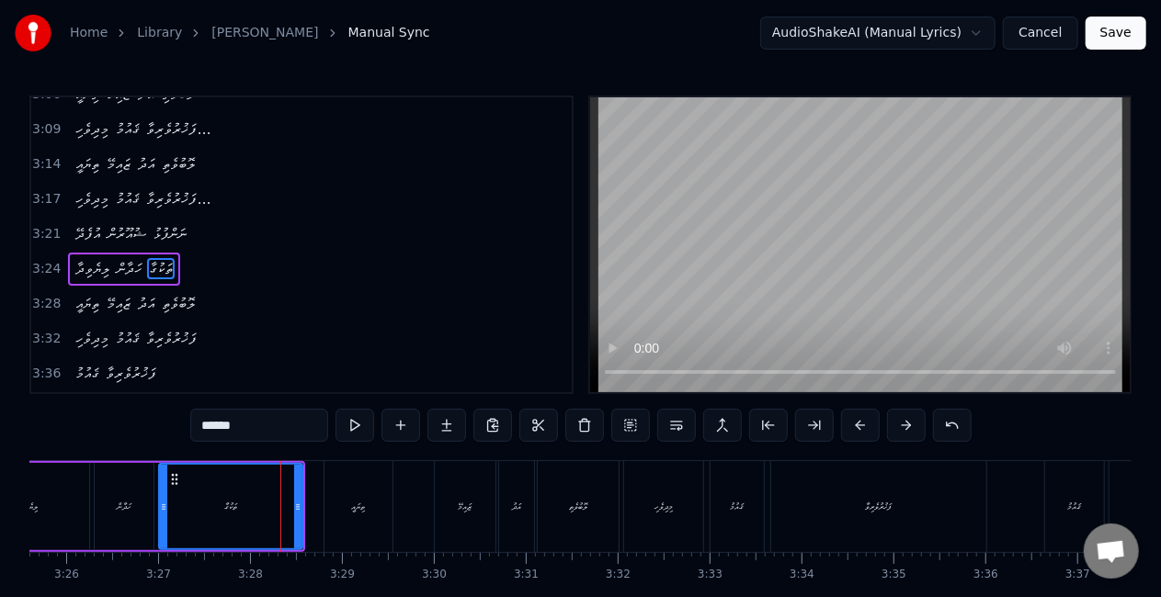
scroll to position [1173, 0]
click at [290, 506] on icon at bounding box center [290, 507] width 7 height 15
click at [262, 425] on input "******" at bounding box center [259, 425] width 138 height 33
click at [126, 516] on div "ހަދާން" at bounding box center [124, 506] width 59 height 87
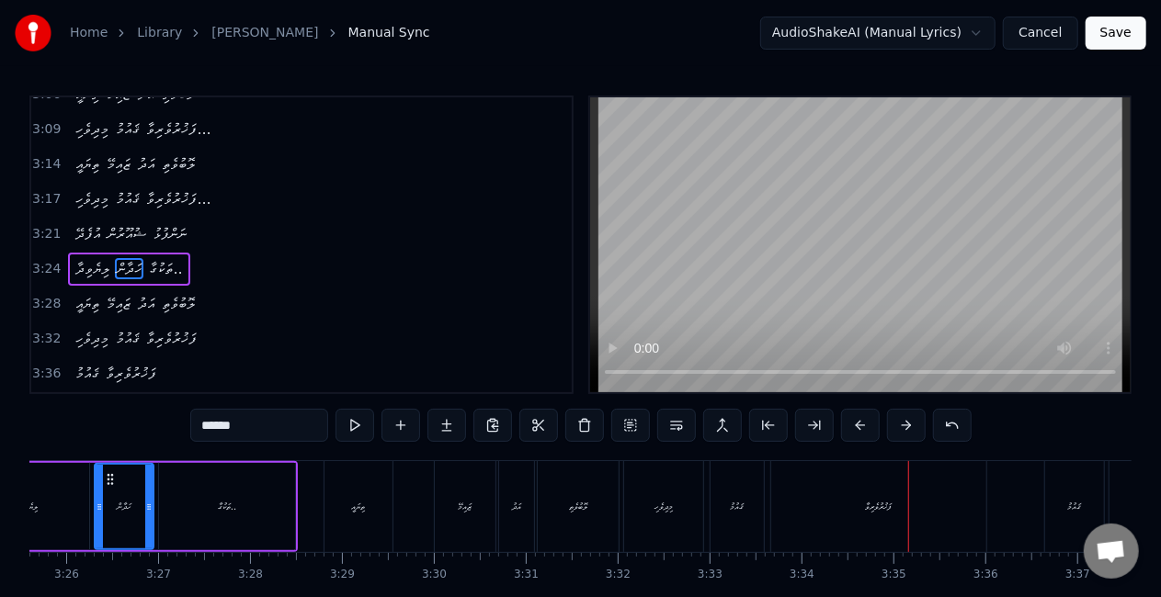
click at [938, 506] on div "ފަޚުރުވެރިވާ" at bounding box center [878, 506] width 215 height 91
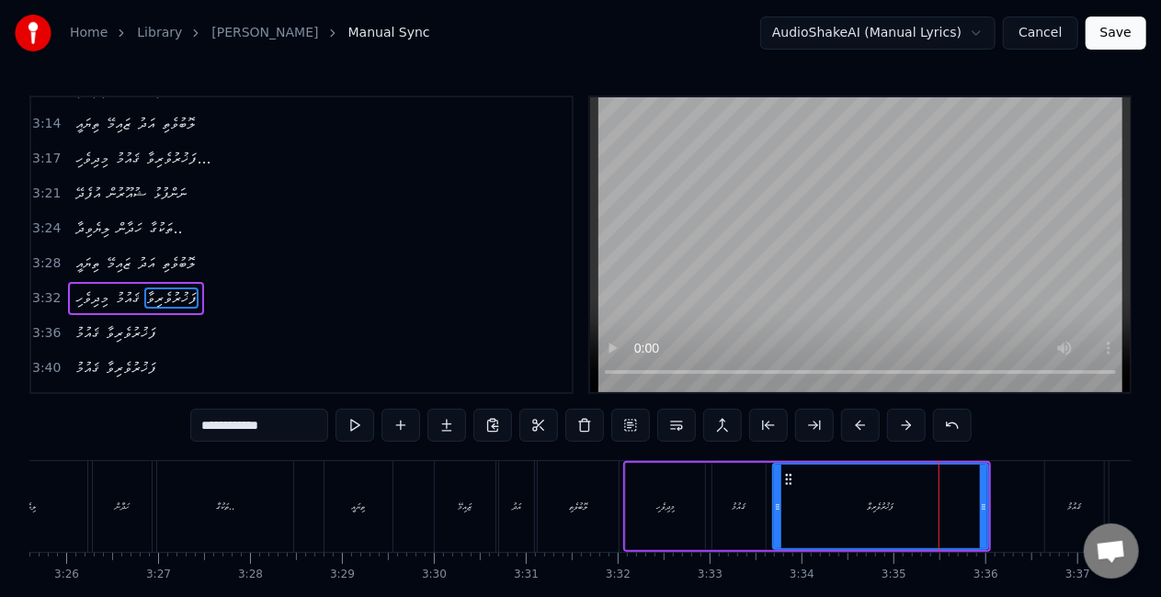
scroll to position [1214, 0]
drag, startPoint x: 982, startPoint y: 517, endPoint x: 958, endPoint y: 514, distance: 24.1
click at [958, 514] on div at bounding box center [959, 507] width 7 height 84
click at [274, 426] on input "**********" at bounding box center [259, 425] width 138 height 33
click at [632, 520] on div "މިދިވެހި" at bounding box center [665, 506] width 79 height 87
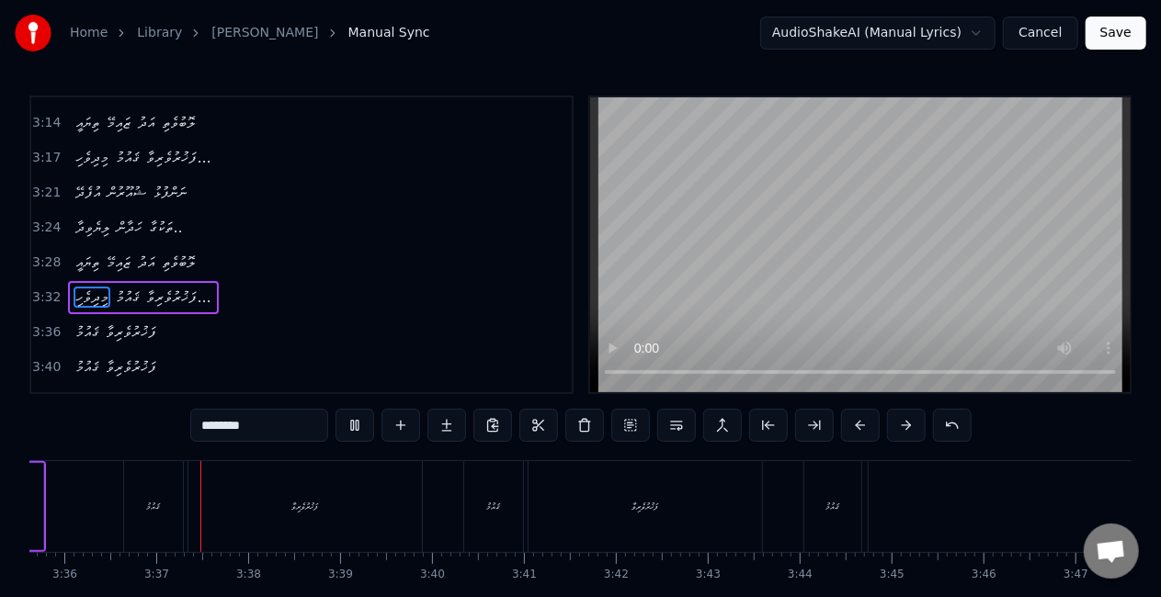
scroll to position [0, 19840]
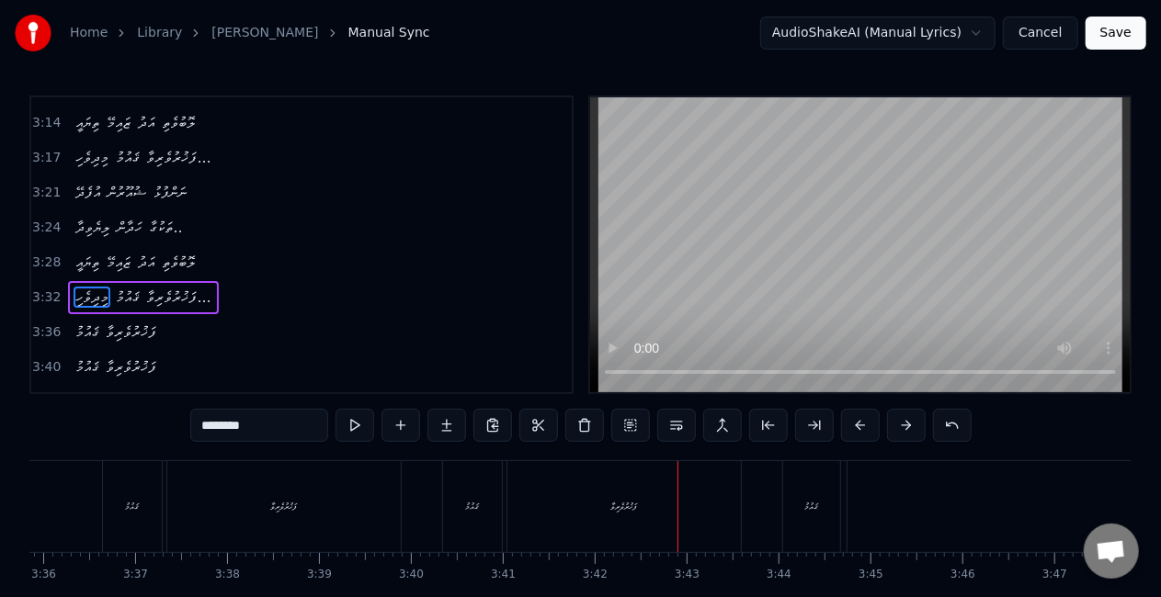
click at [325, 518] on div "ފަޚުރުވެރިވާ" at bounding box center [283, 506] width 233 height 91
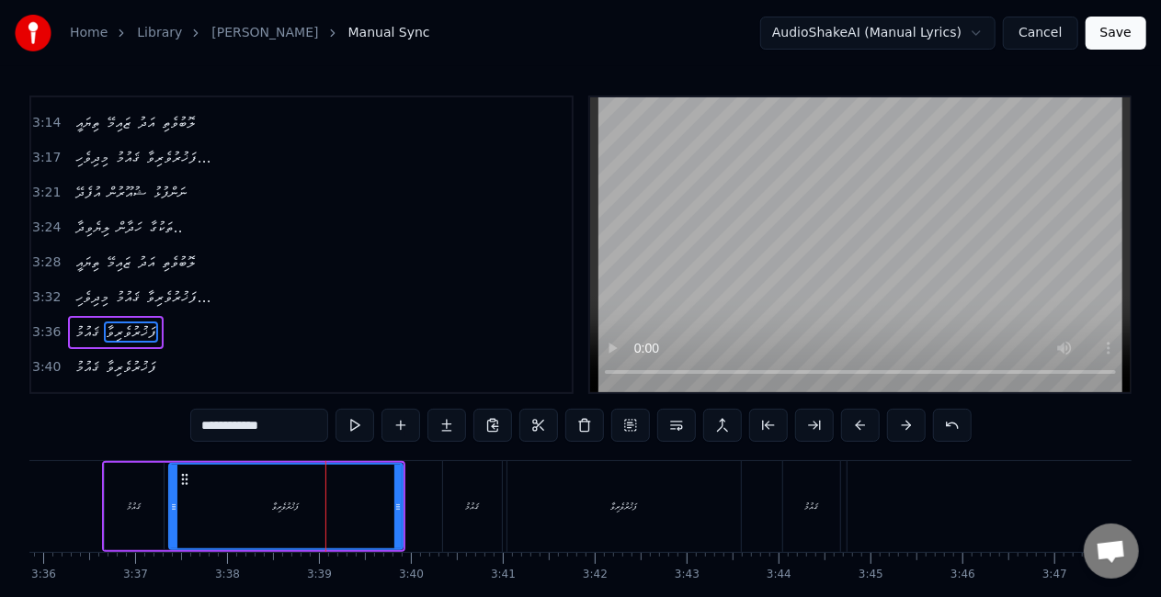
scroll to position [7, 0]
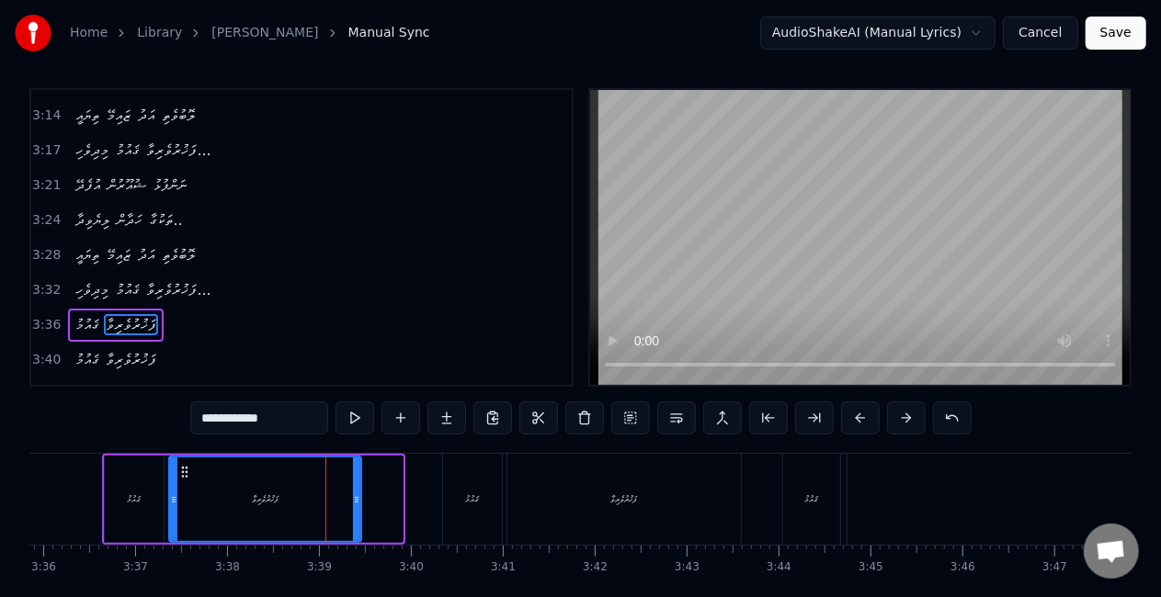
drag, startPoint x: 396, startPoint y: 507, endPoint x: 357, endPoint y: 504, distance: 39.7
click at [357, 504] on div at bounding box center [356, 500] width 7 height 84
click at [267, 417] on input "**********" at bounding box center [259, 418] width 138 height 33
drag, startPoint x: 159, startPoint y: 520, endPoint x: 167, endPoint y: 508, distance: 14.5
click at [159, 519] on div "ޤައުމު" at bounding box center [134, 499] width 59 height 87
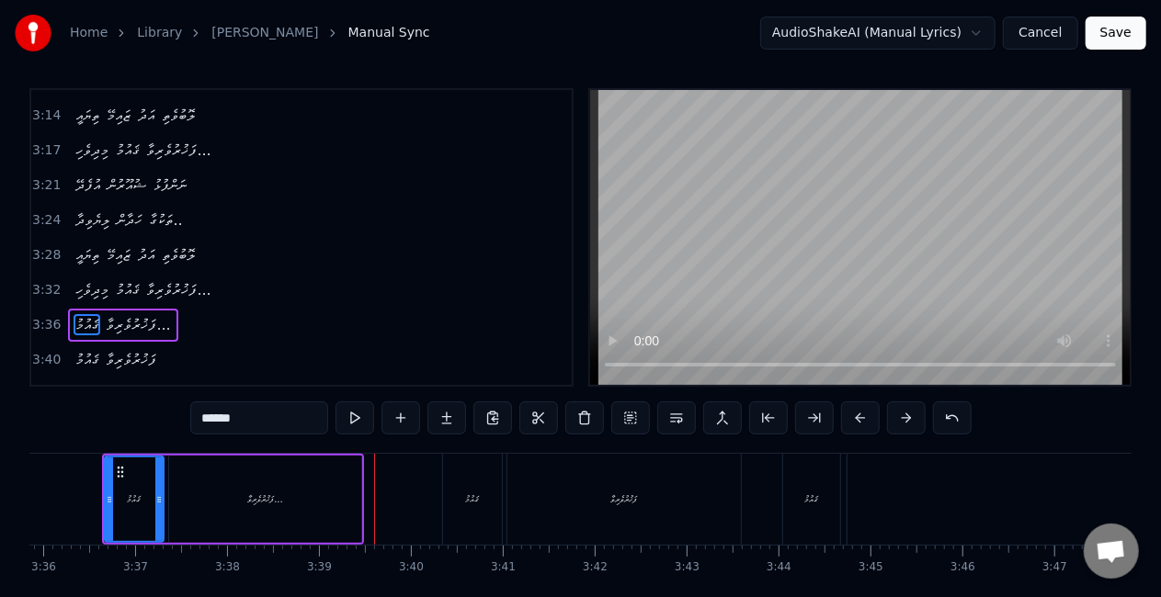
click at [656, 483] on div "ފަޚުރުވެރިވާ" at bounding box center [623, 499] width 233 height 91
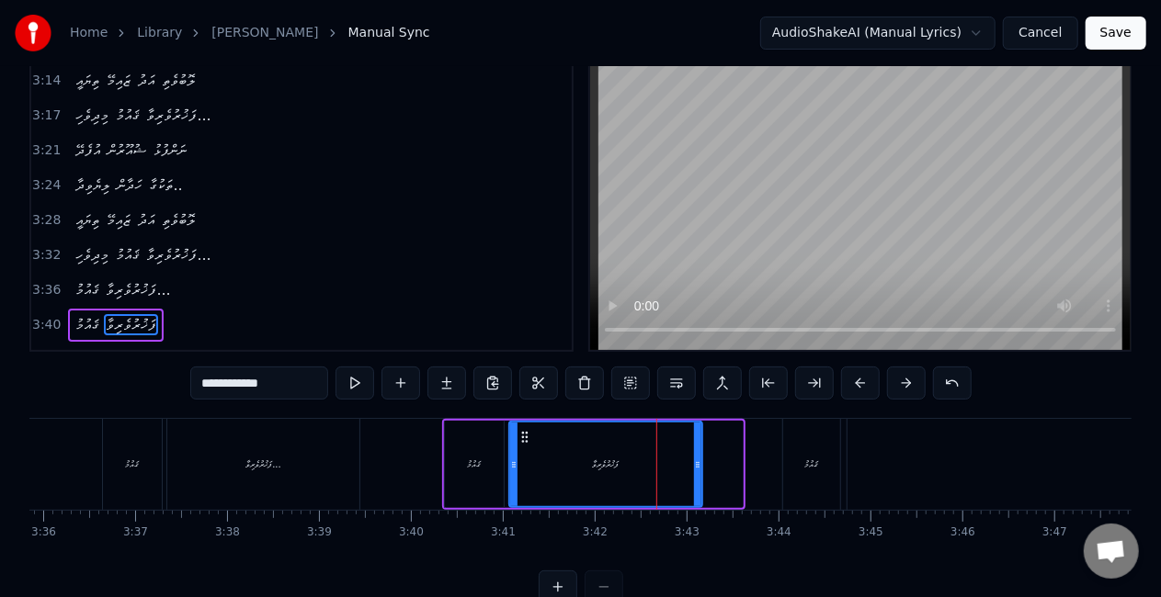
drag, startPoint x: 726, startPoint y: 467, endPoint x: 699, endPoint y: 464, distance: 27.7
click at [699, 464] on icon at bounding box center [697, 465] width 7 height 15
click at [296, 377] on input "**********" at bounding box center [259, 383] width 138 height 33
type input "**********"
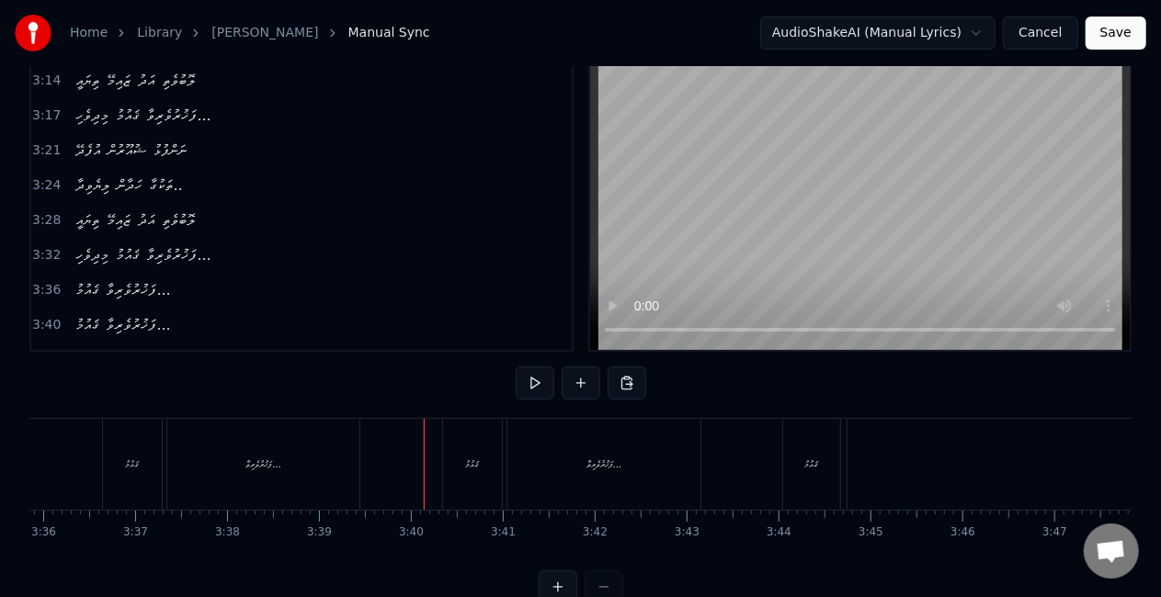
click at [572, 281] on div "0:29 ތިޔައީ ޒައިމޭ އަދު ލޮބުވެތި 0:32 މިދިވެހި ޤައުމު ފަޚުރުވެރިވާ 0:36 ތިޔައީ …" at bounding box center [580, 202] width 1102 height 299
click at [575, 293] on div "0:29 ތިޔައީ ޒައިމޭ އަދު ލޮބުވެތި 0:32 މިދިވެހި ޤައުމު ފަޚުރުވެރިވާ 0:36 ތިޔައީ …" at bounding box center [580, 202] width 1102 height 299
click at [486, 466] on div "ޤައުމު" at bounding box center [472, 464] width 59 height 91
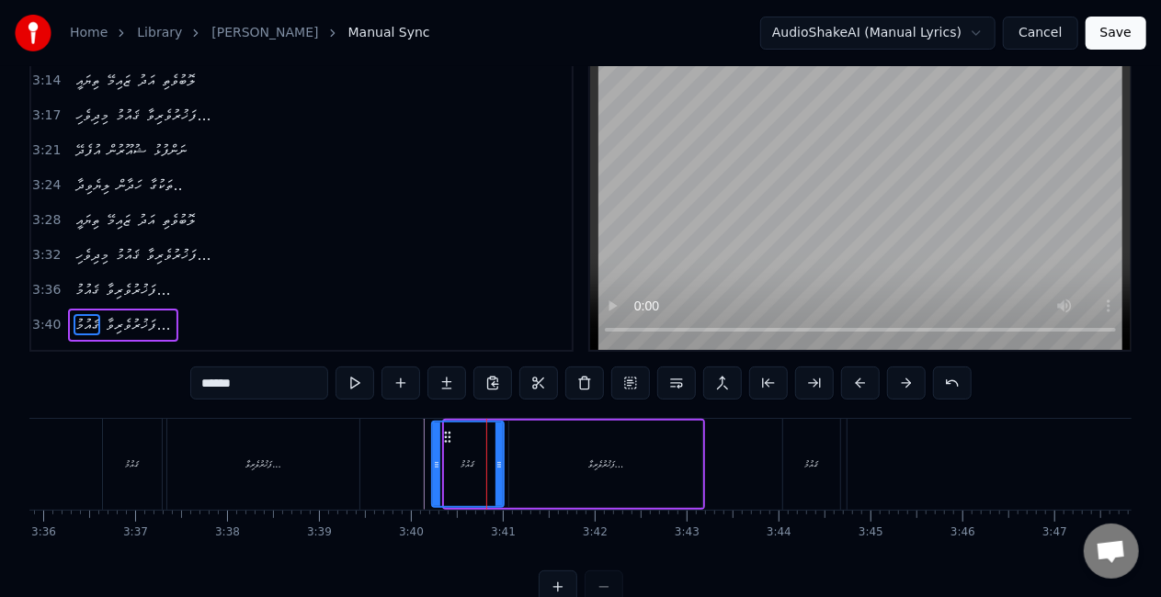
drag, startPoint x: 447, startPoint y: 471, endPoint x: 434, endPoint y: 468, distance: 13.2
click at [434, 468] on icon at bounding box center [436, 465] width 7 height 15
click at [142, 479] on div "ޤައުމު" at bounding box center [132, 464] width 59 height 91
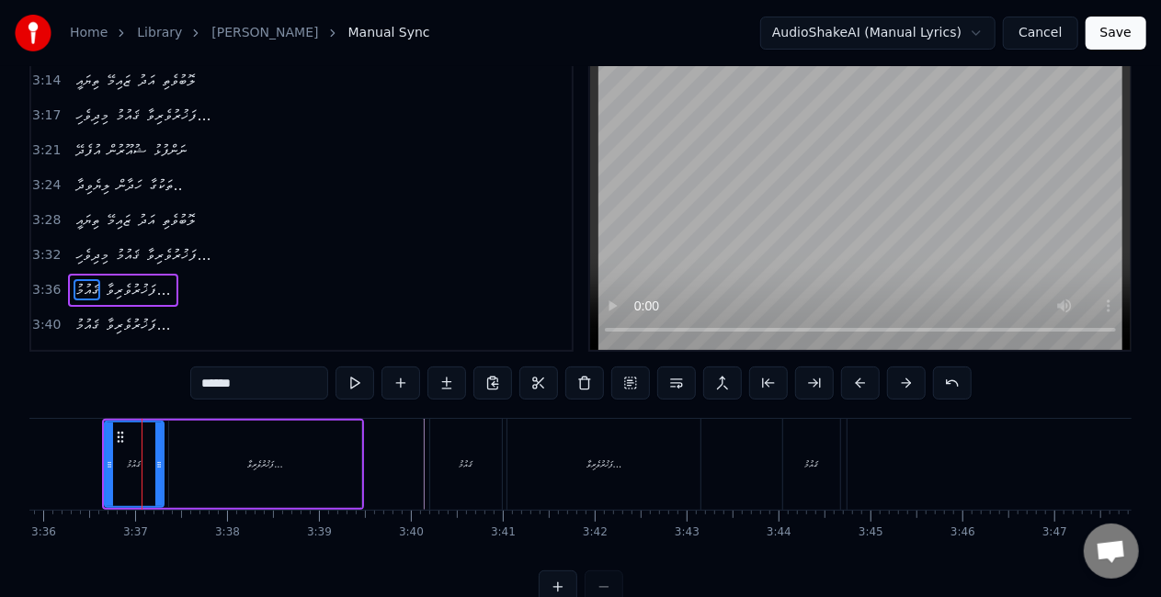
scroll to position [7, 0]
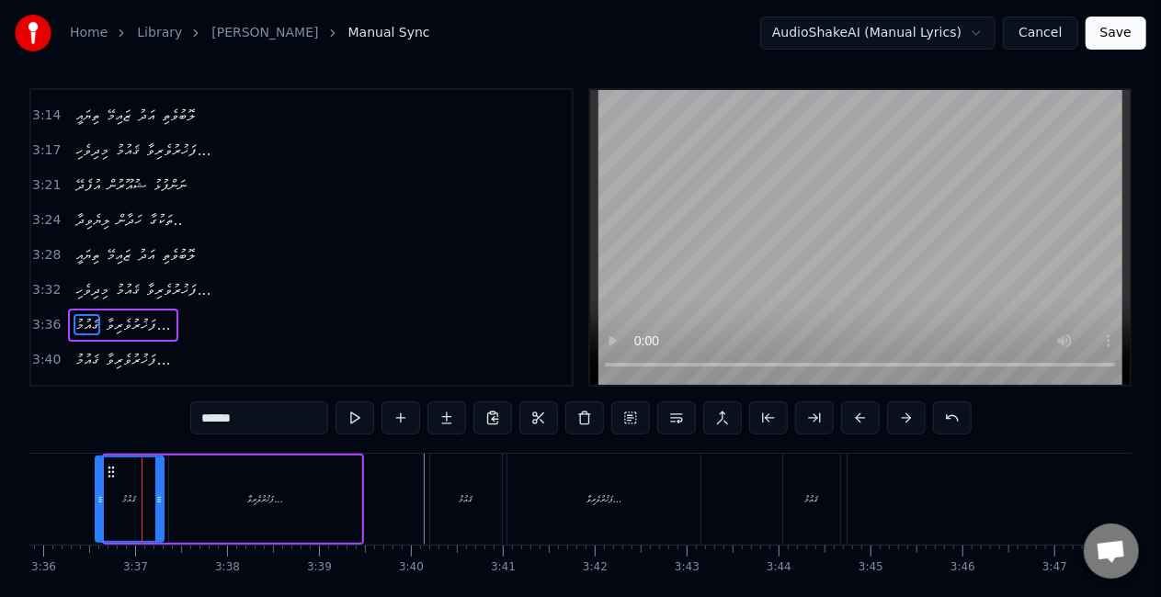
click at [97, 493] on icon at bounding box center [100, 500] width 7 height 15
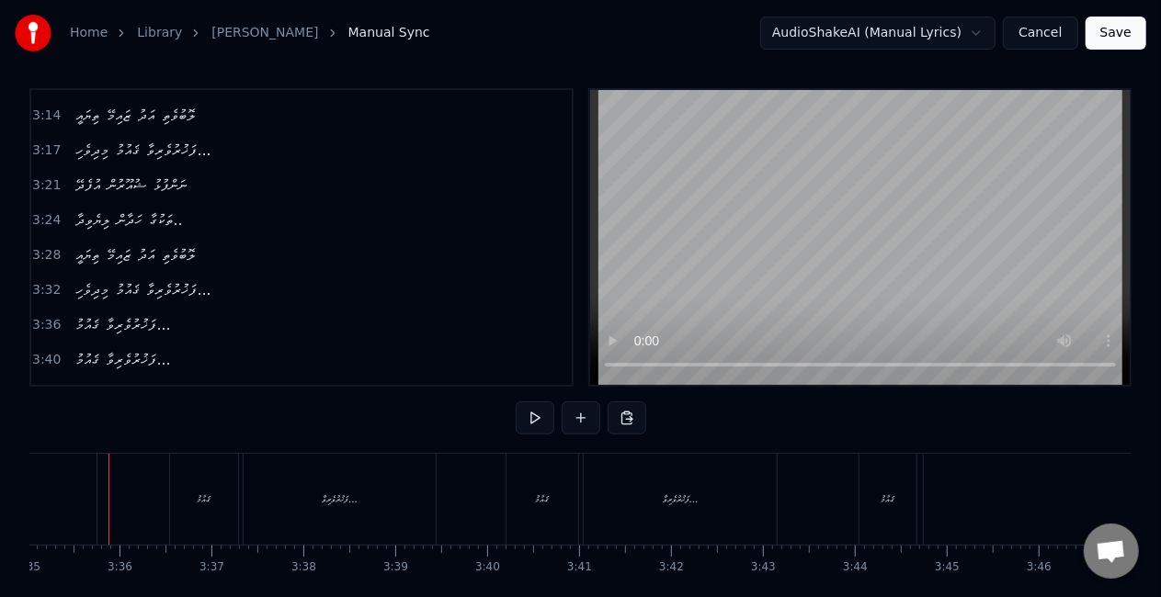
scroll to position [0, 19751]
click at [759, 494] on div "ފަޚުރުވެރިވާ..." at bounding box center [693, 499] width 193 height 91
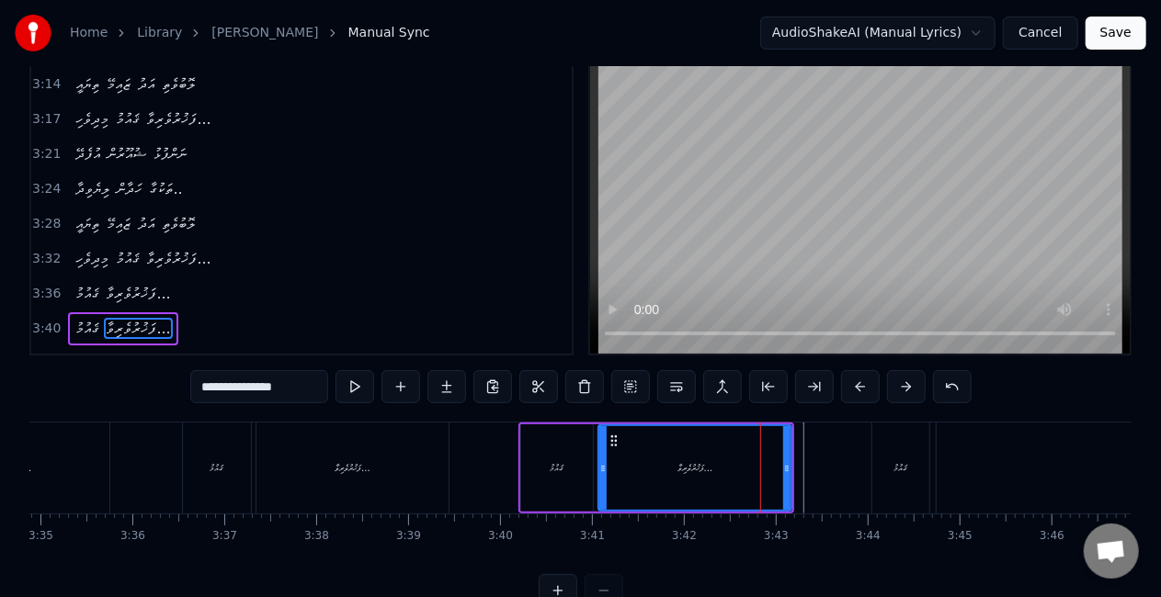
scroll to position [42, 0]
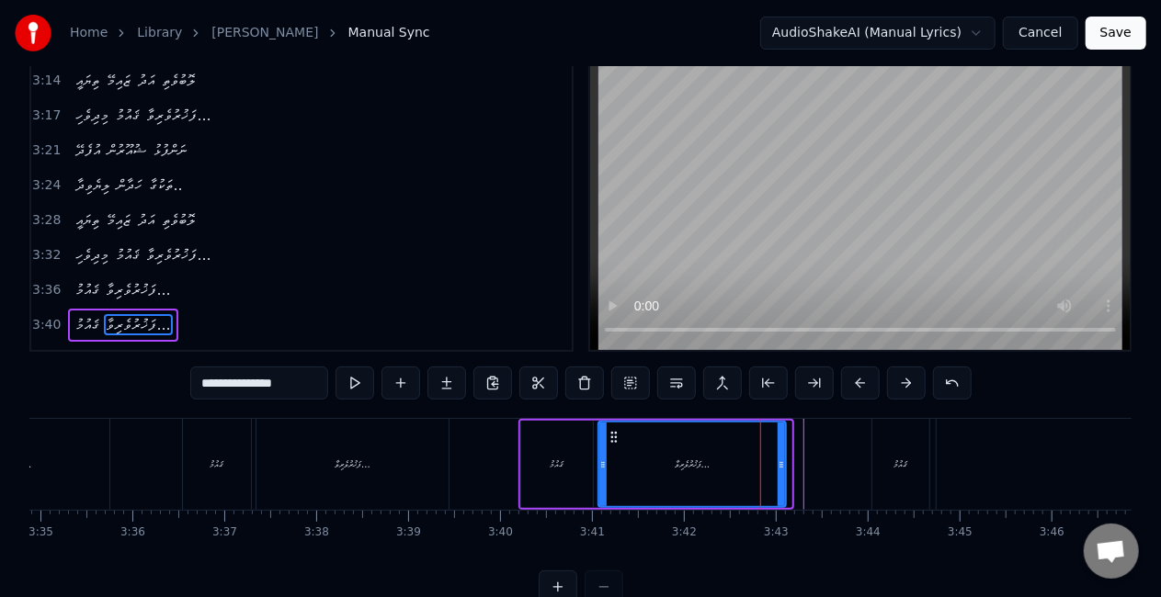
click at [783, 490] on div at bounding box center [781, 465] width 7 height 84
click at [529, 479] on div "ޤައުމު" at bounding box center [557, 464] width 72 height 87
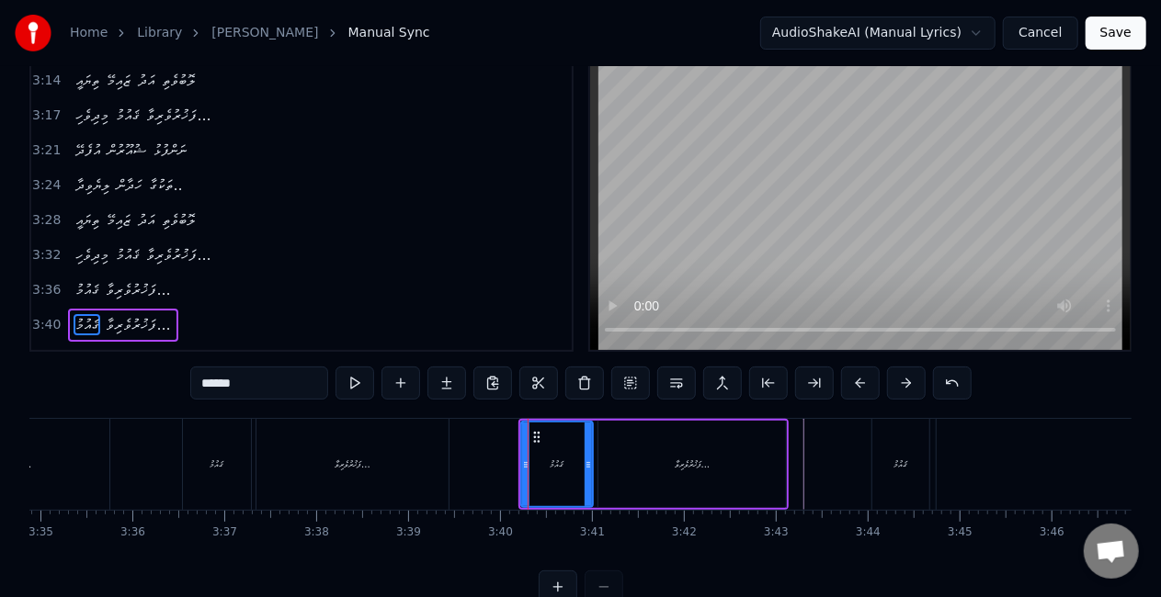
click at [883, 465] on div "ޤައުމު" at bounding box center [900, 464] width 57 height 91
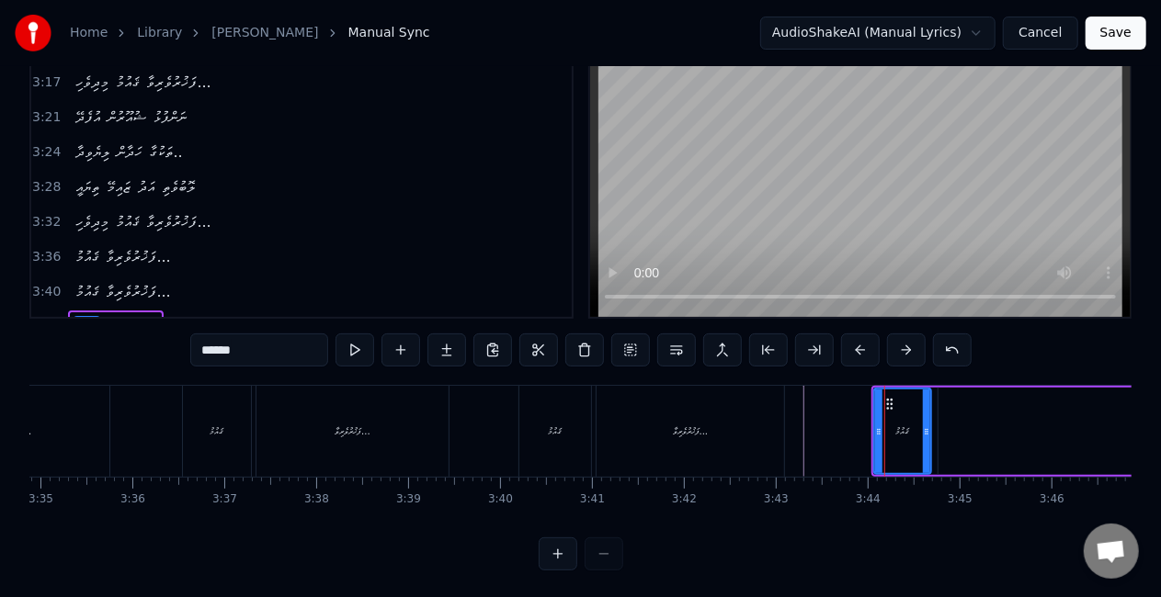
scroll to position [76, 0]
drag, startPoint x: 876, startPoint y: 449, endPoint x: 862, endPoint y: 442, distance: 15.2
click at [863, 442] on div at bounding box center [866, 431] width 7 height 84
click at [925, 441] on div at bounding box center [927, 431] width 7 height 84
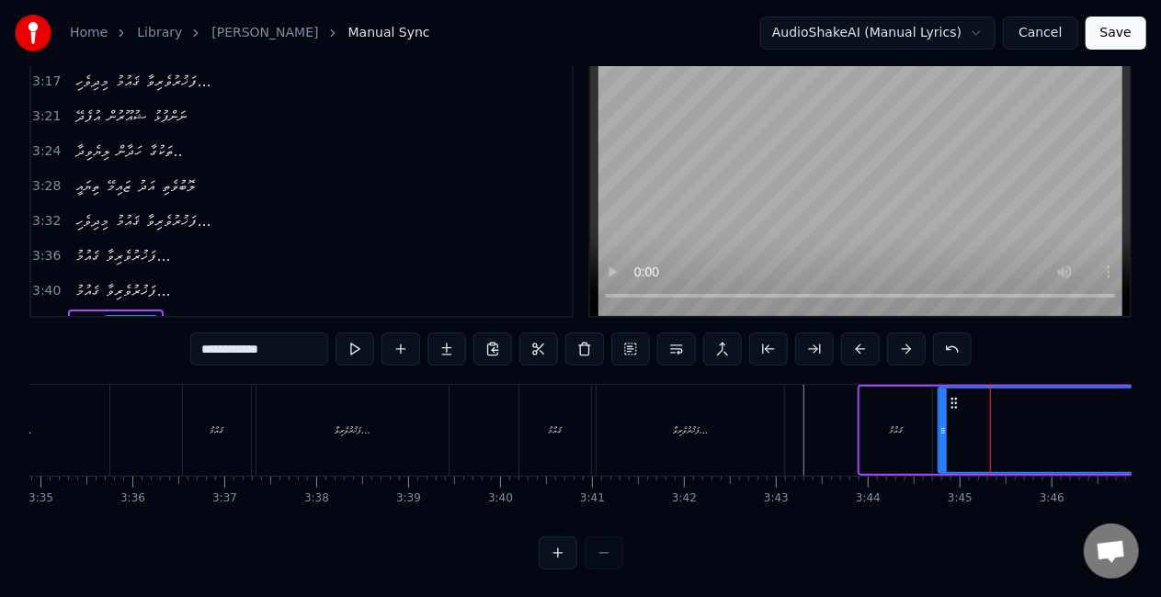
click at [263, 352] on input "**********" at bounding box center [259, 349] width 138 height 33
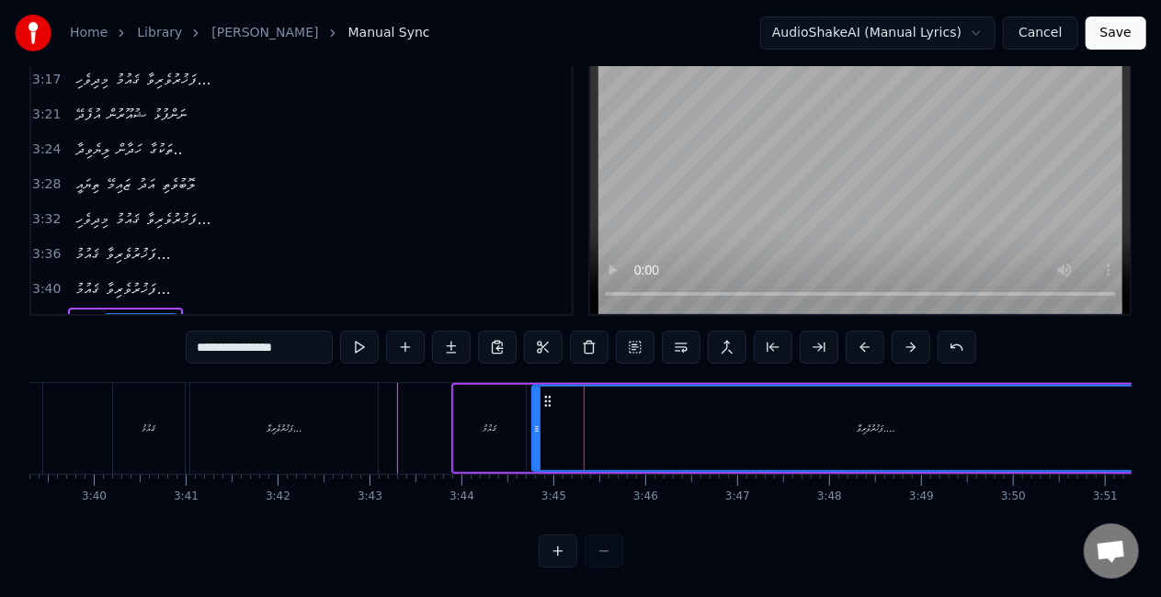
scroll to position [0, 20267]
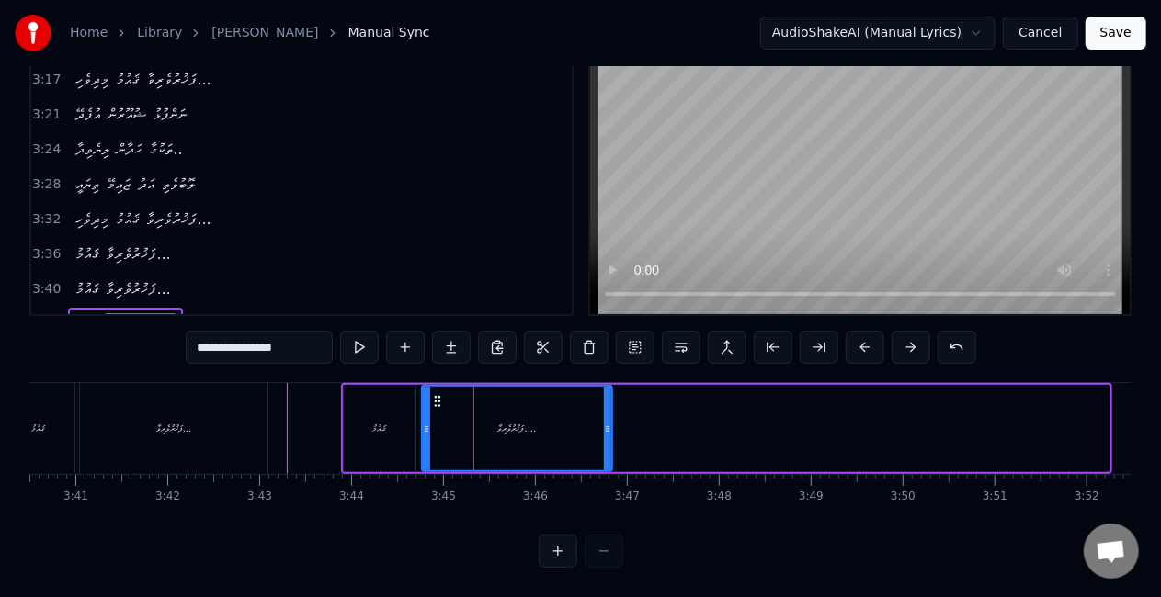
drag, startPoint x: 1104, startPoint y: 422, endPoint x: 607, endPoint y: 415, distance: 497.3
click at [607, 415] on div at bounding box center [607, 429] width 7 height 84
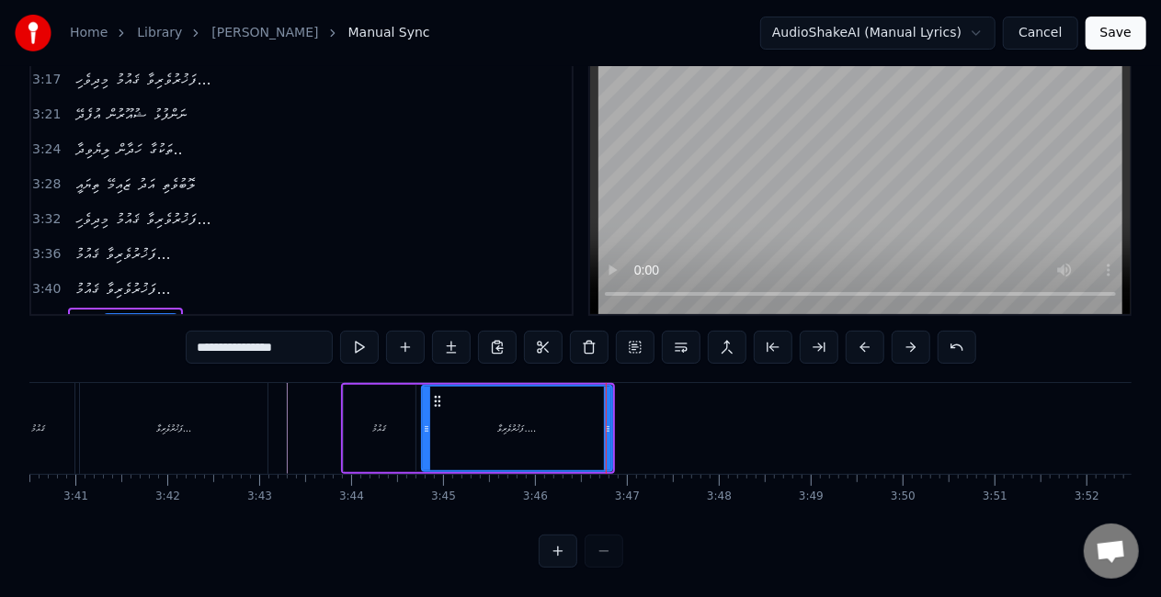
scroll to position [76, 0]
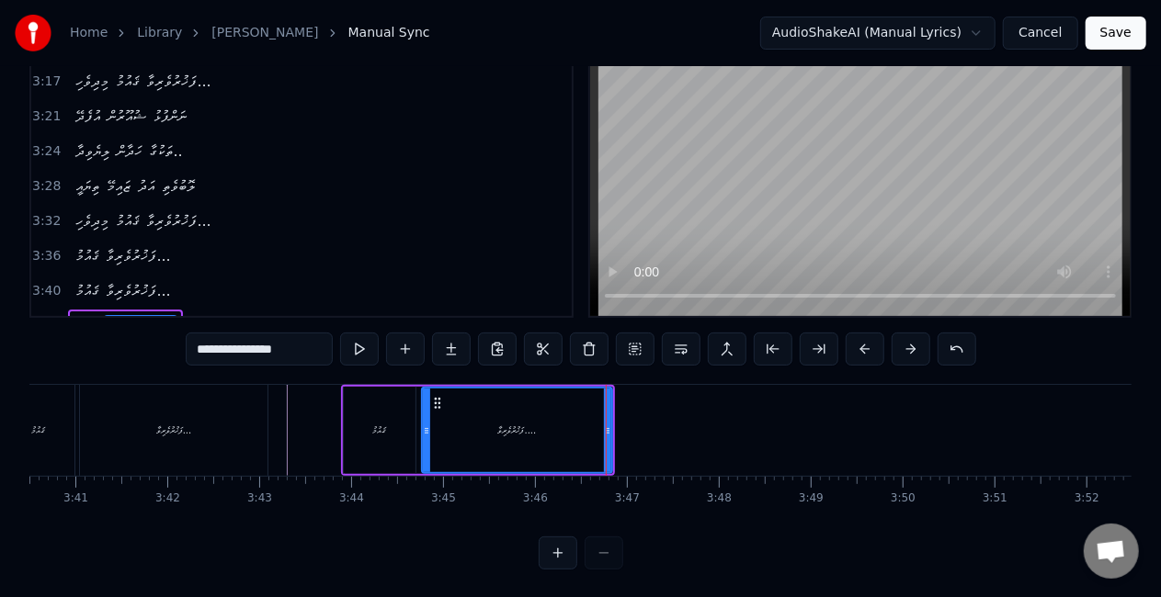
type input "**********"
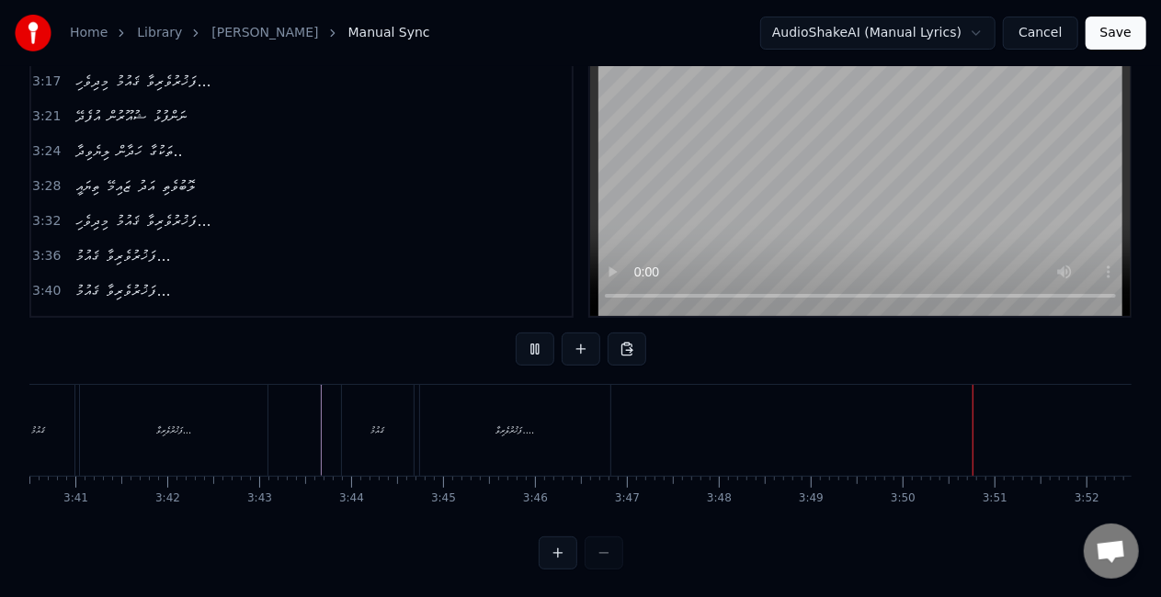
click at [1116, 28] on button "Save" at bounding box center [1116, 33] width 61 height 33
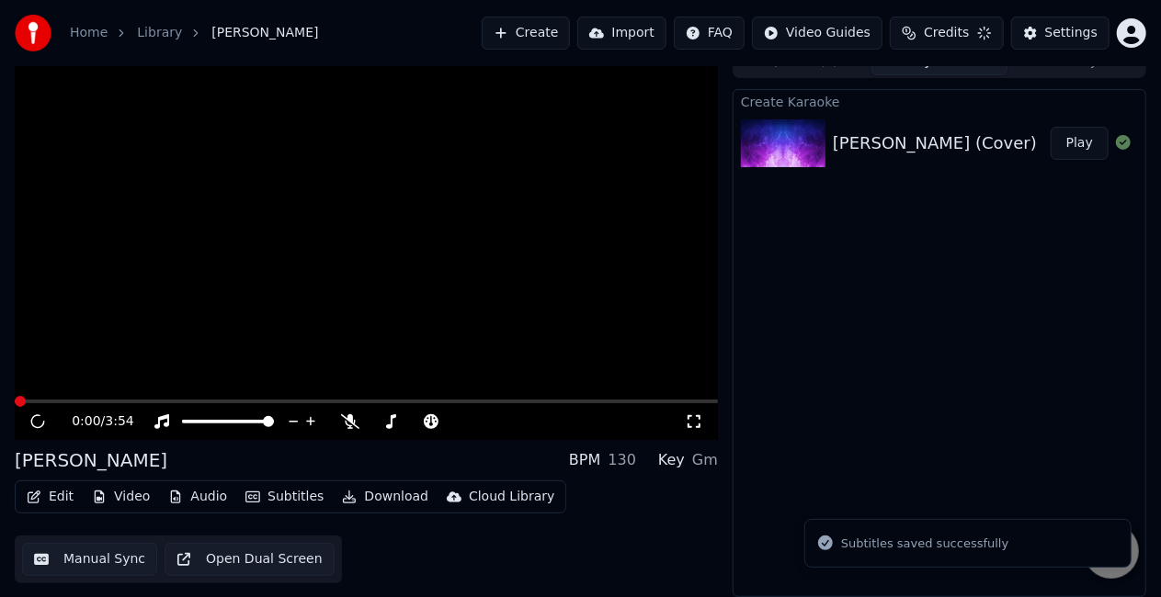
scroll to position [20, 0]
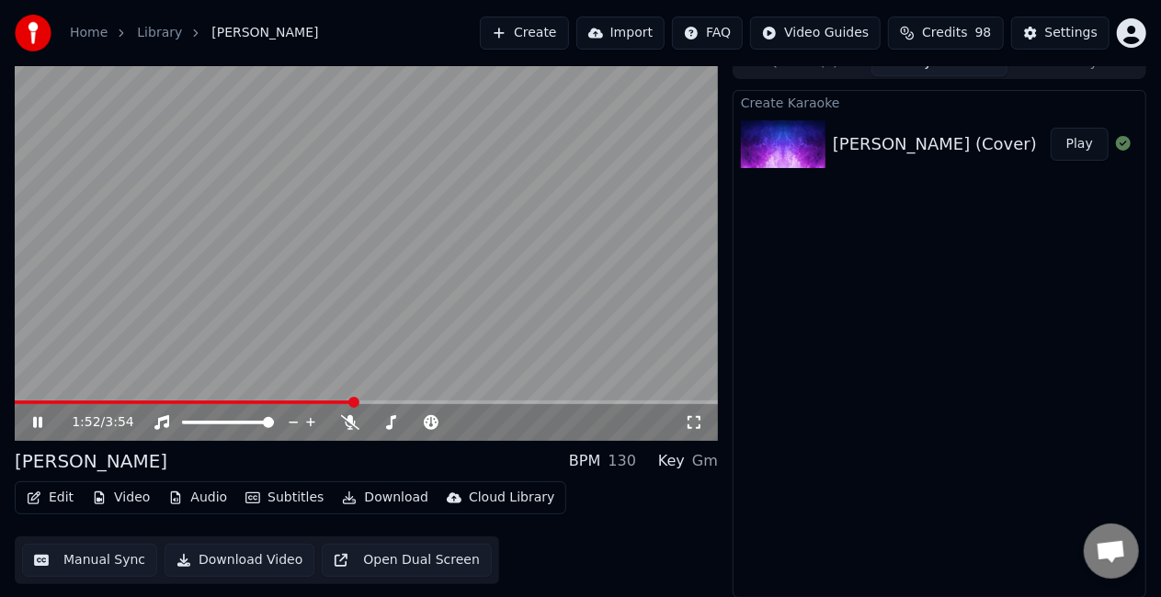
click at [303, 402] on span at bounding box center [184, 403] width 339 height 4
click at [35, 414] on div "2:18 / 3:54" at bounding box center [366, 423] width 688 height 18
click at [29, 423] on icon at bounding box center [50, 422] width 42 height 15
click at [72, 561] on button "Manual Sync" at bounding box center [89, 560] width 135 height 33
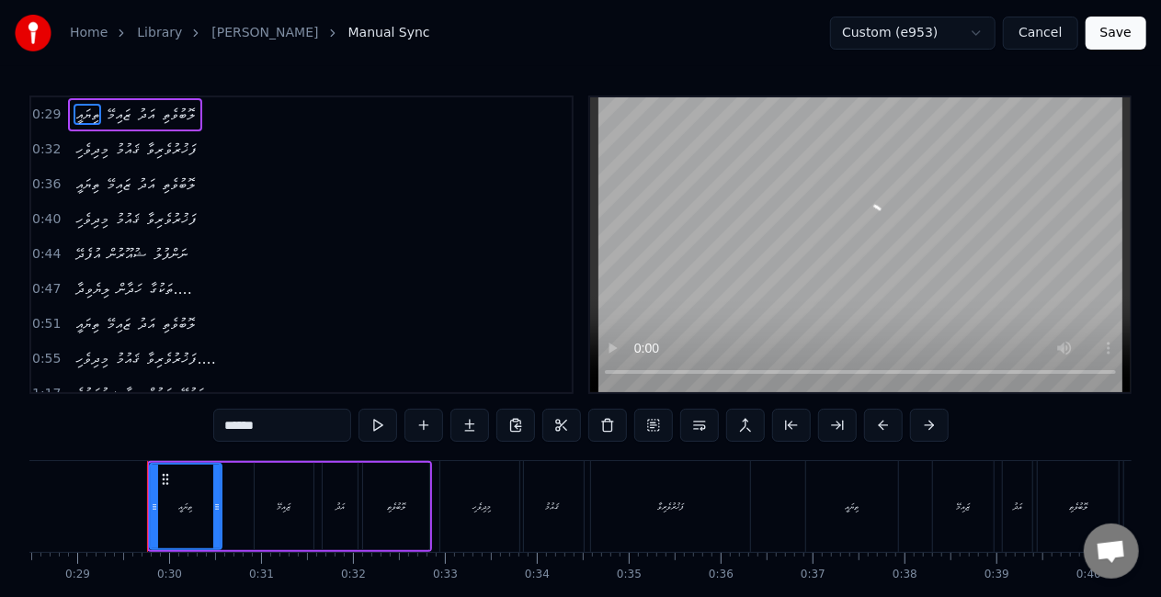
scroll to position [0, 2643]
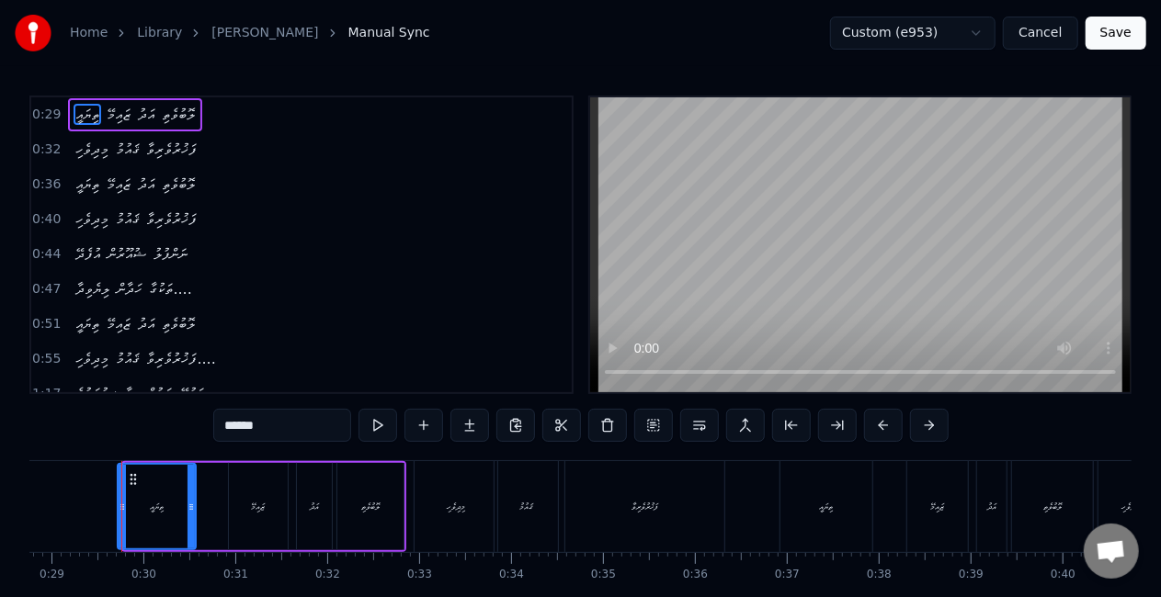
click at [119, 491] on div at bounding box center [122, 507] width 7 height 84
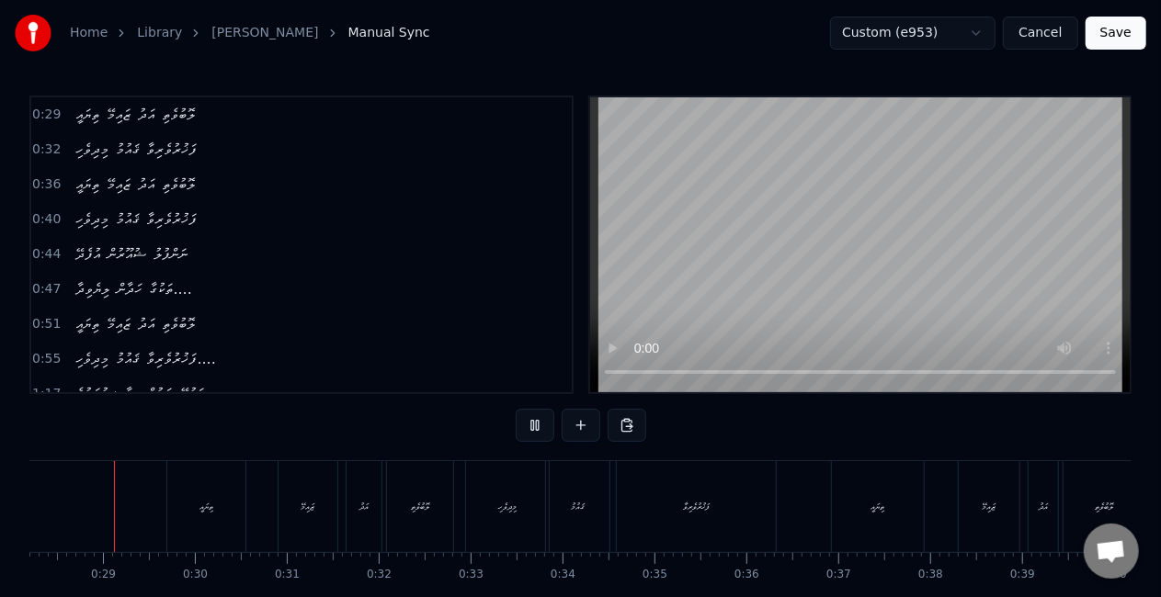
scroll to position [0, 2585]
click at [207, 507] on div "ތިޔައީ" at bounding box center [214, 507] width 14 height 14
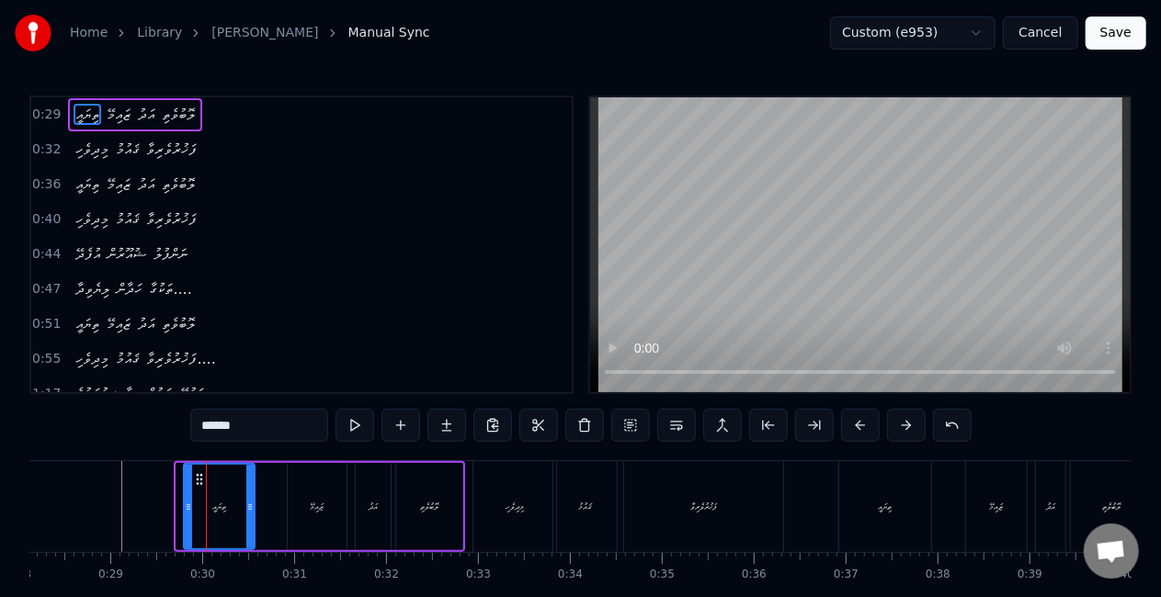
click at [189, 515] on div at bounding box center [188, 507] width 7 height 84
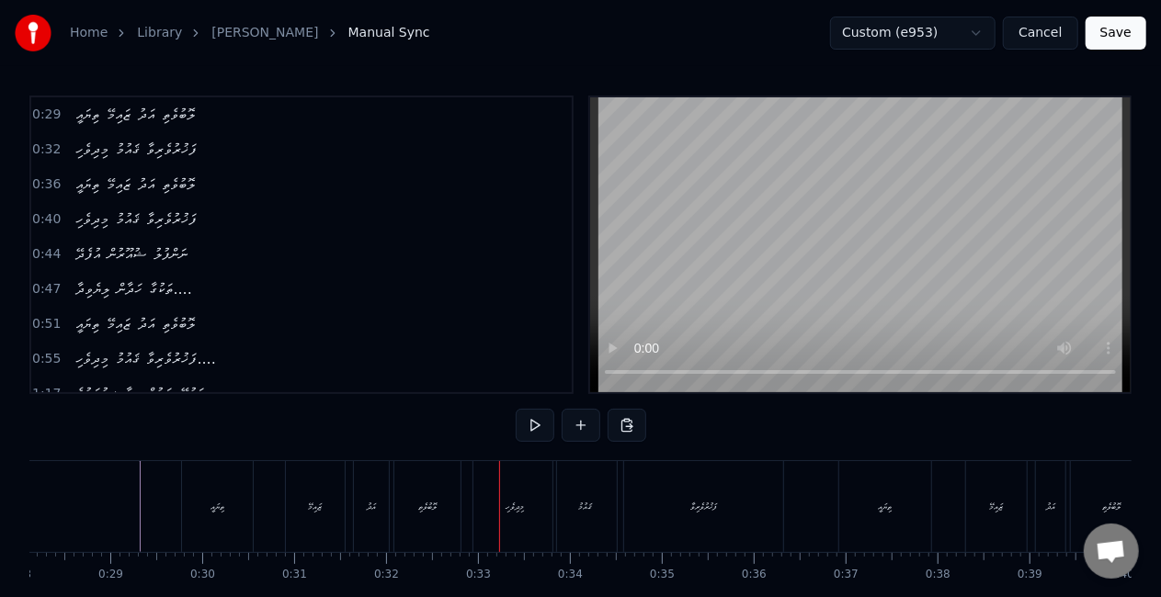
click at [443, 490] on div "ލޮބުވެތި" at bounding box center [427, 506] width 66 height 91
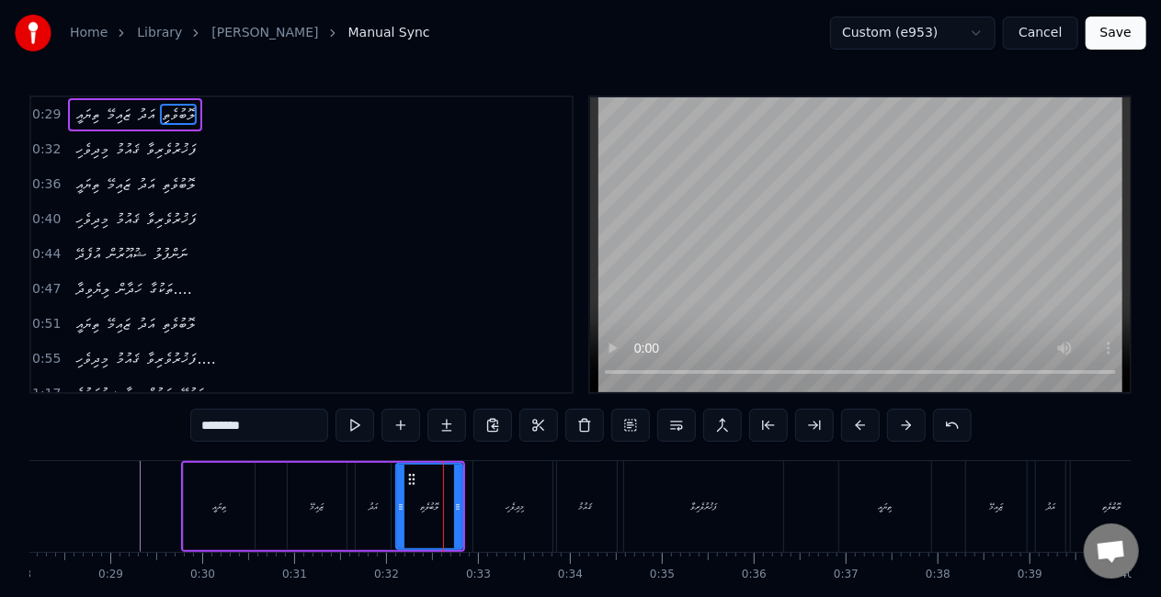
click at [463, 511] on div "ތިޔައީ ޒައިމޭ އަދު ލޮބުވެތި" at bounding box center [323, 506] width 284 height 91
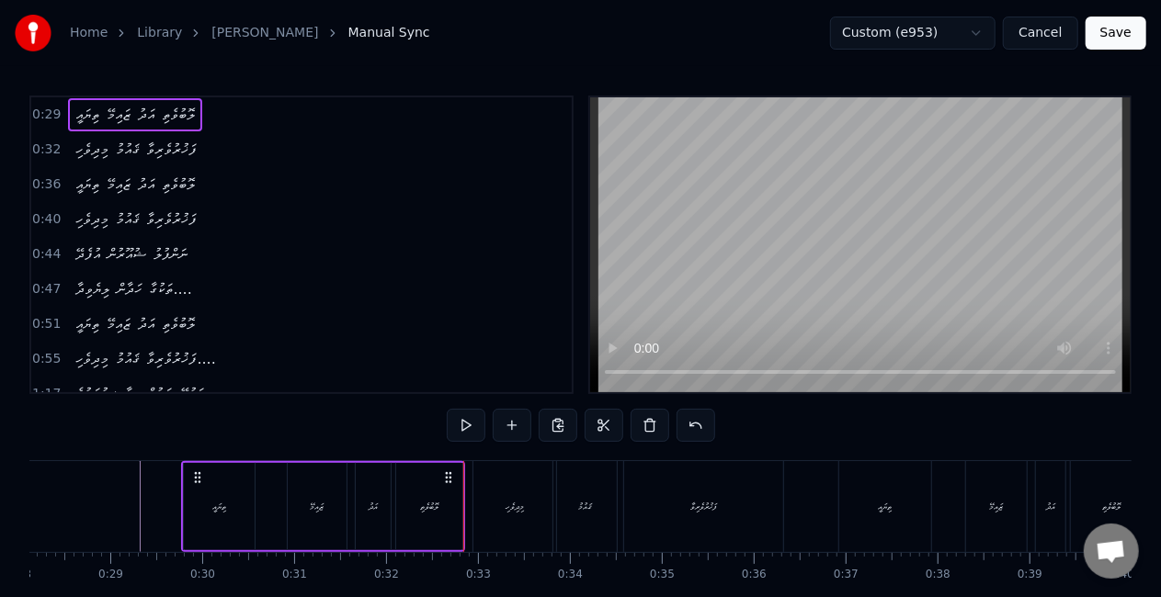
click at [1120, 33] on button "Save" at bounding box center [1116, 33] width 61 height 33
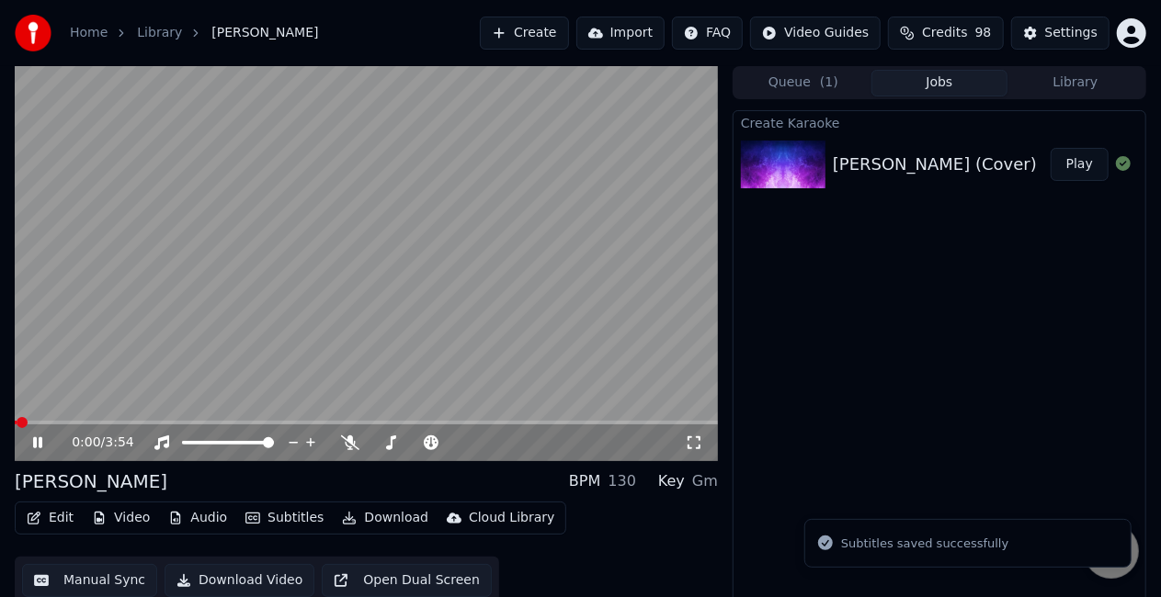
click at [48, 524] on button "Edit" at bounding box center [50, 519] width 62 height 26
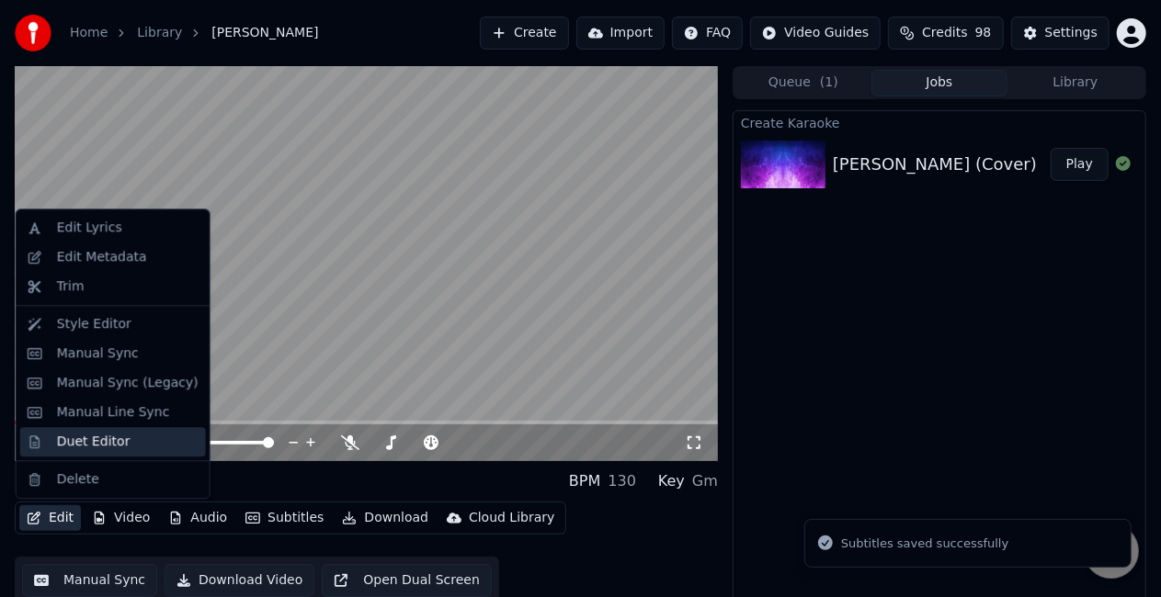
click at [73, 438] on div "Duet Editor" at bounding box center [94, 442] width 74 height 18
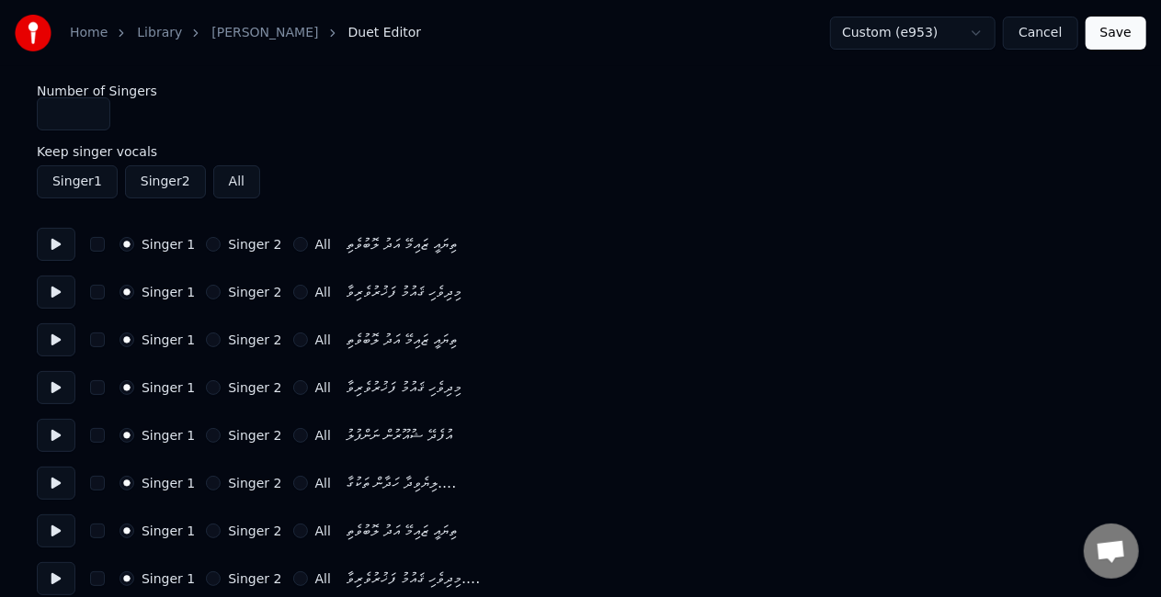
click at [48, 239] on button at bounding box center [56, 244] width 39 height 33
click at [63, 289] on button at bounding box center [56, 292] width 39 height 33
type input "*"
click at [87, 110] on input "*" at bounding box center [74, 113] width 74 height 33
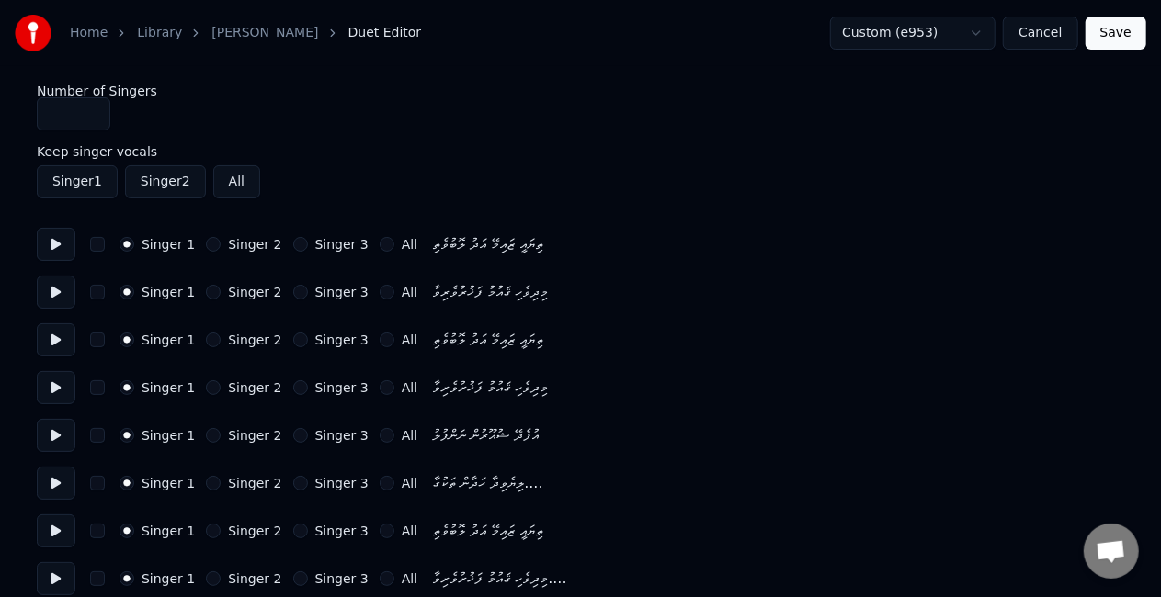
click at [57, 337] on button at bounding box center [56, 340] width 39 height 33
click at [206, 335] on button "Singer 2" at bounding box center [213, 340] width 15 height 15
drag, startPoint x: 50, startPoint y: 400, endPoint x: 50, endPoint y: 389, distance: 11.0
click at [50, 399] on button at bounding box center [56, 387] width 39 height 33
click at [206, 382] on button "Singer 2" at bounding box center [213, 388] width 15 height 15
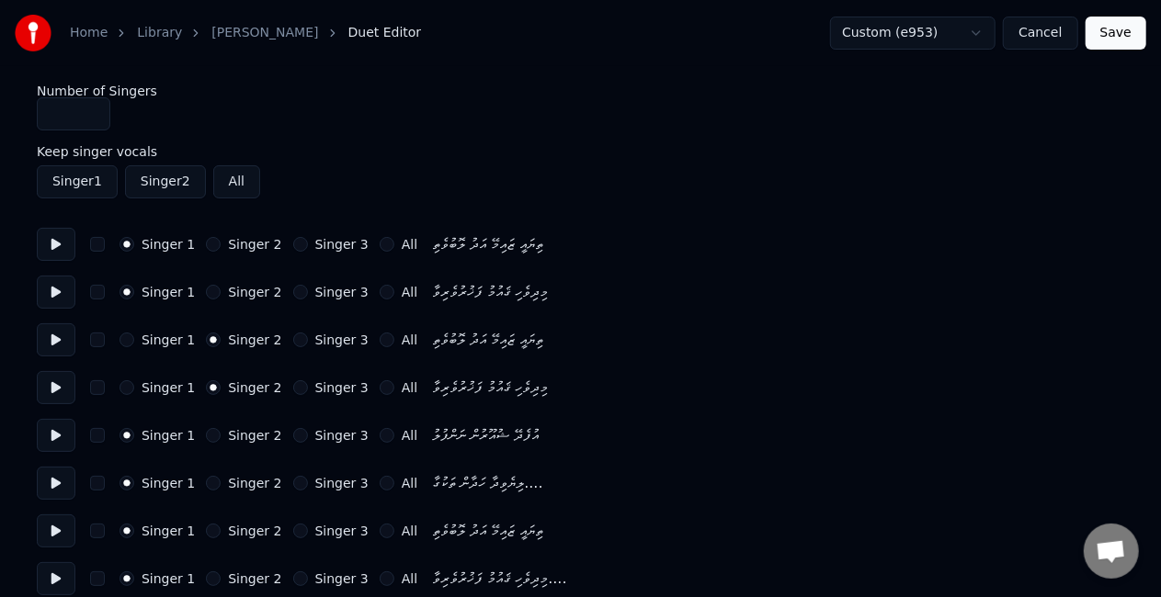
click at [55, 438] on button at bounding box center [56, 435] width 39 height 33
click at [58, 489] on button at bounding box center [56, 483] width 39 height 33
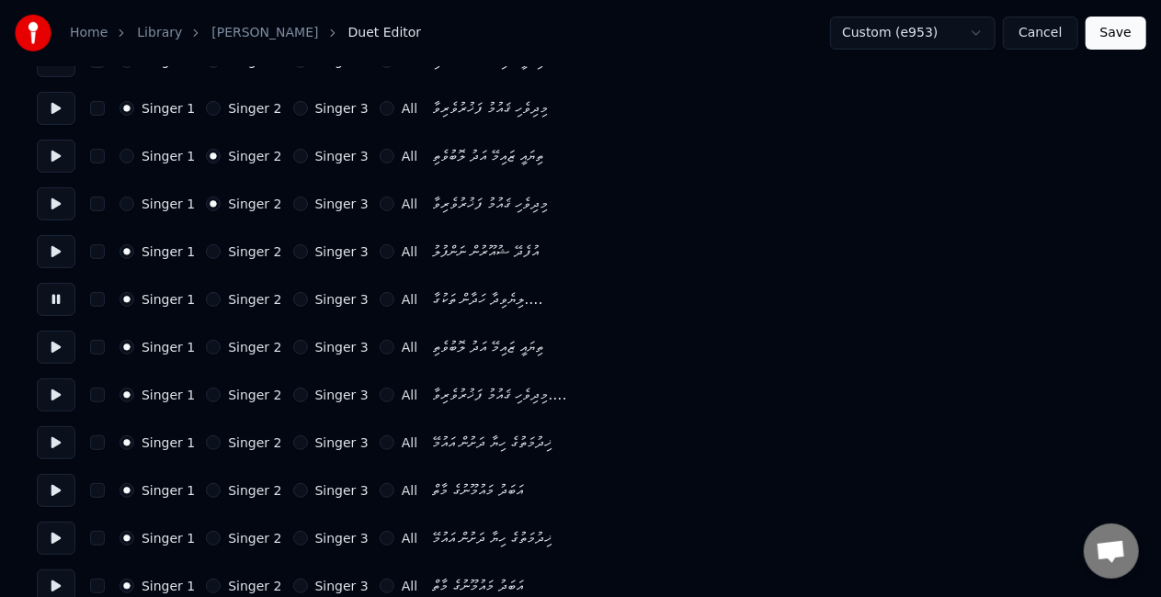
click at [51, 347] on button at bounding box center [56, 347] width 39 height 33
click at [207, 348] on button "Singer 2" at bounding box center [213, 347] width 15 height 15
click at [51, 398] on button at bounding box center [56, 395] width 39 height 33
click at [208, 398] on button "Singer 2" at bounding box center [213, 395] width 15 height 15
click at [55, 441] on button at bounding box center [56, 442] width 39 height 33
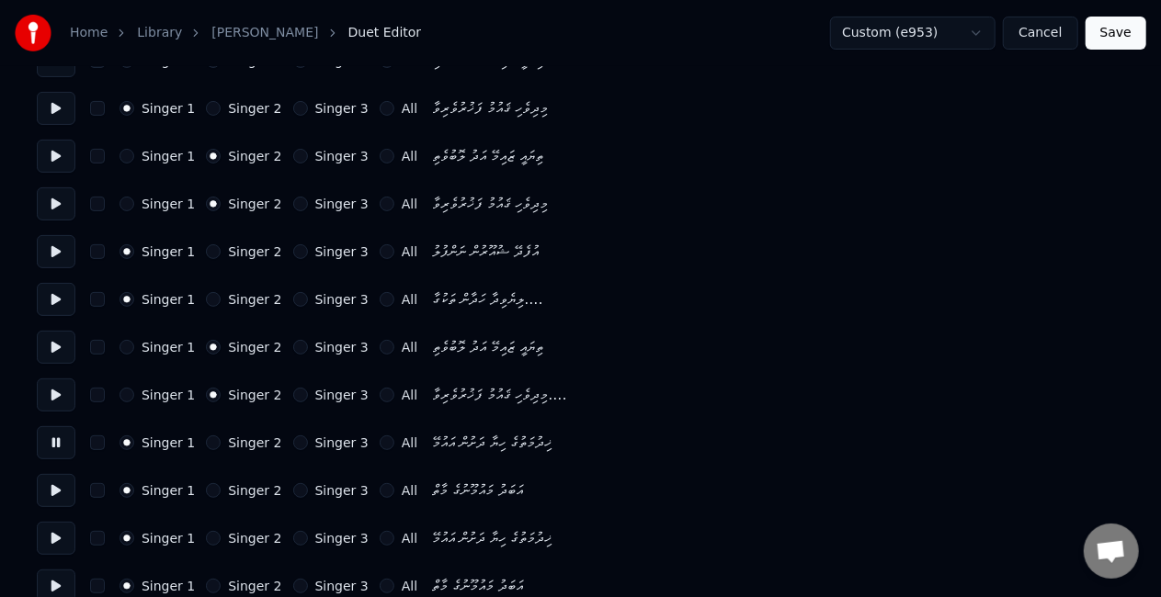
click at [208, 444] on button "Singer 2" at bounding box center [213, 443] width 15 height 15
click at [66, 491] on button at bounding box center [56, 490] width 39 height 33
click at [213, 490] on div "Singer 2" at bounding box center [243, 490] width 75 height 15
click at [206, 493] on button "Singer 2" at bounding box center [213, 490] width 15 height 15
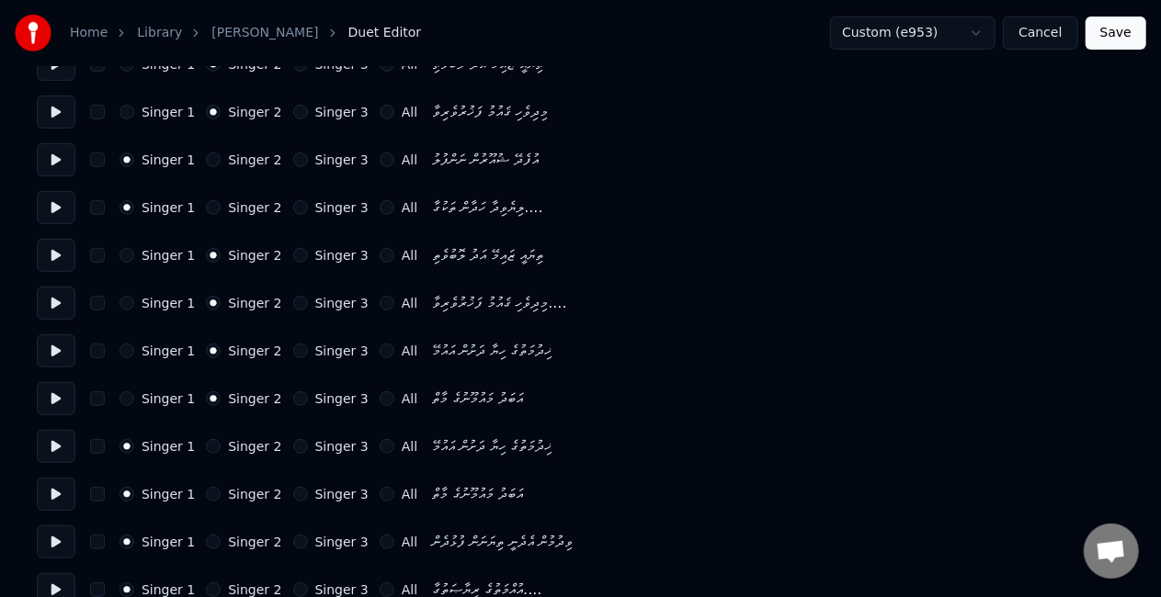
click at [59, 451] on button at bounding box center [56, 446] width 39 height 33
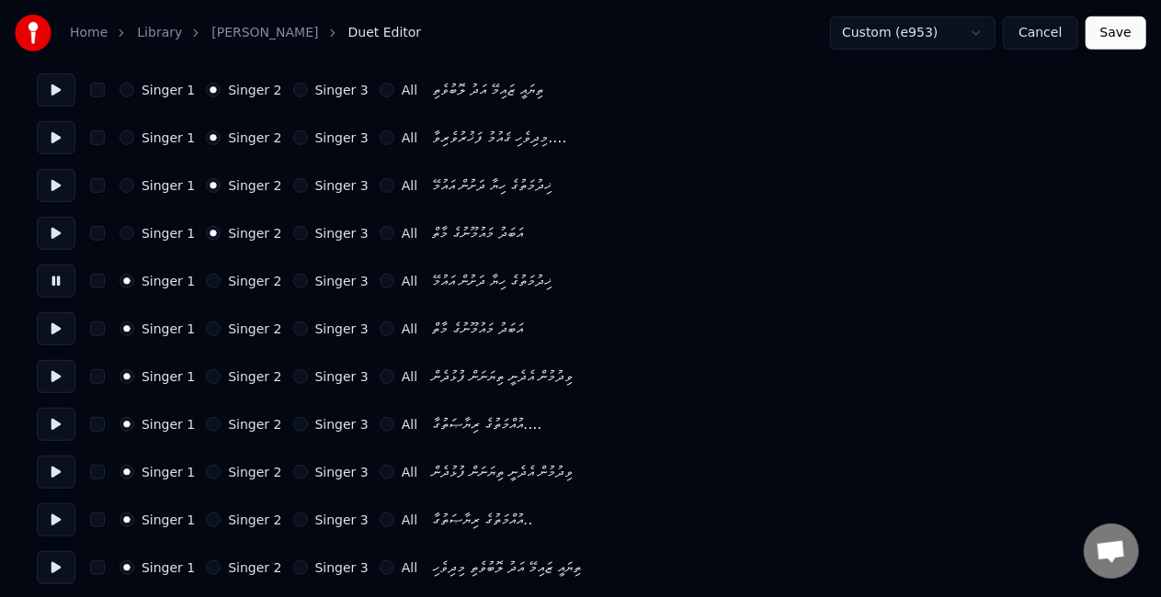
scroll to position [460, 0]
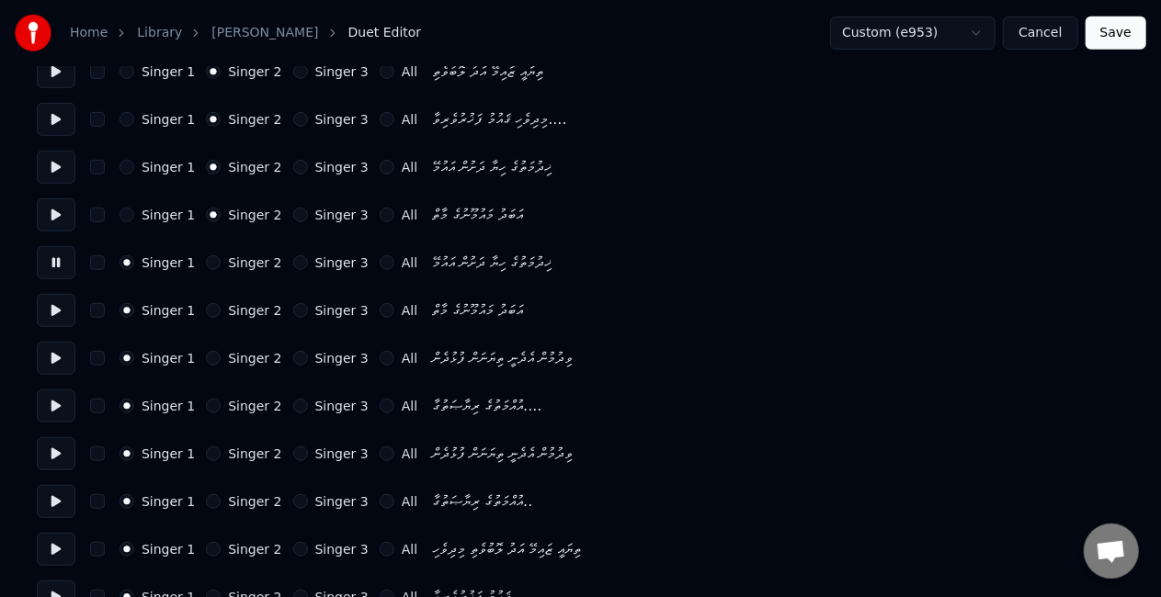
click at [51, 313] on button at bounding box center [56, 310] width 39 height 33
click at [55, 357] on button at bounding box center [56, 358] width 39 height 33
click at [53, 408] on button at bounding box center [56, 406] width 39 height 33
click at [55, 455] on button at bounding box center [56, 454] width 39 height 33
click at [293, 453] on button "Singer 3" at bounding box center [300, 454] width 15 height 15
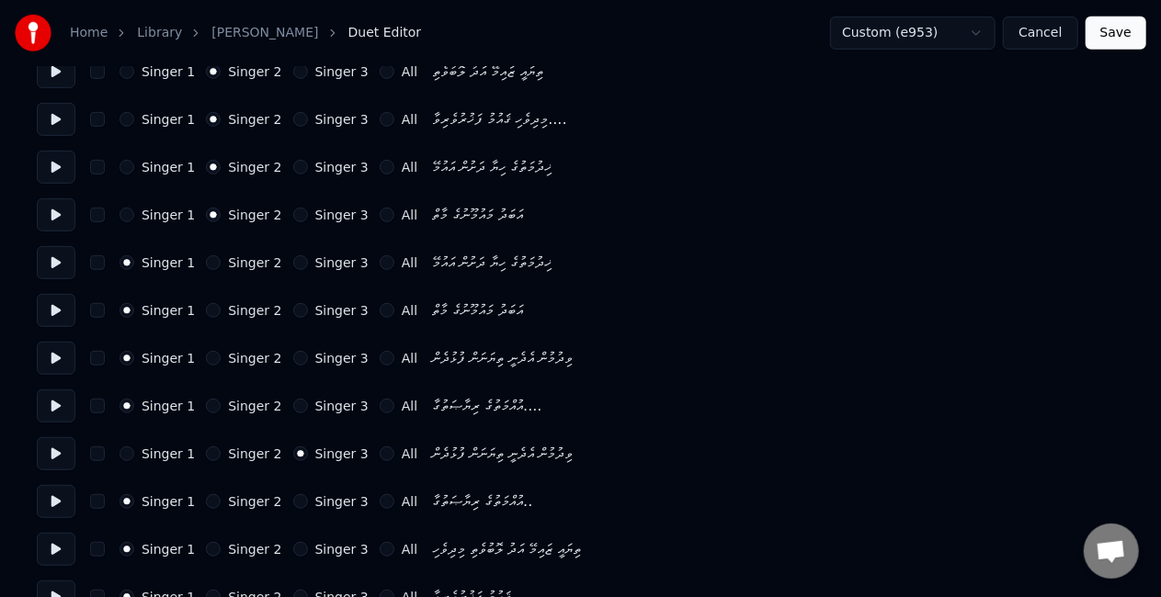
click at [53, 506] on button at bounding box center [56, 501] width 39 height 33
click at [293, 502] on button "Singer 3" at bounding box center [300, 502] width 15 height 15
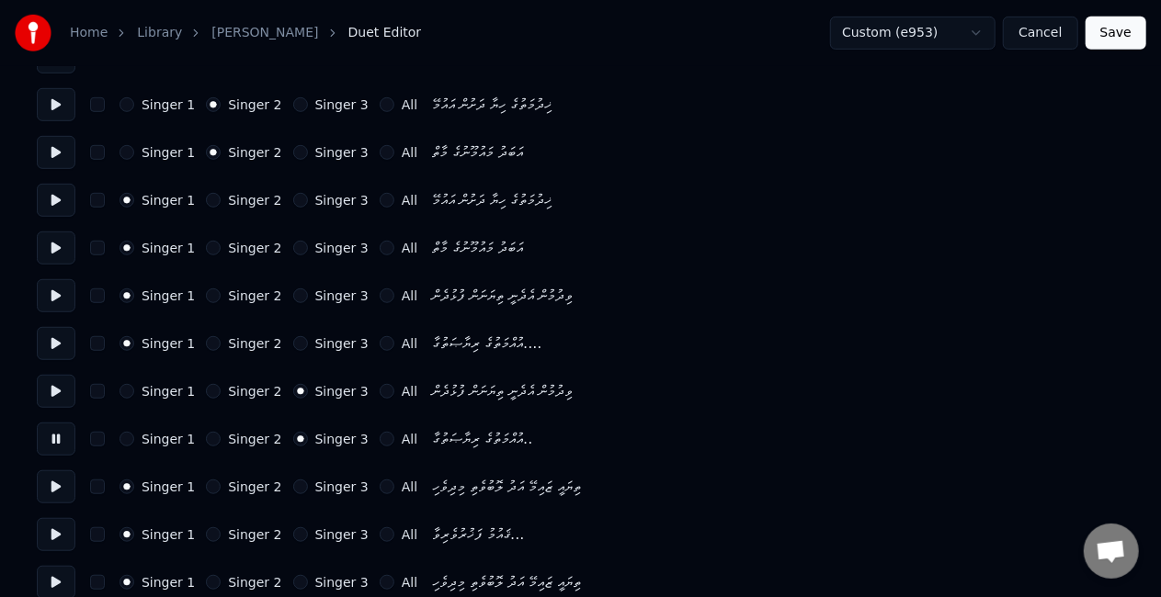
scroll to position [551, 0]
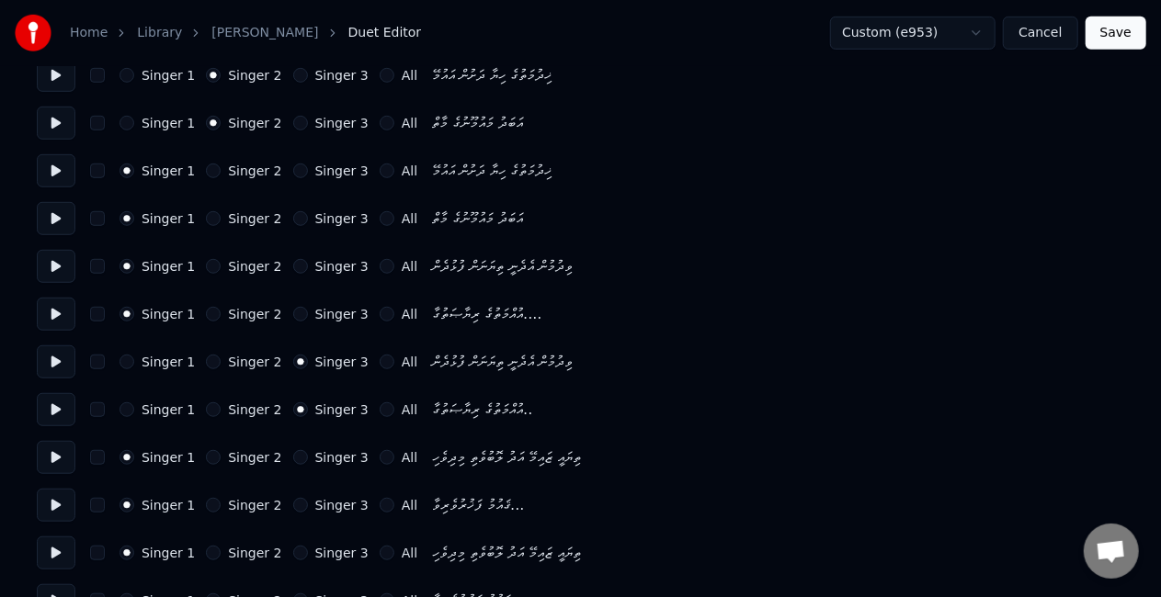
click at [54, 459] on button at bounding box center [56, 457] width 39 height 33
click at [206, 458] on button "Singer 2" at bounding box center [213, 457] width 15 height 15
click at [60, 507] on button at bounding box center [56, 505] width 39 height 33
click at [206, 502] on button "Singer 2" at bounding box center [213, 505] width 15 height 15
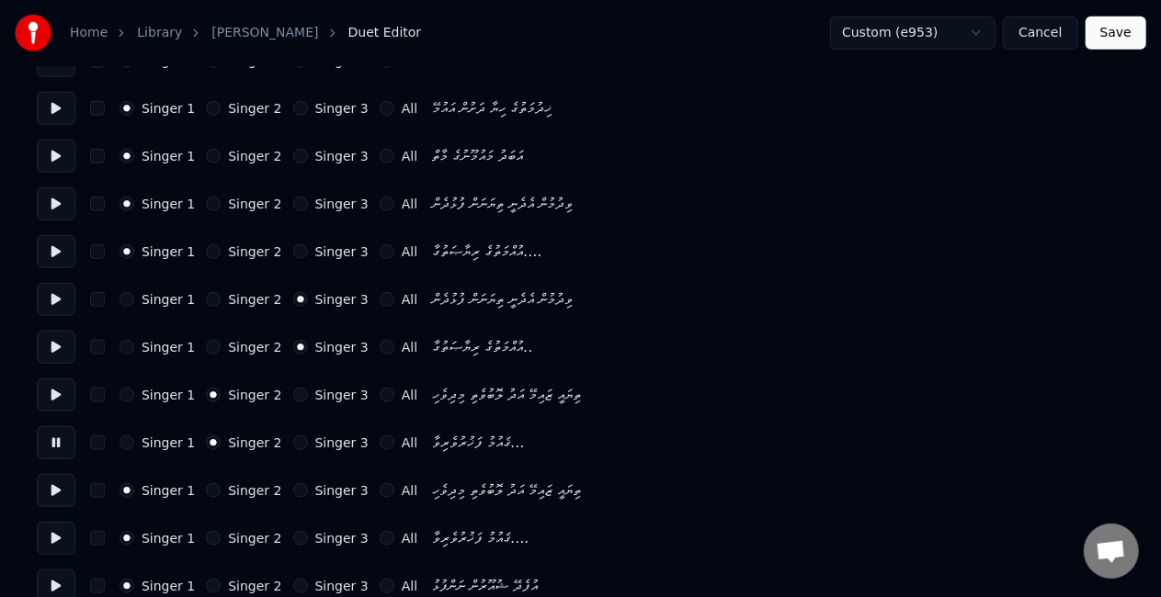
scroll to position [643, 0]
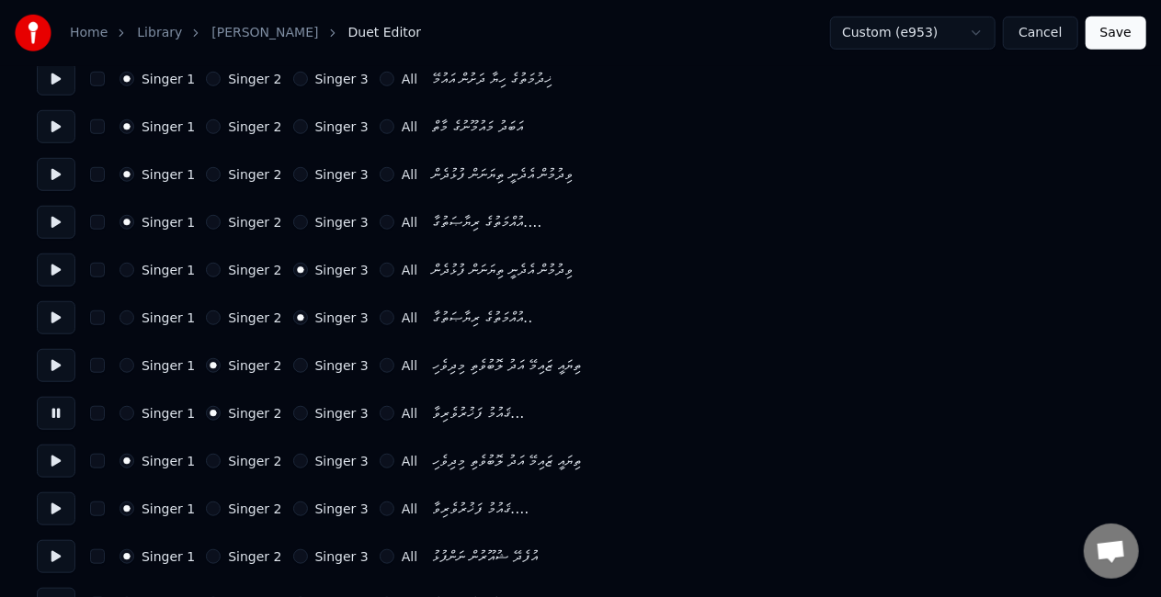
click at [50, 458] on button at bounding box center [56, 461] width 39 height 33
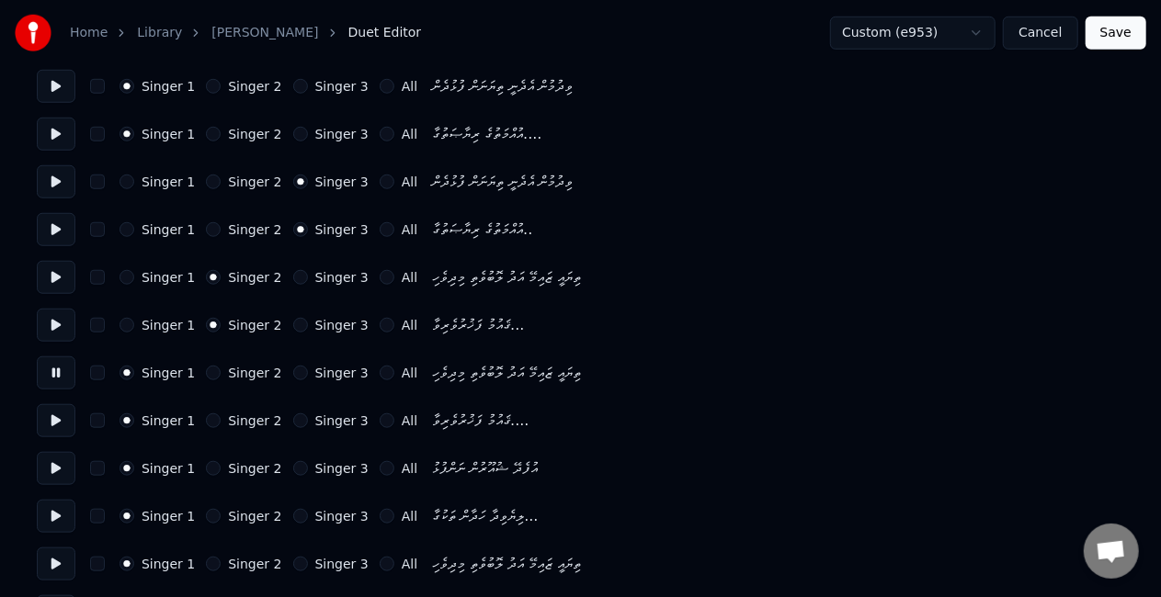
scroll to position [827, 0]
click at [48, 327] on button at bounding box center [56, 325] width 39 height 33
click at [293, 324] on button "Singer 3" at bounding box center [300, 325] width 15 height 15
click at [65, 321] on button at bounding box center [56, 325] width 39 height 33
click at [55, 376] on button at bounding box center [56, 373] width 39 height 33
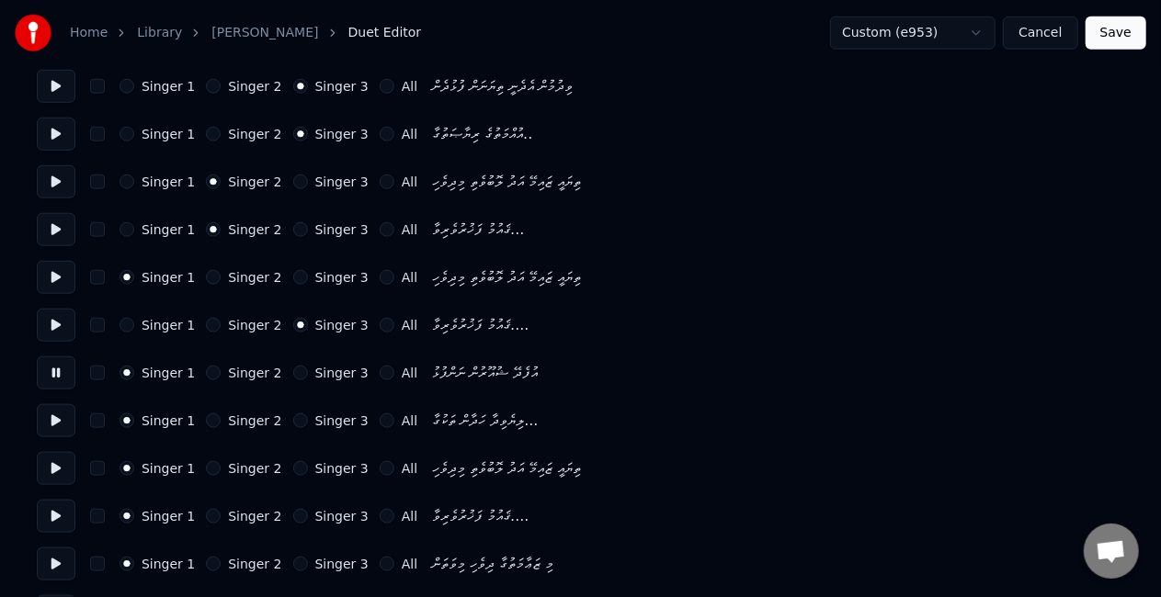
click at [206, 377] on button "Singer 2" at bounding box center [213, 373] width 15 height 15
click at [51, 423] on button at bounding box center [56, 420] width 39 height 33
click at [206, 422] on button "Singer 2" at bounding box center [213, 421] width 15 height 15
click at [55, 474] on button at bounding box center [56, 468] width 39 height 33
click at [293, 466] on button "Singer 3" at bounding box center [300, 468] width 15 height 15
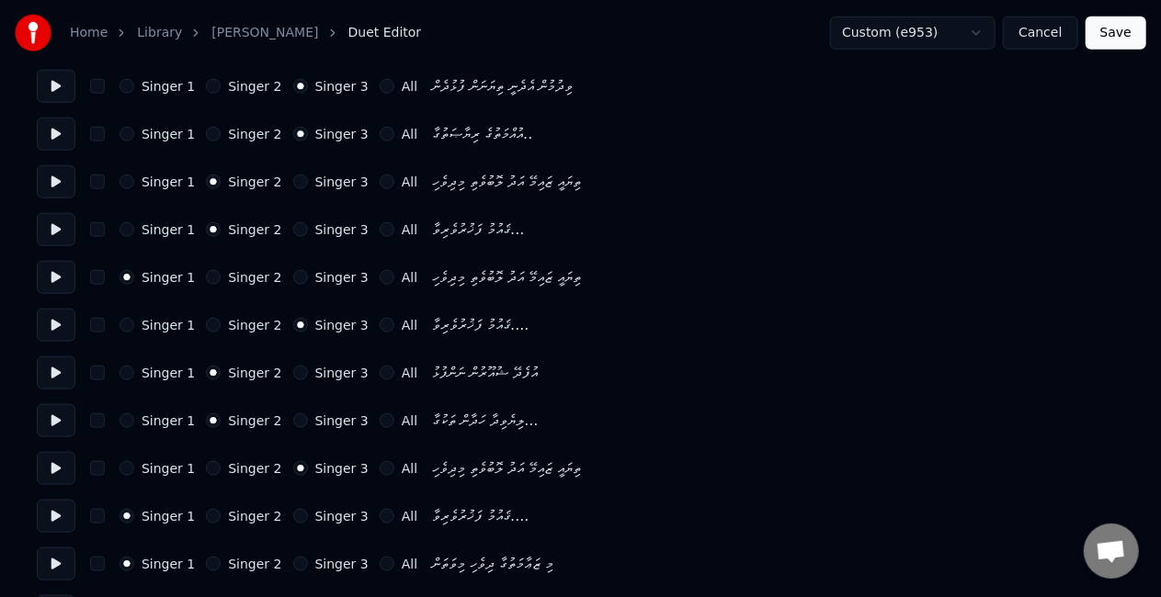
click at [64, 515] on button at bounding box center [56, 516] width 39 height 33
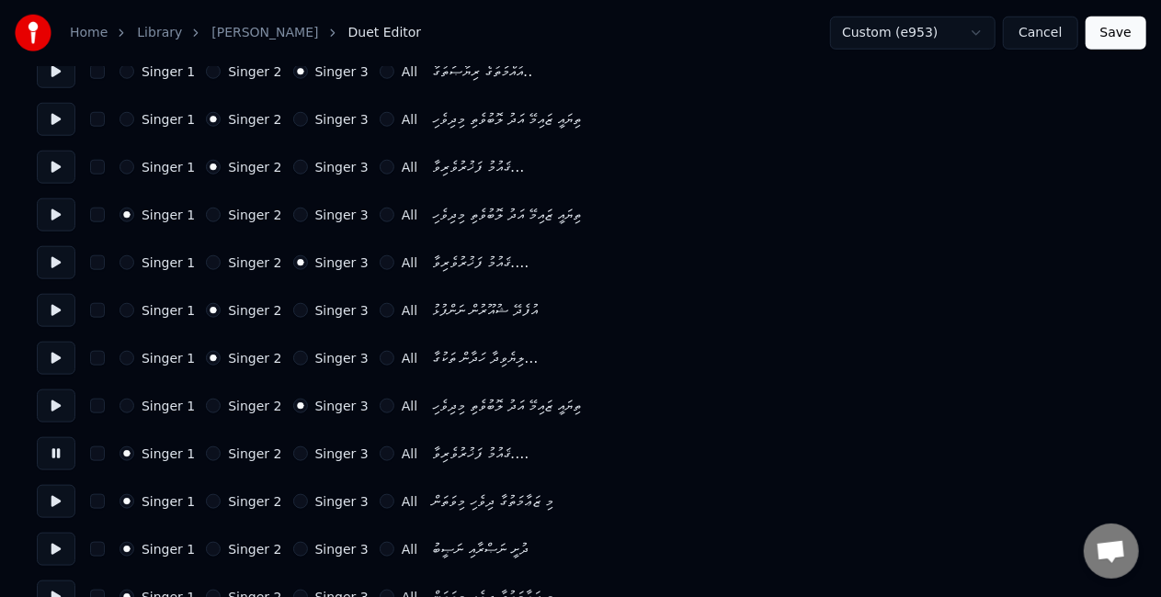
scroll to position [919, 0]
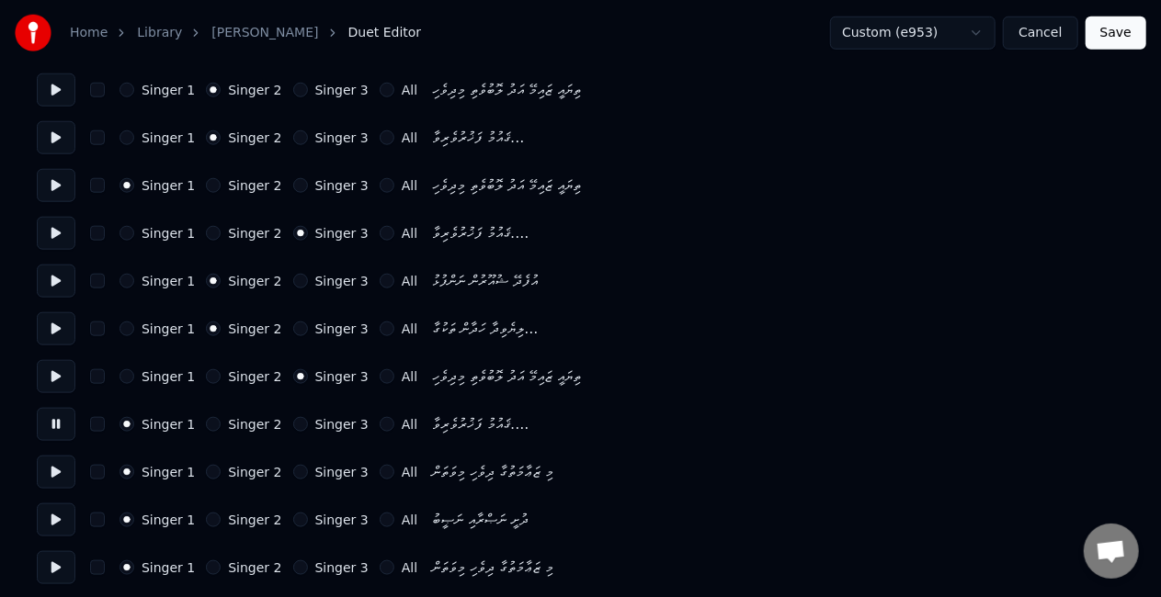
click at [293, 426] on button "Singer 3" at bounding box center [300, 424] width 15 height 15
click at [53, 469] on button at bounding box center [56, 472] width 39 height 33
click at [57, 519] on button at bounding box center [56, 520] width 39 height 33
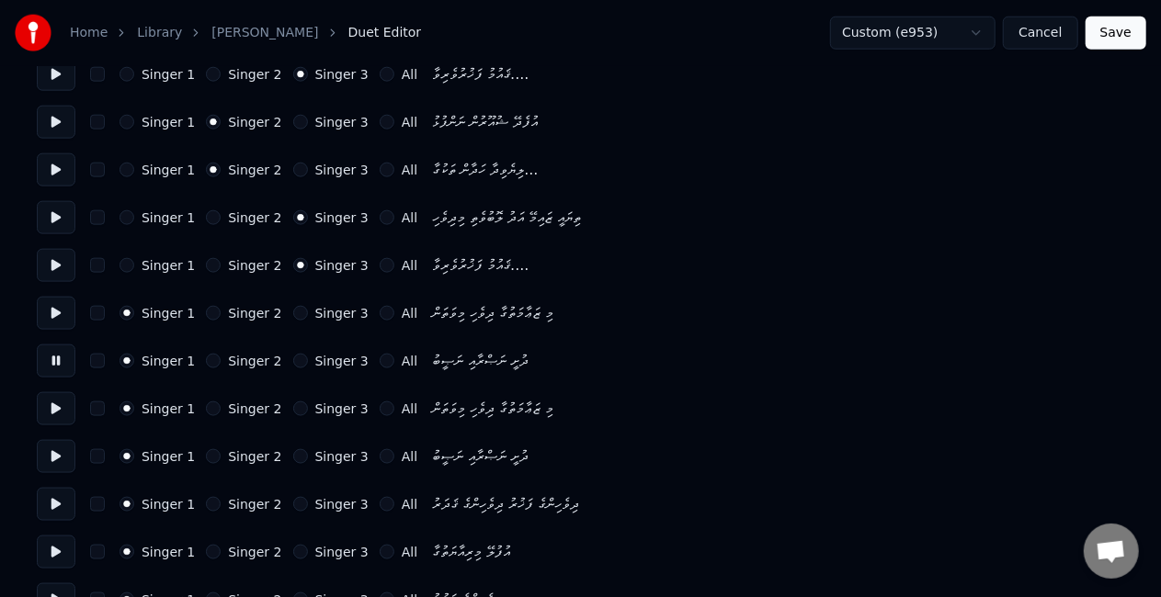
scroll to position [1103, 0]
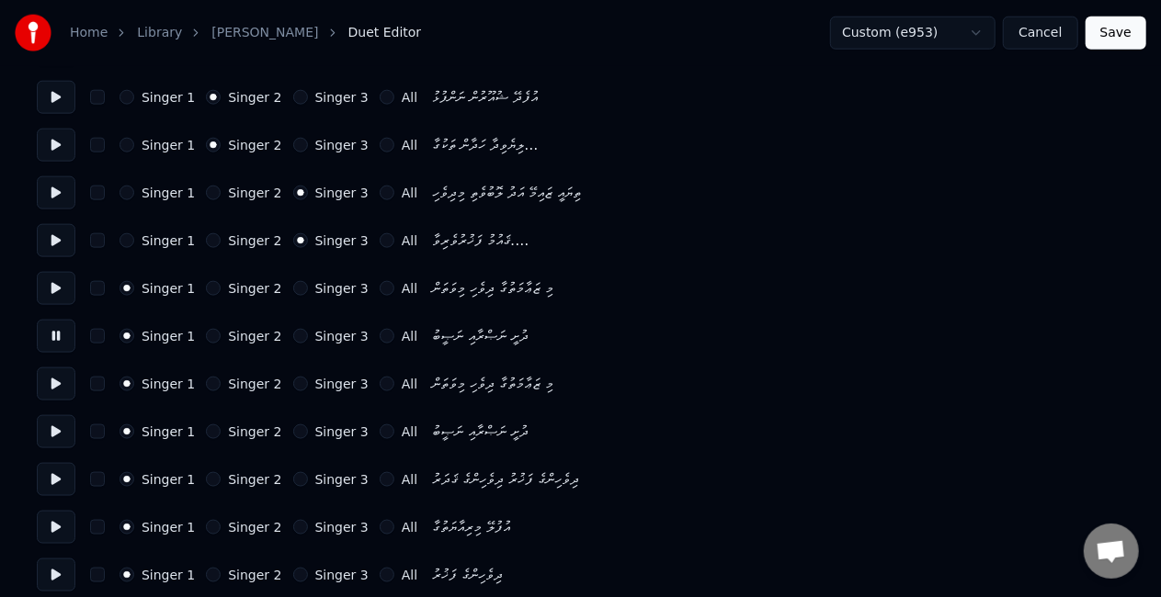
click at [57, 380] on button at bounding box center [56, 384] width 39 height 33
click at [206, 383] on button "Singer 2" at bounding box center [213, 384] width 15 height 15
click at [49, 429] on button at bounding box center [56, 431] width 39 height 33
click at [206, 434] on button "Singer 2" at bounding box center [213, 432] width 15 height 15
click at [47, 482] on button at bounding box center [56, 479] width 39 height 33
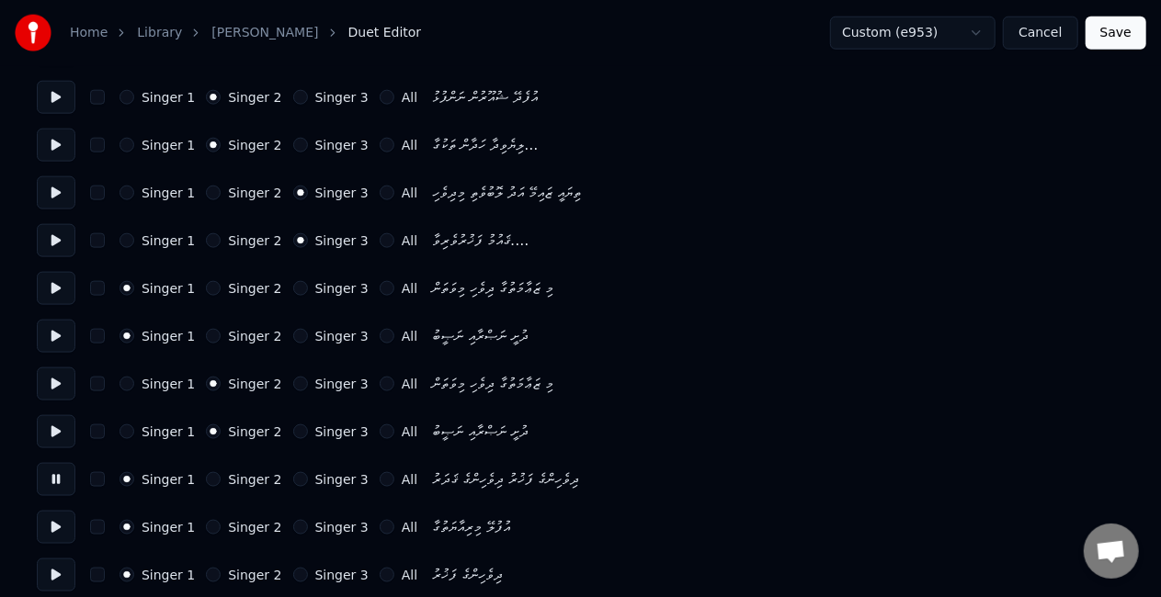
click at [51, 523] on button at bounding box center [56, 527] width 39 height 33
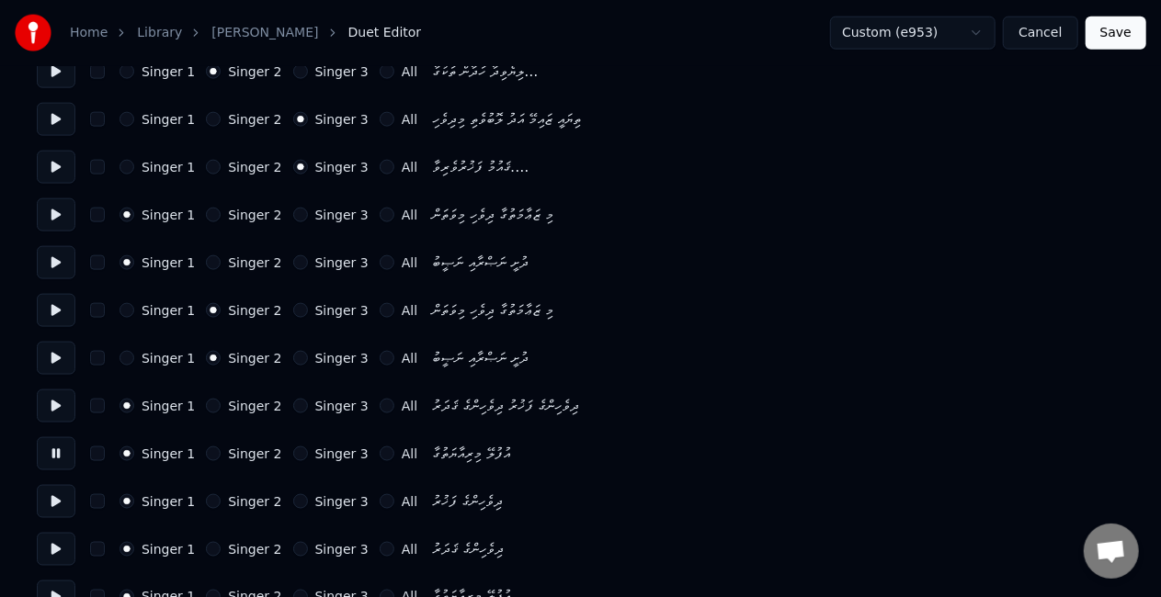
scroll to position [1195, 0]
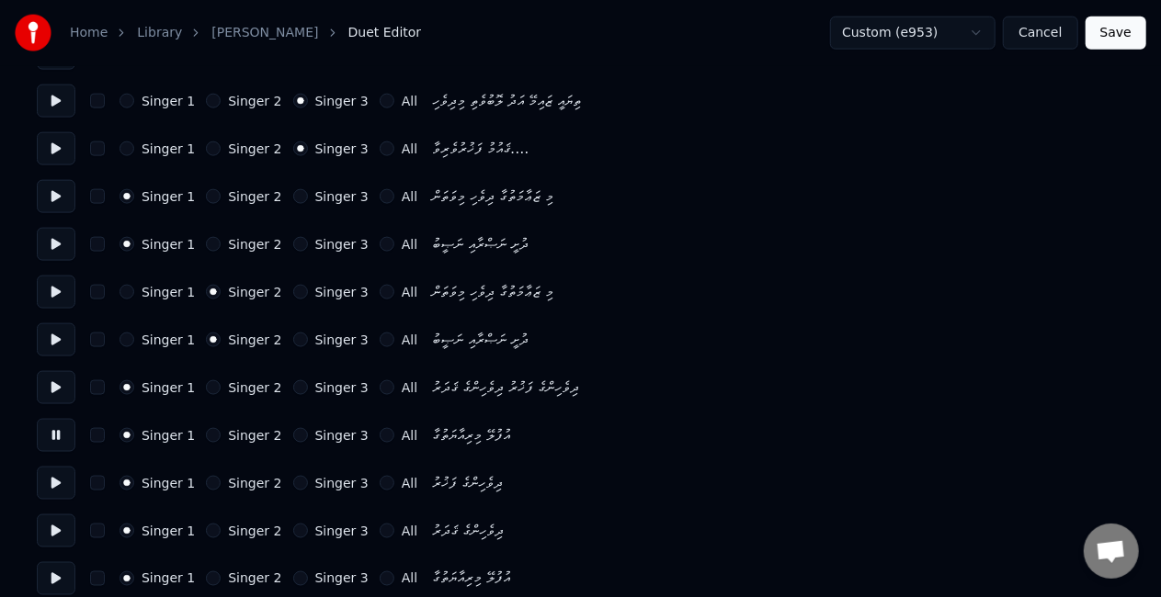
click at [55, 488] on button at bounding box center [56, 483] width 39 height 33
click at [293, 485] on button "Singer 3" at bounding box center [300, 483] width 15 height 15
click at [51, 533] on button at bounding box center [56, 531] width 39 height 33
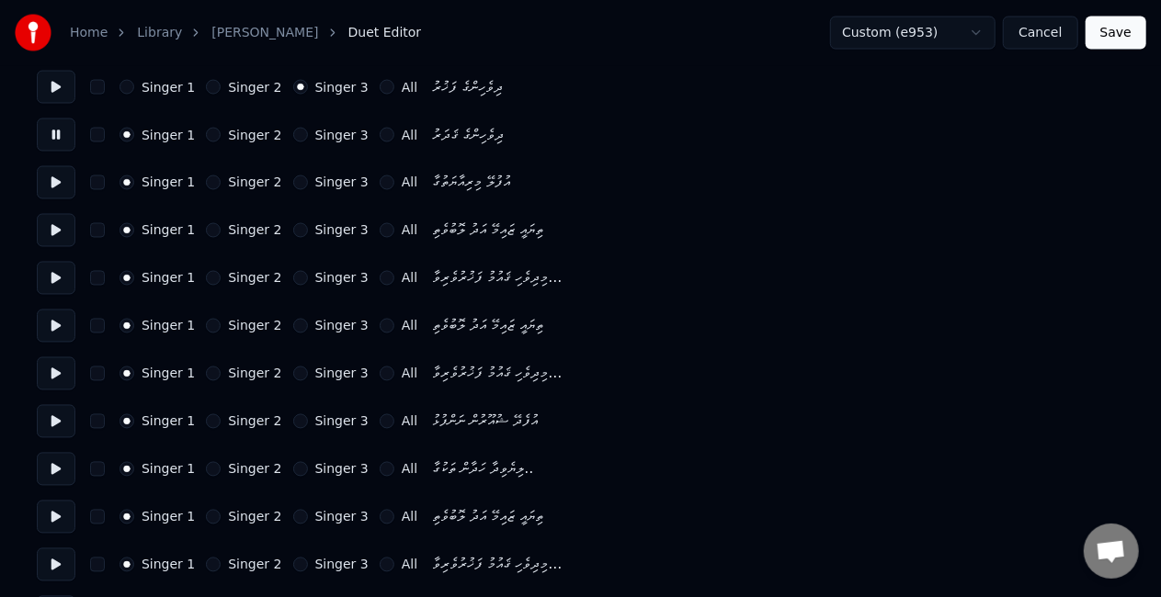
scroll to position [1563, 0]
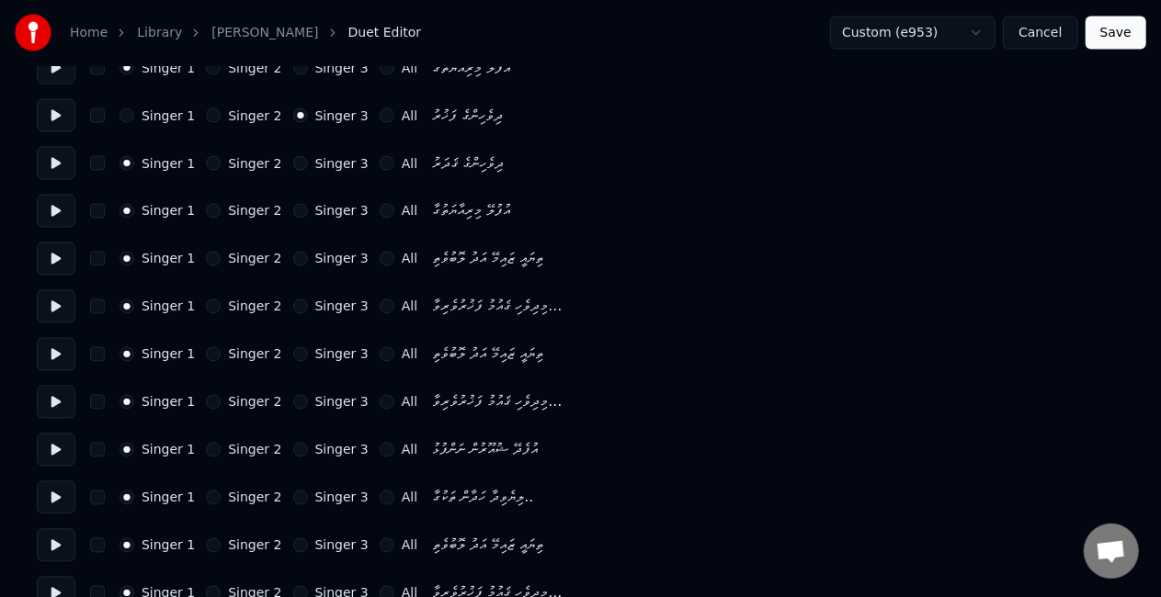
click at [66, 164] on button at bounding box center [56, 163] width 39 height 33
click at [293, 163] on button "Singer 3" at bounding box center [300, 163] width 15 height 15
click at [59, 211] on button at bounding box center [56, 211] width 39 height 33
click at [293, 208] on button "Singer 3" at bounding box center [300, 211] width 15 height 15
click at [57, 256] on button at bounding box center [56, 259] width 39 height 33
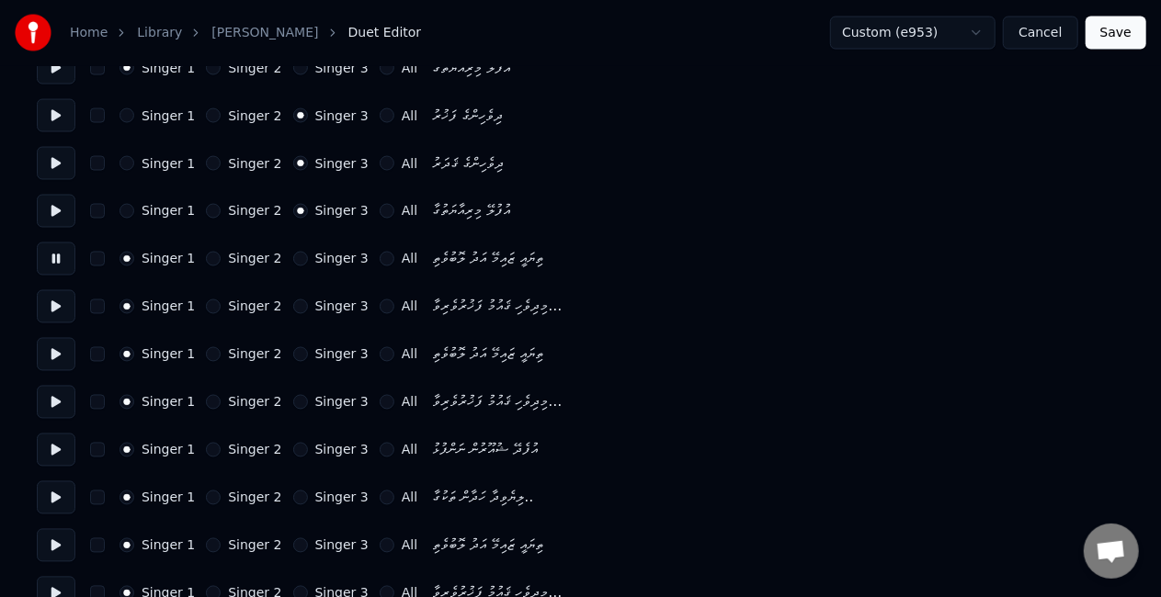
click at [206, 259] on button "Singer 2" at bounding box center [213, 259] width 15 height 15
click at [55, 305] on button at bounding box center [56, 306] width 39 height 33
click at [206, 303] on div "Singer 2" at bounding box center [243, 307] width 75 height 15
click at [206, 305] on button "Singer 2" at bounding box center [213, 307] width 15 height 15
click at [50, 353] on button at bounding box center [56, 354] width 39 height 33
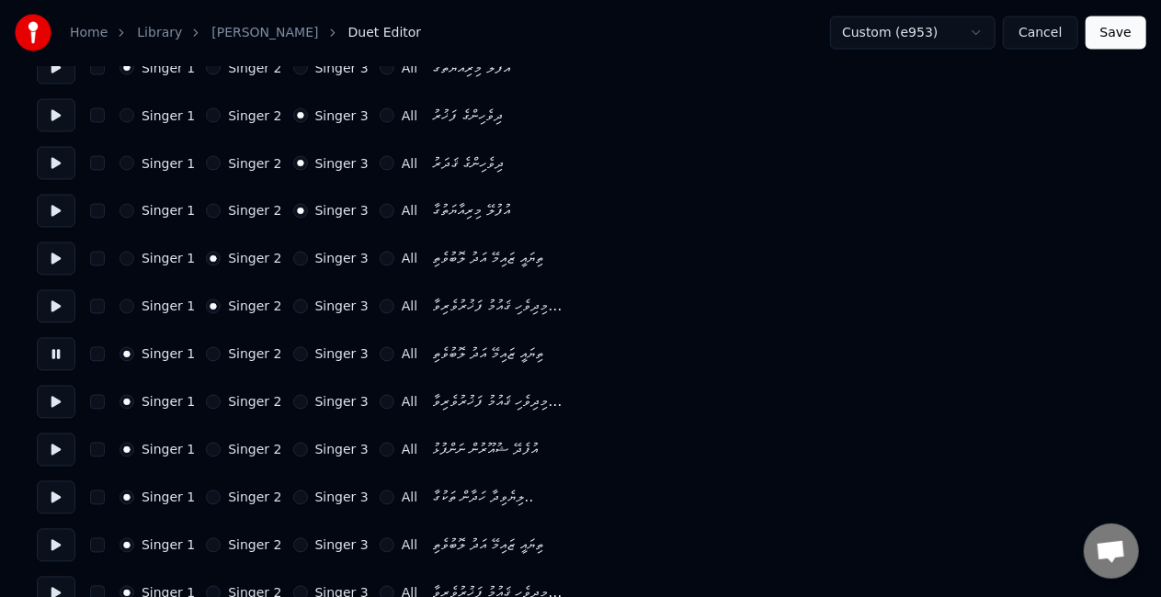
click at [60, 405] on button at bounding box center [56, 402] width 39 height 33
click at [54, 449] on button at bounding box center [56, 450] width 39 height 33
click at [61, 499] on button at bounding box center [56, 498] width 39 height 33
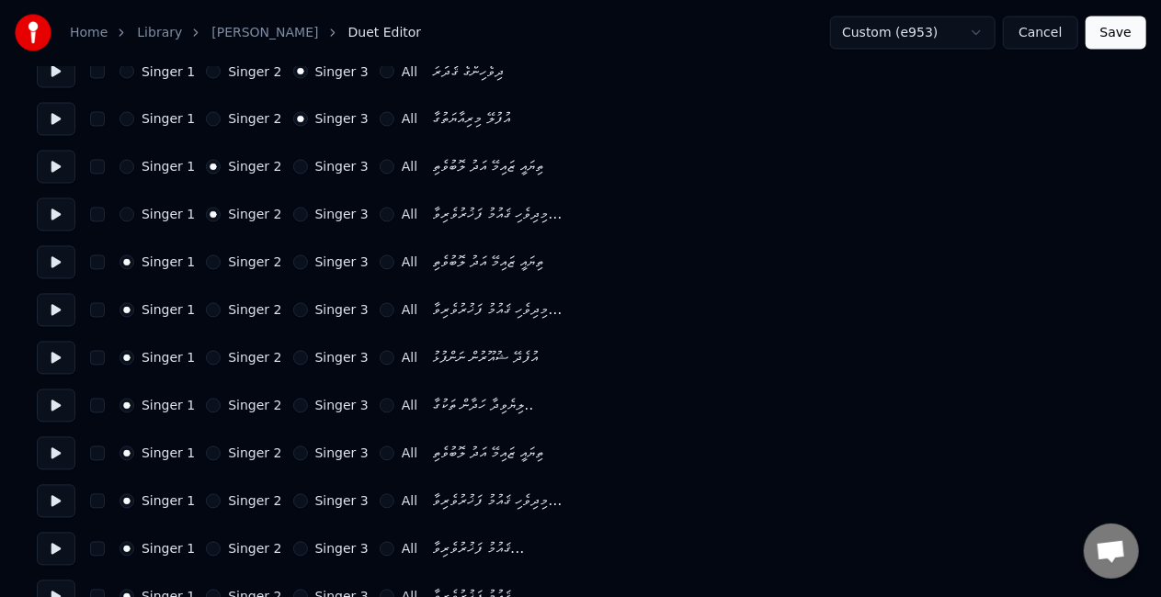
click at [54, 457] on button at bounding box center [56, 454] width 39 height 33
click at [206, 451] on button "Singer 2" at bounding box center [213, 454] width 15 height 15
click at [53, 503] on button at bounding box center [56, 501] width 39 height 33
click at [206, 503] on button "Singer 2" at bounding box center [213, 502] width 15 height 15
click at [63, 550] on button at bounding box center [56, 549] width 39 height 33
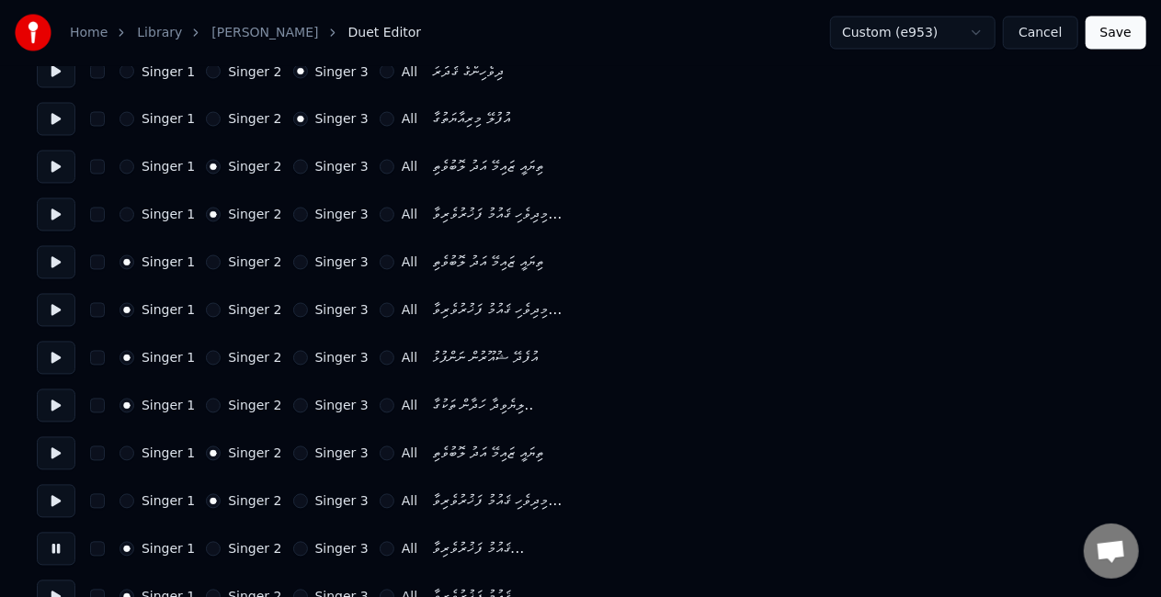
click at [293, 551] on button "Singer 3" at bounding box center [300, 549] width 15 height 15
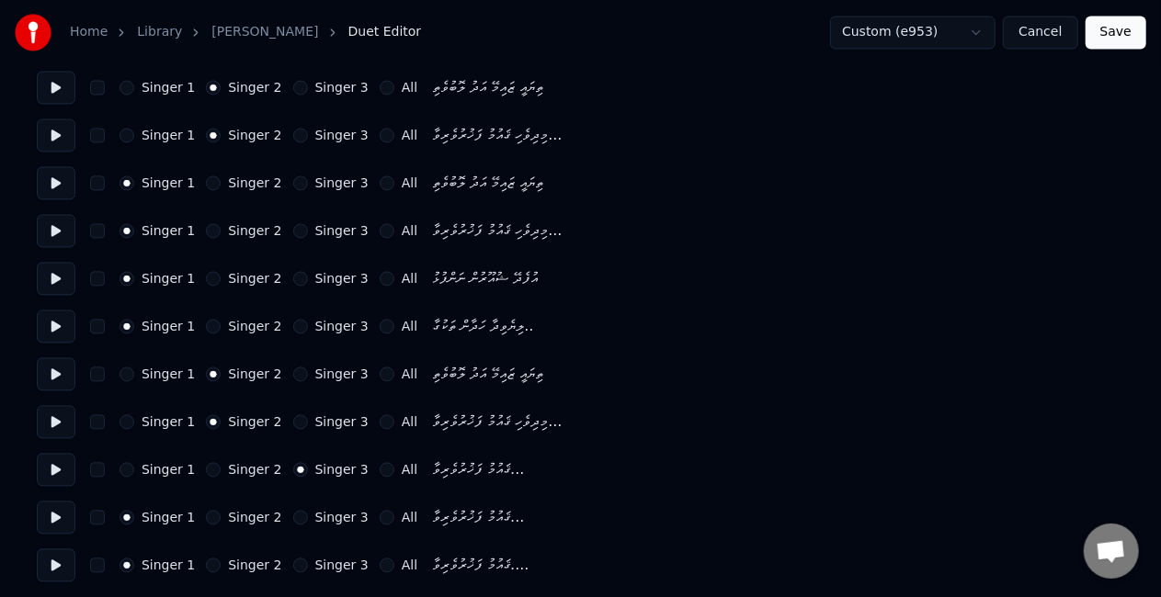
scroll to position [1737, 0]
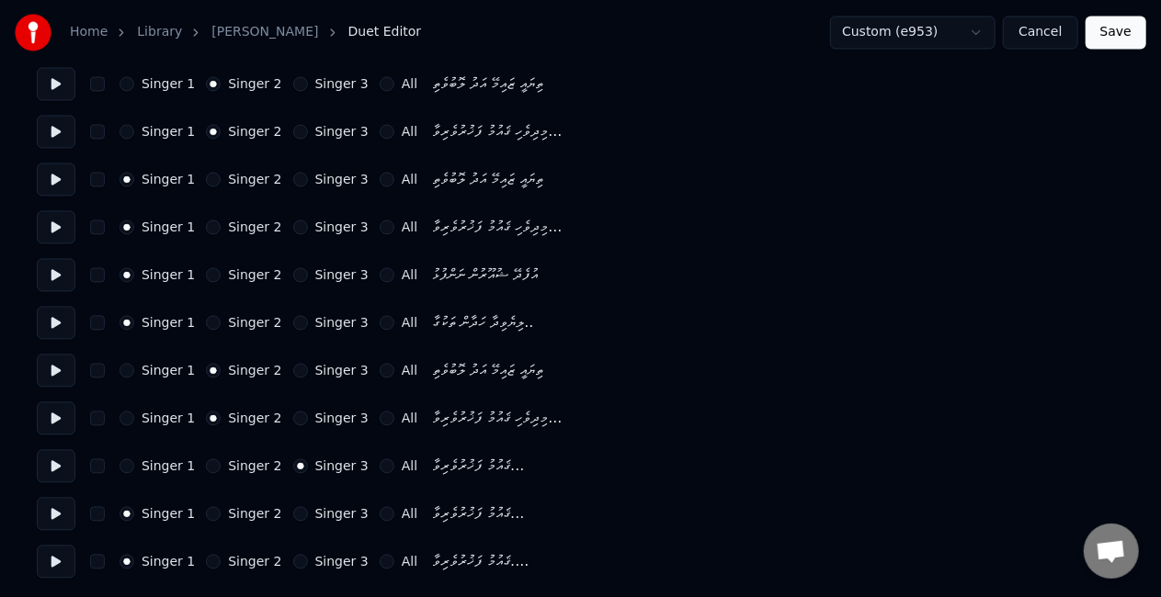
click at [55, 514] on button at bounding box center [56, 514] width 39 height 33
click at [293, 511] on button "Singer 3" at bounding box center [300, 514] width 15 height 15
click at [293, 561] on button "Singer 3" at bounding box center [300, 562] width 15 height 15
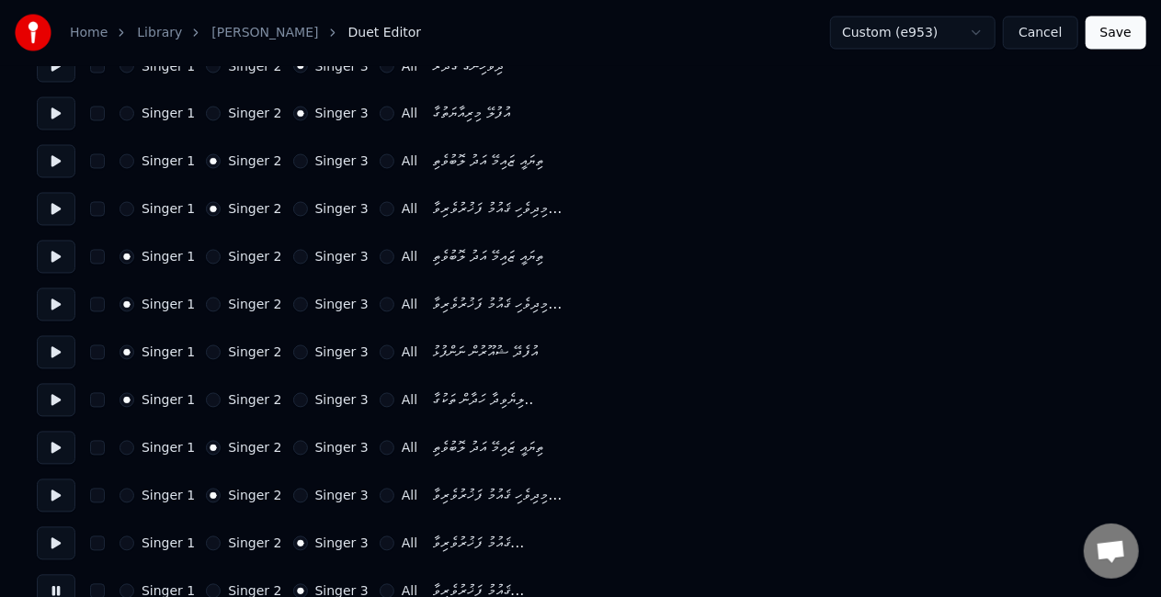
scroll to position [1645, 0]
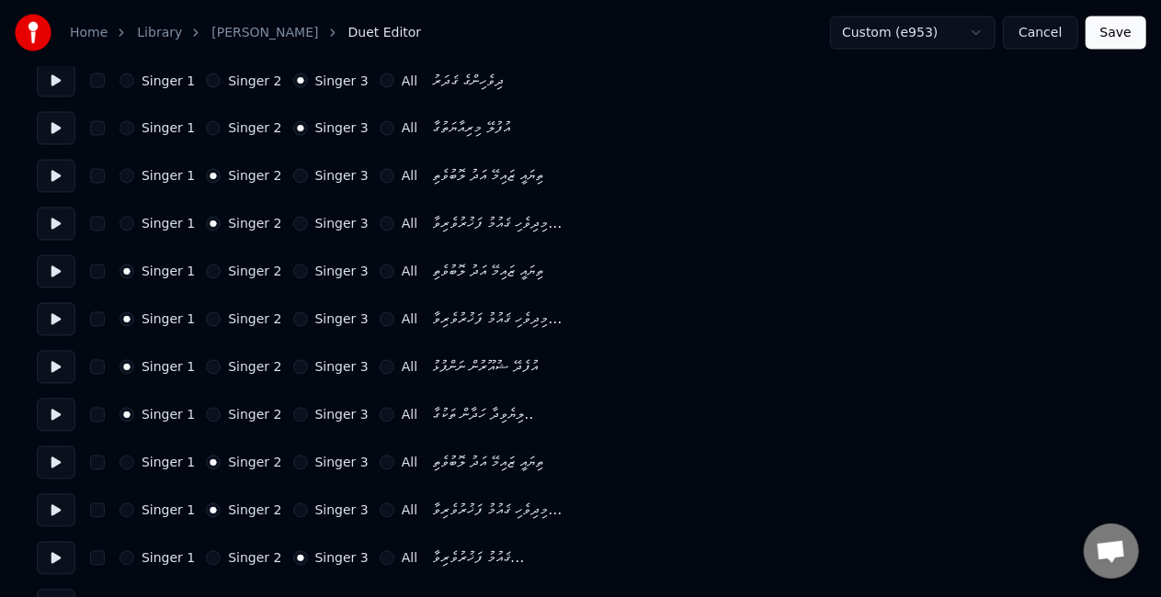
click at [1120, 31] on button "Save" at bounding box center [1116, 33] width 61 height 33
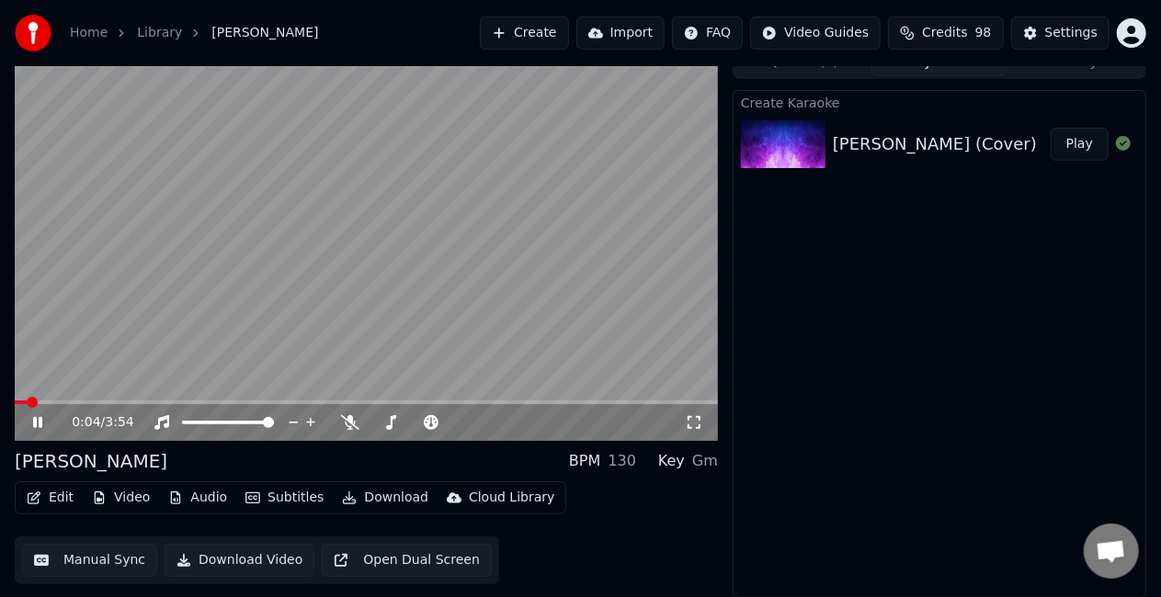
click at [46, 403] on span at bounding box center [366, 403] width 703 height 4
click at [113, 346] on video at bounding box center [366, 243] width 703 height 395
click at [112, 347] on video at bounding box center [366, 243] width 703 height 395
click at [83, 403] on span at bounding box center [366, 403] width 703 height 4
click at [188, 359] on video at bounding box center [366, 243] width 703 height 395
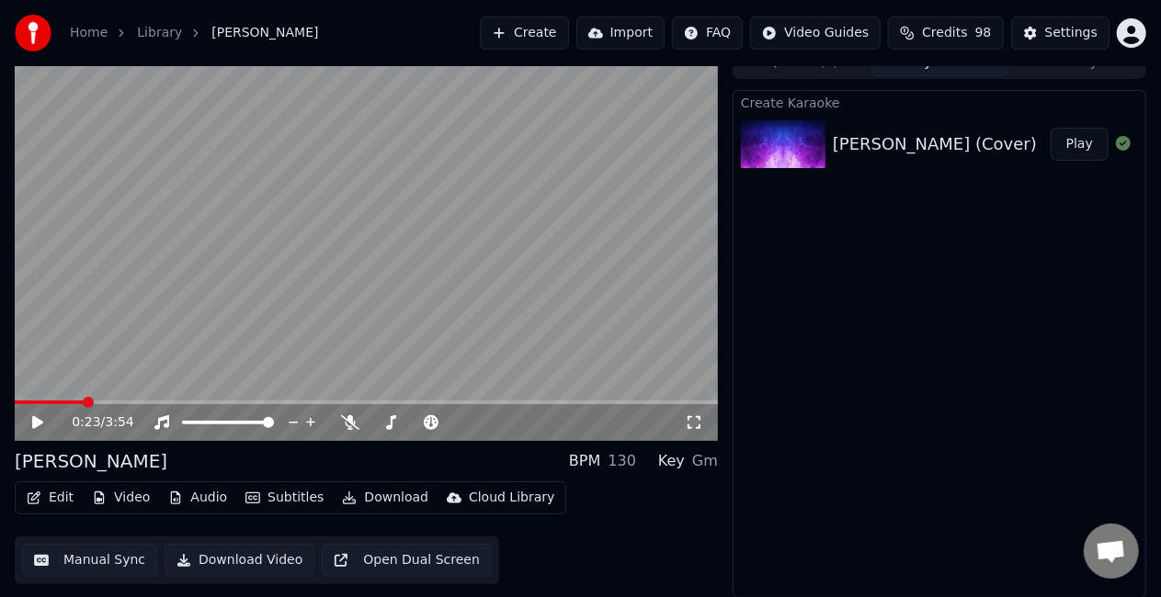
click at [221, 336] on video at bounding box center [366, 243] width 703 height 395
click at [450, 401] on span at bounding box center [366, 403] width 703 height 4
click at [490, 323] on video at bounding box center [366, 243] width 703 height 395
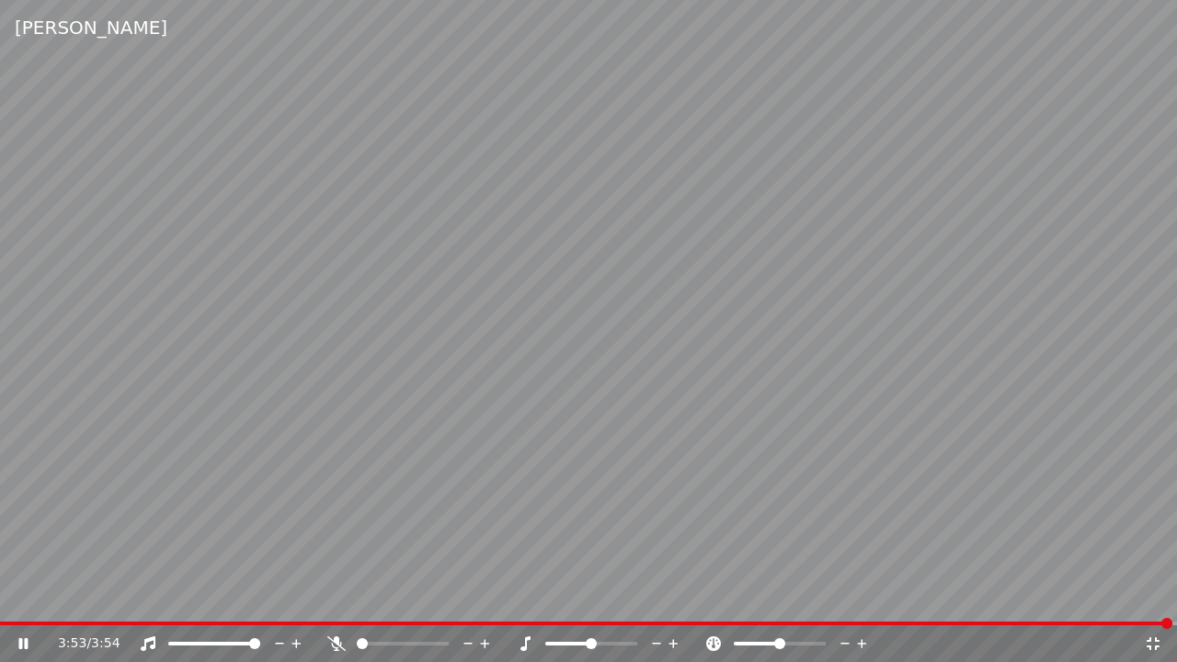
click at [1155, 597] on icon at bounding box center [1152, 643] width 13 height 13
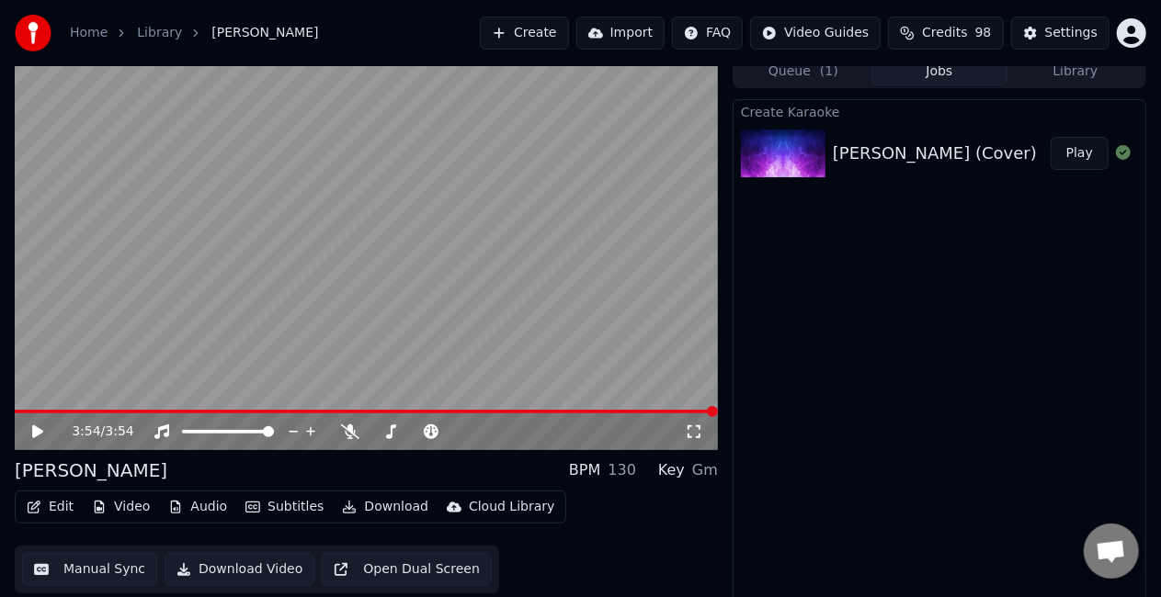
click at [42, 412] on span at bounding box center [366, 412] width 703 height 4
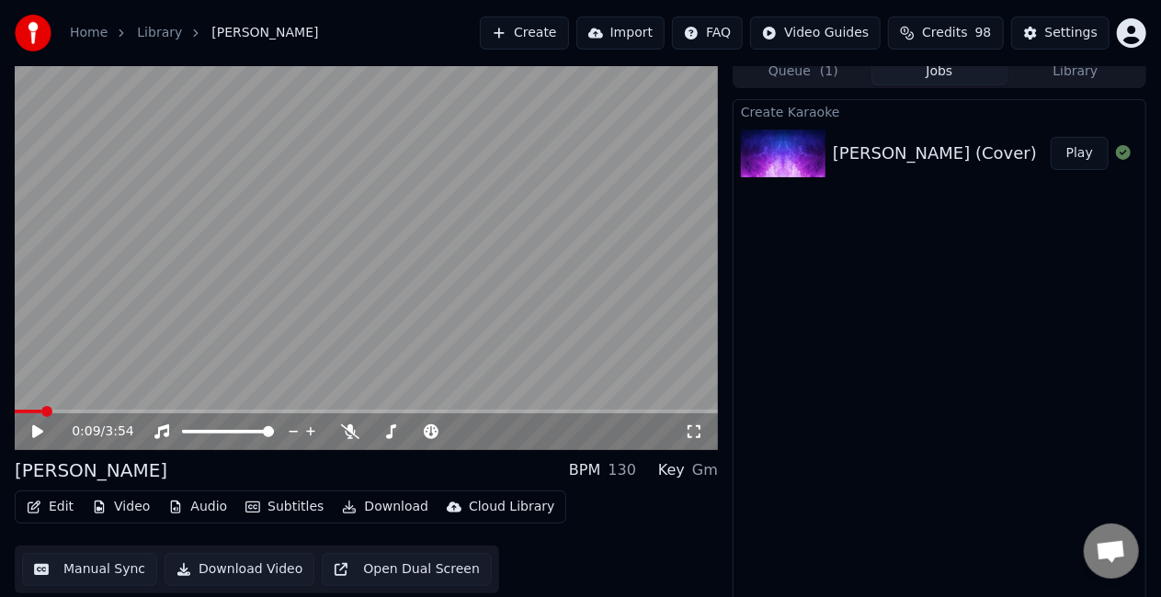
click at [31, 428] on icon at bounding box center [50, 432] width 42 height 15
click at [83, 410] on span at bounding box center [366, 412] width 703 height 4
click at [141, 411] on span at bounding box center [366, 412] width 703 height 4
click at [304, 327] on video at bounding box center [366, 252] width 703 height 395
click at [1049, 25] on button "Settings" at bounding box center [1060, 33] width 98 height 33
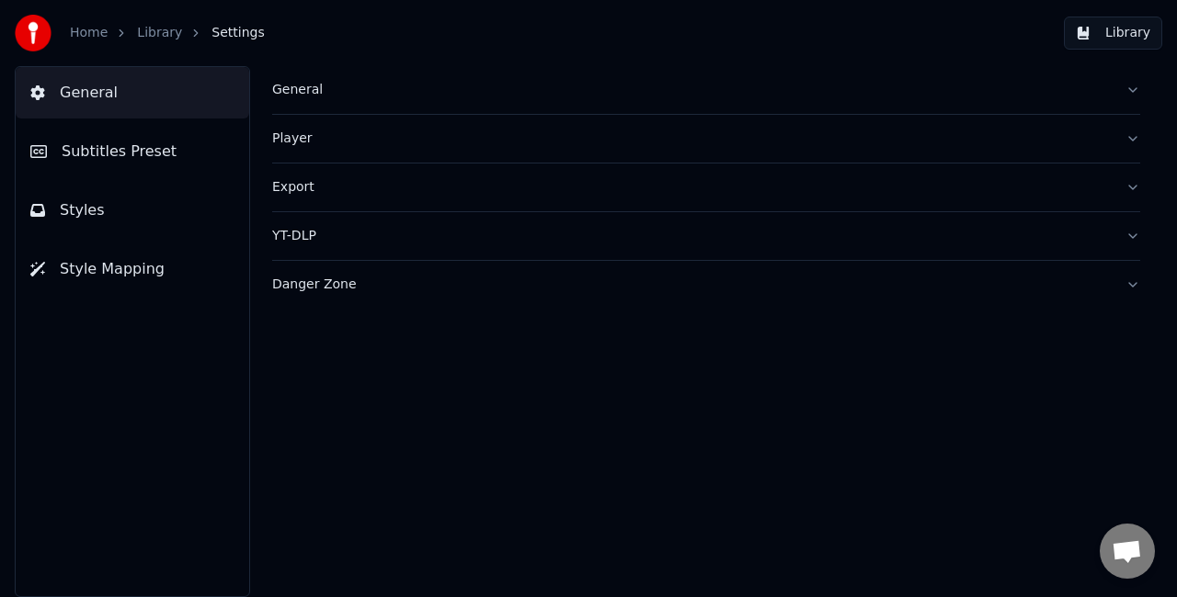
click at [166, 150] on button "Subtitles Preset" at bounding box center [132, 151] width 233 height 51
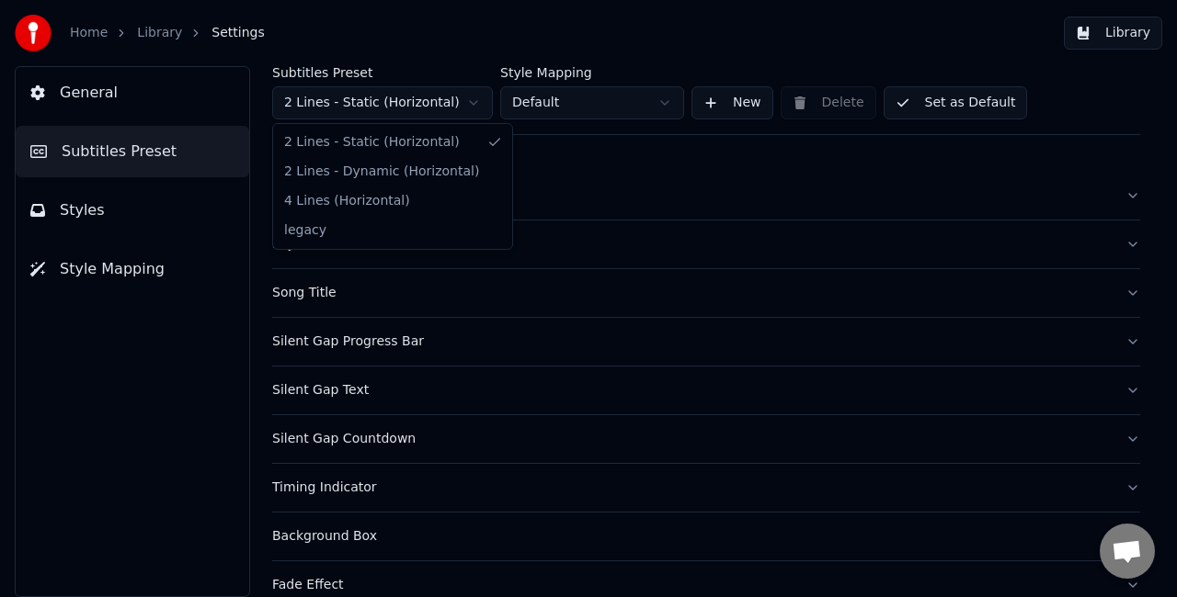
click at [439, 115] on html "Home Library Settings Library General Subtitles Preset Styles Style Mapping Sub…" at bounding box center [588, 298] width 1177 height 597
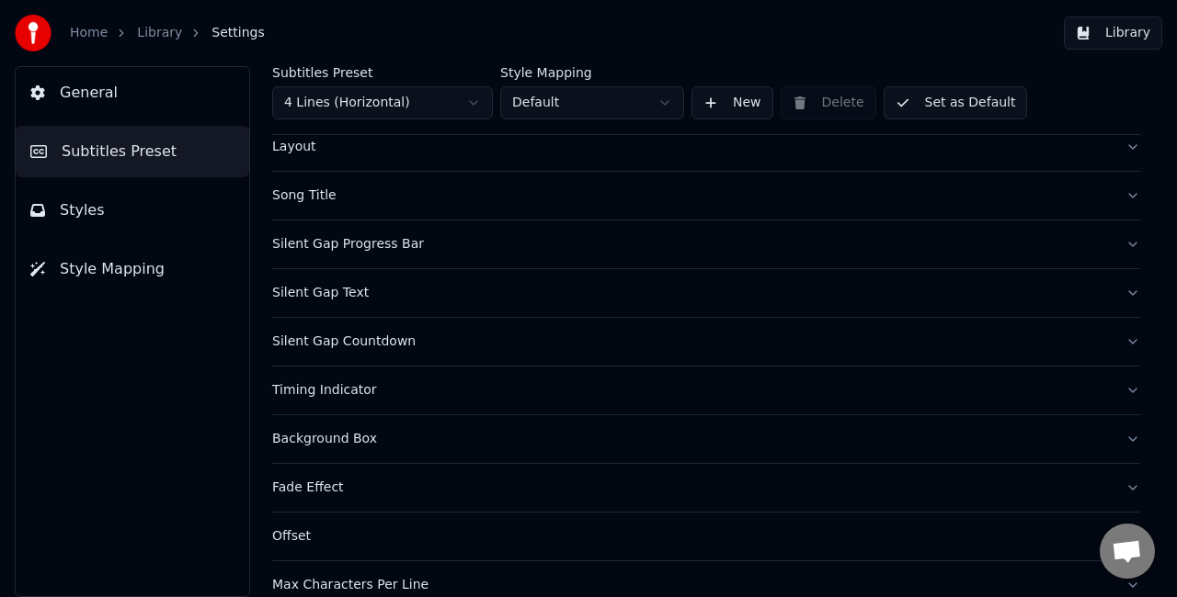
scroll to position [169, 0]
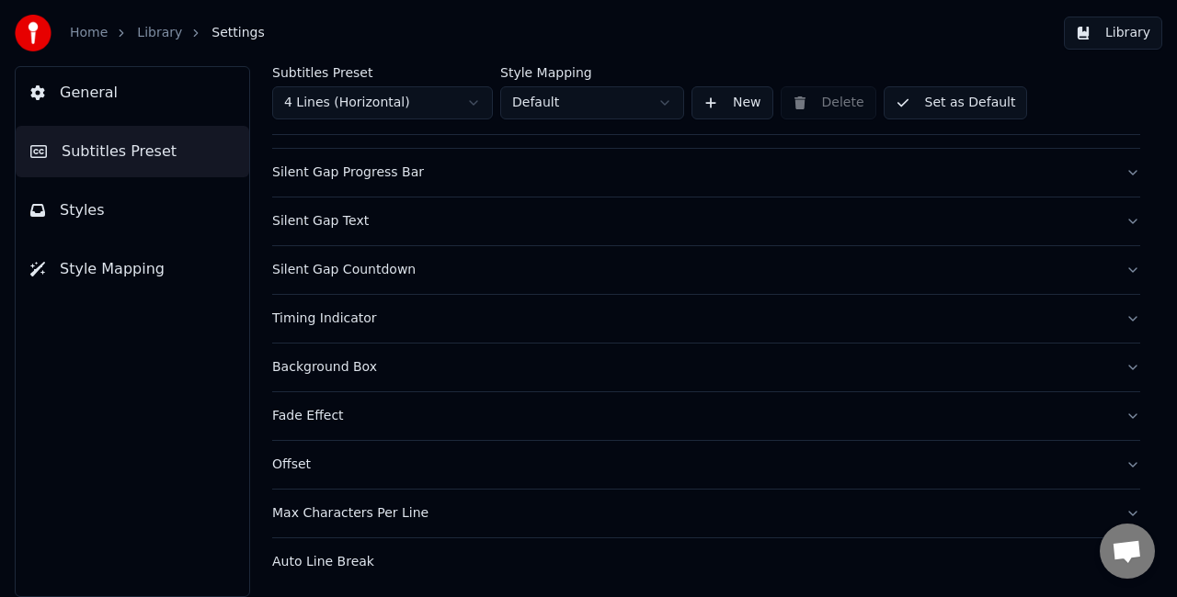
click at [917, 104] on button "Set as Default" at bounding box center [955, 102] width 144 height 33
click at [917, 104] on button "Done" at bounding box center [926, 102] width 87 height 33
click at [1101, 36] on button "Library" at bounding box center [1112, 33] width 98 height 33
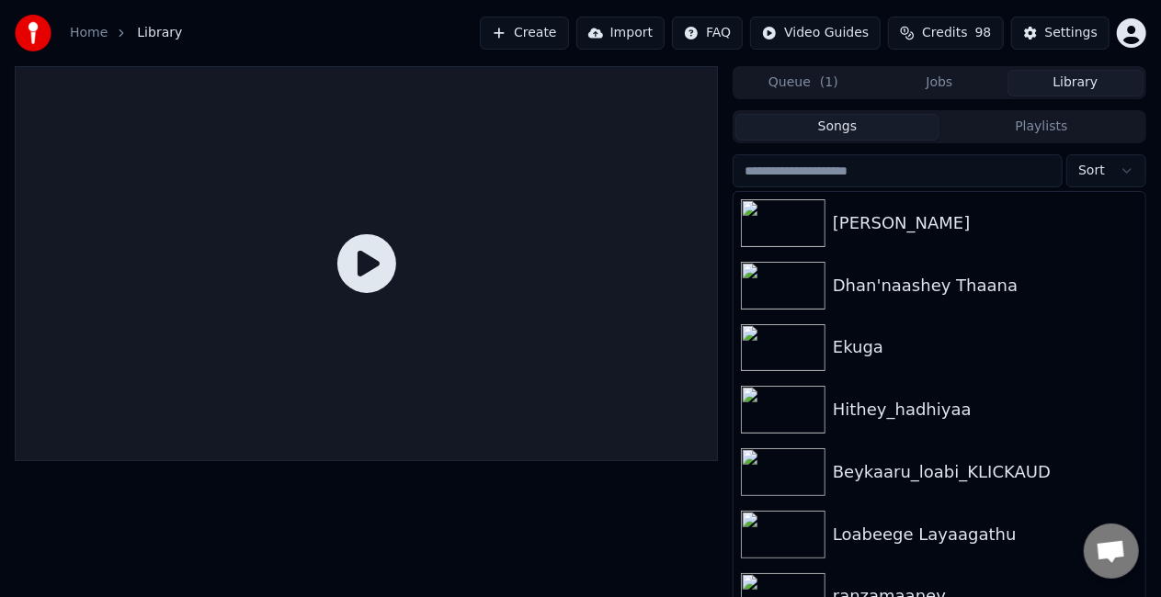
click at [381, 265] on icon at bounding box center [366, 263] width 59 height 59
click at [982, 243] on div "[PERSON_NAME]" at bounding box center [939, 223] width 412 height 63
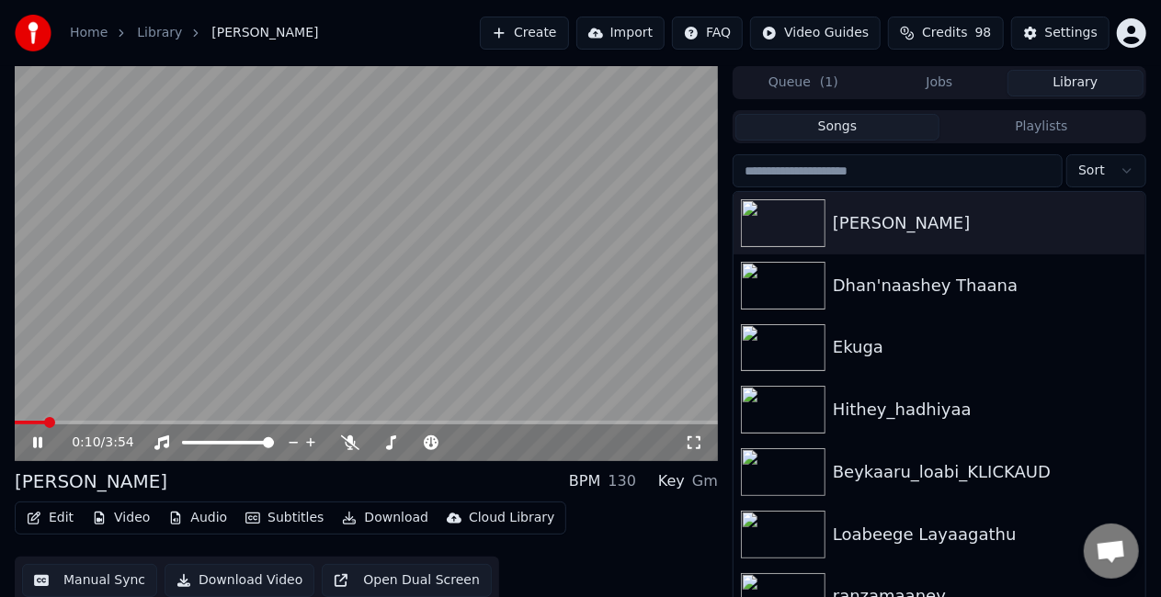
click at [46, 421] on span at bounding box center [366, 423] width 703 height 4
click at [261, 312] on video at bounding box center [366, 263] width 703 height 395
click at [87, 421] on span at bounding box center [366, 423] width 703 height 4
click at [199, 349] on video at bounding box center [366, 263] width 703 height 395
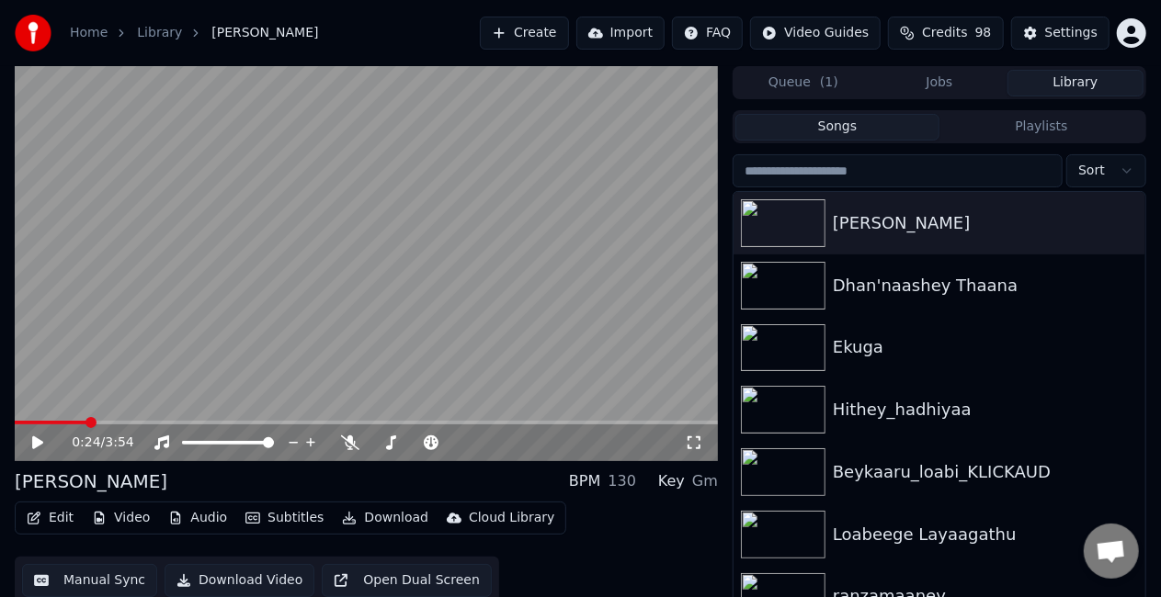
click at [199, 349] on video at bounding box center [366, 263] width 703 height 395
click at [1063, 31] on div "Settings" at bounding box center [1071, 33] width 52 height 18
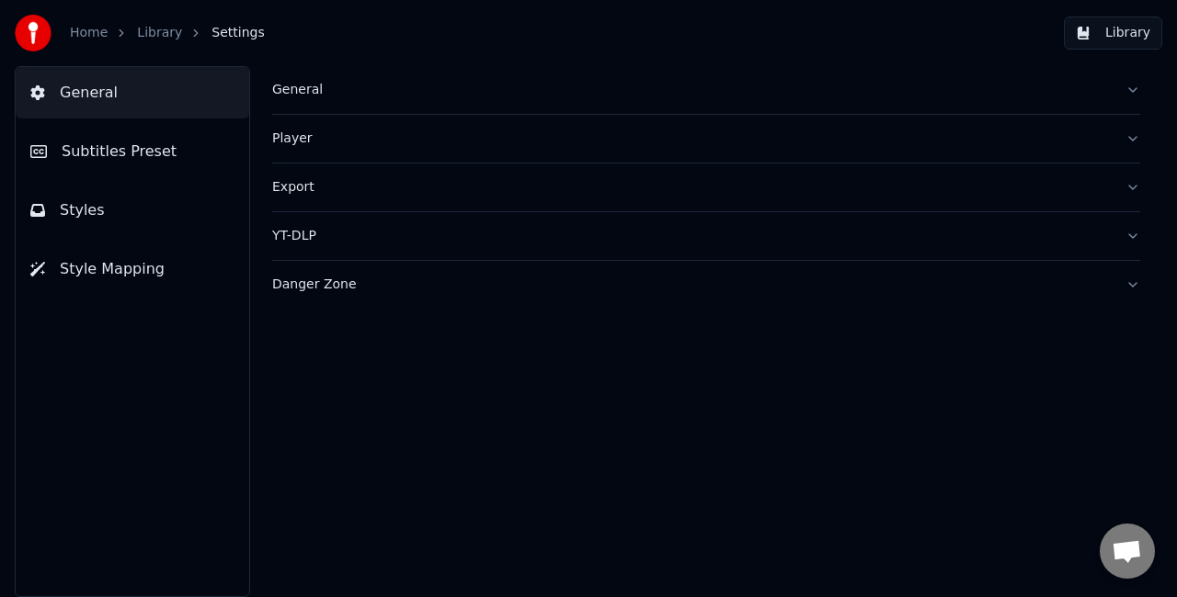
click at [367, 93] on div "General" at bounding box center [691, 90] width 838 height 18
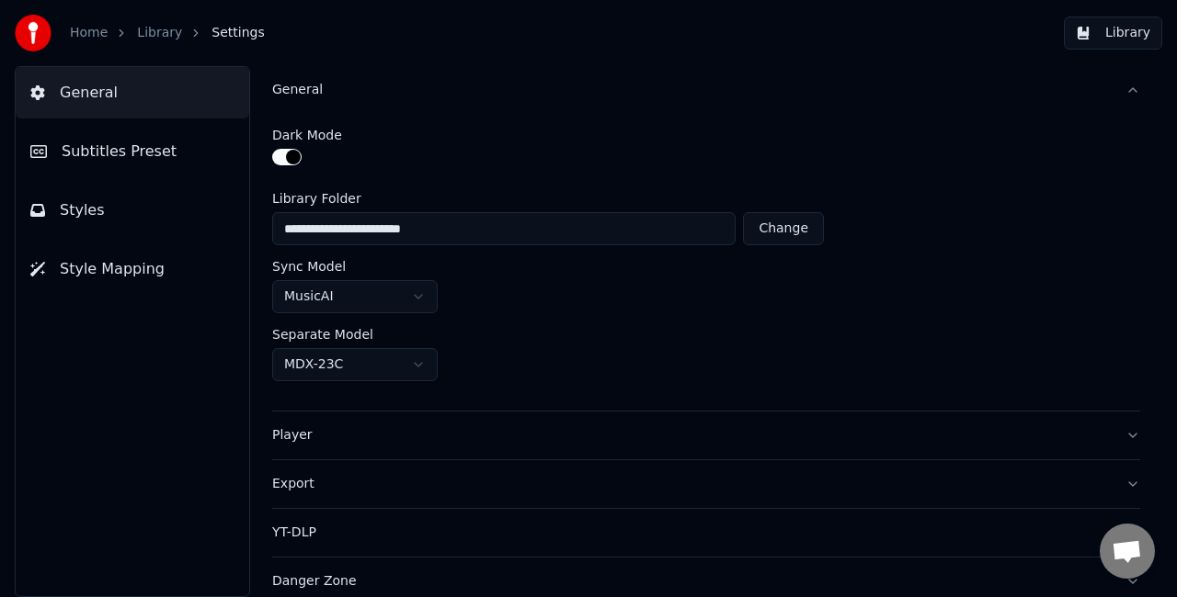
click at [110, 142] on span "Subtitles Preset" at bounding box center [119, 152] width 115 height 22
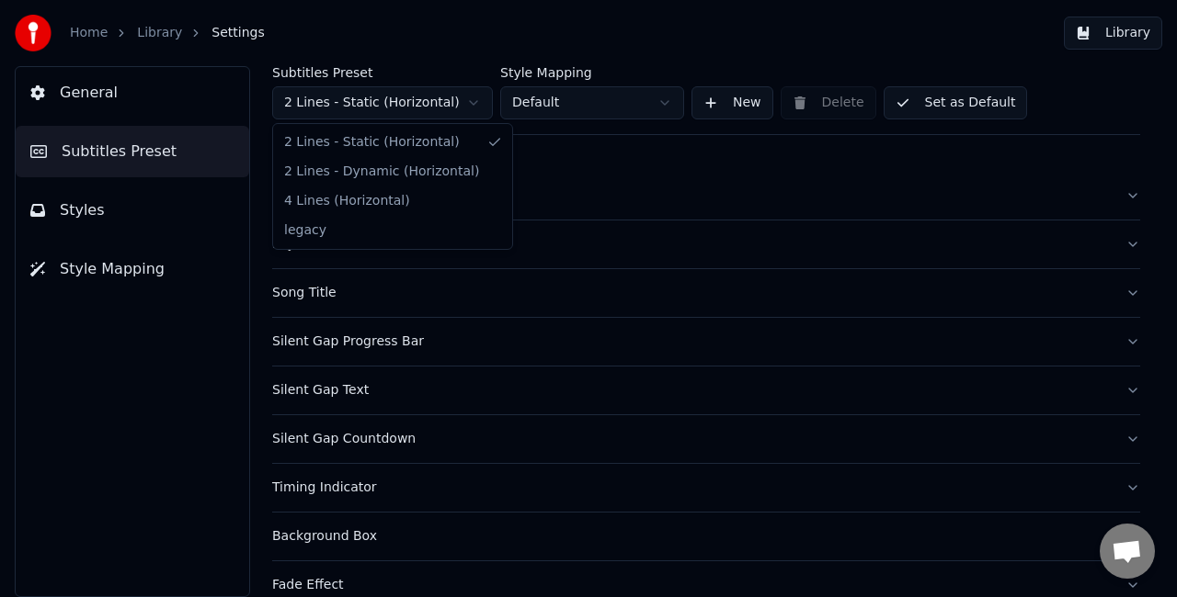
click at [403, 108] on html "Home Library Settings Library General Subtitles Preset Styles Style Mapping Sub…" at bounding box center [588, 298] width 1177 height 597
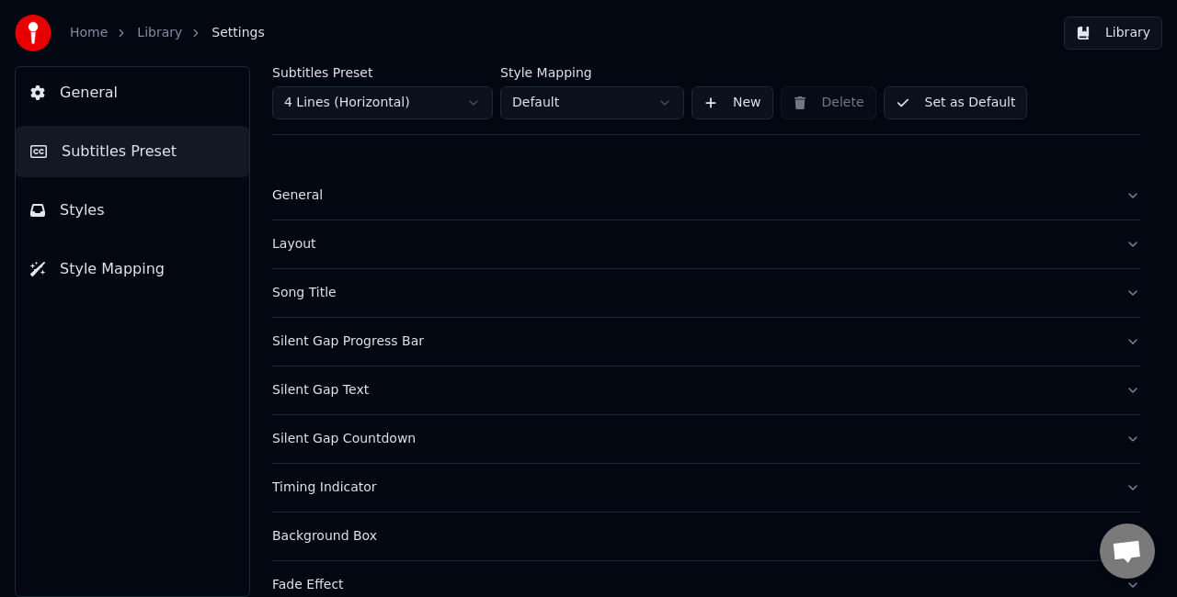
click at [368, 204] on button "General" at bounding box center [706, 196] width 868 height 48
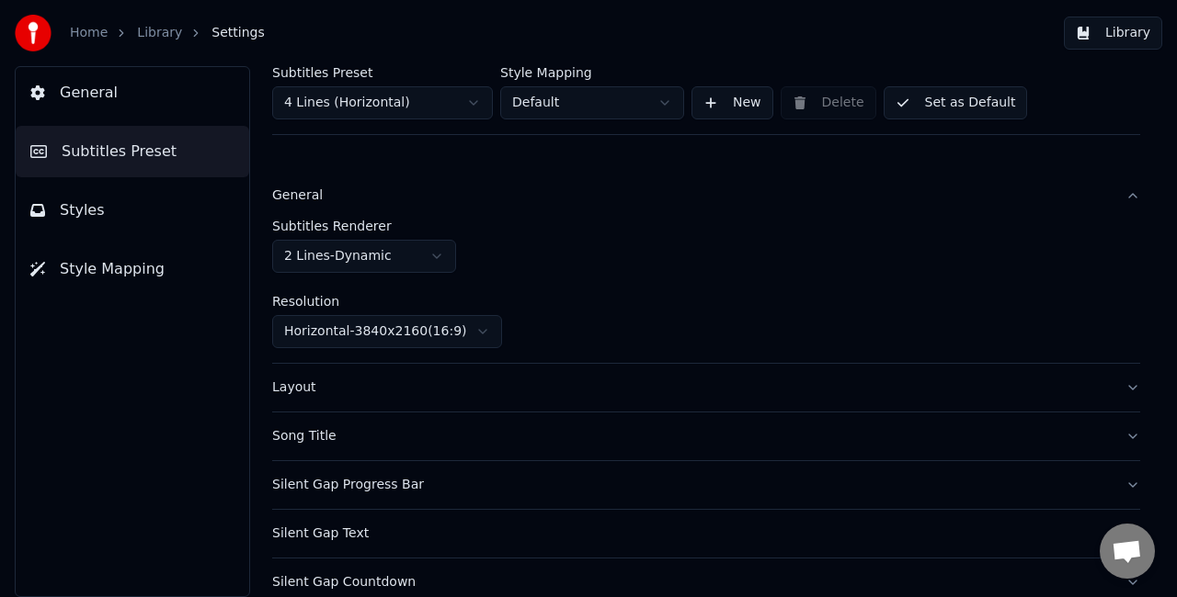
click at [388, 248] on html "Home Library Settings Library General Subtitles Preset Styles Style Mapping Sub…" at bounding box center [588, 298] width 1177 height 597
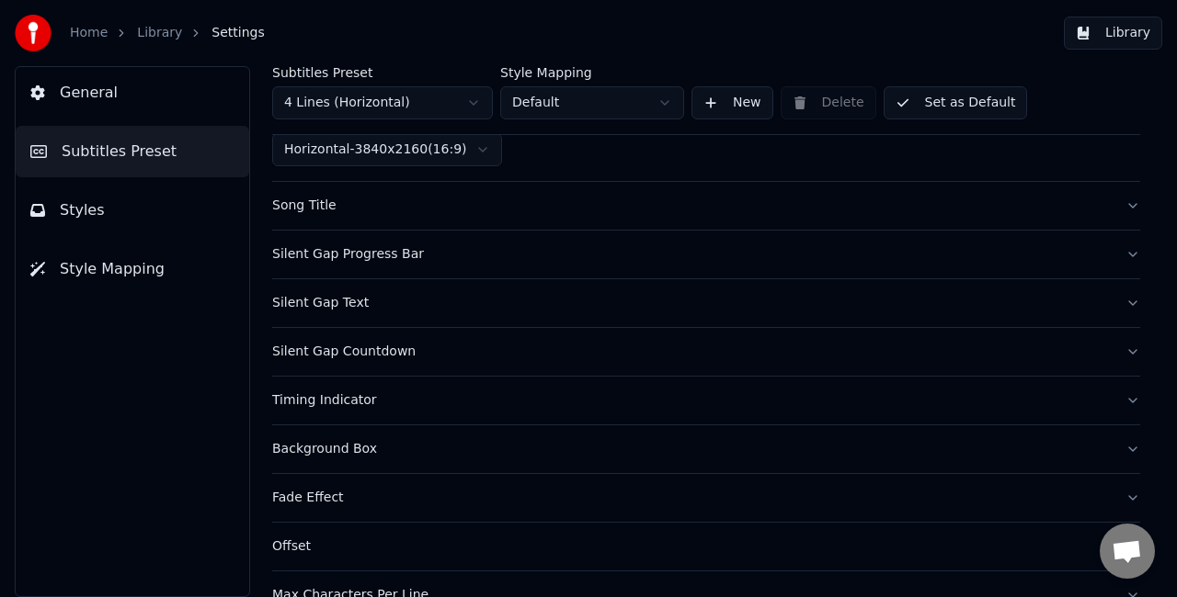
scroll to position [184, 0]
click at [967, 103] on button "Set as Default" at bounding box center [955, 102] width 144 height 33
click at [941, 100] on button "Done" at bounding box center [926, 102] width 87 height 33
click at [1091, 39] on button "Library" at bounding box center [1112, 33] width 98 height 33
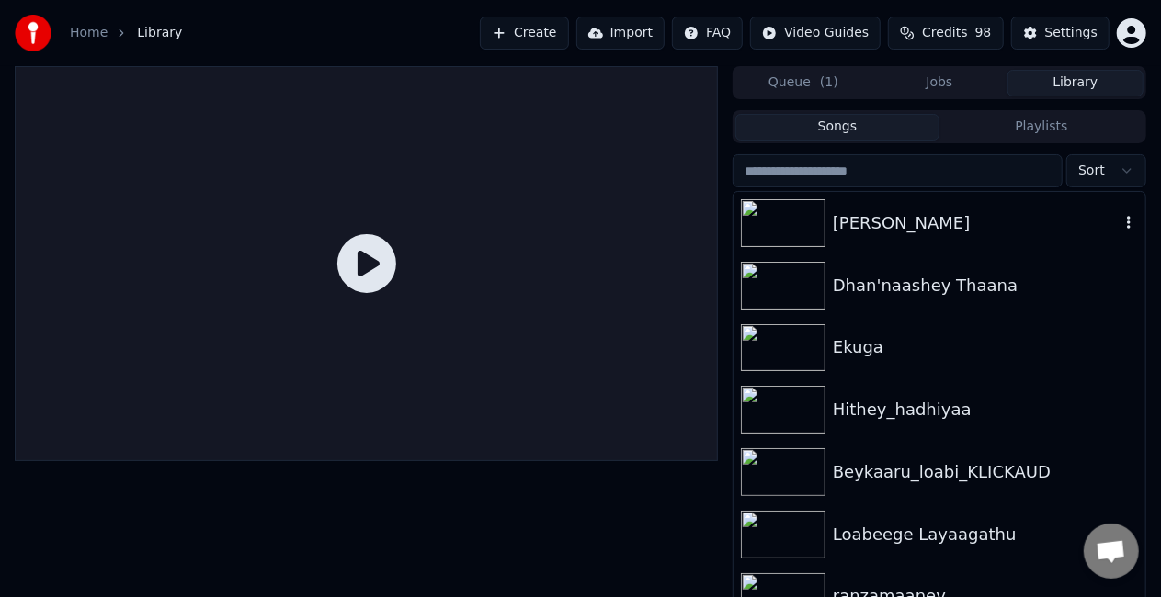
click at [769, 239] on img at bounding box center [783, 223] width 85 height 48
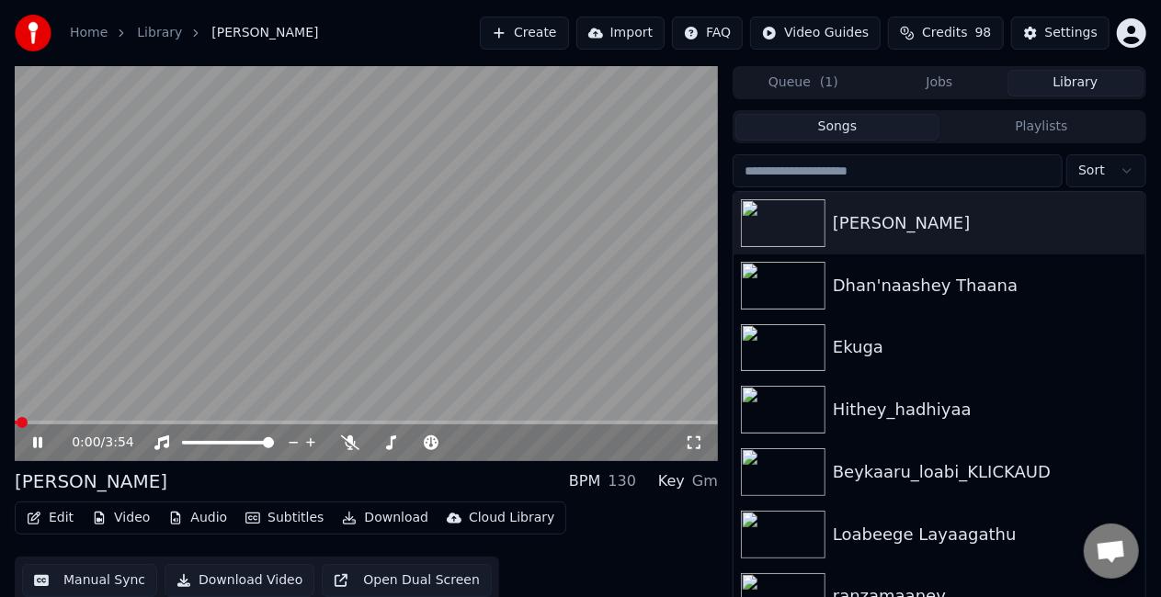
click at [42, 421] on span at bounding box center [366, 423] width 703 height 4
click at [186, 316] on video at bounding box center [366, 263] width 703 height 395
click at [68, 419] on video at bounding box center [366, 263] width 703 height 395
click at [88, 421] on span at bounding box center [366, 423] width 703 height 4
click at [255, 286] on video at bounding box center [366, 263] width 703 height 395
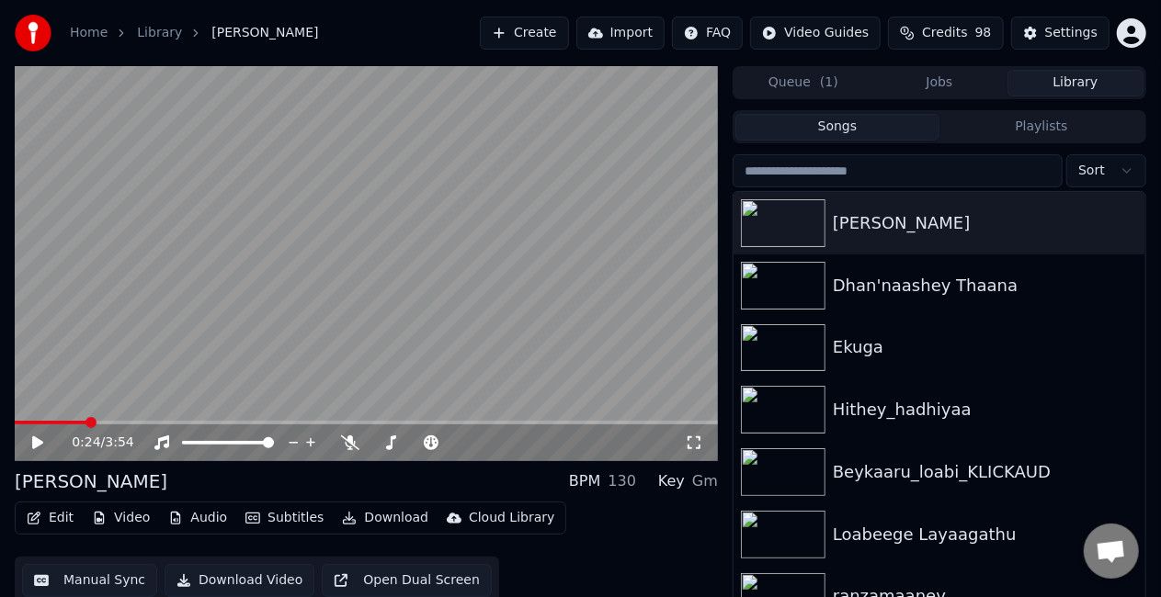
click at [255, 286] on video at bounding box center [366, 263] width 703 height 395
click at [33, 445] on icon at bounding box center [50, 443] width 42 height 15
click at [1069, 31] on div "Settings" at bounding box center [1071, 33] width 52 height 18
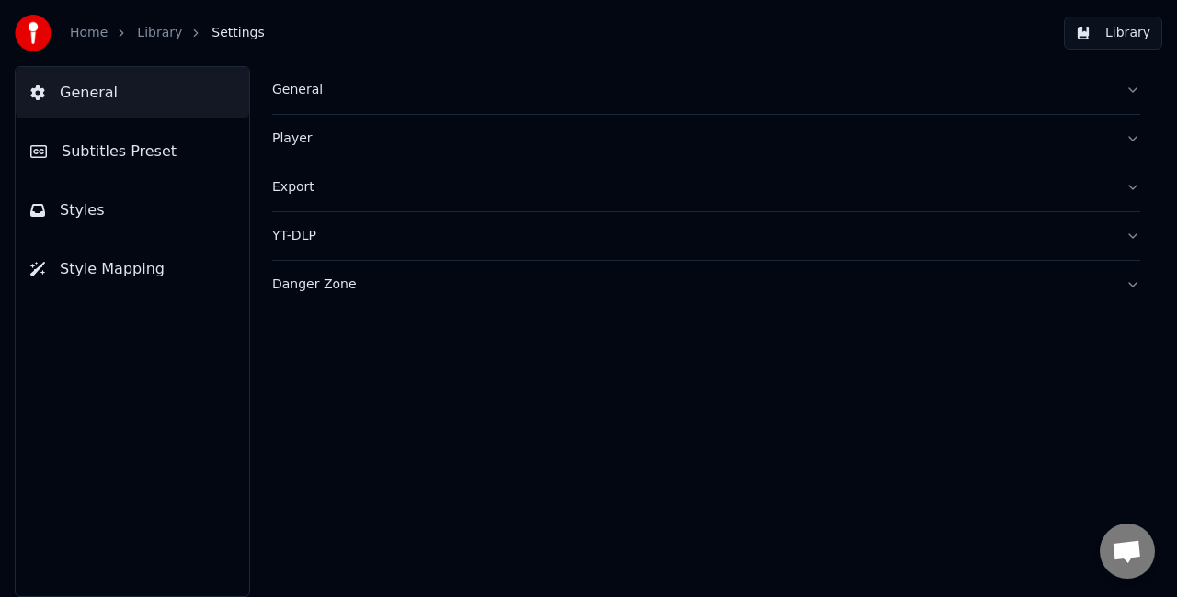
click at [449, 103] on button "General" at bounding box center [706, 90] width 868 height 48
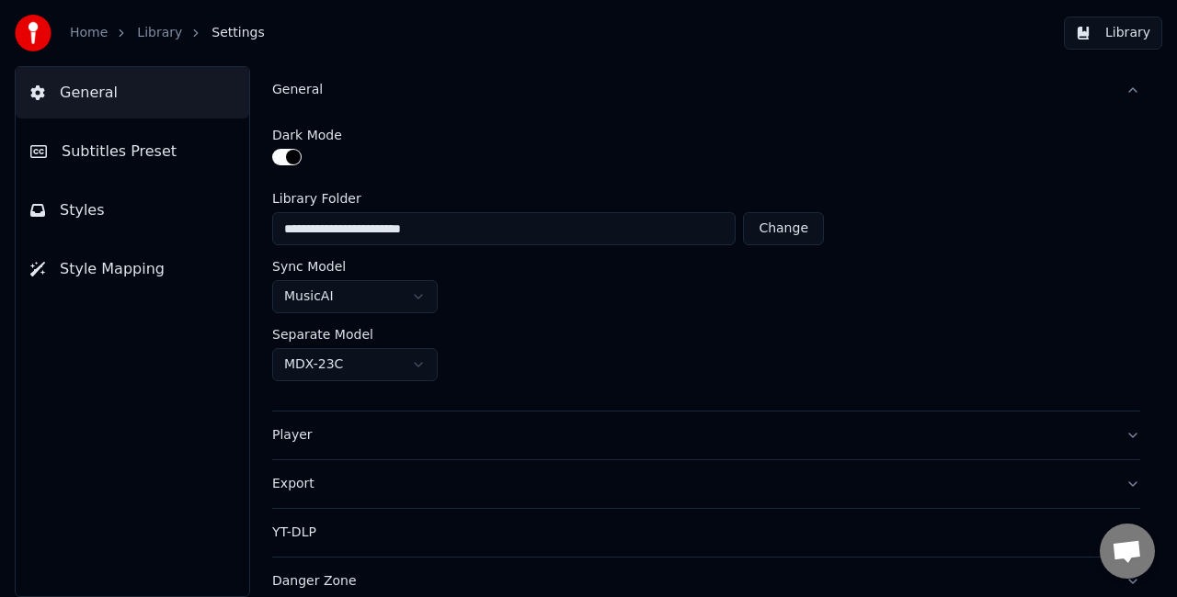
click at [191, 137] on button "Subtitles Preset" at bounding box center [132, 151] width 233 height 51
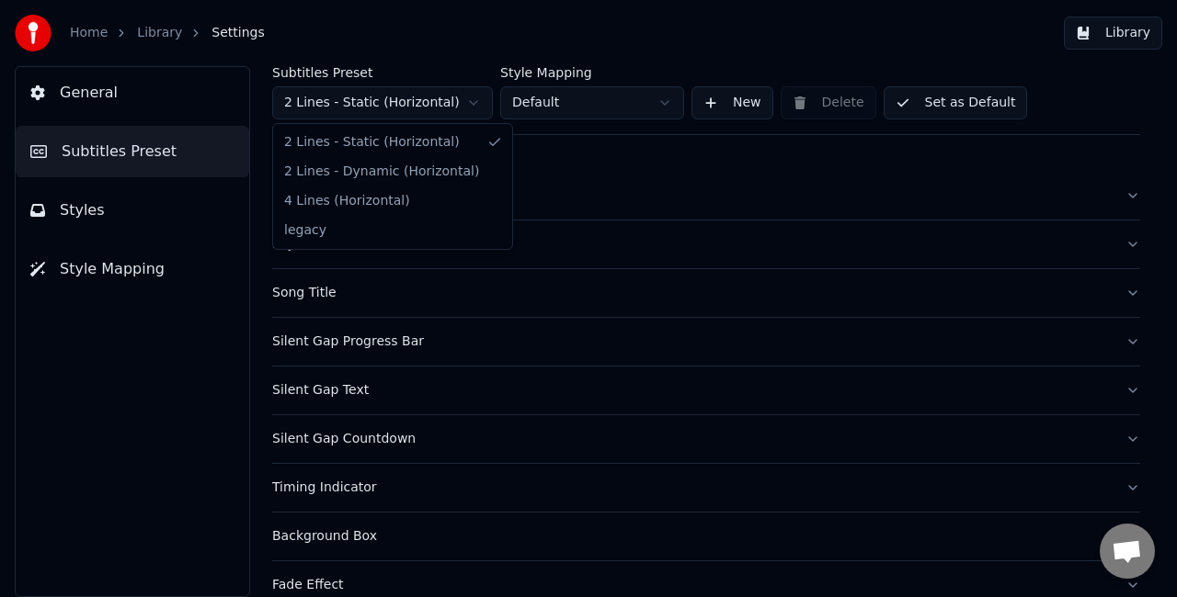
click at [417, 107] on html "Home Library Settings Library General Subtitles Preset Styles Style Mapping Sub…" at bounding box center [588, 298] width 1177 height 597
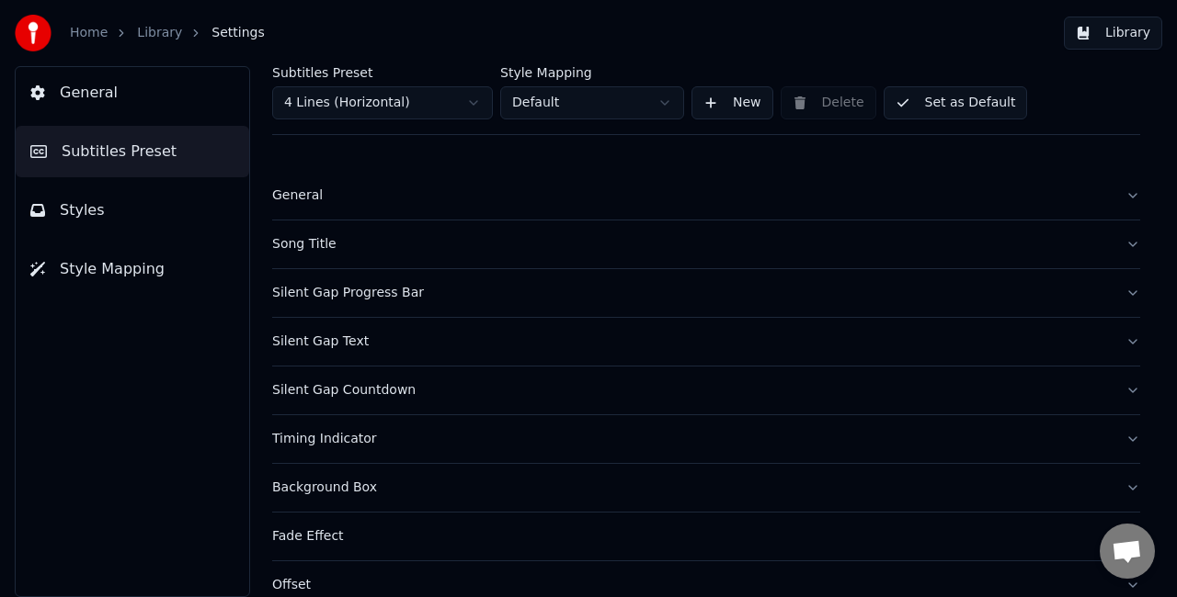
click at [460, 195] on div "General" at bounding box center [691, 196] width 838 height 18
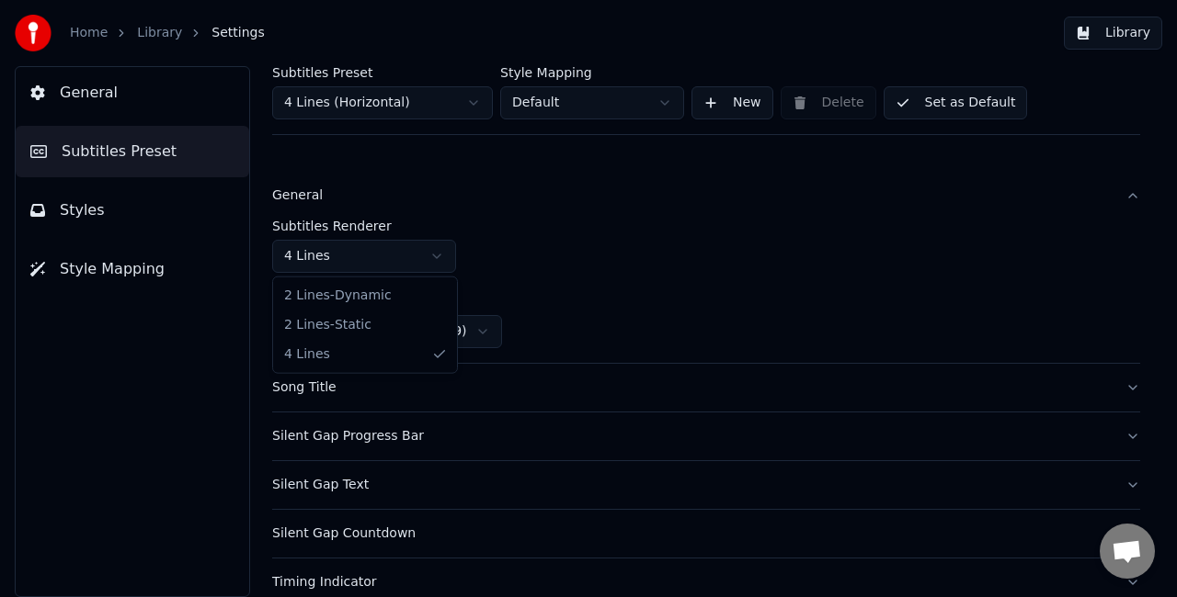
click at [447, 246] on html "Home Library Settings Library General Subtitles Preset Styles Style Mapping Sub…" at bounding box center [588, 298] width 1177 height 597
click at [528, 235] on html "Home Library Settings Library General Subtitles Preset Styles Style Mapping Sub…" at bounding box center [588, 298] width 1177 height 597
click at [116, 221] on button "Styles" at bounding box center [132, 210] width 233 height 51
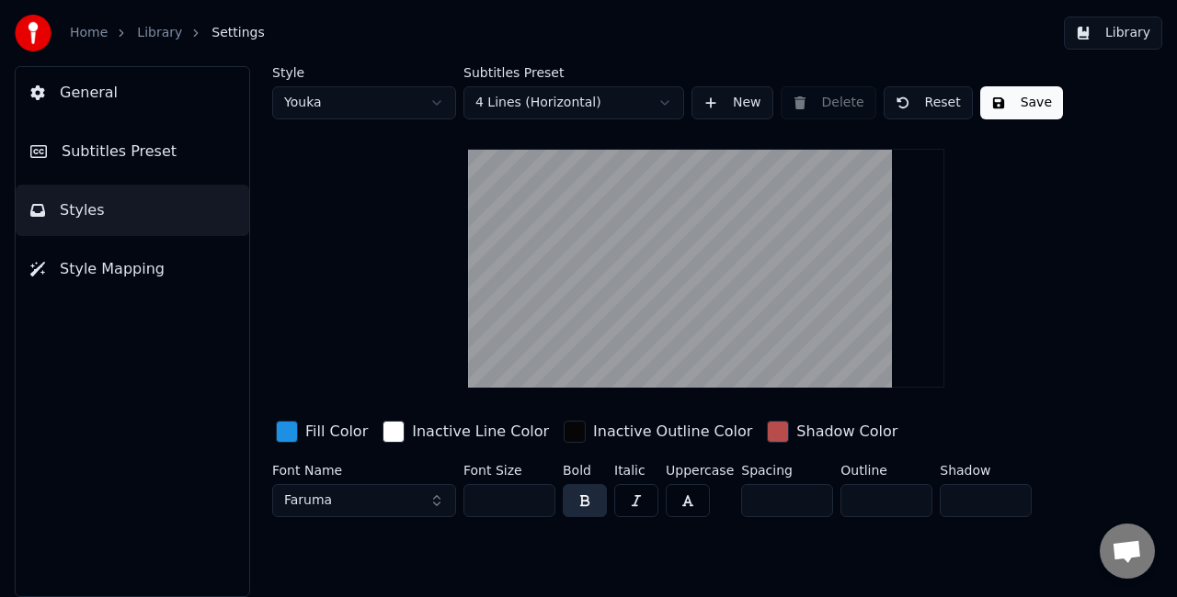
click at [1085, 313] on div "Style Youka Subtitles Preset 4 Lines (Horizontal) New Delete Reset Save Fill Co…" at bounding box center [706, 295] width 868 height 459
click at [559, 98] on html "Home Library Settings Library General Subtitles Preset Styles Style Mapping Sty…" at bounding box center [588, 298] width 1177 height 597
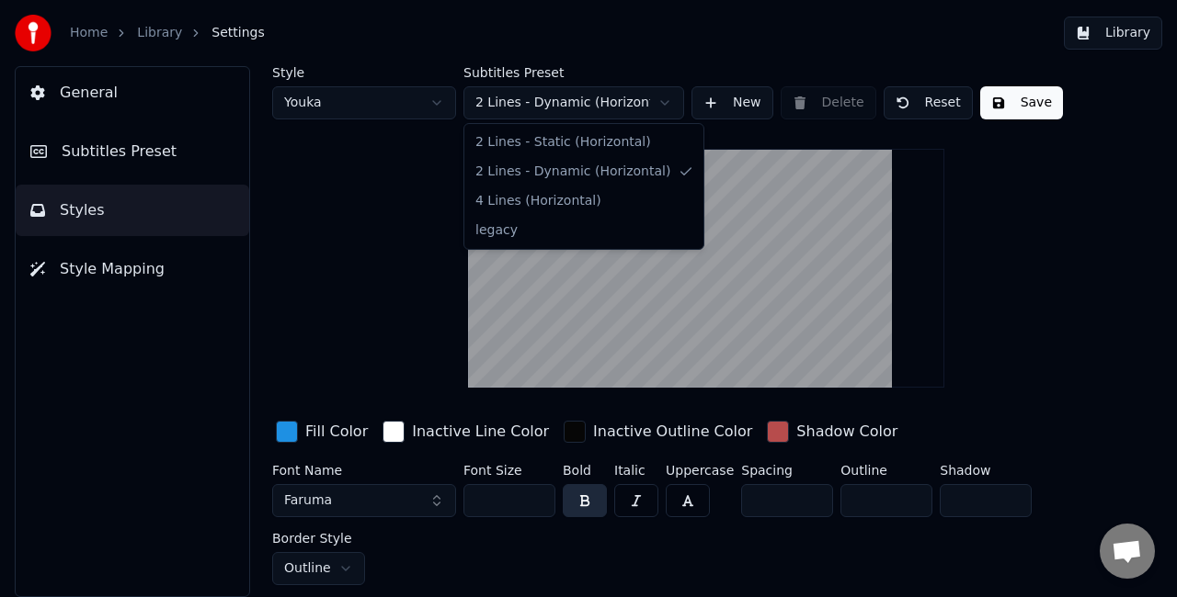
click at [542, 107] on html "Home Library Settings Library General Subtitles Preset Styles Style Mapping Sty…" at bounding box center [588, 298] width 1177 height 597
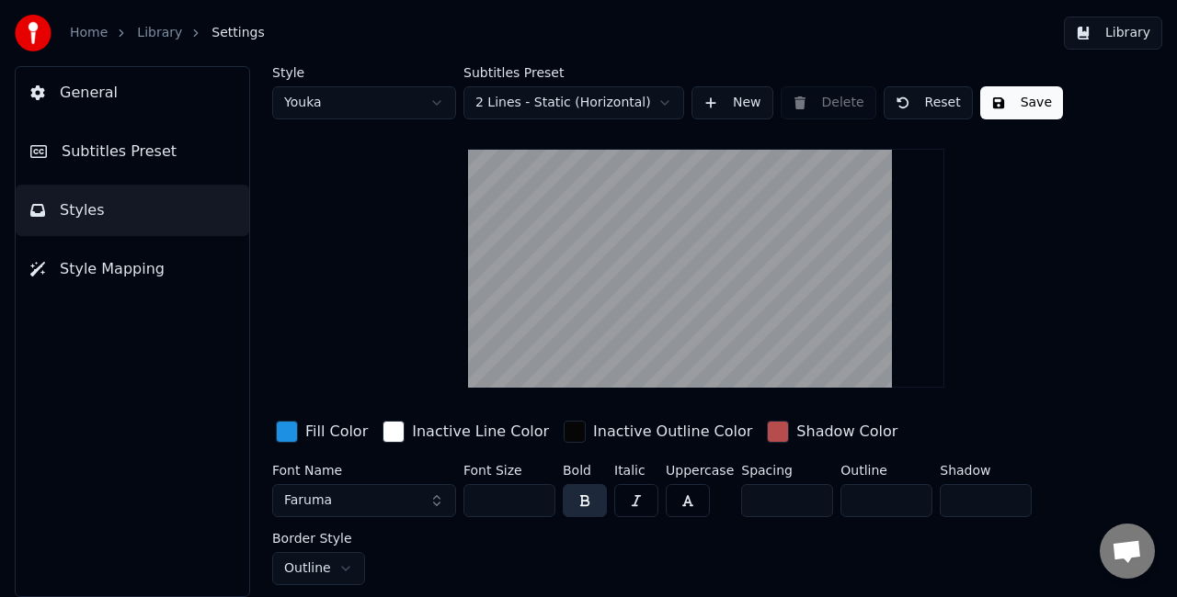
click at [106, 149] on span "Subtitles Preset" at bounding box center [119, 152] width 115 height 22
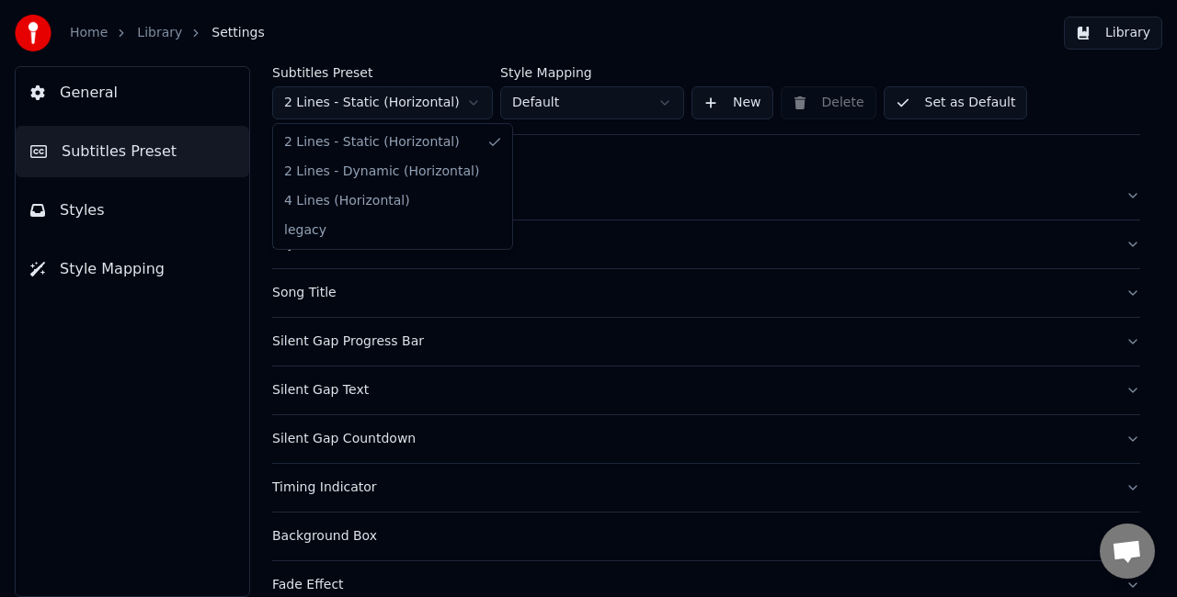
click at [347, 110] on html "Home Library Settings Library General Subtitles Preset Styles Style Mapping Sub…" at bounding box center [588, 298] width 1177 height 597
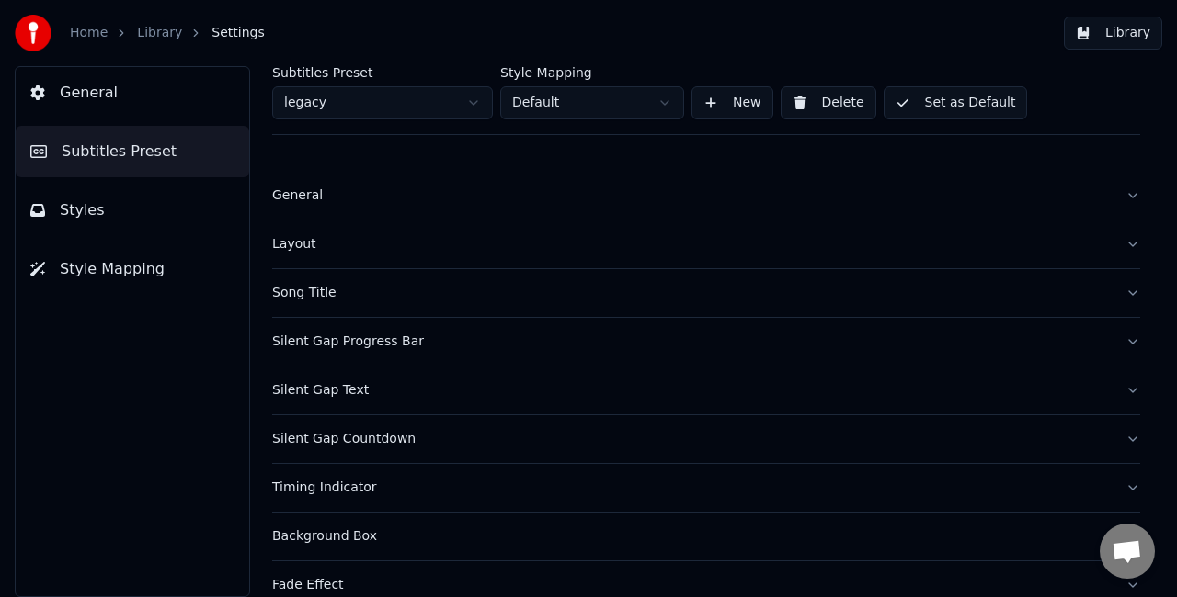
click at [942, 98] on button "Set as Default" at bounding box center [955, 102] width 144 height 33
click at [468, 185] on button "General" at bounding box center [706, 196] width 868 height 48
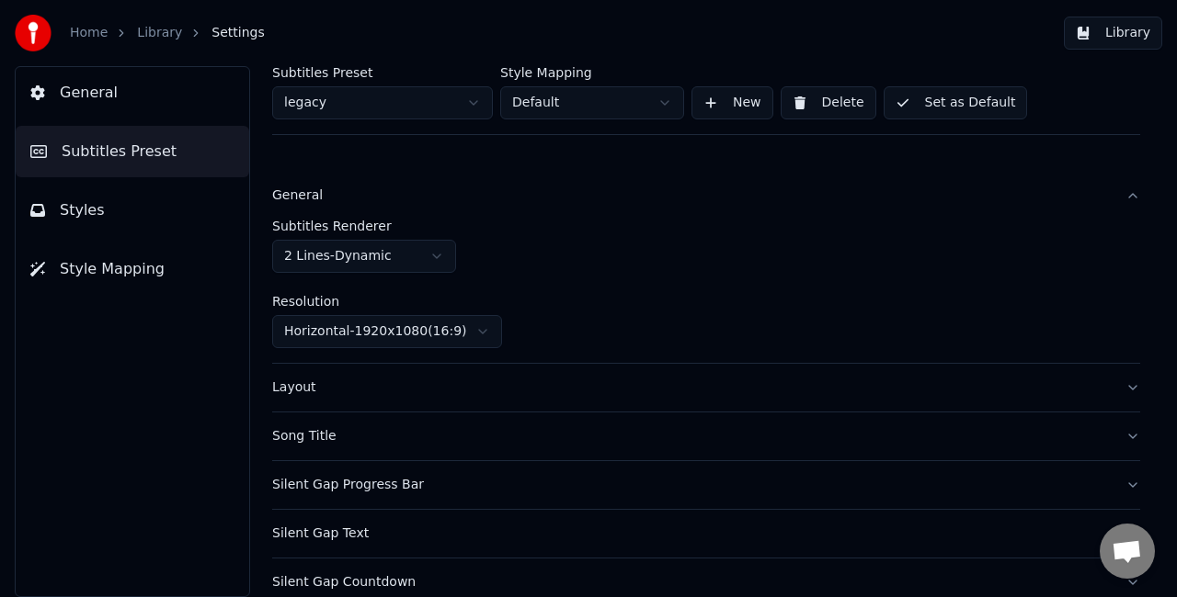
click at [436, 264] on html "Home Library Settings Library General Subtitles Preset Styles Style Mapping Sub…" at bounding box center [588, 298] width 1177 height 597
click at [993, 106] on button "Set as Default" at bounding box center [955, 102] width 144 height 33
click at [938, 90] on button "Done" at bounding box center [926, 102] width 87 height 33
click at [1120, 26] on button "Library" at bounding box center [1112, 33] width 98 height 33
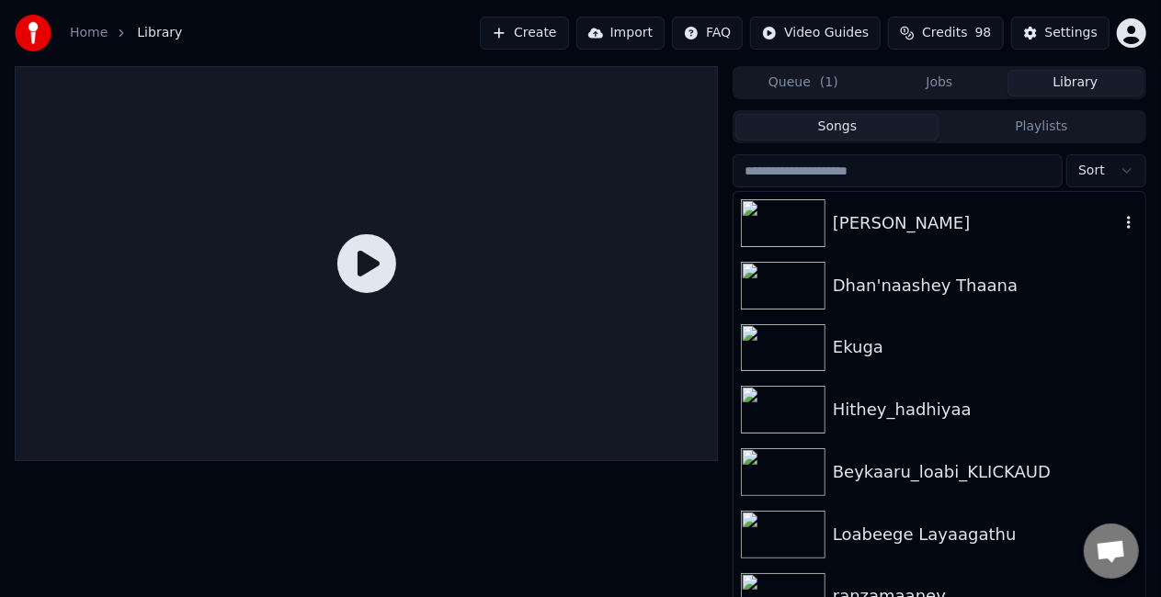
click at [788, 206] on img at bounding box center [783, 223] width 85 height 48
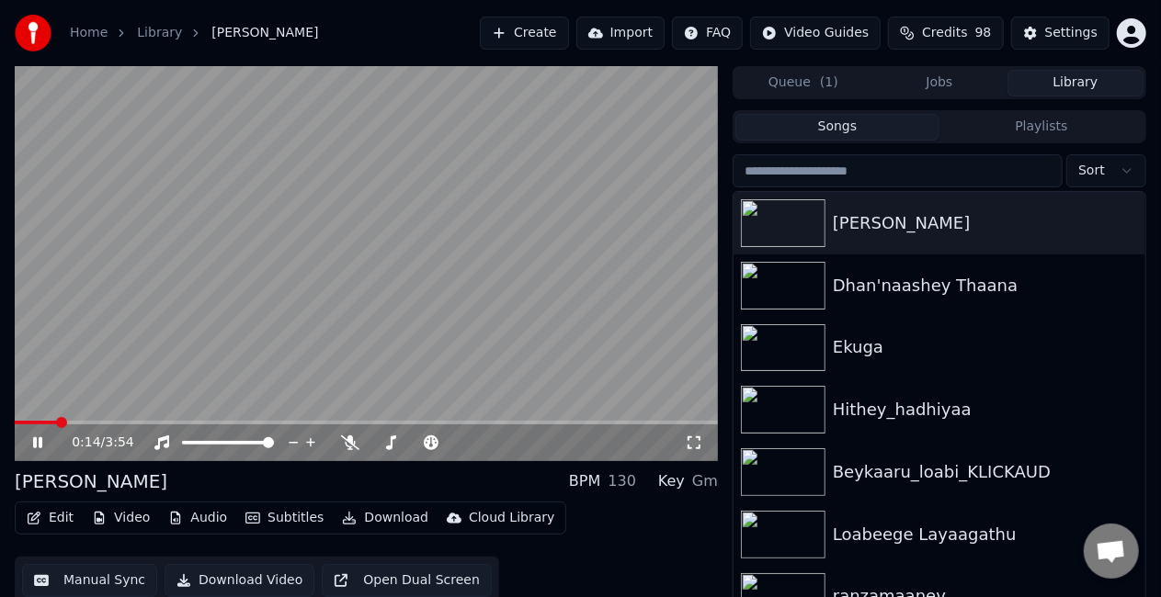
click at [55, 421] on span at bounding box center [366, 423] width 703 height 4
click at [203, 311] on video at bounding box center [366, 263] width 703 height 395
click at [256, 299] on video at bounding box center [366, 263] width 703 height 395
click at [89, 421] on span at bounding box center [366, 423] width 703 height 4
click at [258, 326] on video at bounding box center [366, 263] width 703 height 395
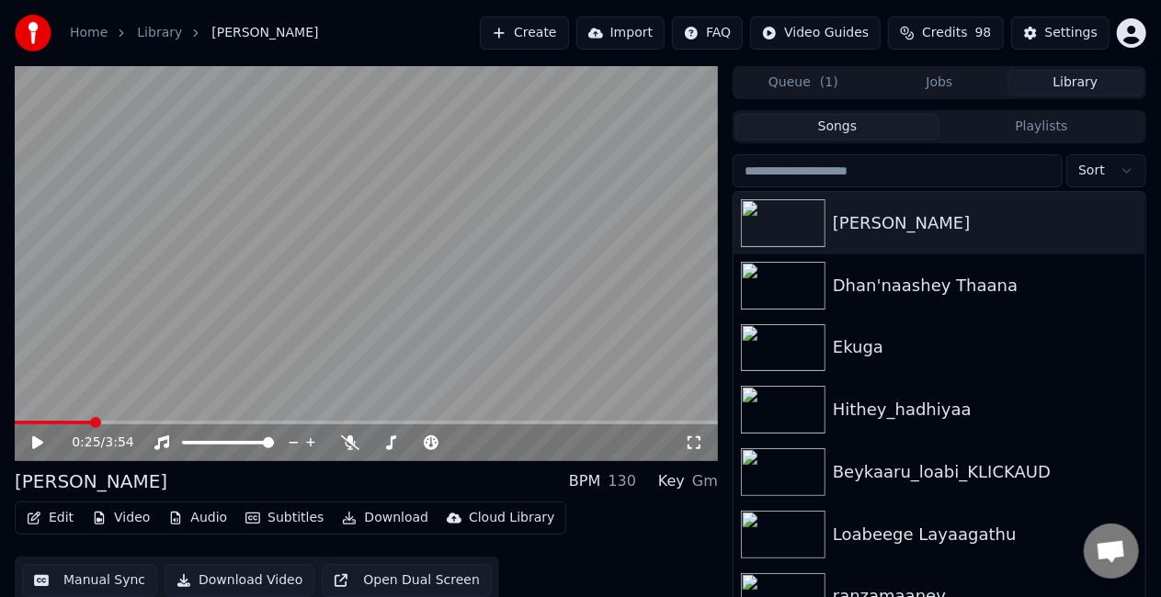
click at [258, 326] on video at bounding box center [366, 263] width 703 height 395
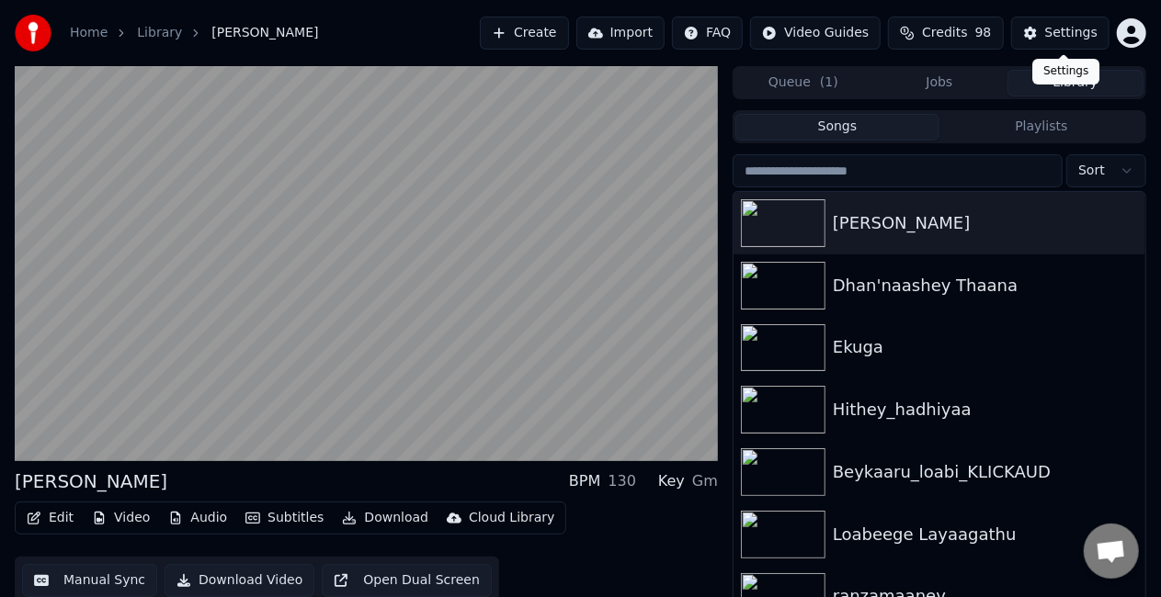
click at [1065, 34] on div "Settings" at bounding box center [1071, 33] width 52 height 18
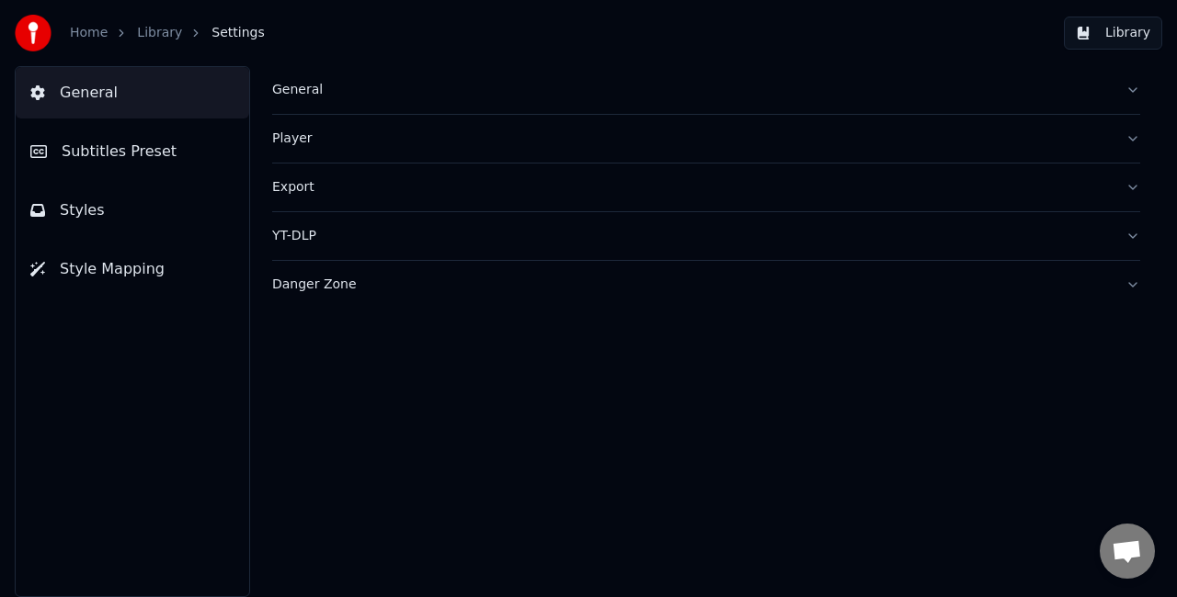
click at [90, 155] on span "Subtitles Preset" at bounding box center [119, 152] width 115 height 22
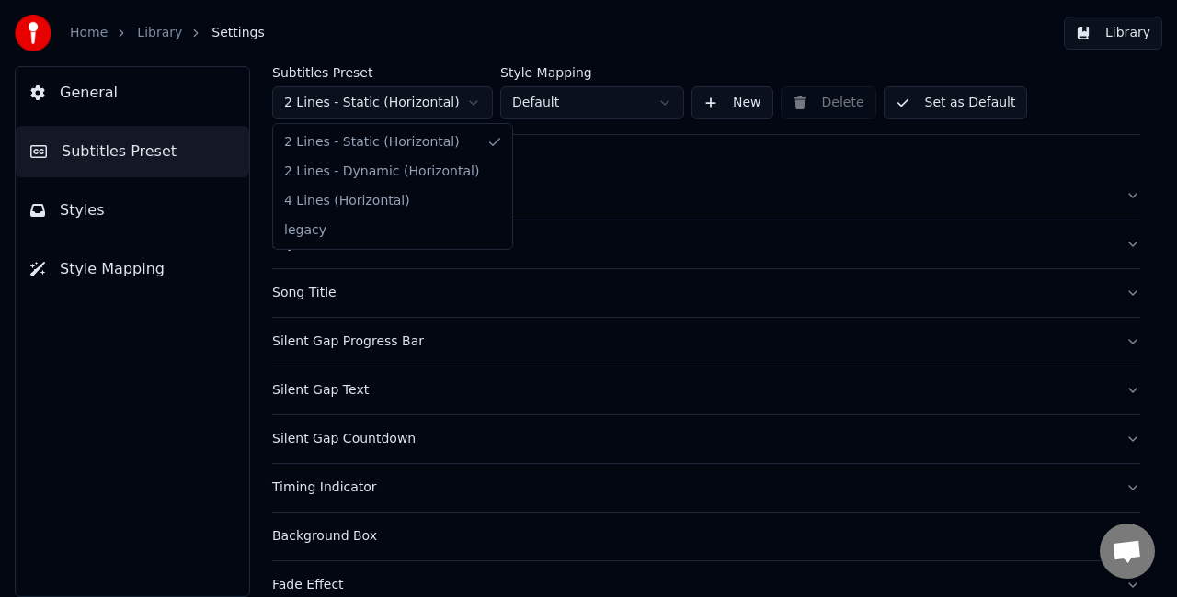
click at [351, 113] on html "Home Library Settings Library General Subtitles Preset Styles Style Mapping Sub…" at bounding box center [588, 298] width 1177 height 597
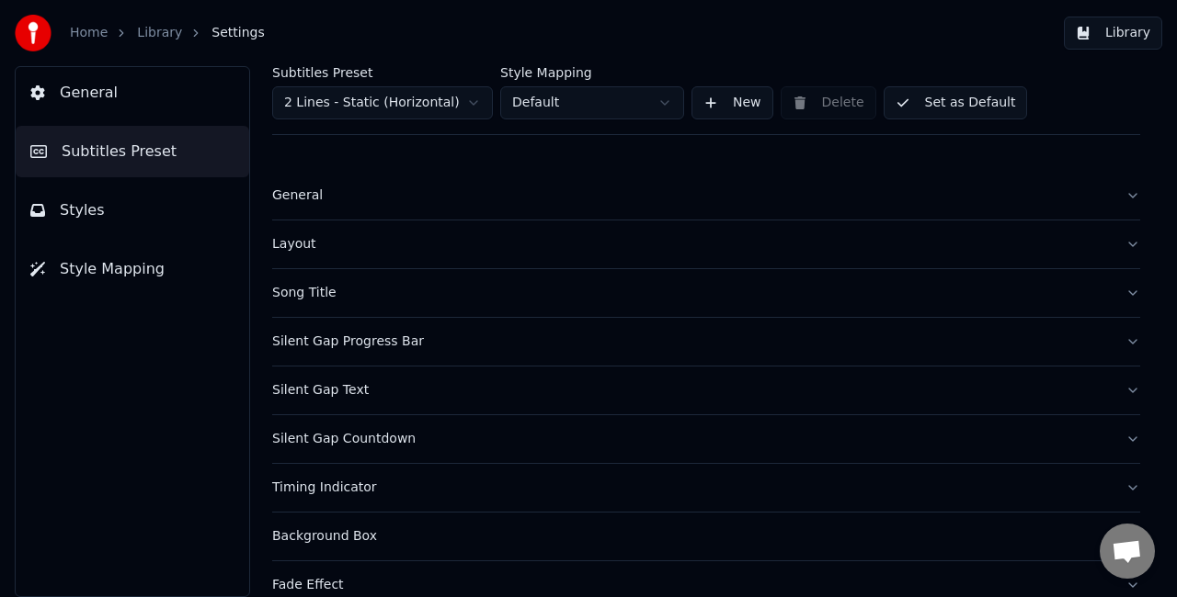
click at [331, 191] on div "General" at bounding box center [691, 196] width 838 height 18
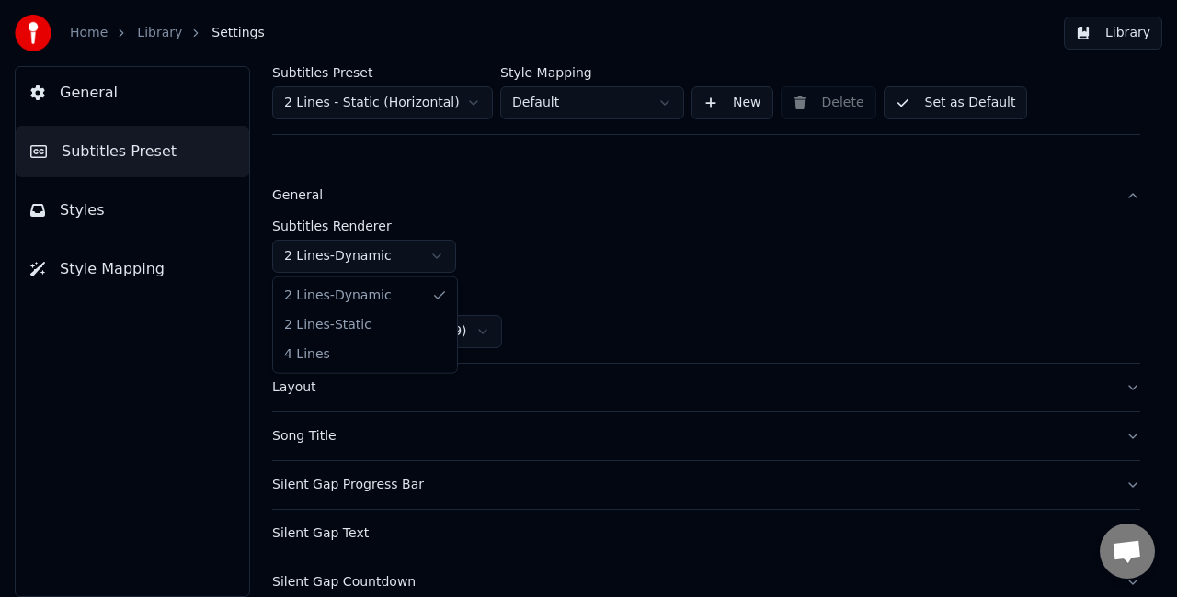
click at [414, 247] on html "Home Library Settings Library General Subtitles Preset Styles Style Mapping Sub…" at bounding box center [588, 298] width 1177 height 597
click at [923, 99] on button "Set as Default" at bounding box center [955, 102] width 144 height 33
click at [910, 103] on button "Done" at bounding box center [926, 102] width 87 height 33
click at [1120, 32] on button "Library" at bounding box center [1112, 33] width 98 height 33
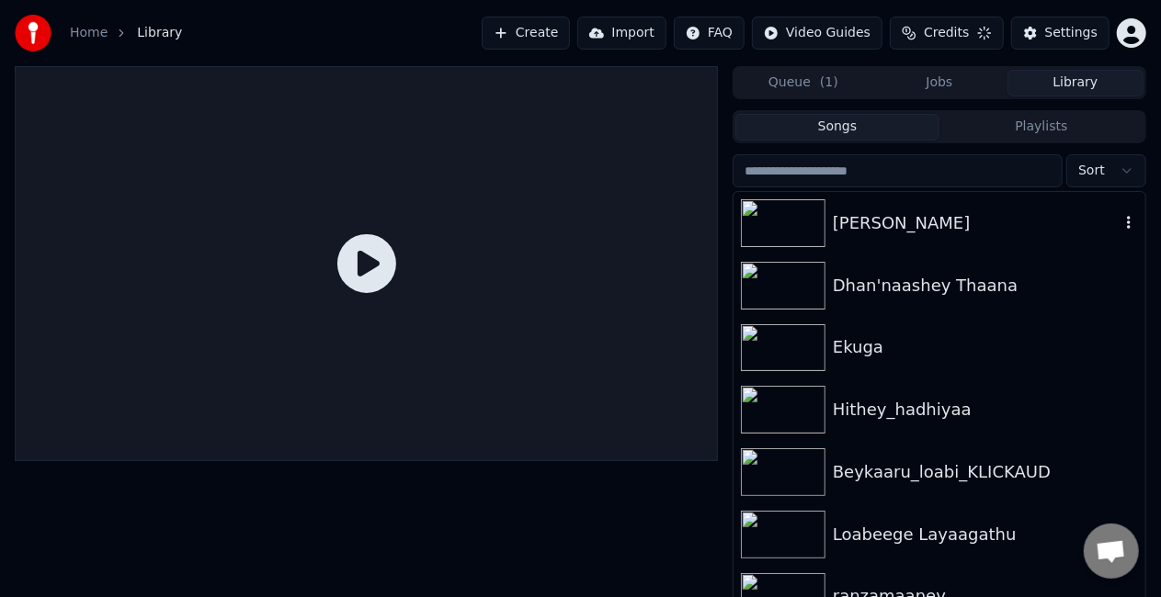
click at [873, 230] on div "[PERSON_NAME]" at bounding box center [976, 223] width 287 height 26
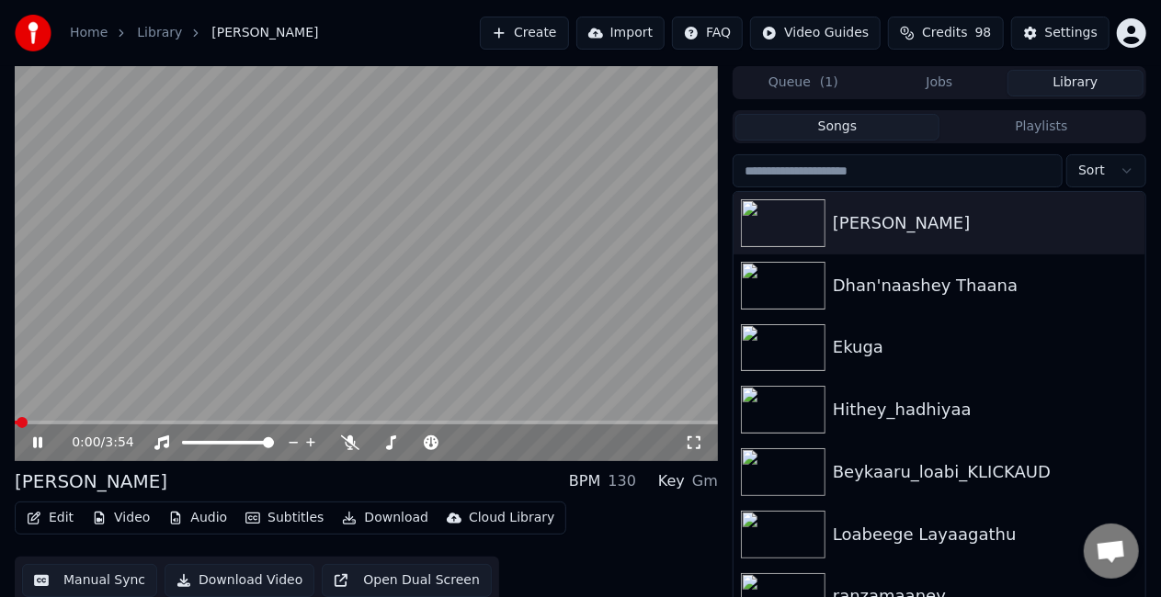
click at [61, 421] on div "0:00 / 3:54" at bounding box center [366, 263] width 703 height 395
click at [61, 421] on span at bounding box center [366, 423] width 703 height 4
click at [314, 301] on video at bounding box center [366, 263] width 703 height 395
click at [145, 361] on video at bounding box center [366, 263] width 703 height 395
click at [1044, 40] on button "Settings" at bounding box center [1060, 33] width 98 height 33
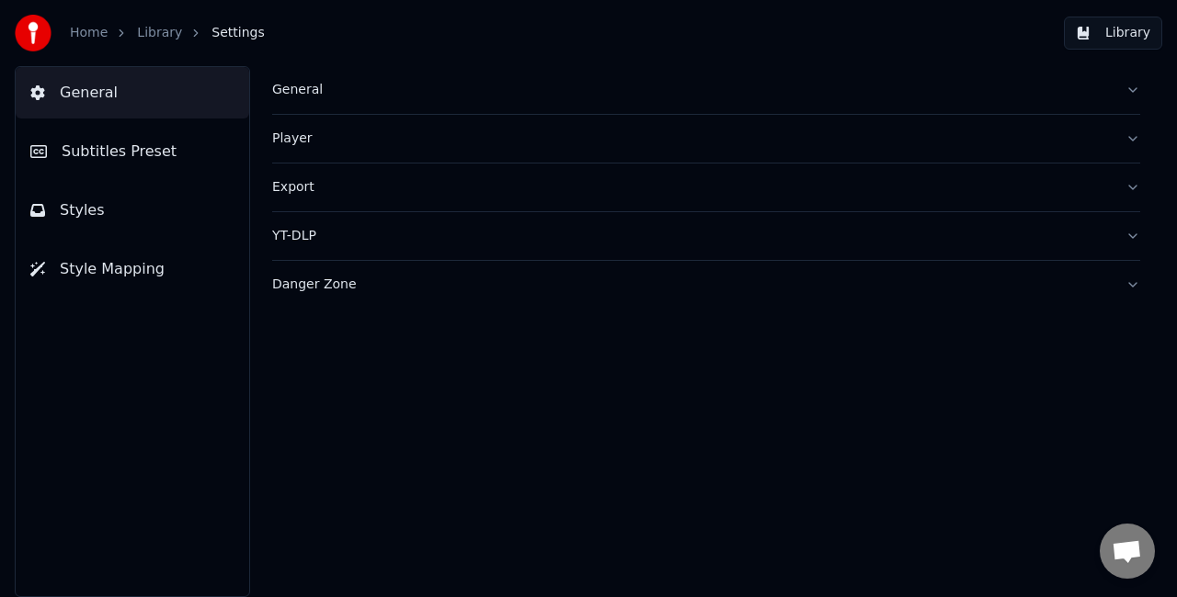
click at [122, 156] on span "Subtitles Preset" at bounding box center [119, 152] width 115 height 22
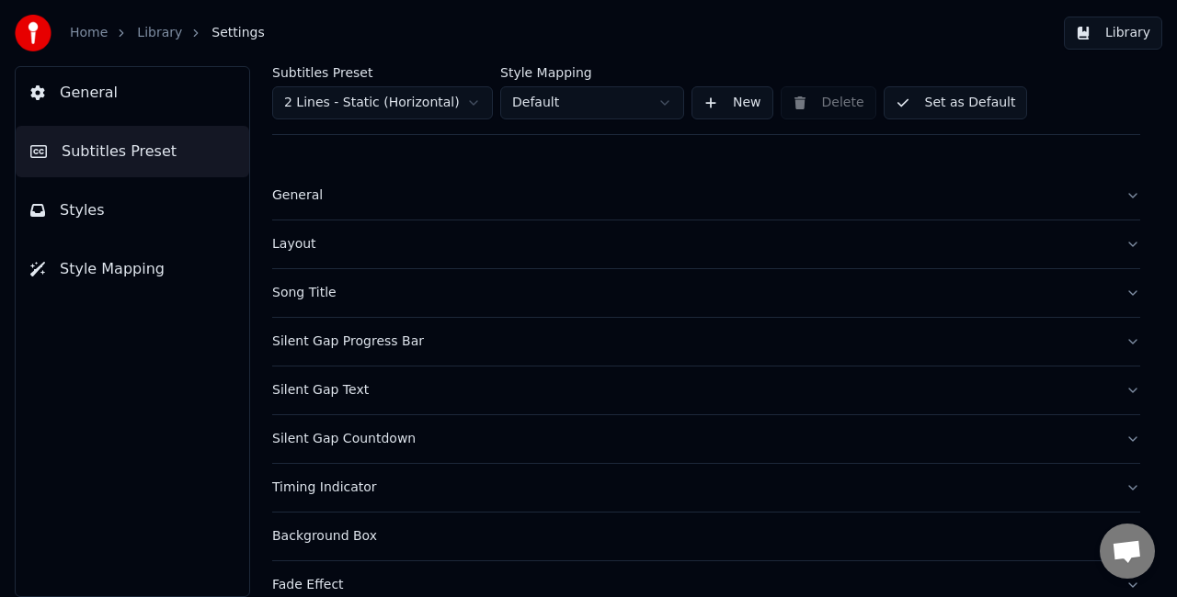
click at [425, 107] on html "Home Library Settings Library General Subtitles Preset Styles Style Mapping Sub…" at bounding box center [588, 298] width 1177 height 597
drag, startPoint x: 604, startPoint y: 187, endPoint x: 577, endPoint y: 184, distance: 26.8
click at [603, 186] on html "Home Library Settings Library General Subtitles Preset Styles Style Mapping Sub…" at bounding box center [588, 298] width 1177 height 597
click at [412, 214] on button "General" at bounding box center [706, 196] width 868 height 48
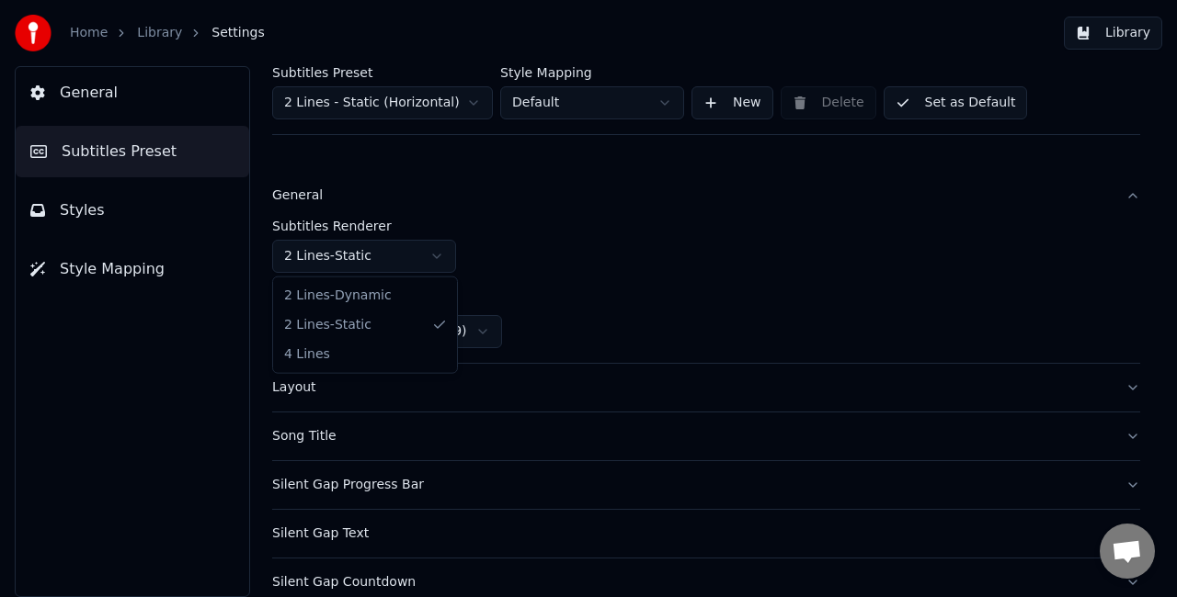
click at [417, 259] on html "Home Library Settings Library General Subtitles Preset Styles Style Mapping Sub…" at bounding box center [588, 298] width 1177 height 597
click at [963, 107] on button "Set as Default" at bounding box center [955, 102] width 144 height 33
click at [904, 98] on button "Done" at bounding box center [926, 102] width 87 height 33
click at [1075, 42] on button "Library" at bounding box center [1112, 33] width 98 height 33
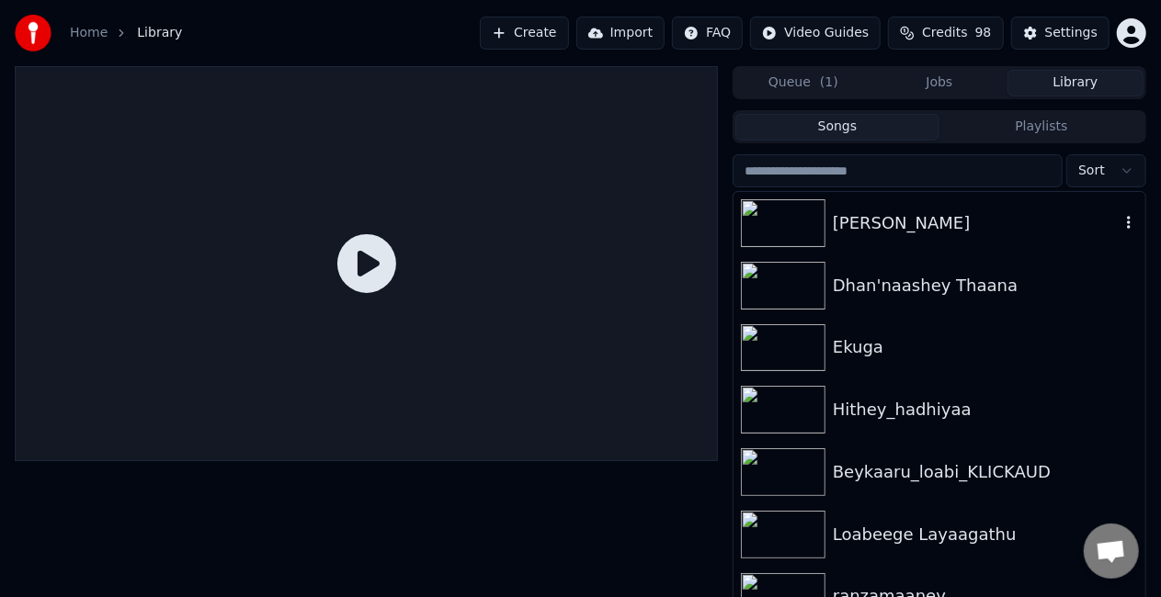
click at [836, 217] on div "[PERSON_NAME]" at bounding box center [976, 223] width 287 height 26
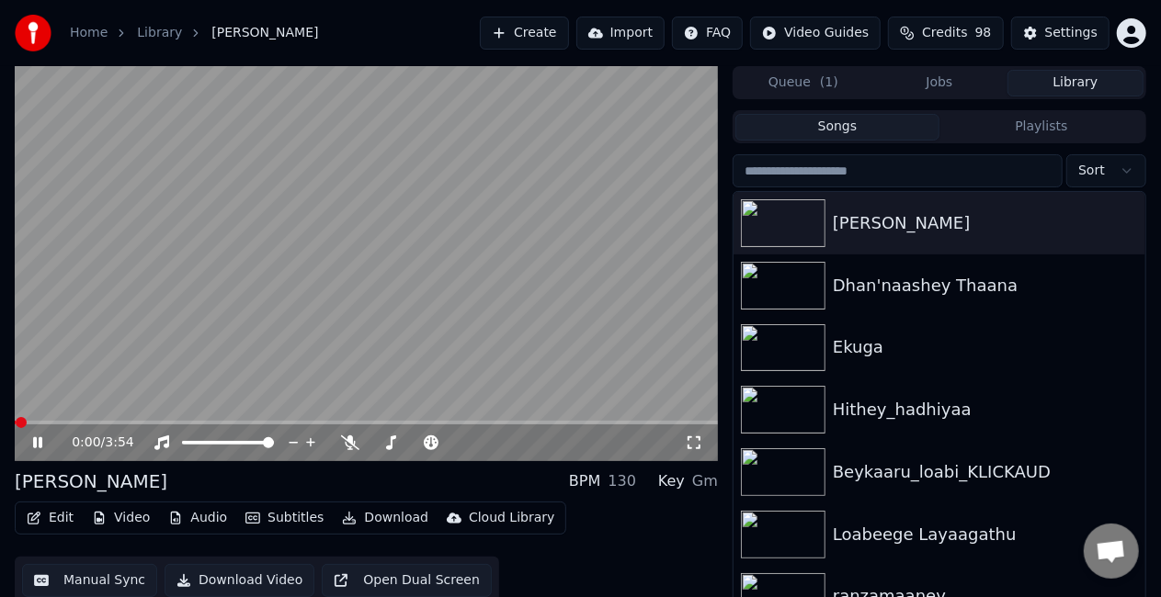
click at [101, 424] on span at bounding box center [366, 423] width 703 height 4
click at [408, 268] on video at bounding box center [366, 263] width 703 height 395
click at [404, 278] on video at bounding box center [366, 263] width 703 height 395
drag, startPoint x: 416, startPoint y: 280, endPoint x: 419, endPoint y: 294, distance: 14.1
click at [416, 282] on video at bounding box center [366, 263] width 703 height 395
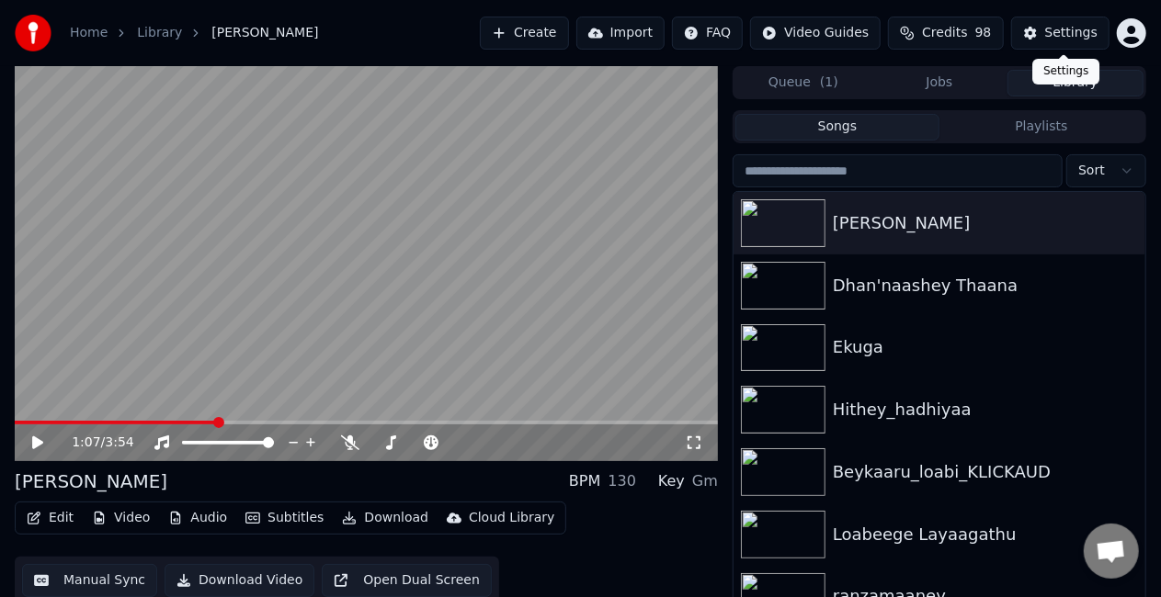
click at [1081, 44] on button "Settings" at bounding box center [1060, 33] width 98 height 33
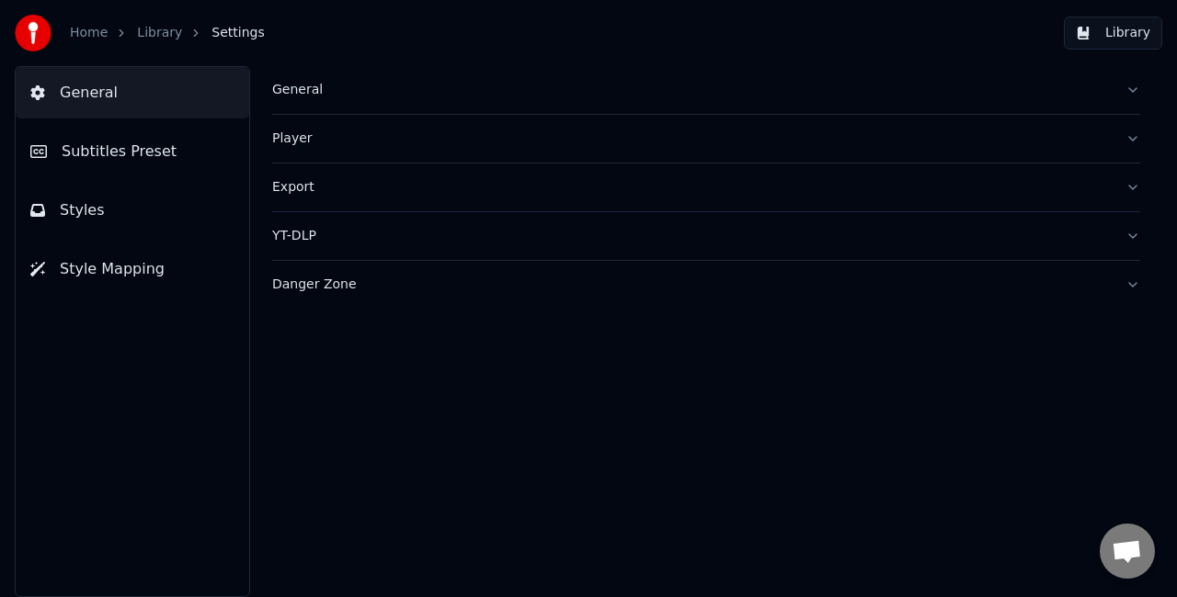
click at [222, 170] on button "Subtitles Preset" at bounding box center [132, 151] width 233 height 51
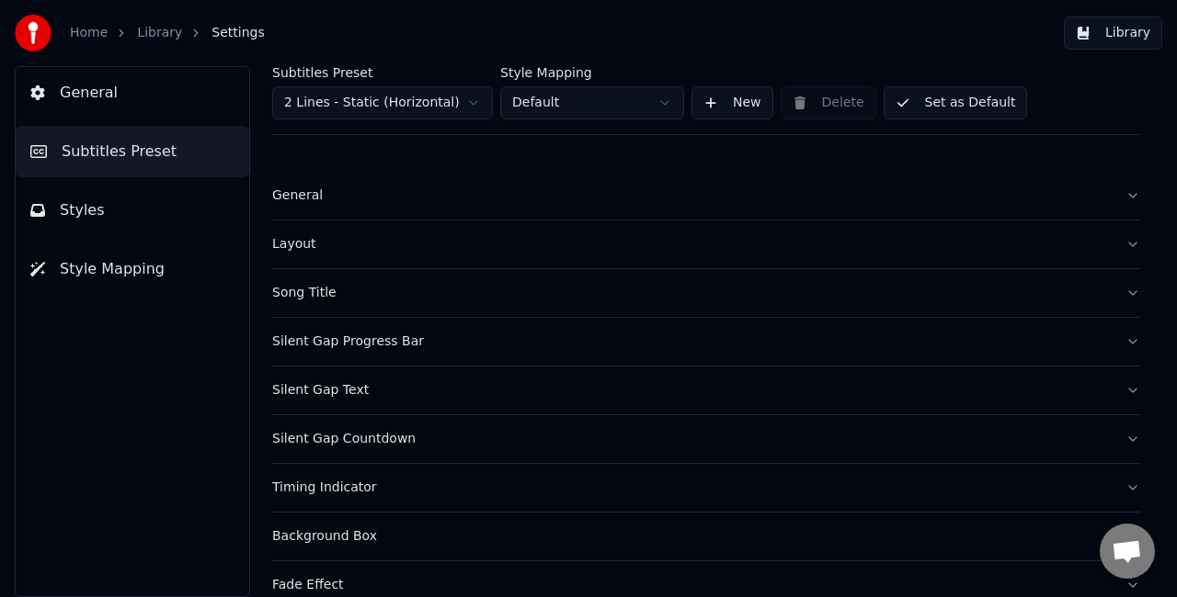
click at [419, 211] on button "General" at bounding box center [706, 196] width 868 height 48
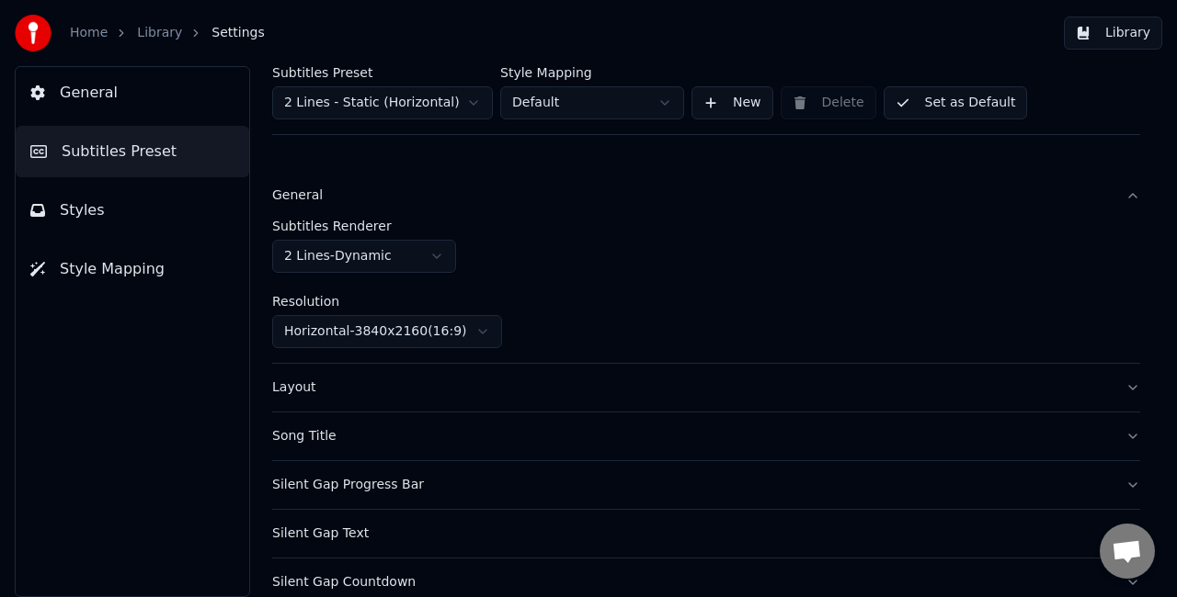
click at [419, 210] on button "General" at bounding box center [706, 196] width 868 height 48
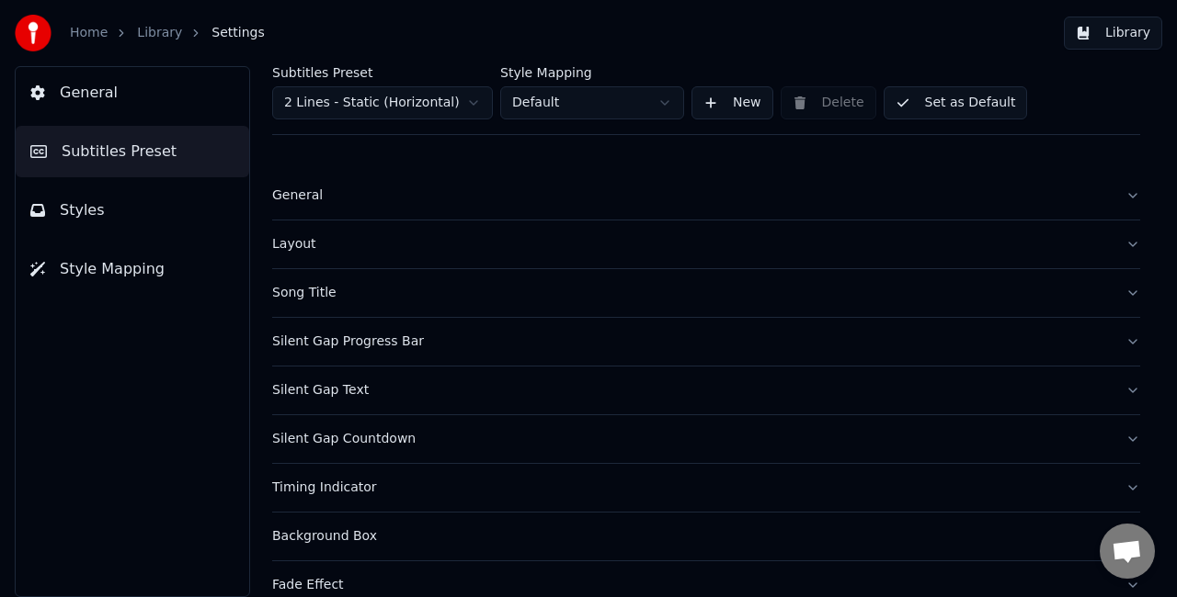
click at [408, 249] on div "Layout" at bounding box center [691, 244] width 838 height 18
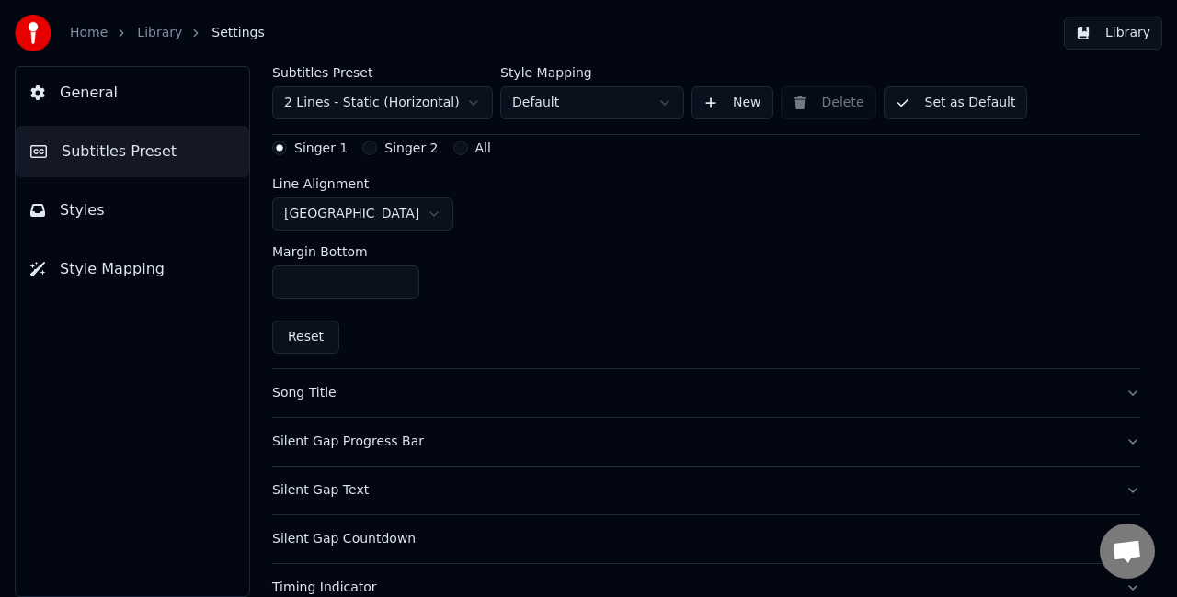
scroll to position [415, 0]
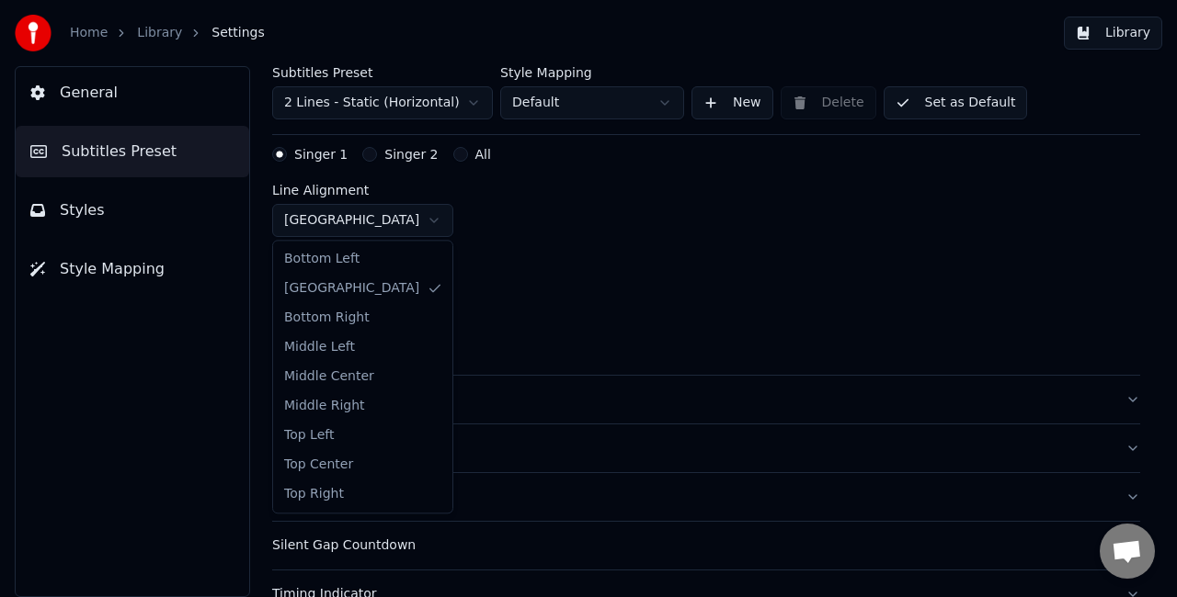
click at [364, 226] on html "Home Library Settings Library General Subtitles Preset Styles Style Mapping Sub…" at bounding box center [588, 298] width 1177 height 597
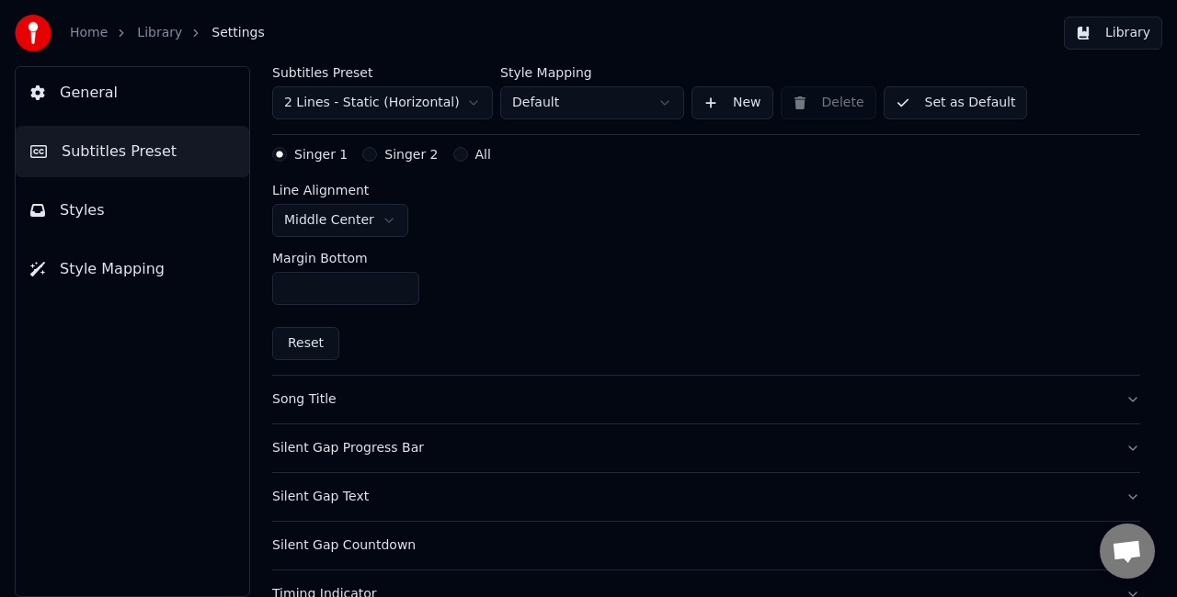
click at [364, 151] on button "Singer 2" at bounding box center [369, 154] width 15 height 15
click at [368, 213] on html "Home Library Settings Library General Subtitles Preset Styles Style Mapping Sub…" at bounding box center [588, 298] width 1177 height 597
click at [453, 148] on button "All" at bounding box center [460, 154] width 15 height 15
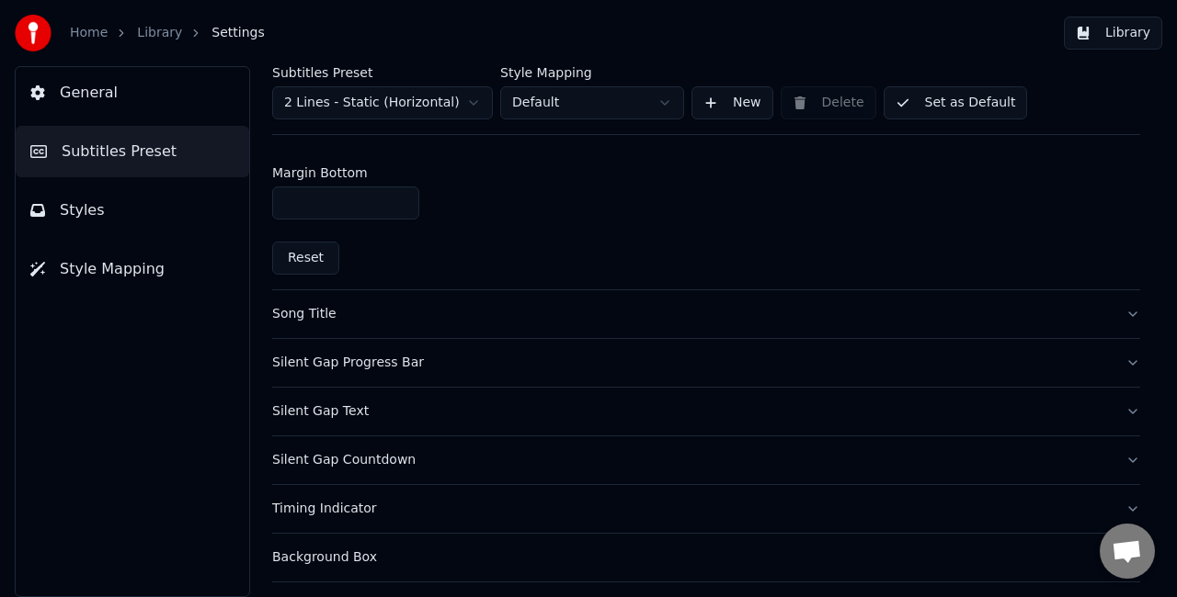
scroll to position [599, 0]
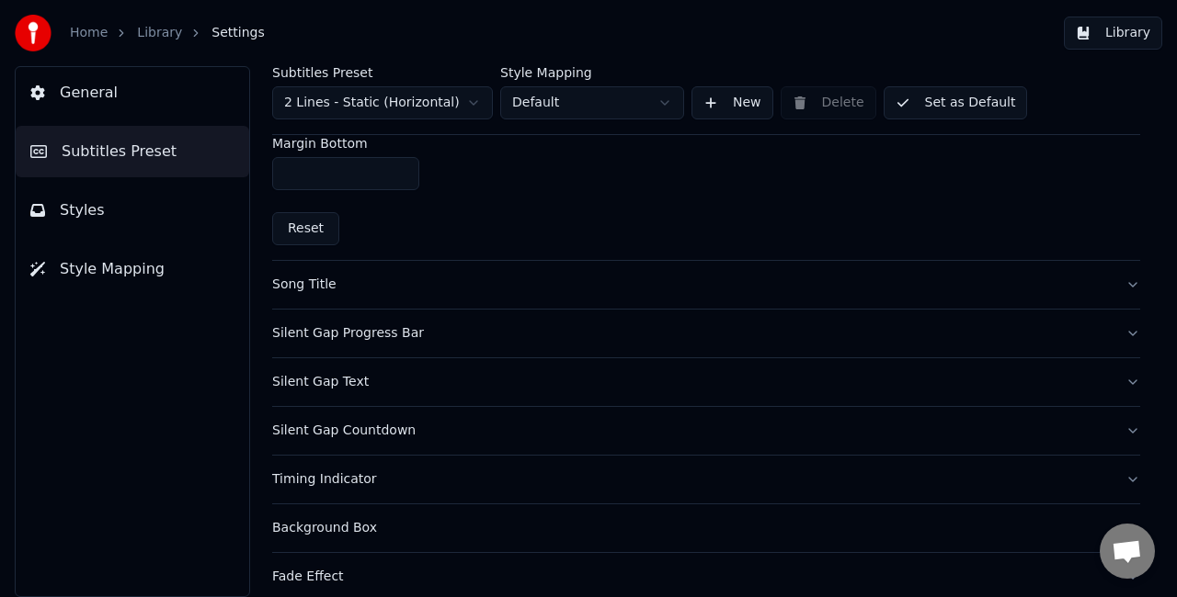
click at [426, 278] on div "Song Title" at bounding box center [691, 285] width 838 height 18
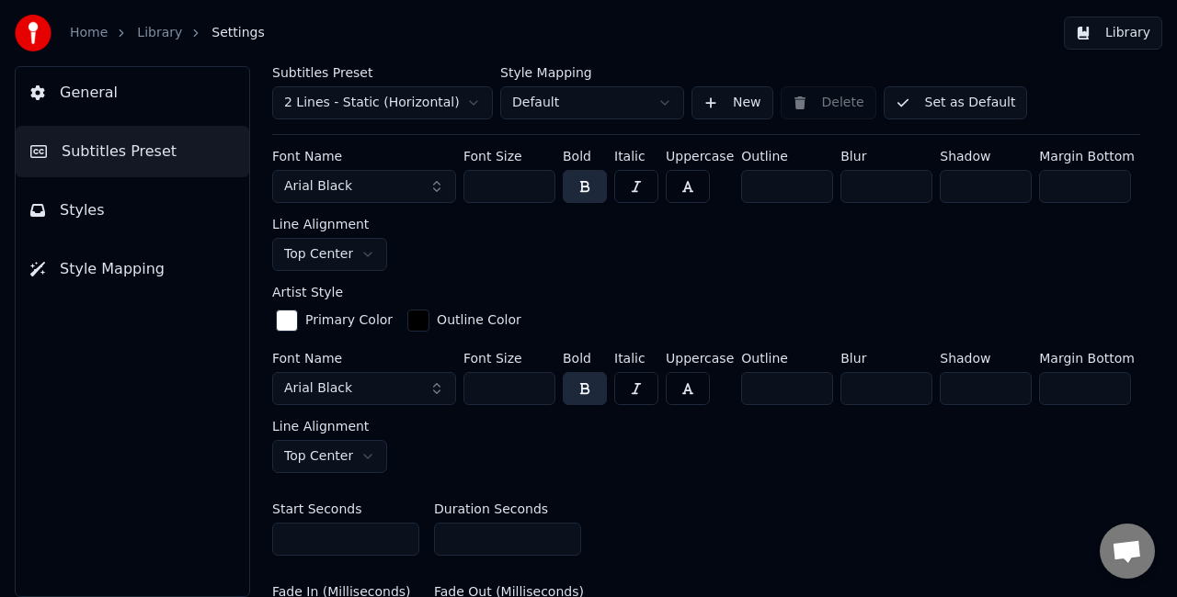
scroll to position [324, 0]
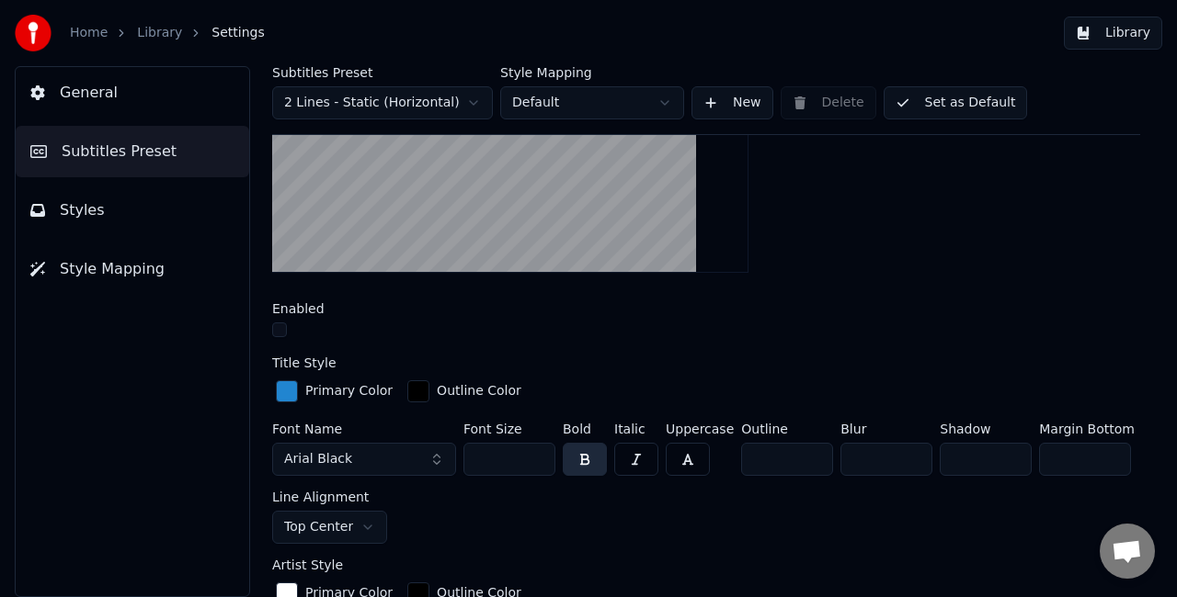
click at [961, 103] on button "Set as Default" at bounding box center [955, 102] width 144 height 33
click at [942, 99] on button "Done" at bounding box center [926, 102] width 87 height 33
click at [1121, 40] on button "Library" at bounding box center [1112, 33] width 98 height 33
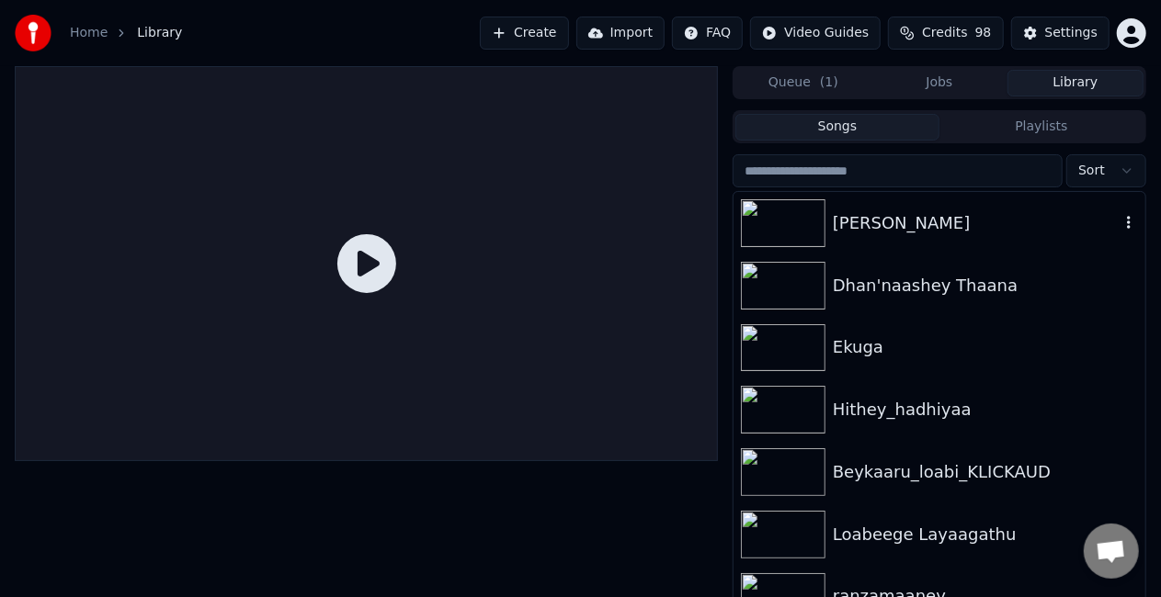
click at [926, 222] on div "[PERSON_NAME]" at bounding box center [976, 223] width 287 height 26
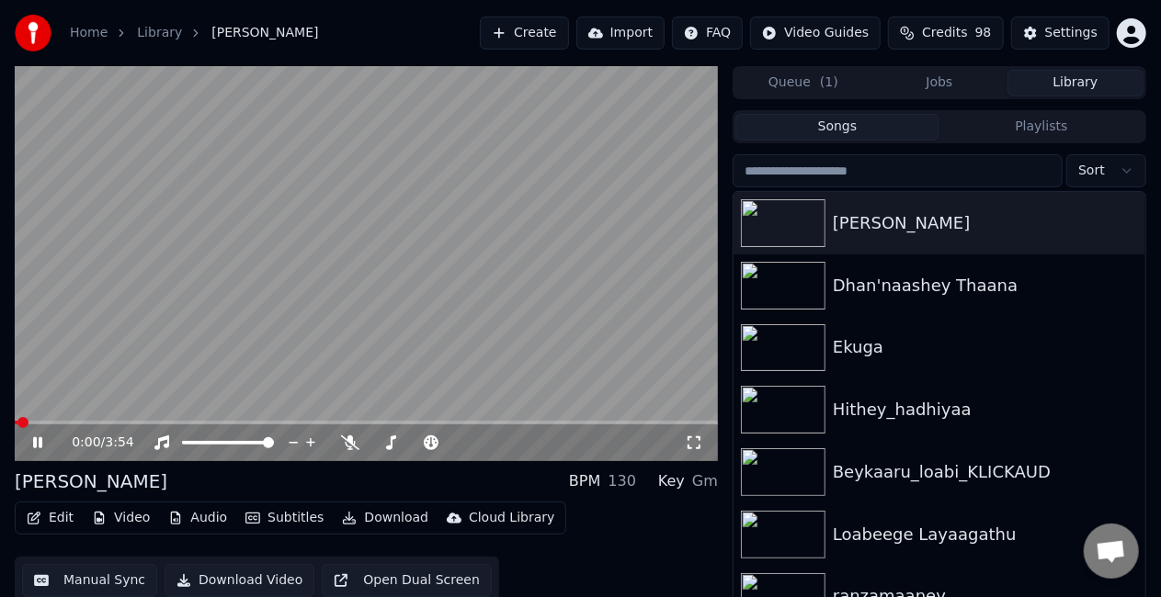
click at [44, 425] on div "0:00 / 3:54" at bounding box center [366, 443] width 703 height 37
click at [48, 423] on span at bounding box center [366, 423] width 703 height 4
click at [284, 278] on video at bounding box center [366, 263] width 703 height 395
click at [96, 423] on span at bounding box center [366, 423] width 703 height 4
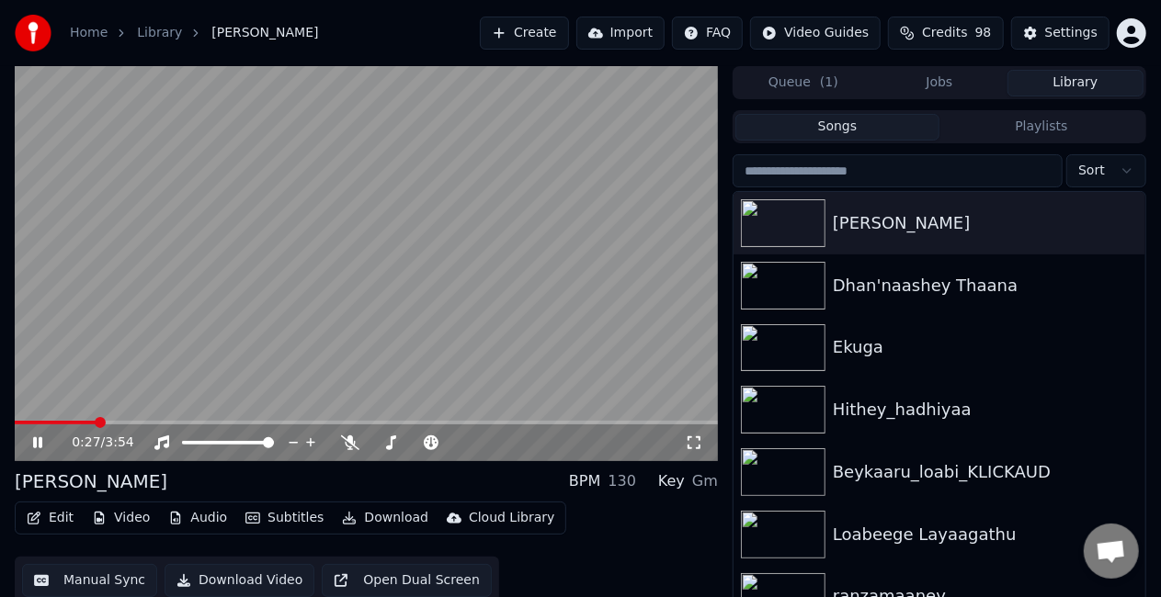
click at [289, 276] on video at bounding box center [366, 263] width 703 height 395
click at [355, 282] on video at bounding box center [366, 263] width 703 height 395
drag, startPoint x: 36, startPoint y: 438, endPoint x: 236, endPoint y: 154, distance: 346.8
click at [96, 367] on div "1:08 / 3:54" at bounding box center [366, 263] width 703 height 395
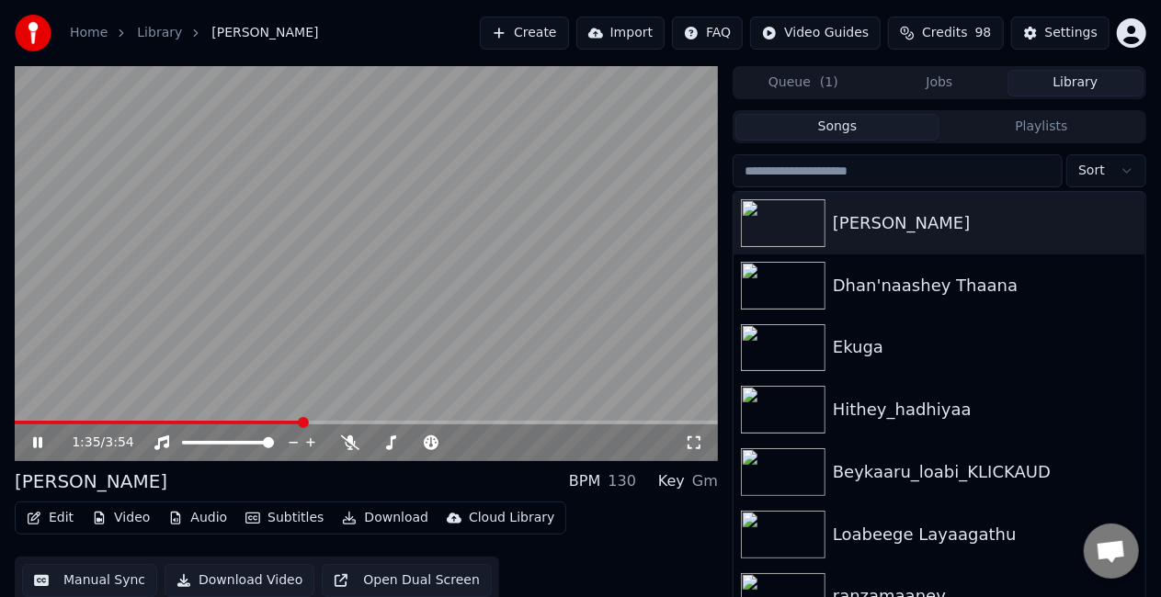
click at [319, 227] on video at bounding box center [366, 263] width 703 height 395
click at [1067, 37] on div "Settings" at bounding box center [1071, 33] width 52 height 18
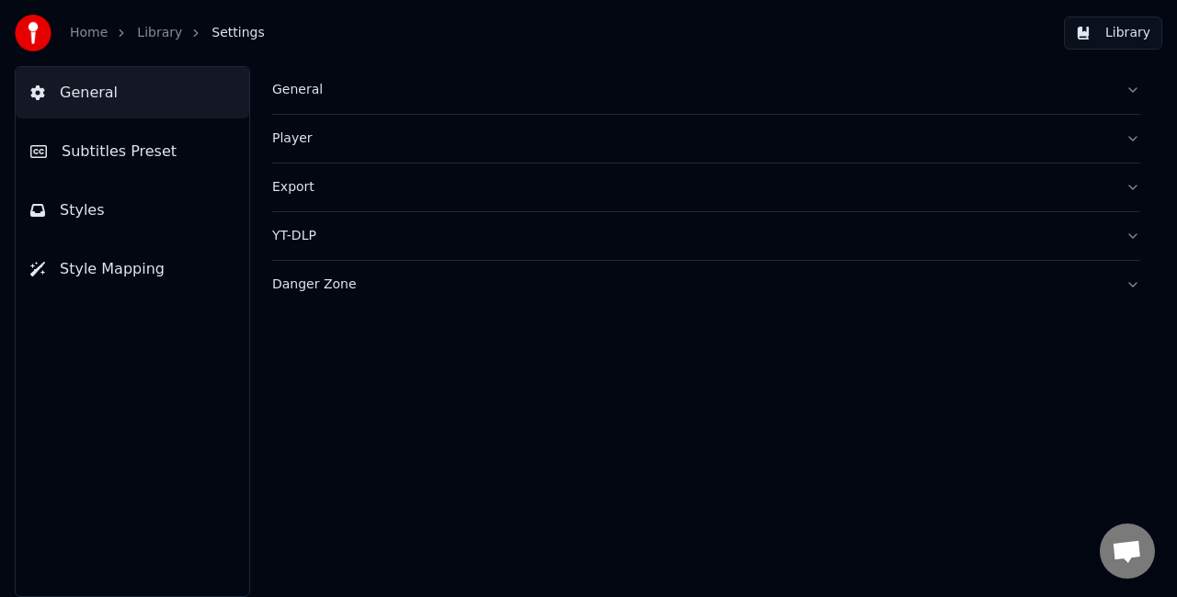
click at [95, 197] on button "Styles" at bounding box center [132, 210] width 233 height 51
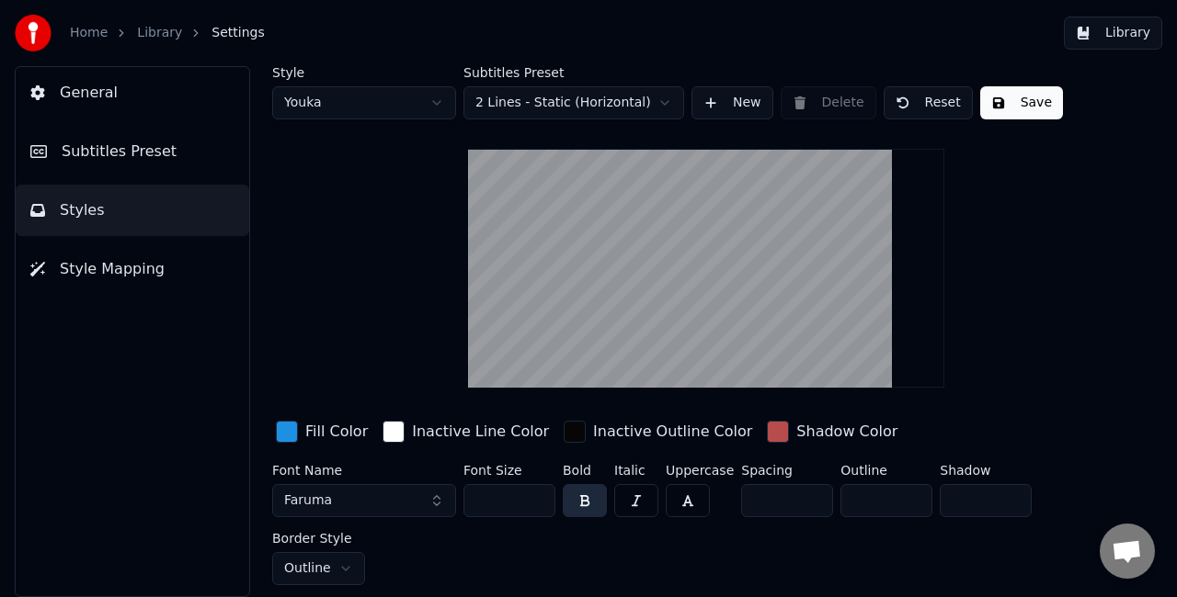
click at [390, 428] on div "button" at bounding box center [393, 432] width 22 height 22
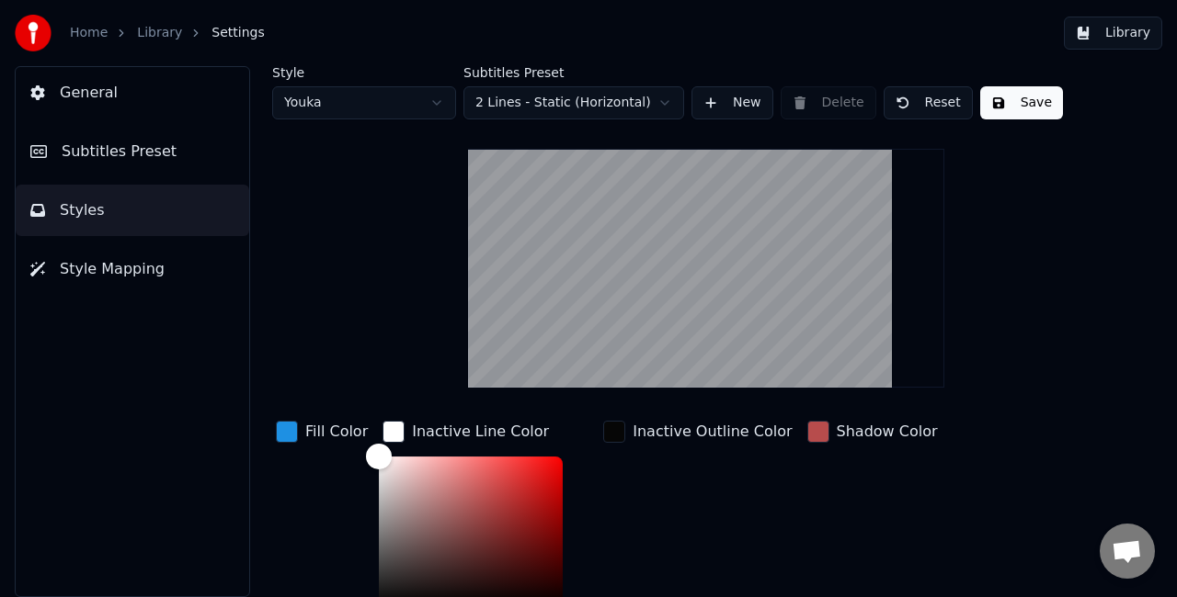
scroll to position [233, 0]
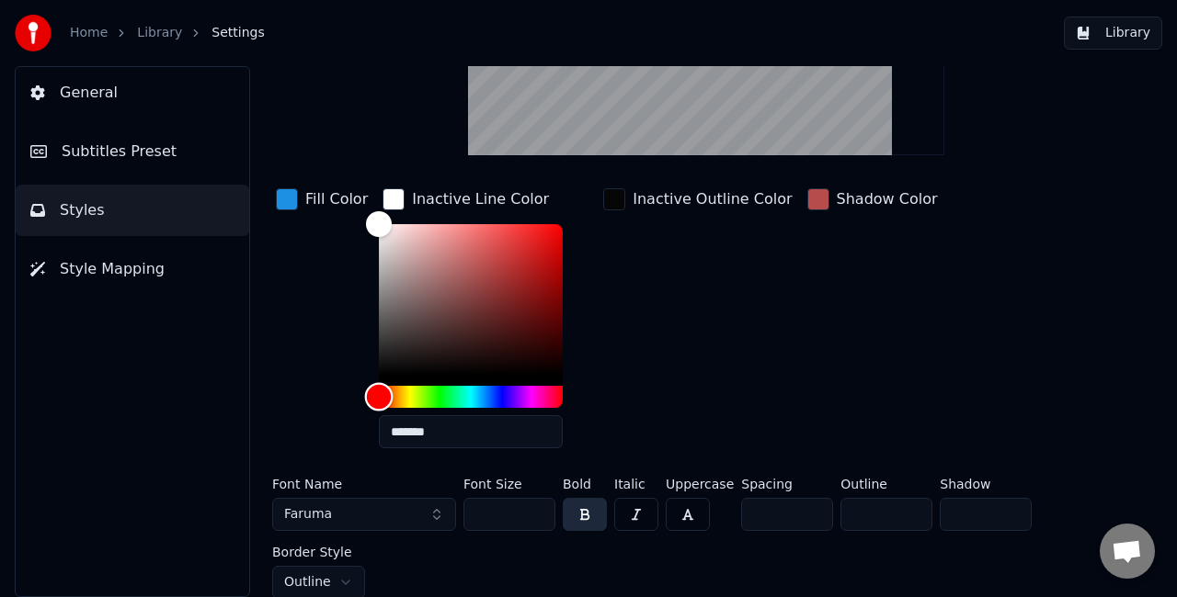
click at [465, 395] on div "Hue" at bounding box center [471, 397] width 184 height 22
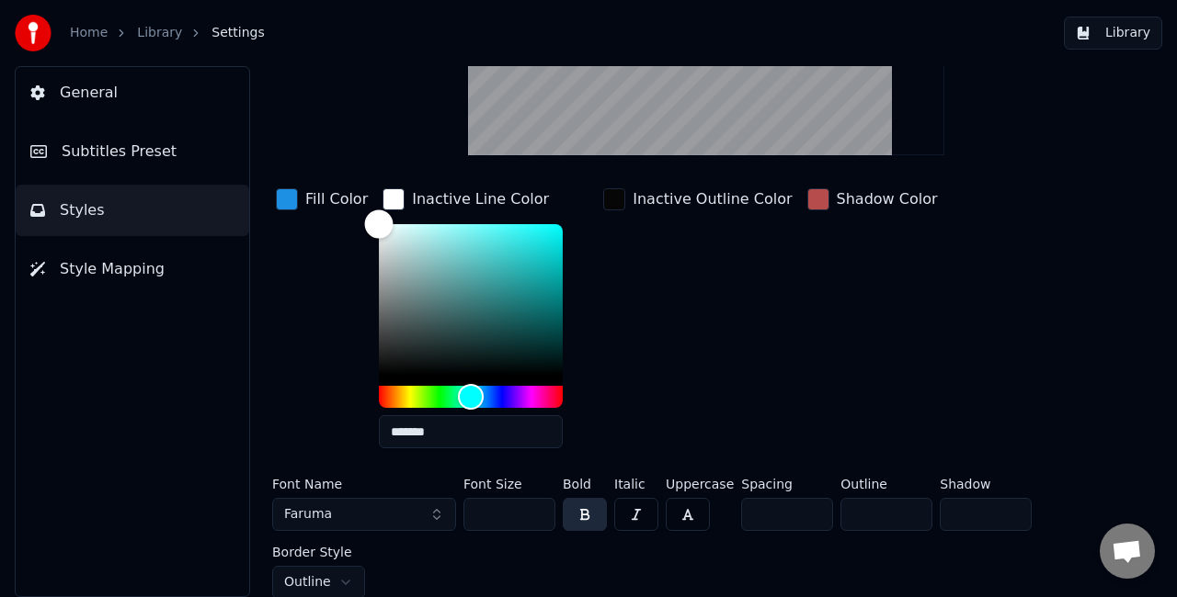
click at [515, 246] on div "Color" at bounding box center [471, 299] width 184 height 151
type input "*******"
click at [483, 247] on div "Color" at bounding box center [471, 299] width 184 height 151
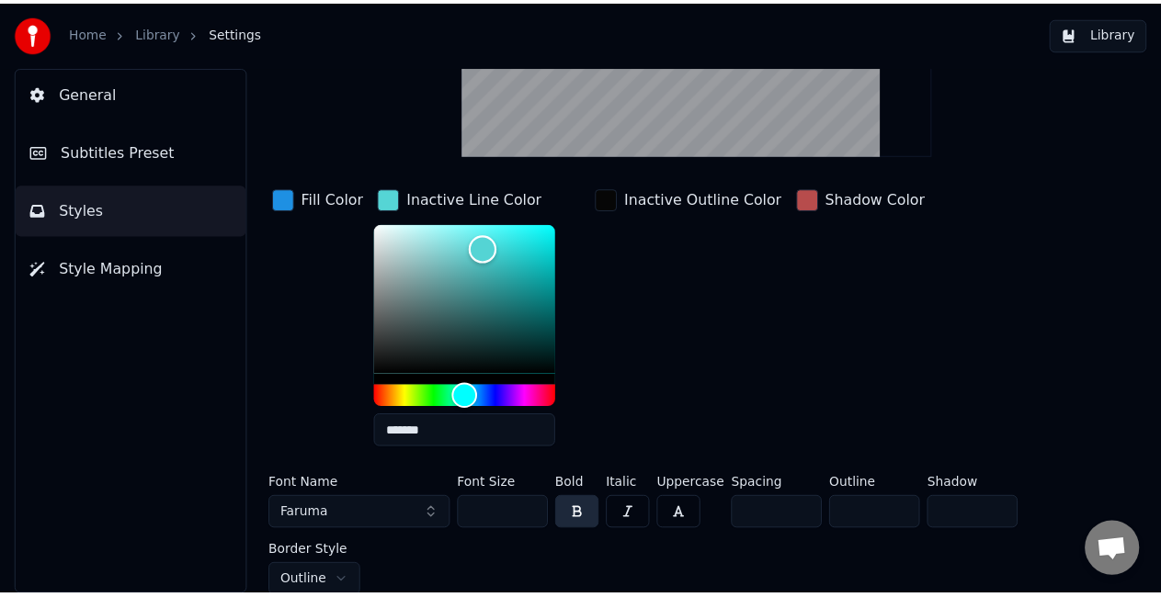
scroll to position [0, 0]
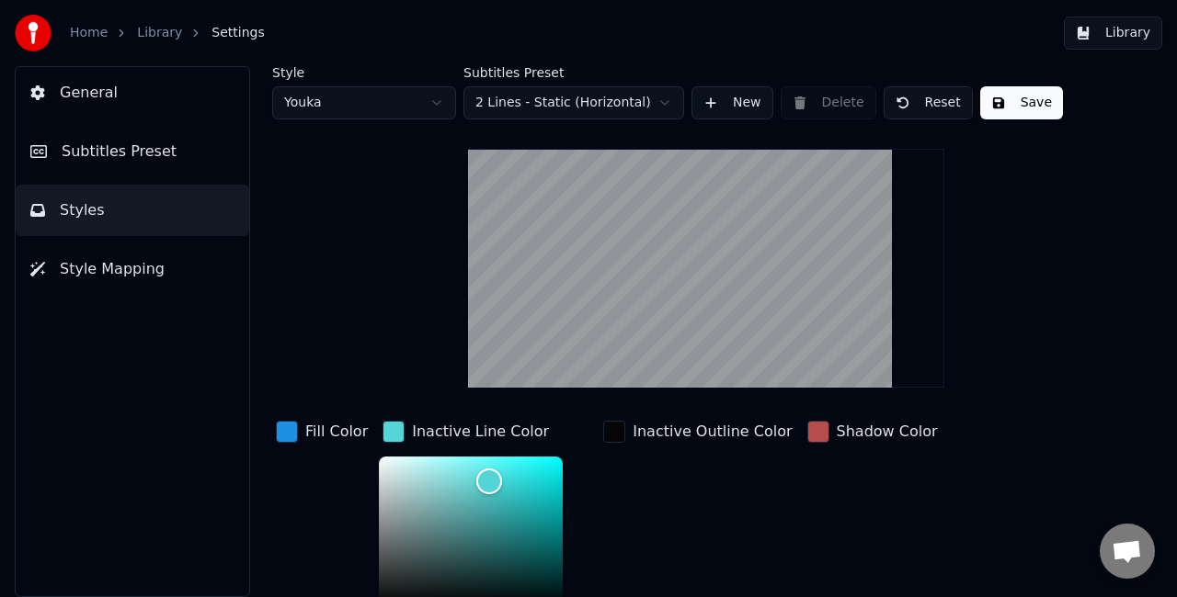
click at [1015, 90] on button "Save" at bounding box center [1021, 102] width 83 height 33
click at [1006, 99] on button "Done" at bounding box center [1022, 102] width 85 height 33
click at [1106, 33] on button "Library" at bounding box center [1112, 33] width 98 height 33
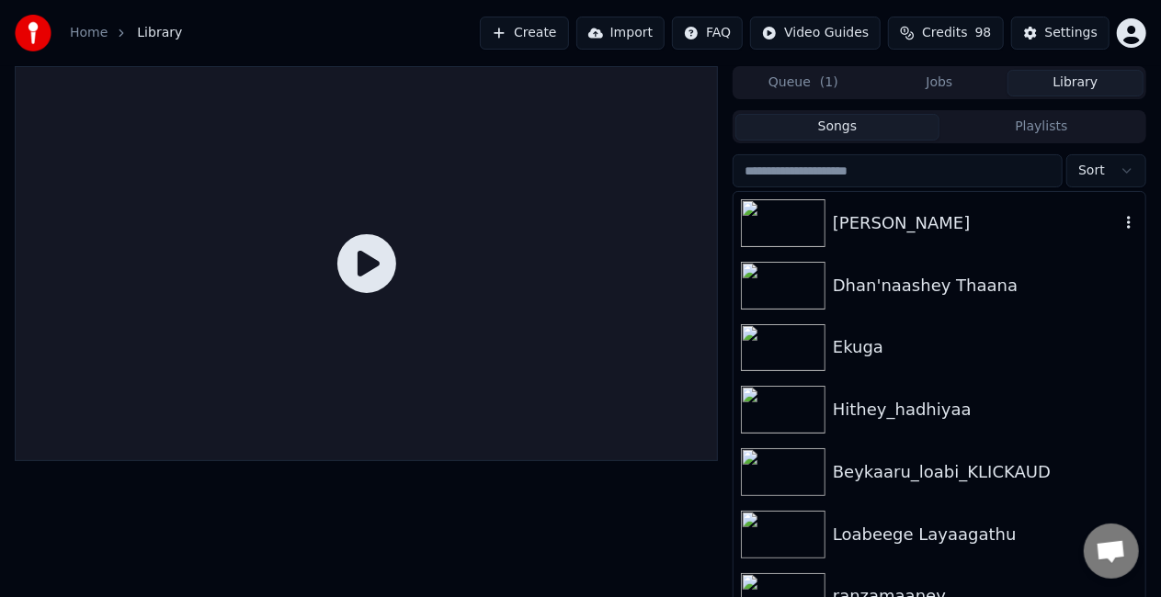
click at [915, 219] on div "[PERSON_NAME]" at bounding box center [976, 223] width 287 height 26
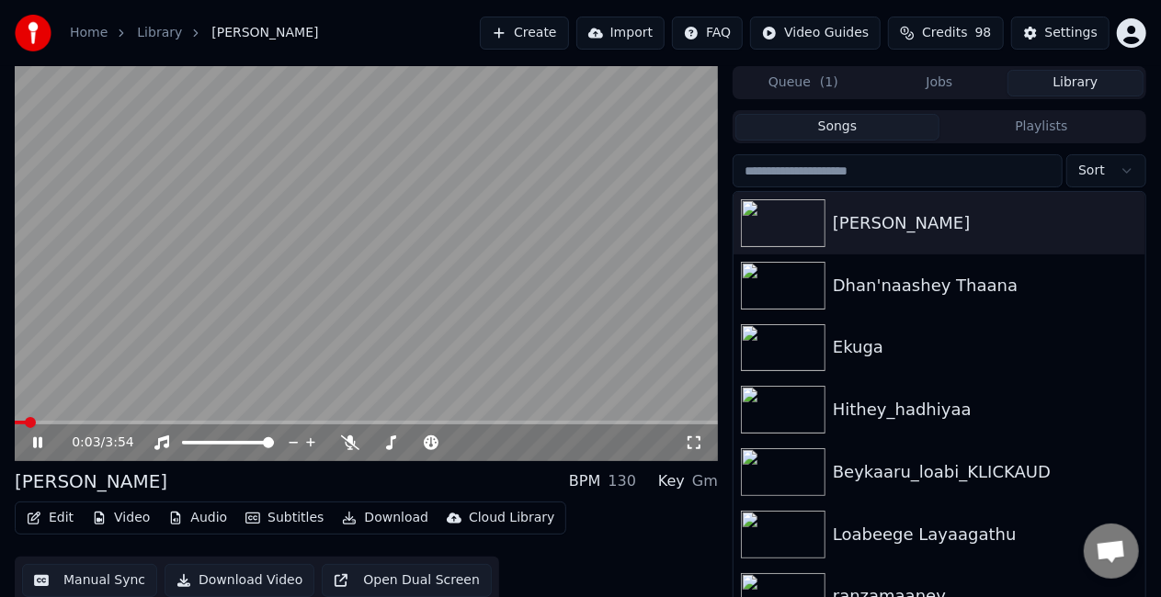
click at [50, 419] on video at bounding box center [366, 263] width 703 height 395
click at [59, 422] on span at bounding box center [366, 423] width 703 height 4
click at [171, 318] on video at bounding box center [366, 263] width 703 height 395
click at [92, 422] on span at bounding box center [366, 423] width 703 height 4
click at [308, 309] on video at bounding box center [366, 263] width 703 height 395
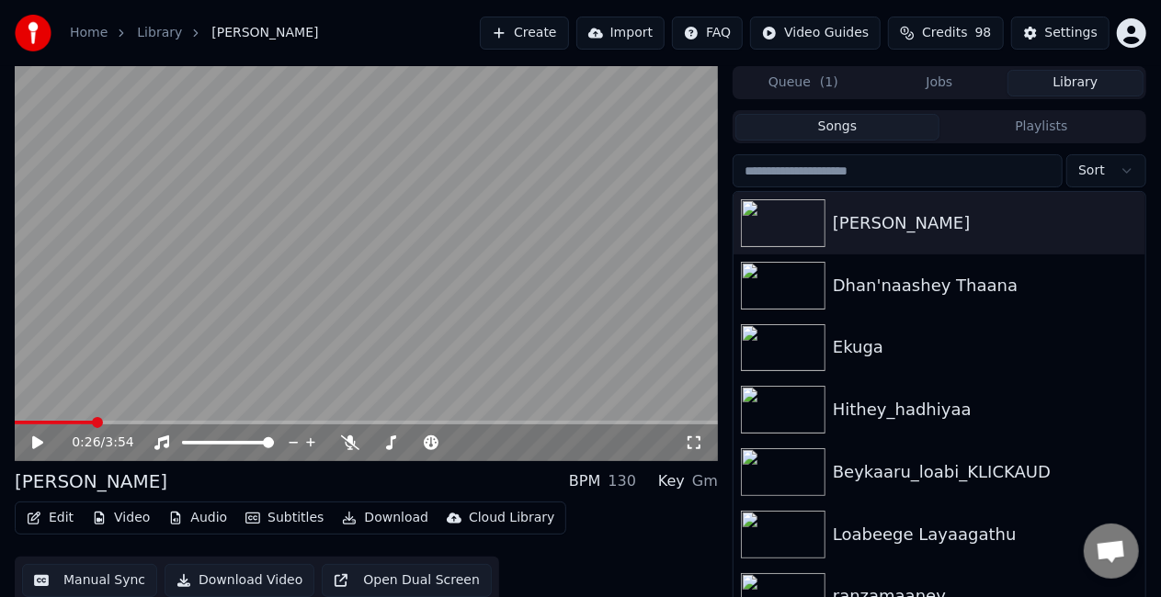
click at [308, 309] on video at bounding box center [366, 263] width 703 height 395
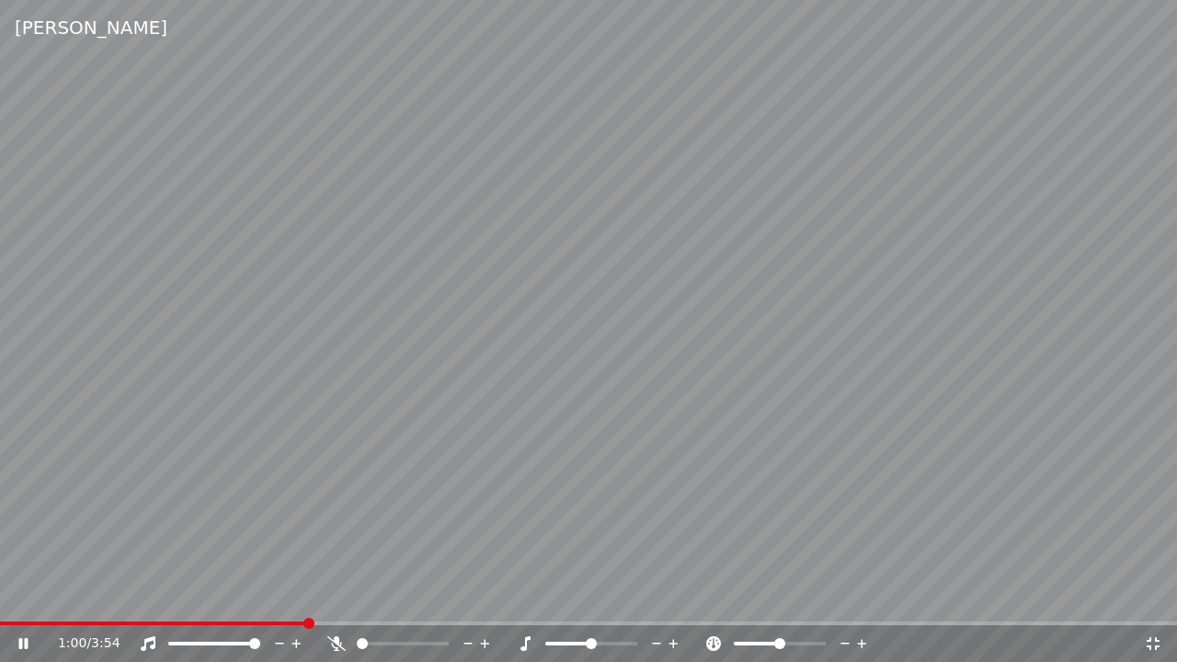
click at [1150, 597] on div "1:00 / 3:54" at bounding box center [588, 643] width 1162 height 18
click at [1151, 597] on icon at bounding box center [1152, 643] width 18 height 15
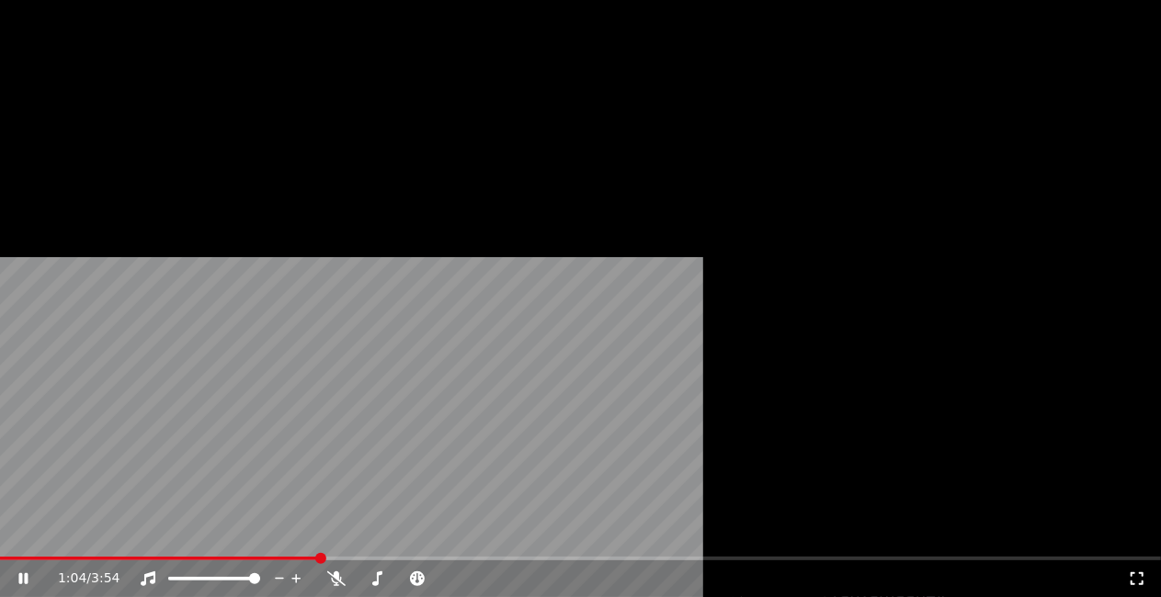
click at [63, 136] on button "Edit" at bounding box center [50, 123] width 62 height 26
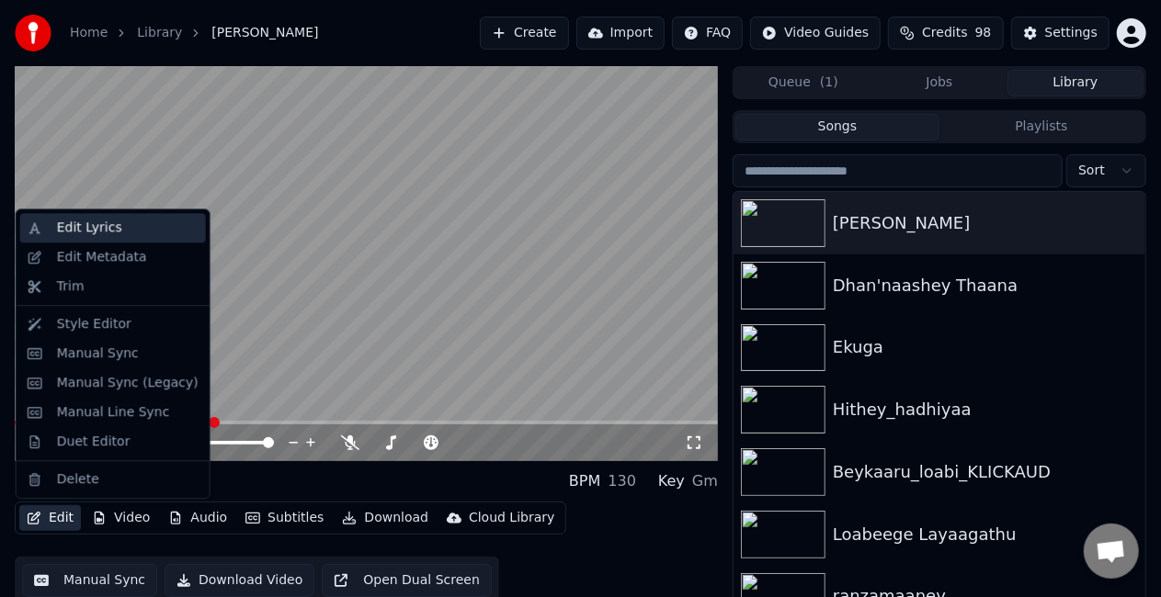
click at [57, 232] on div "Edit Lyrics" at bounding box center [89, 228] width 65 height 18
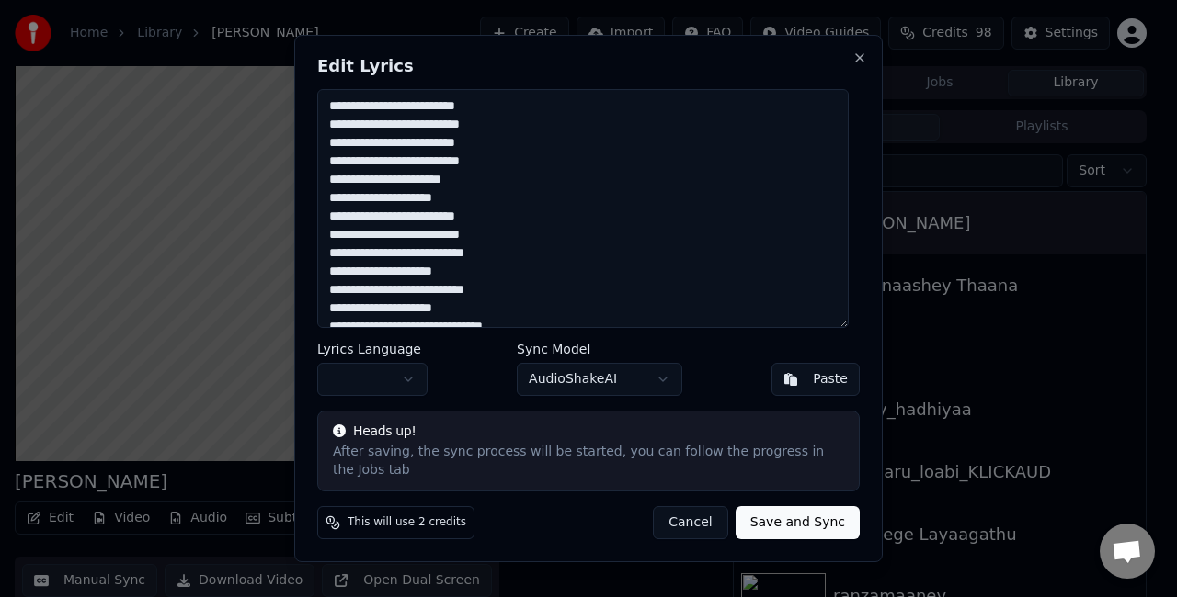
click at [691, 516] on button "Cancel" at bounding box center [690, 522] width 74 height 33
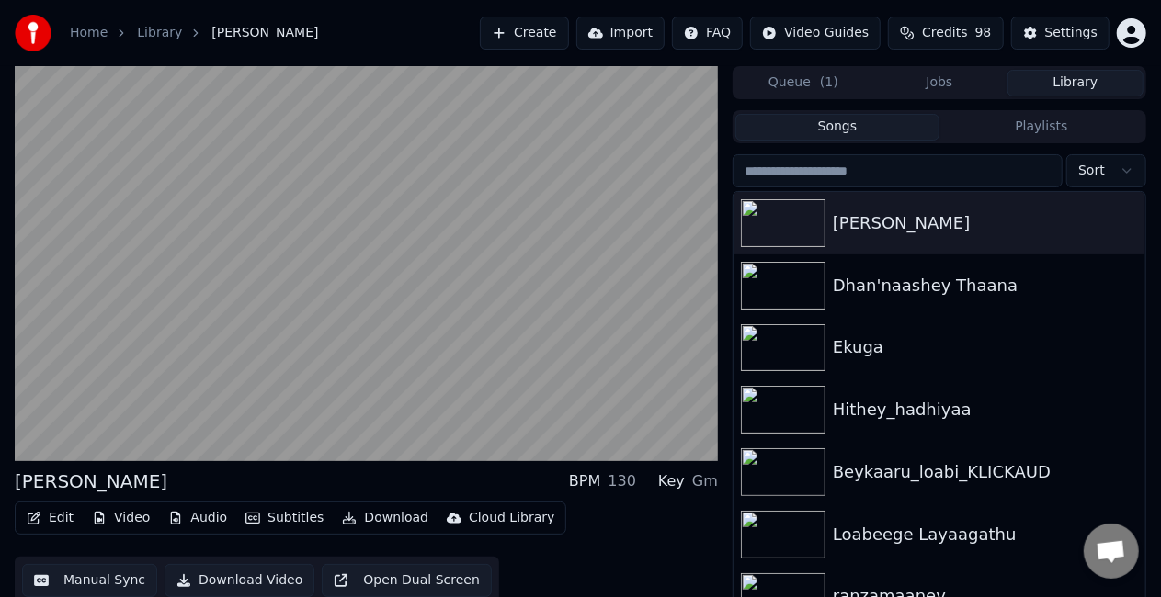
click at [40, 585] on button "Manual Sync" at bounding box center [89, 580] width 135 height 33
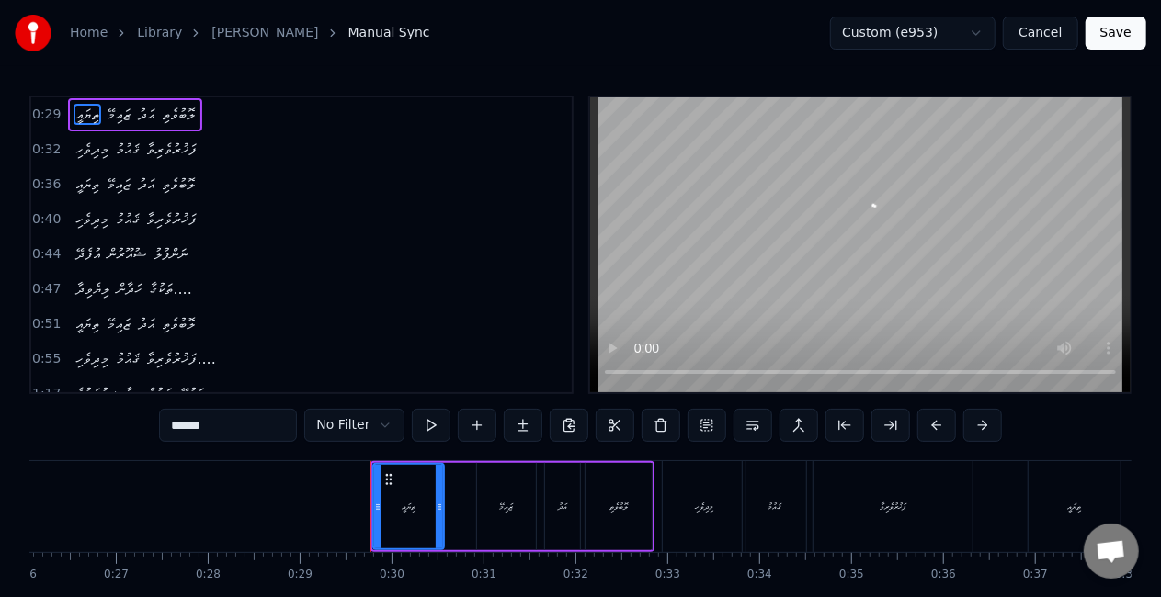
scroll to position [0, 2644]
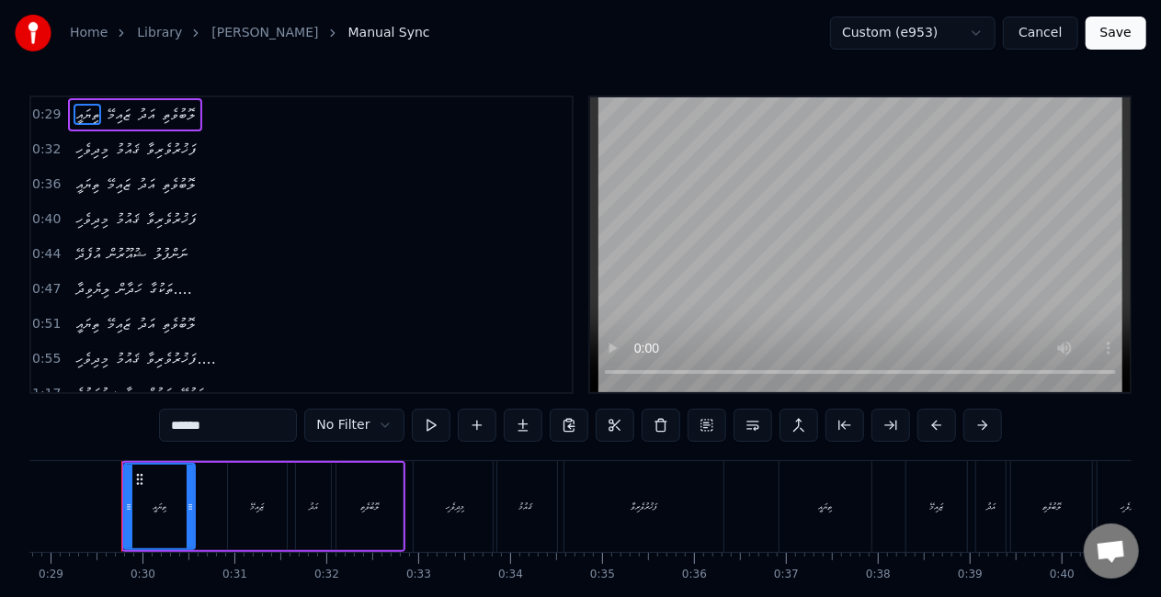
click at [147, 506] on div "ތިޔައީ" at bounding box center [159, 507] width 69 height 84
drag, startPoint x: 188, startPoint y: 507, endPoint x: 200, endPoint y: 511, distance: 13.4
click at [200, 511] on icon at bounding box center [203, 507] width 7 height 15
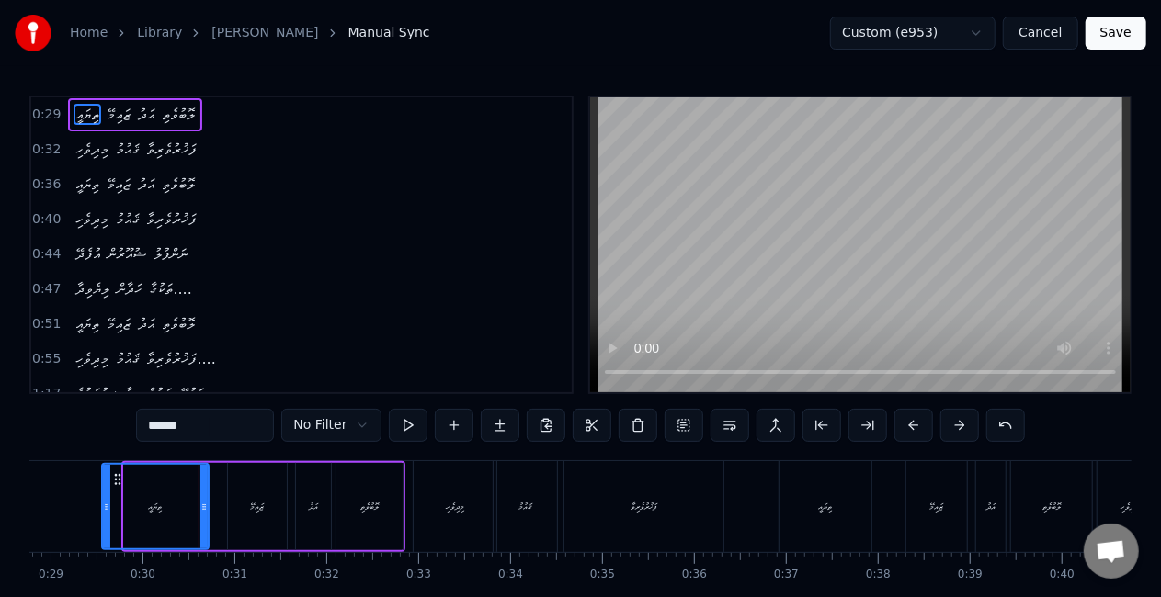
drag, startPoint x: 125, startPoint y: 509, endPoint x: 103, endPoint y: 510, distance: 22.1
click at [103, 510] on icon at bounding box center [106, 507] width 7 height 15
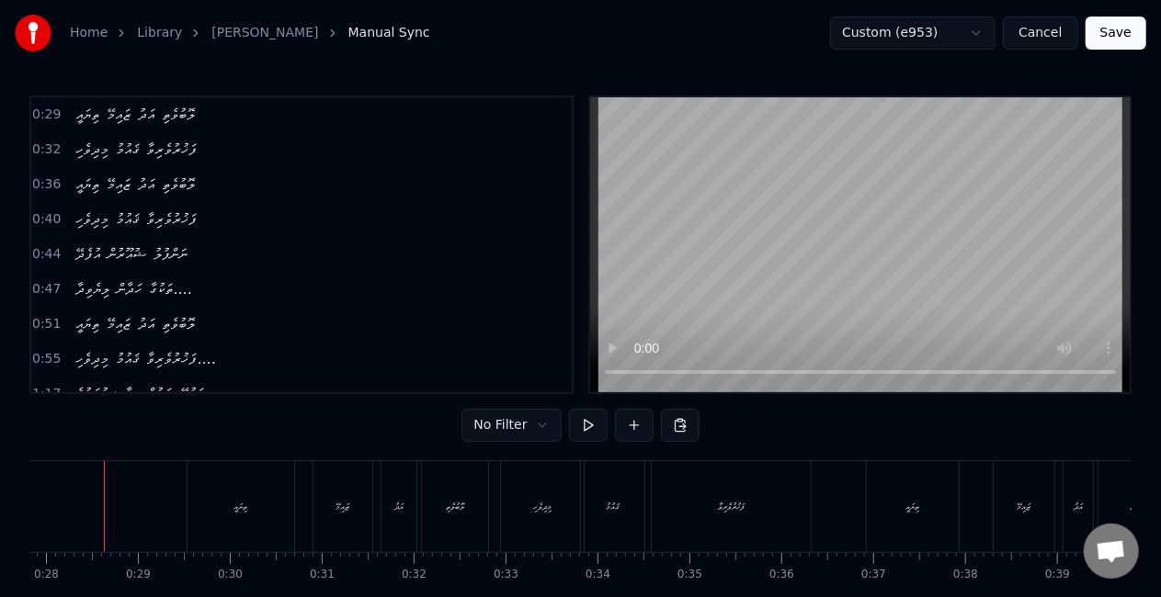
scroll to position [0, 2540]
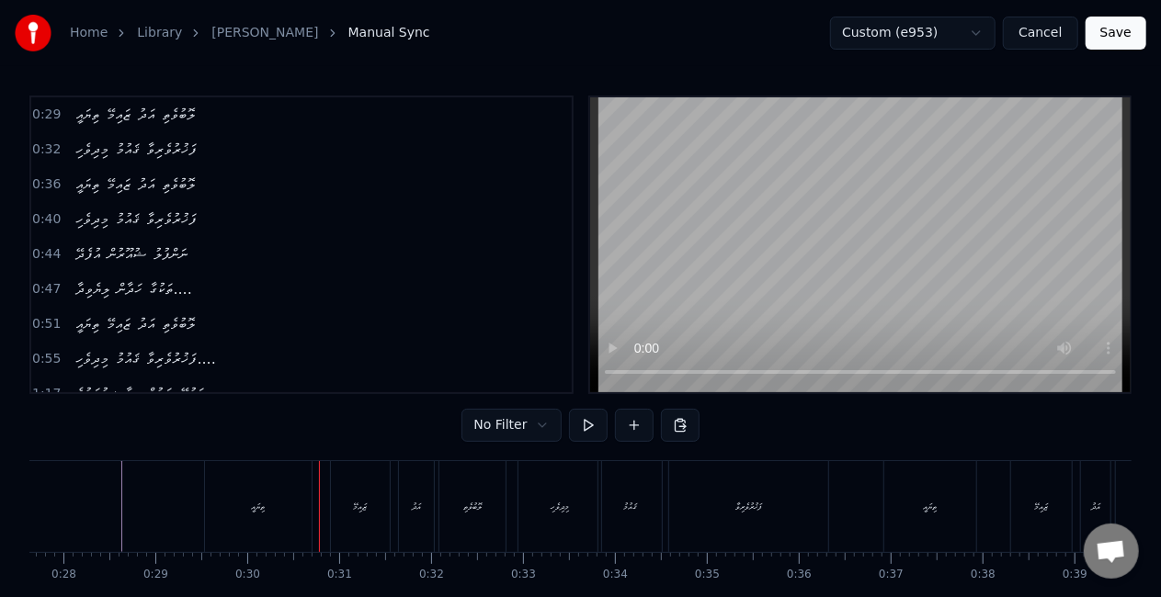
click at [281, 502] on div "ތިޔައީ" at bounding box center [258, 506] width 107 height 91
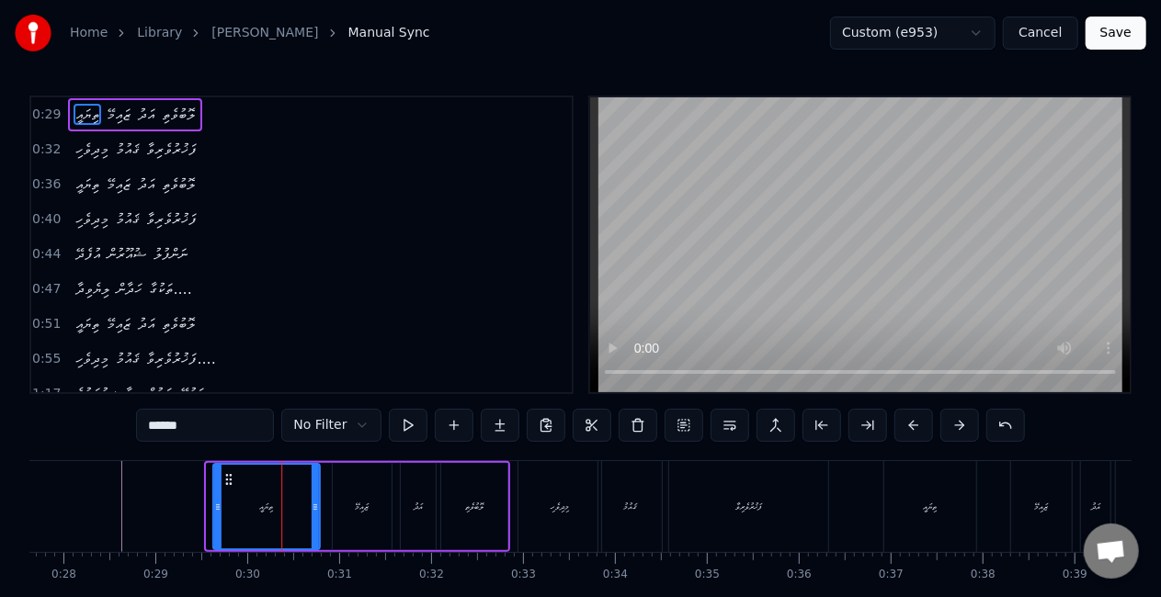
click at [229, 480] on icon at bounding box center [229, 479] width 15 height 15
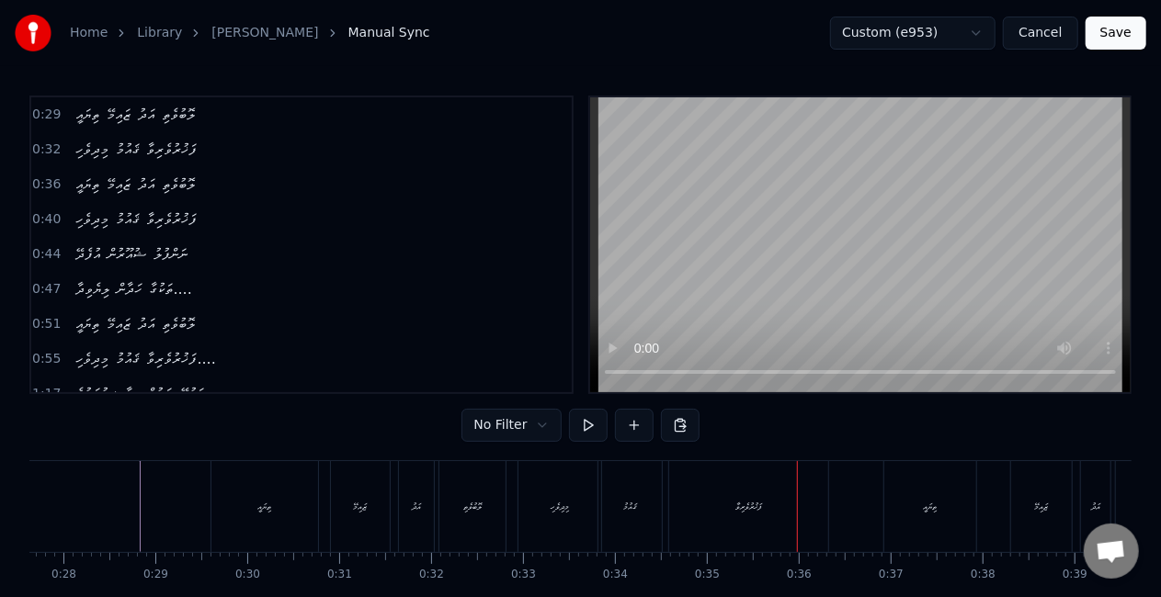
click at [632, 492] on div "ޤައުމު" at bounding box center [629, 506] width 63 height 91
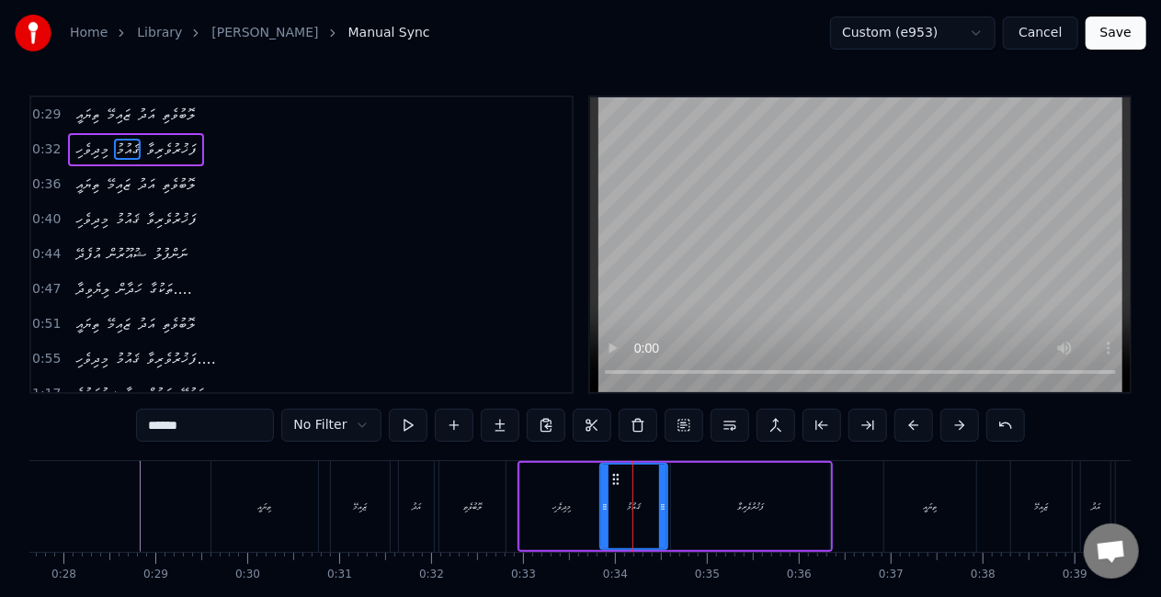
click at [665, 511] on icon at bounding box center [662, 507] width 7 height 15
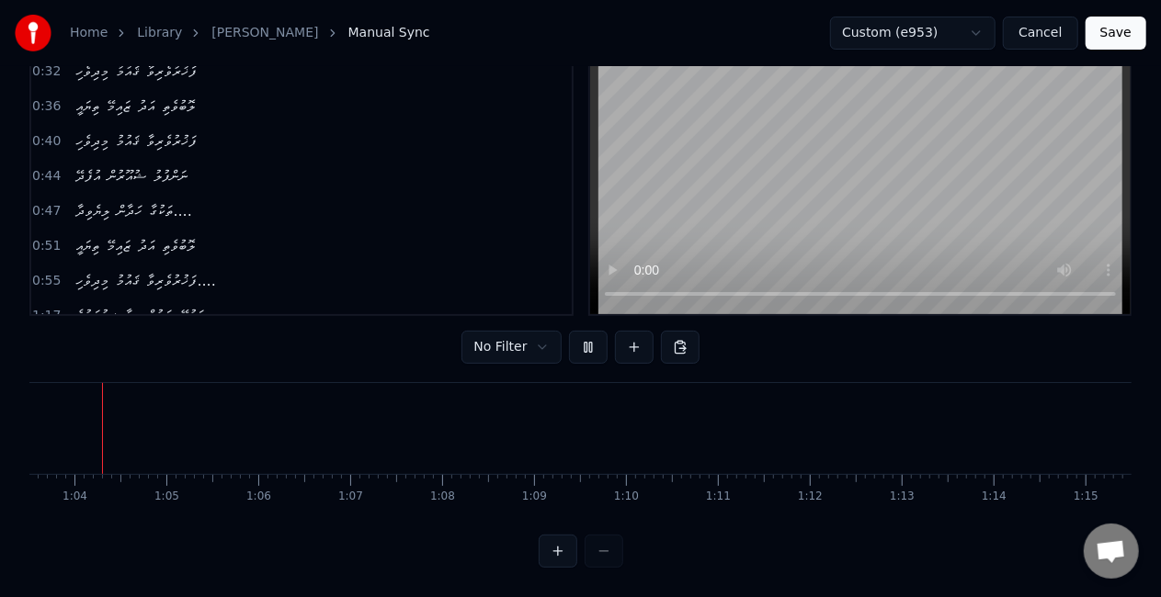
scroll to position [0, 5822]
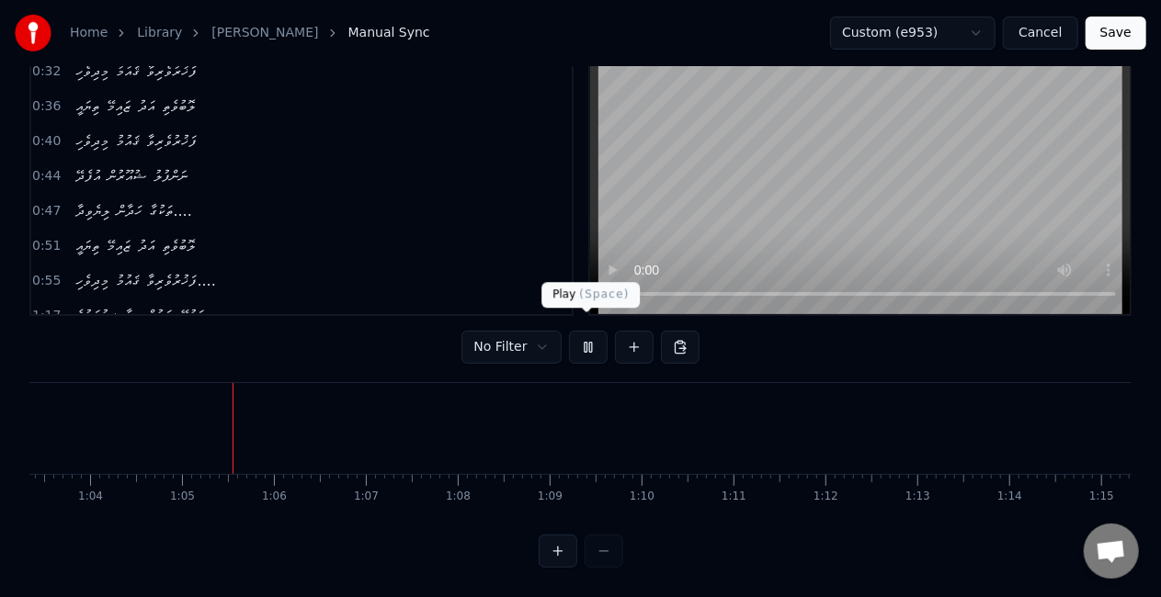
click at [574, 332] on button at bounding box center [588, 347] width 39 height 33
click at [1099, 35] on button "Save" at bounding box center [1116, 33] width 61 height 33
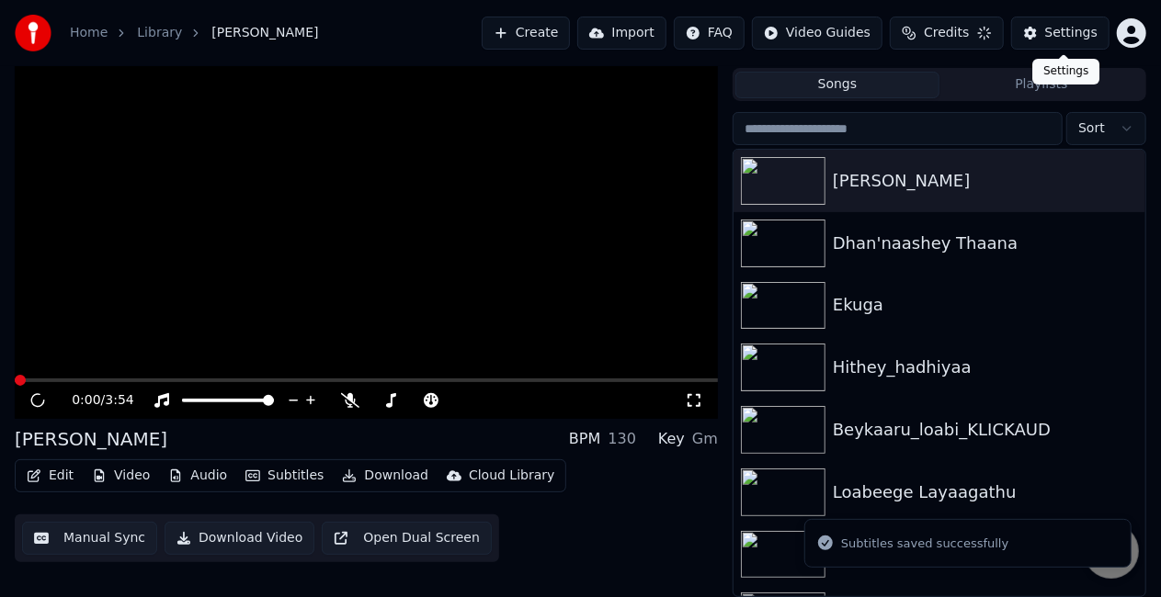
scroll to position [41, 0]
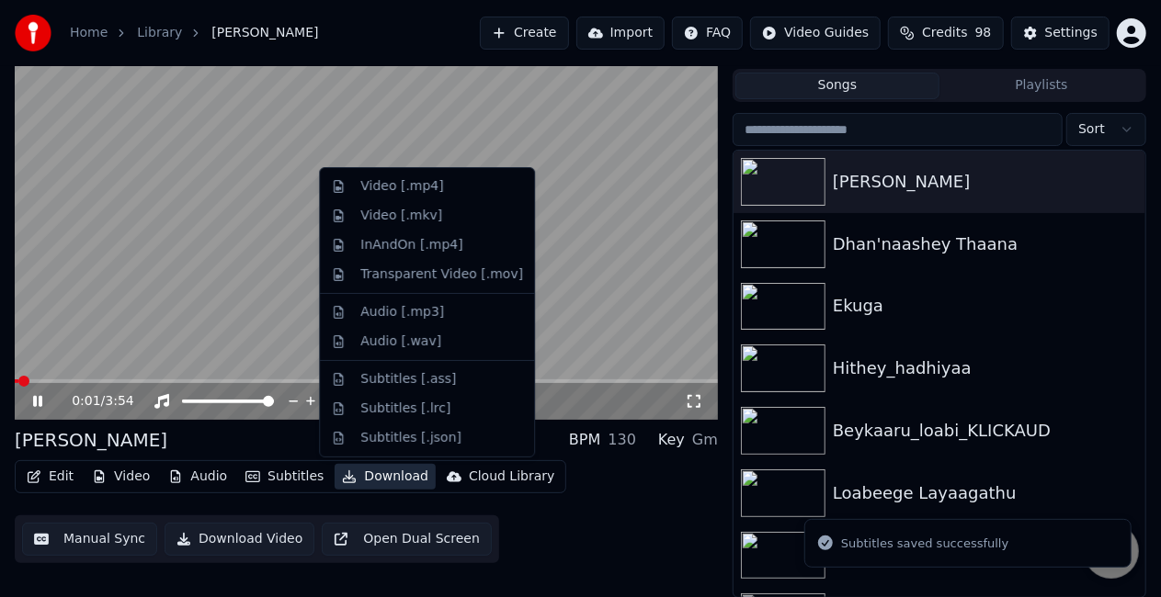
click at [393, 471] on button "Download" at bounding box center [385, 477] width 101 height 26
click at [402, 187] on div "Video [.mp4]" at bounding box center [401, 186] width 83 height 18
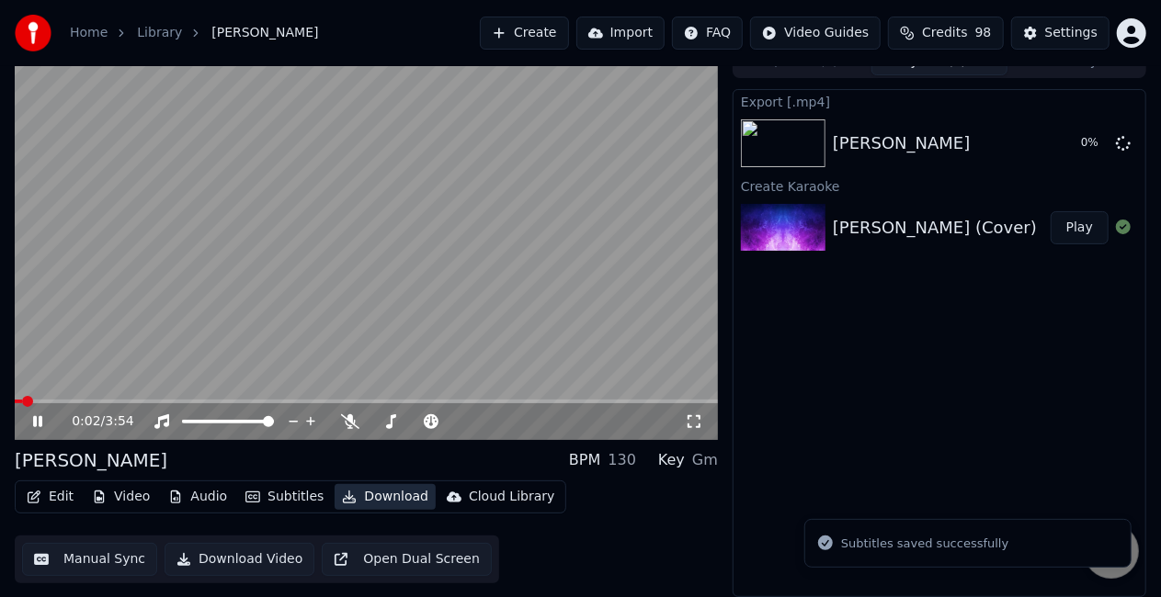
scroll to position [20, 0]
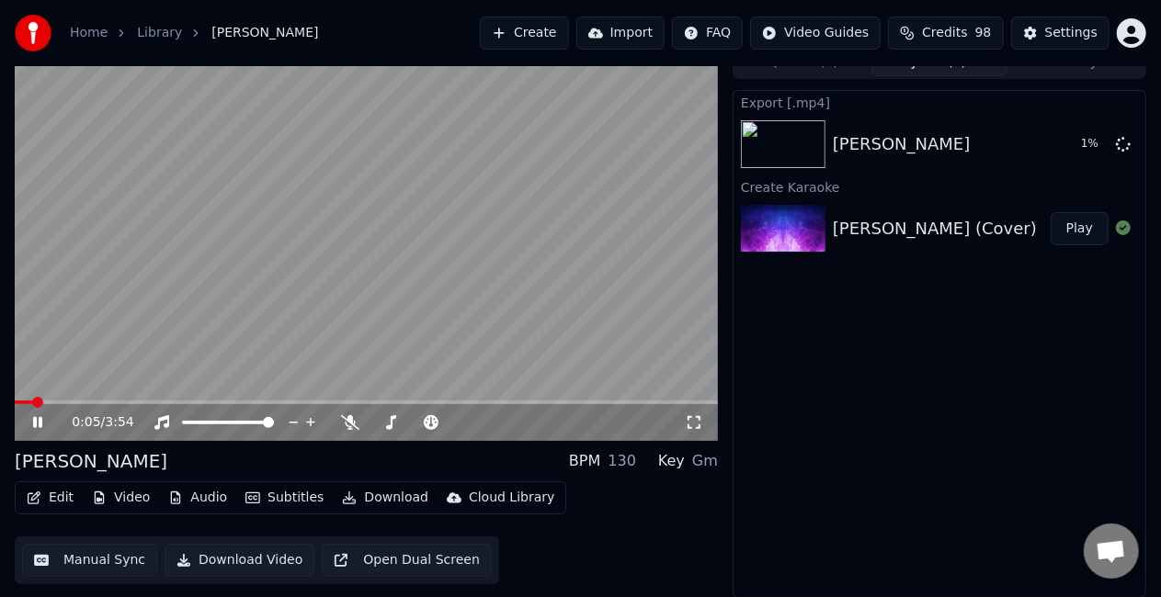
click at [35, 425] on icon at bounding box center [37, 422] width 9 height 11
click at [1046, 42] on button "Settings" at bounding box center [1060, 33] width 98 height 33
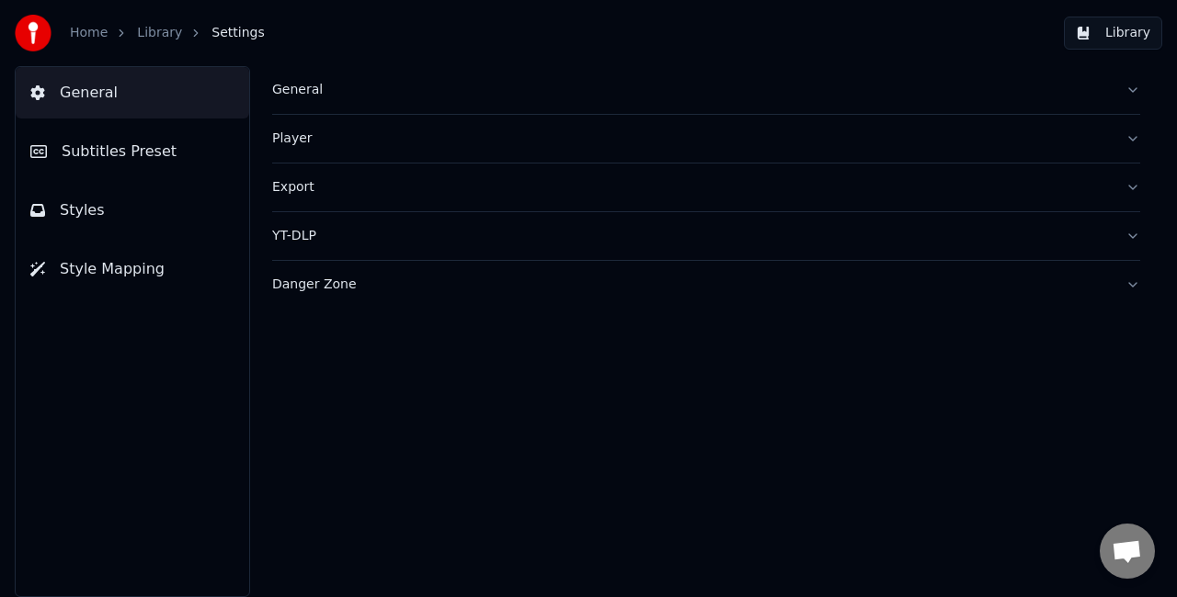
click at [398, 144] on div "Player" at bounding box center [691, 139] width 838 height 18
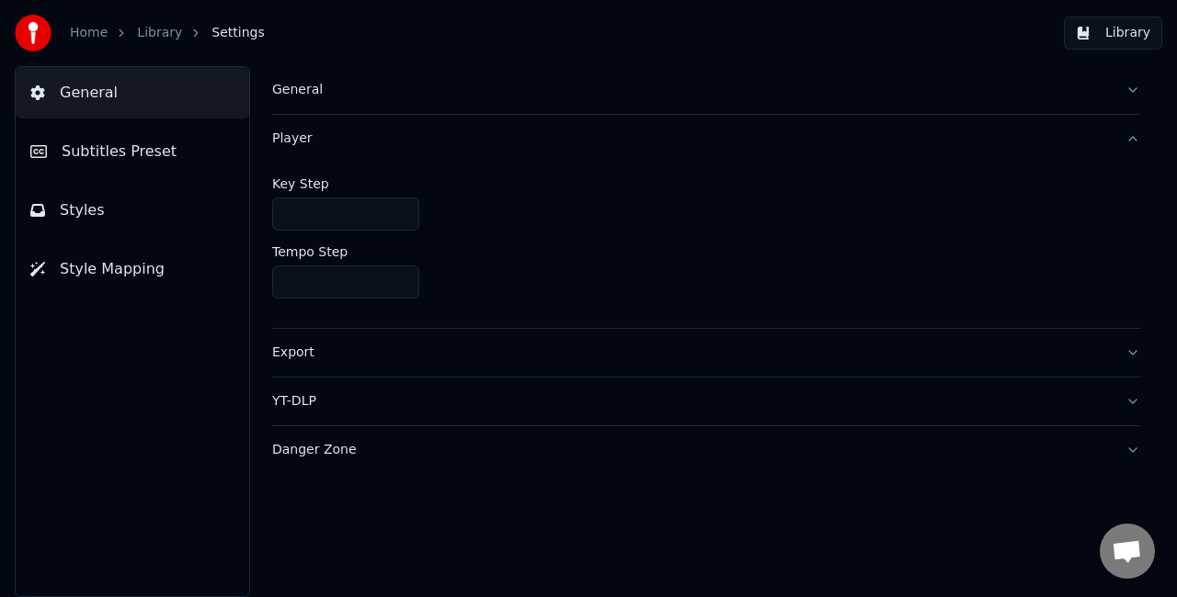
click at [398, 144] on div "Player" at bounding box center [691, 139] width 838 height 18
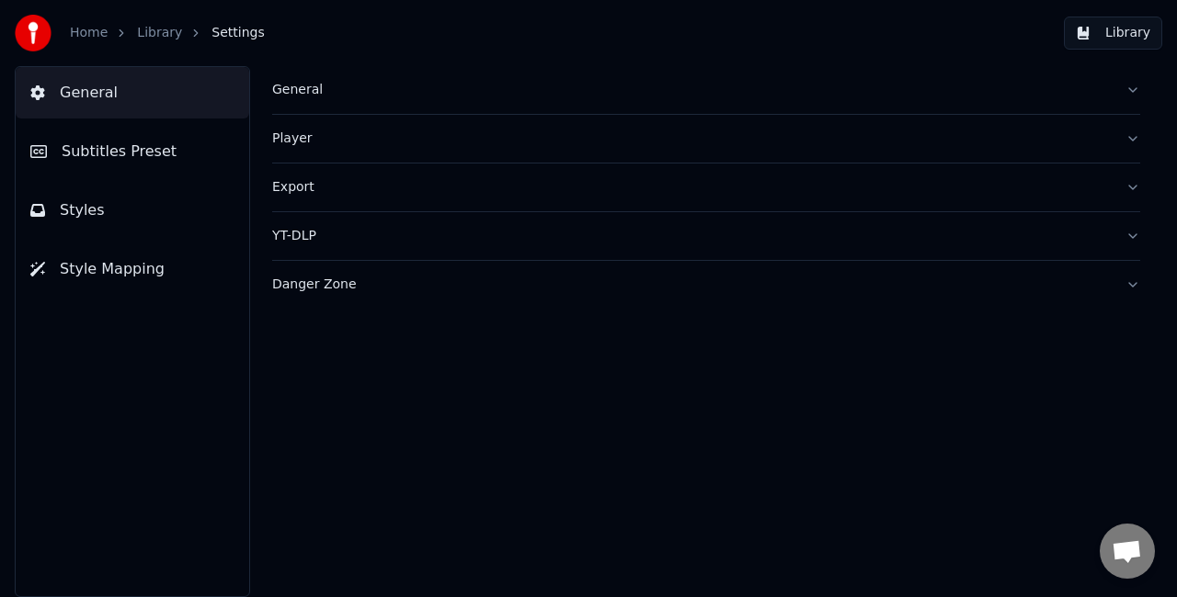
click at [395, 98] on div "General" at bounding box center [691, 90] width 838 height 18
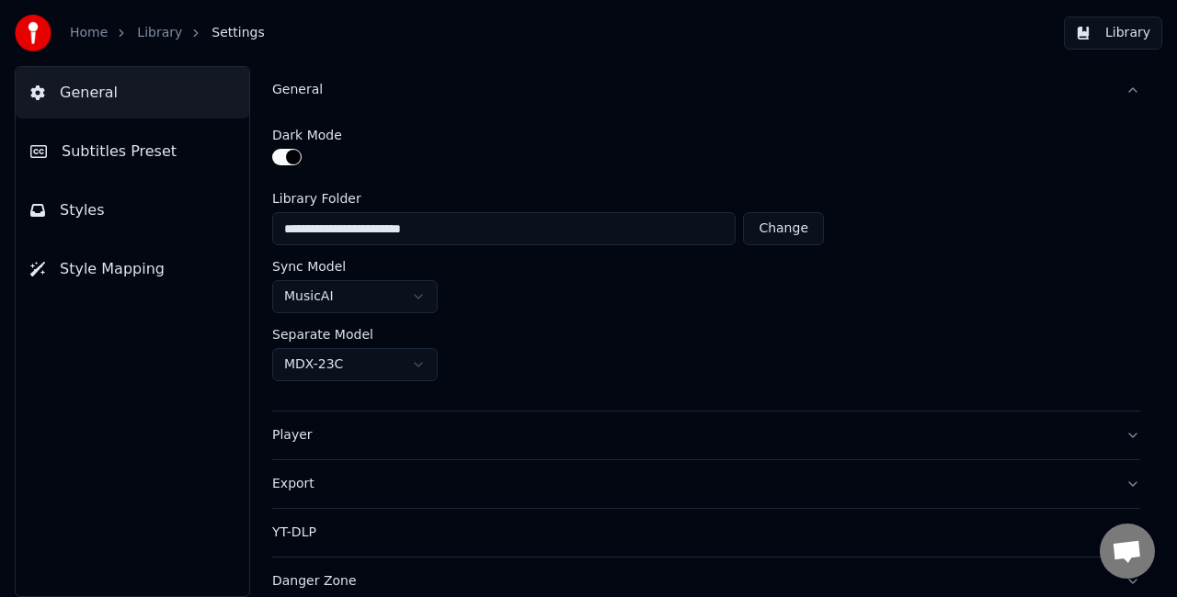
click at [395, 98] on div "General" at bounding box center [691, 90] width 838 height 18
